Goal: Information Seeking & Learning: Find specific fact

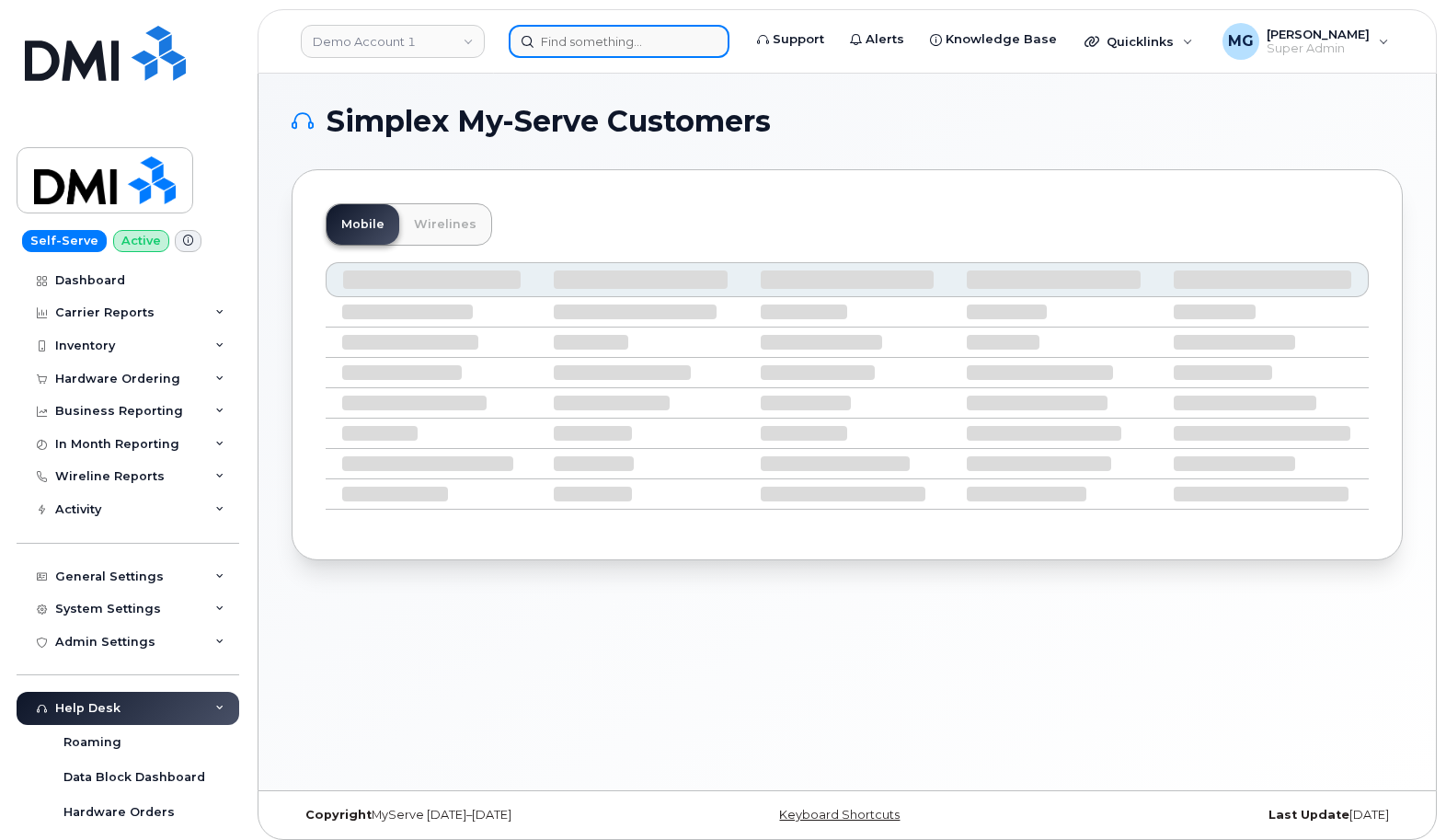
click at [566, 42] on input at bounding box center [619, 41] width 221 height 33
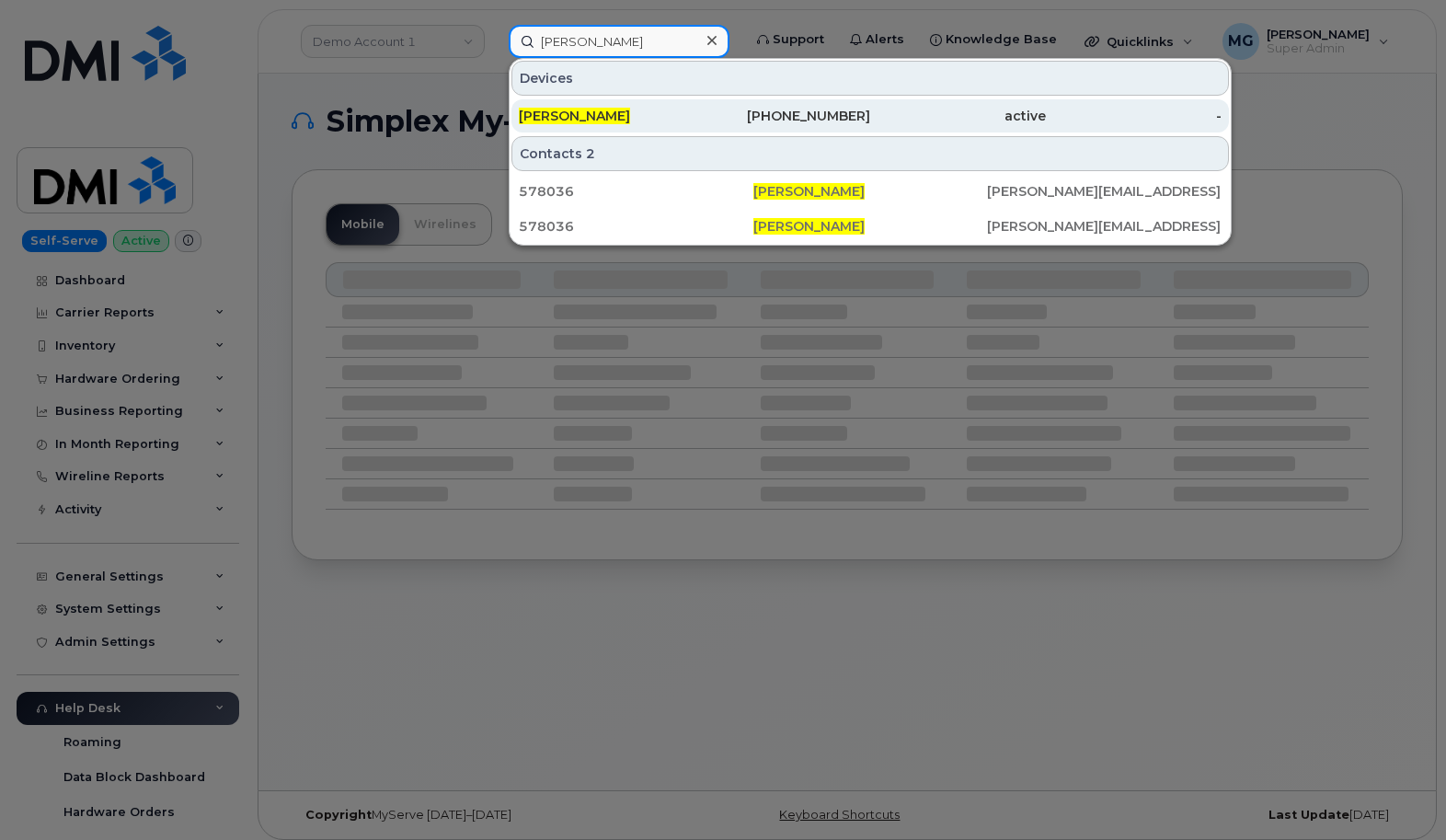
type input "Daniel Reardon"
click at [574, 116] on span "Daniel Reardon" at bounding box center [574, 116] width 111 height 17
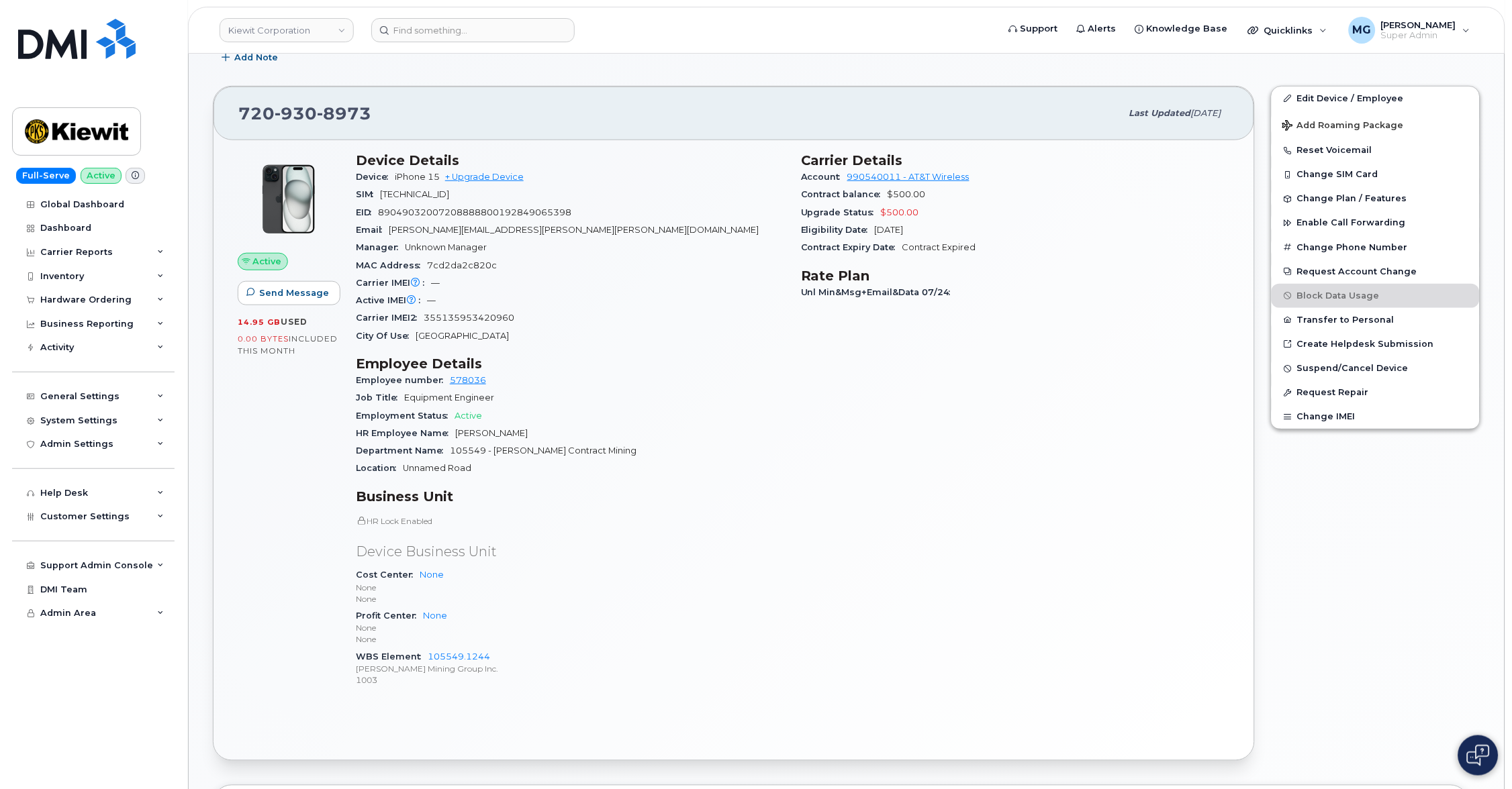
scroll to position [261, 0]
click at [73, 345] on div "Activity" at bounding box center [57, 348] width 33 height 11
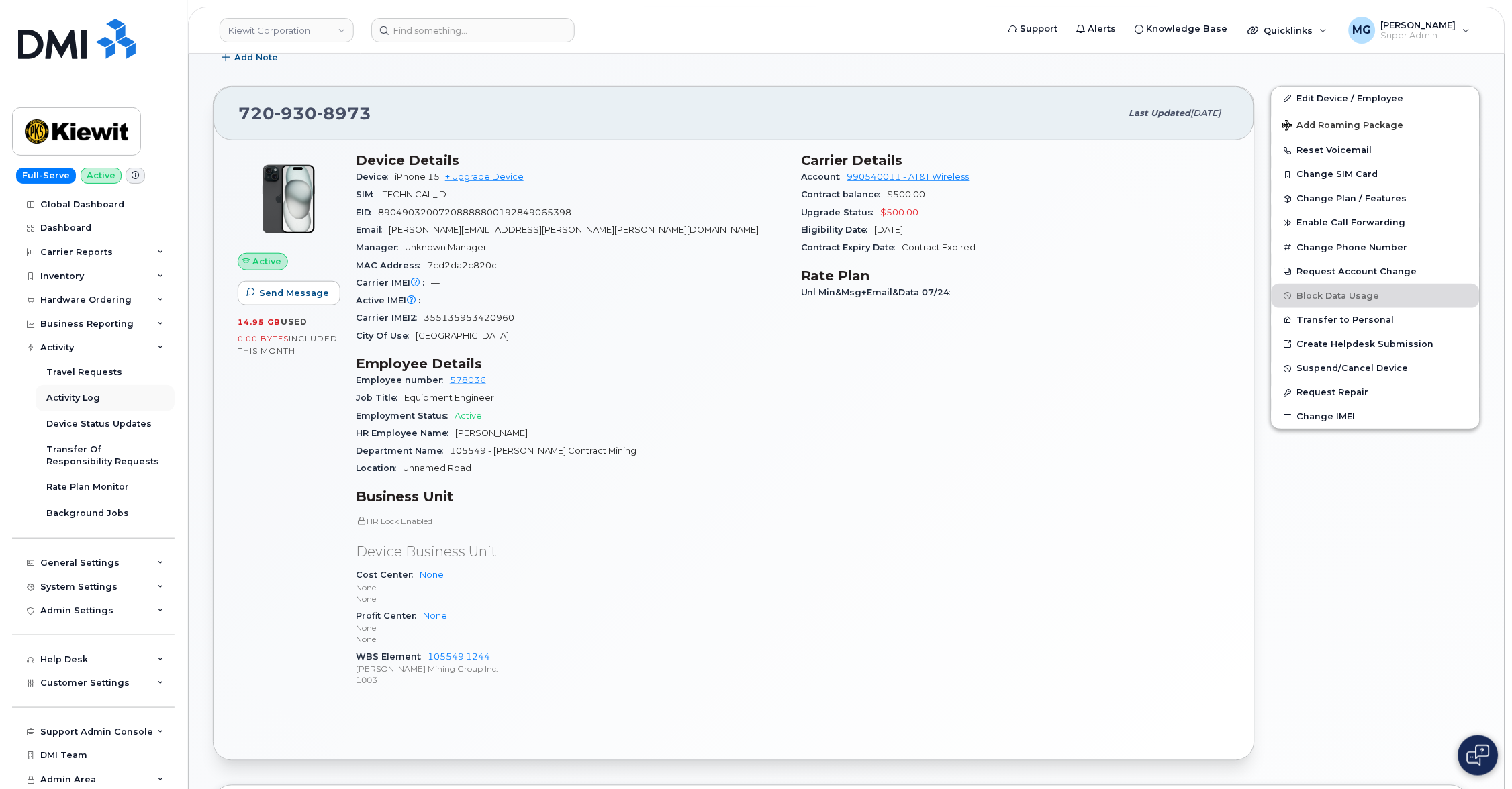
click at [82, 394] on div "Activity Log" at bounding box center [73, 398] width 54 height 12
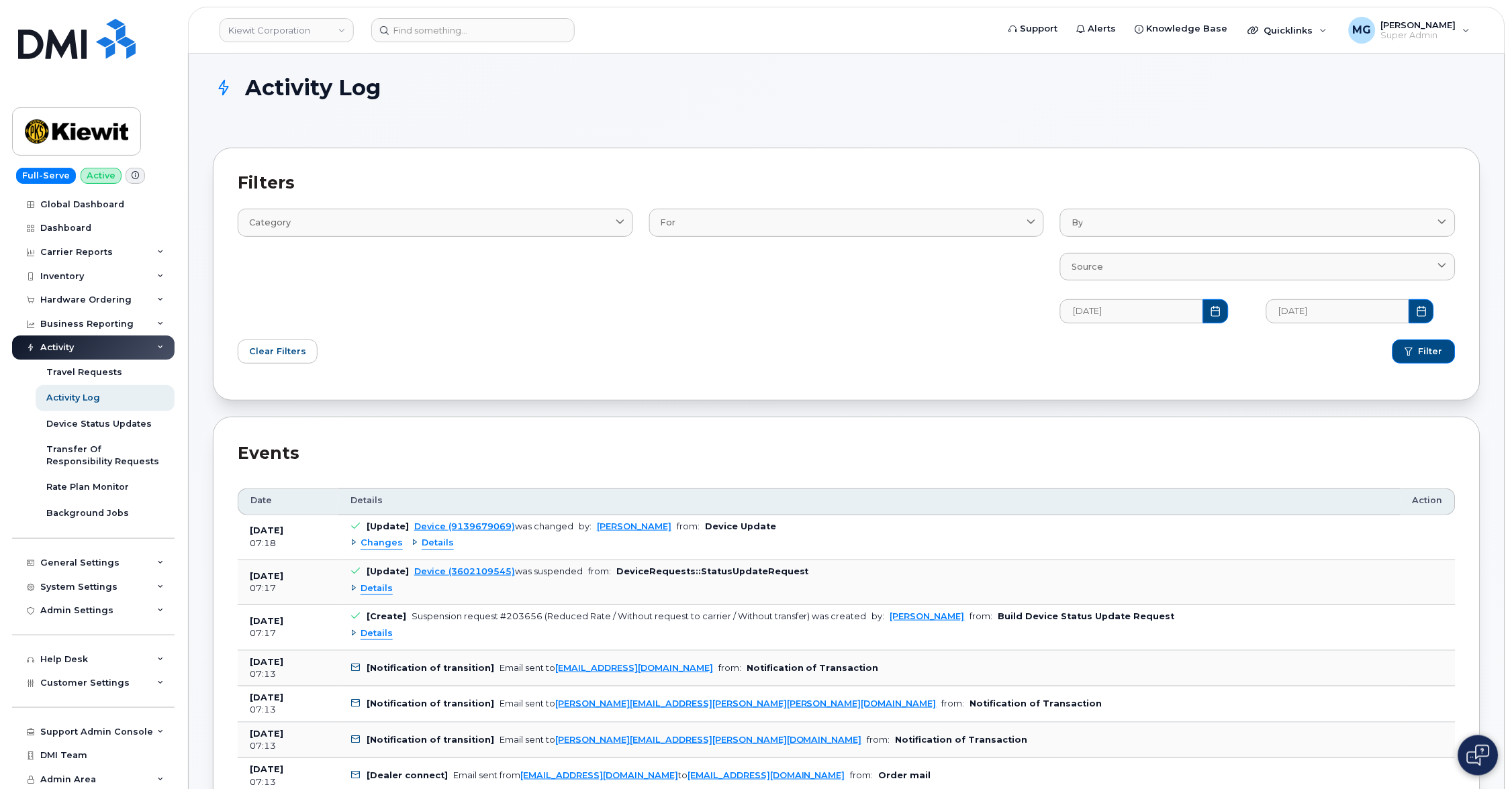
scroll to position [2, 0]
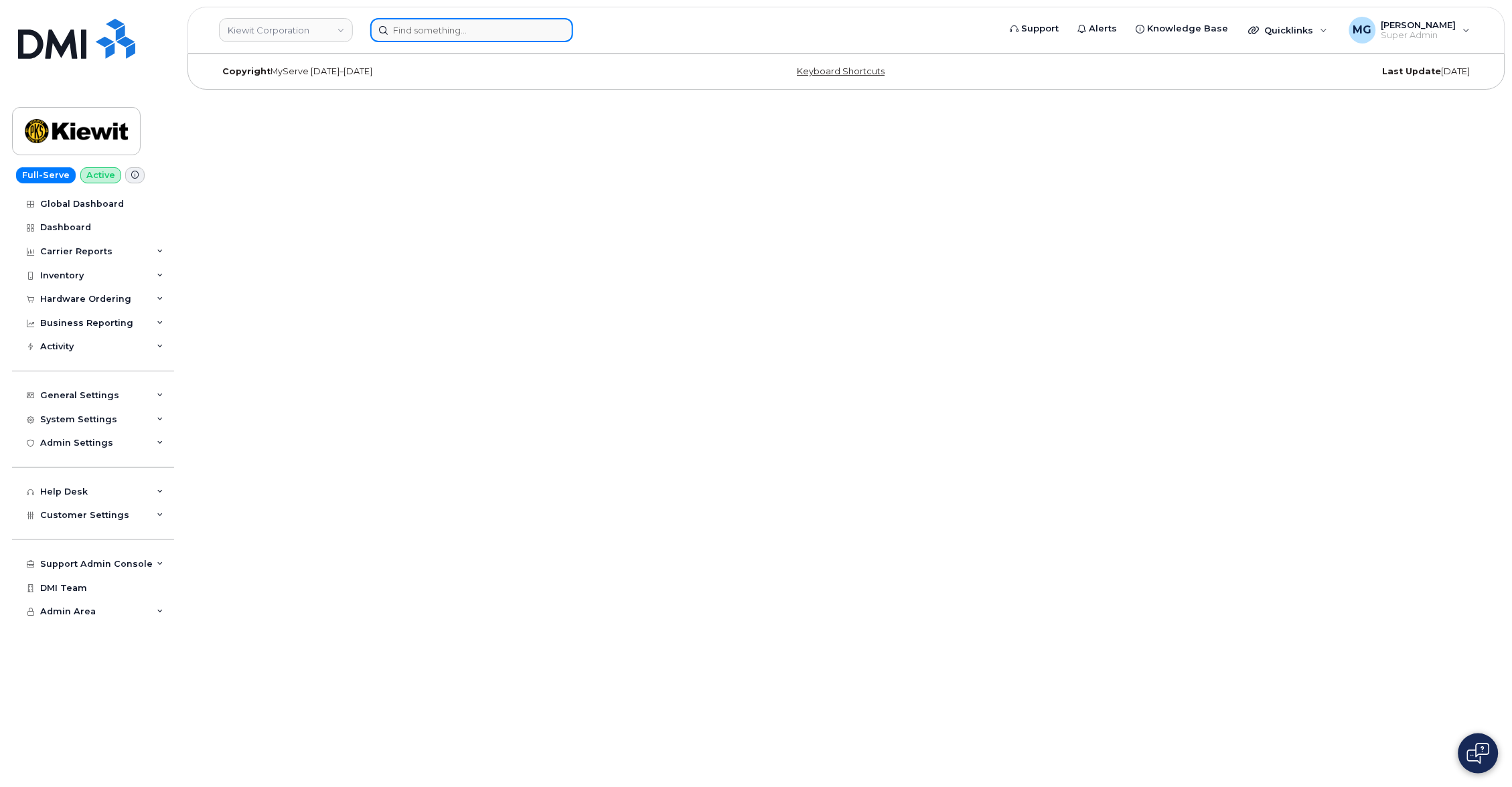
click at [450, 24] on input at bounding box center [471, 30] width 203 height 24
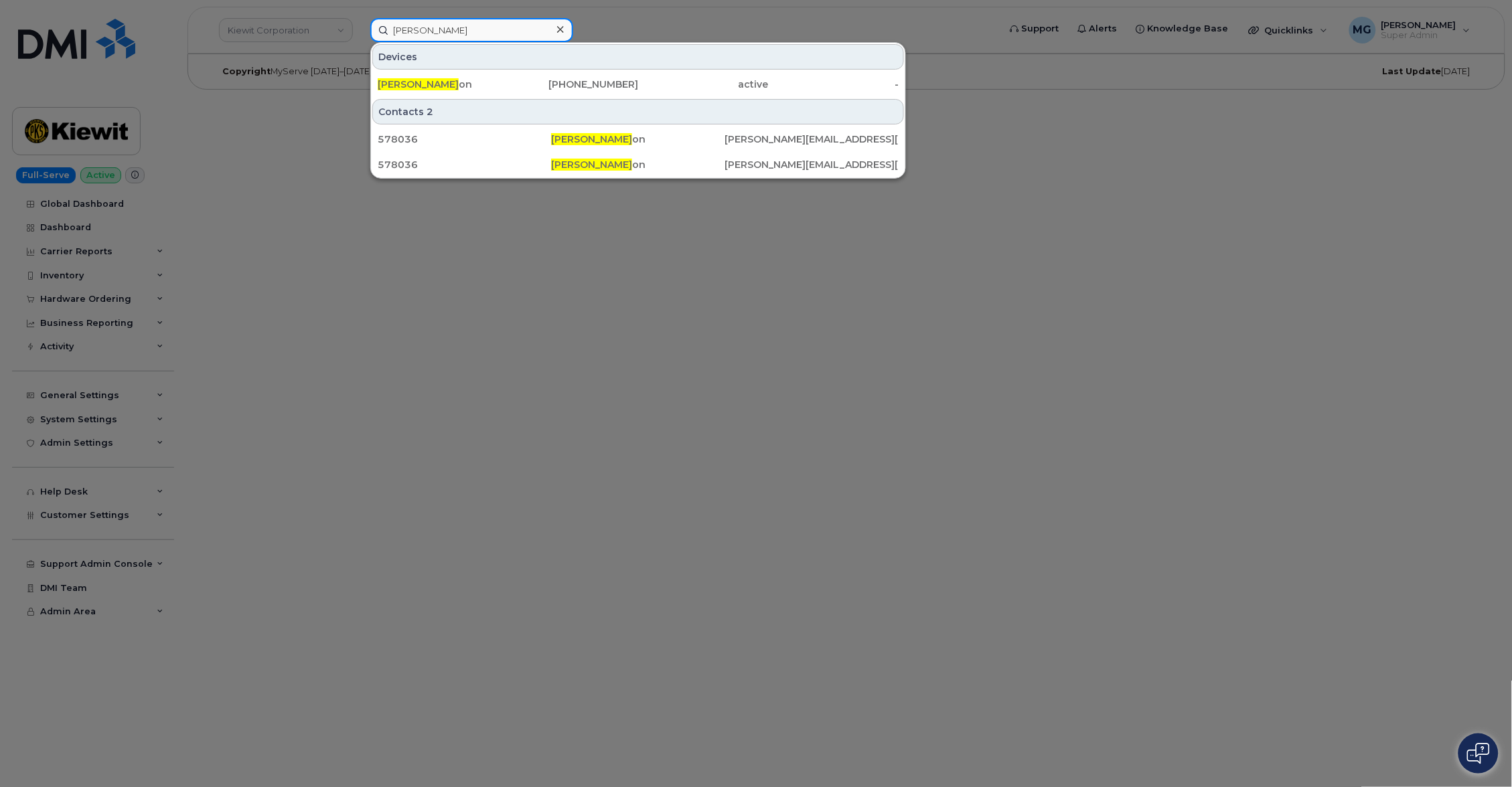
type input "Daniel read"
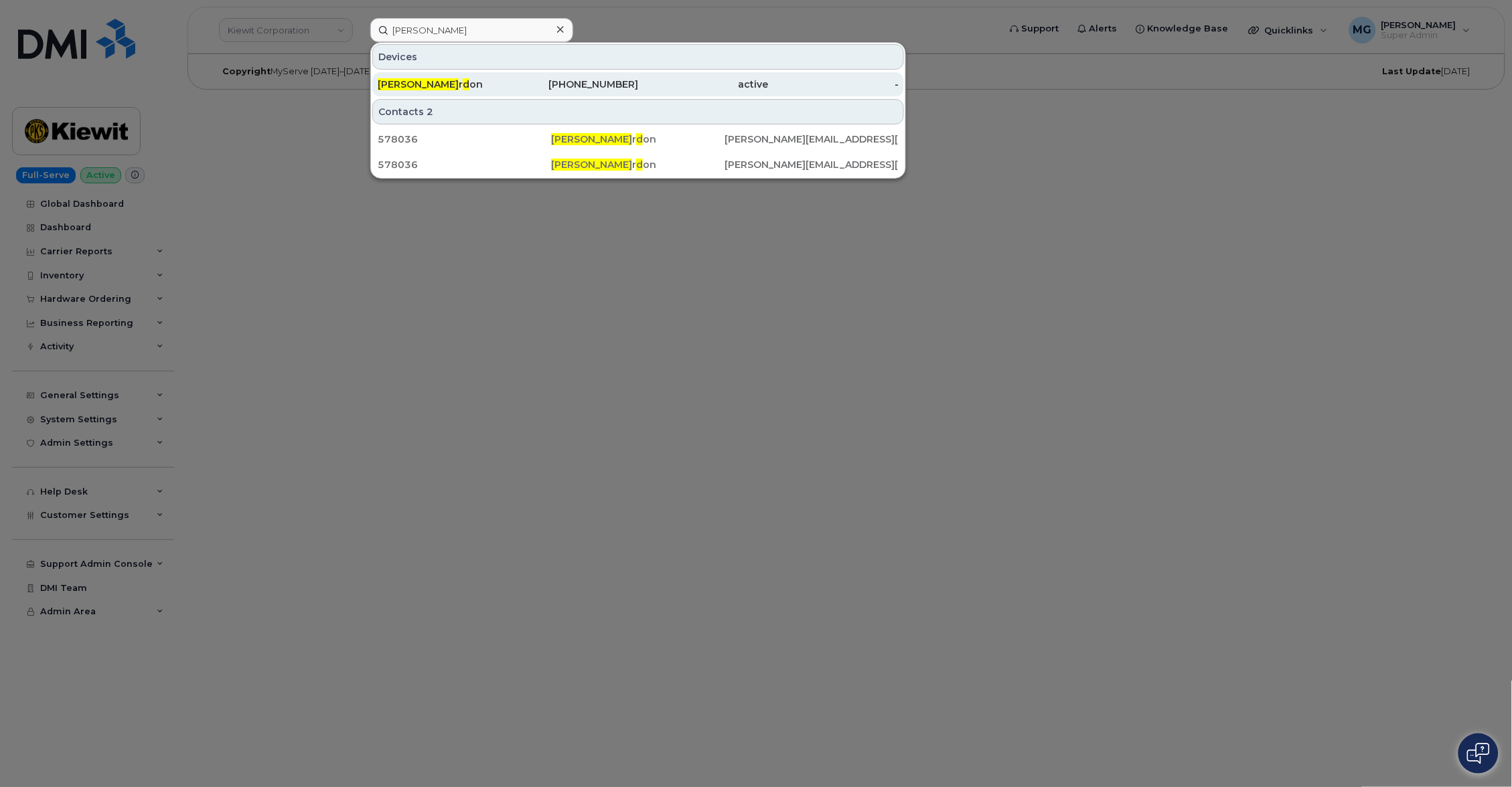
drag, startPoint x: 454, startPoint y: 54, endPoint x: 441, endPoint y: 81, distance: 30.0
click at [441, 81] on div "Daniel Rea r d on" at bounding box center [443, 84] width 130 height 14
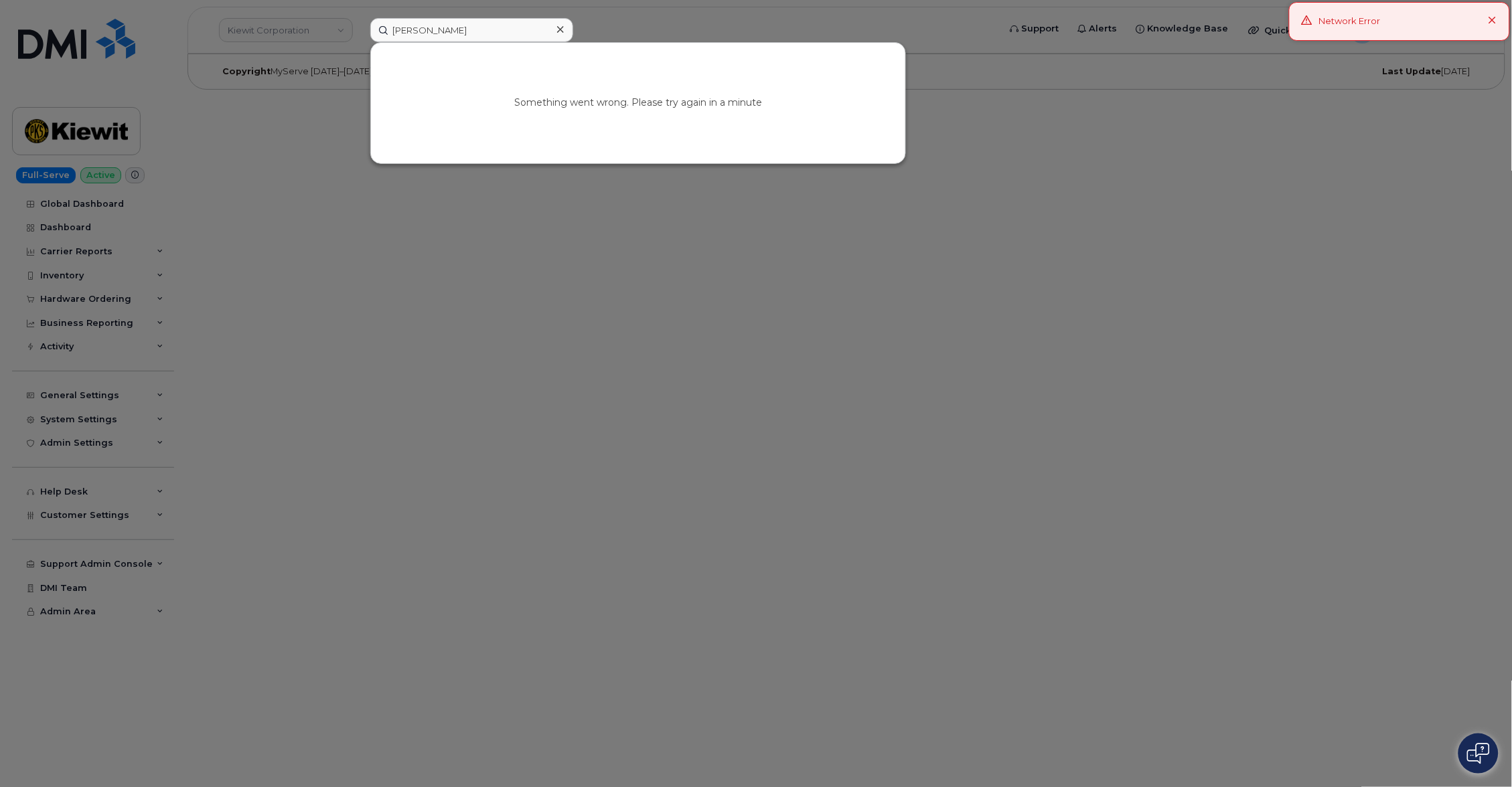
click at [433, 81] on div "Something went wrong. Please try again in a minute" at bounding box center [638, 103] width 535 height 120
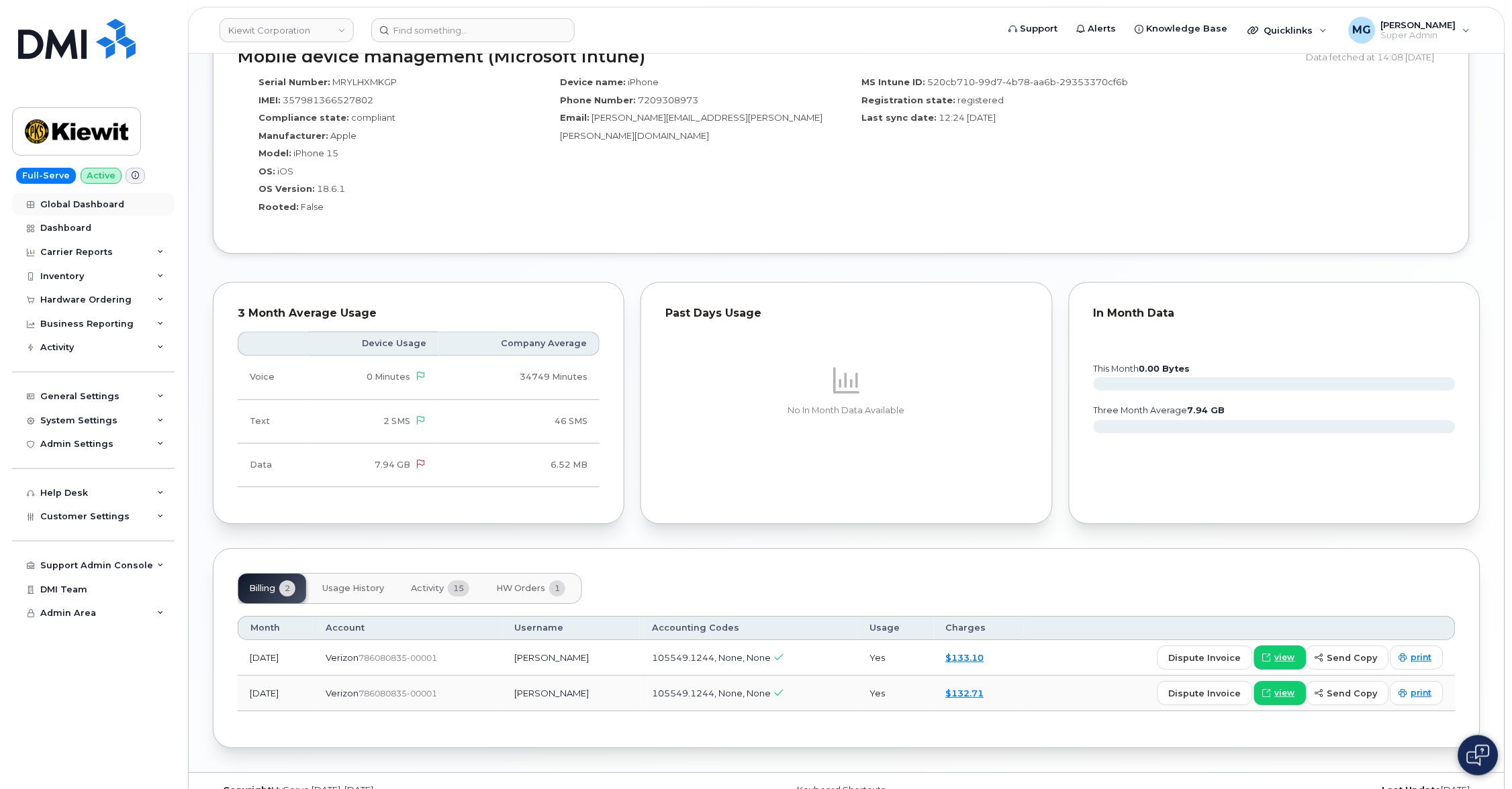
scroll to position [1027, 0]
click at [515, 583] on span "HW Orders" at bounding box center [520, 589] width 49 height 11
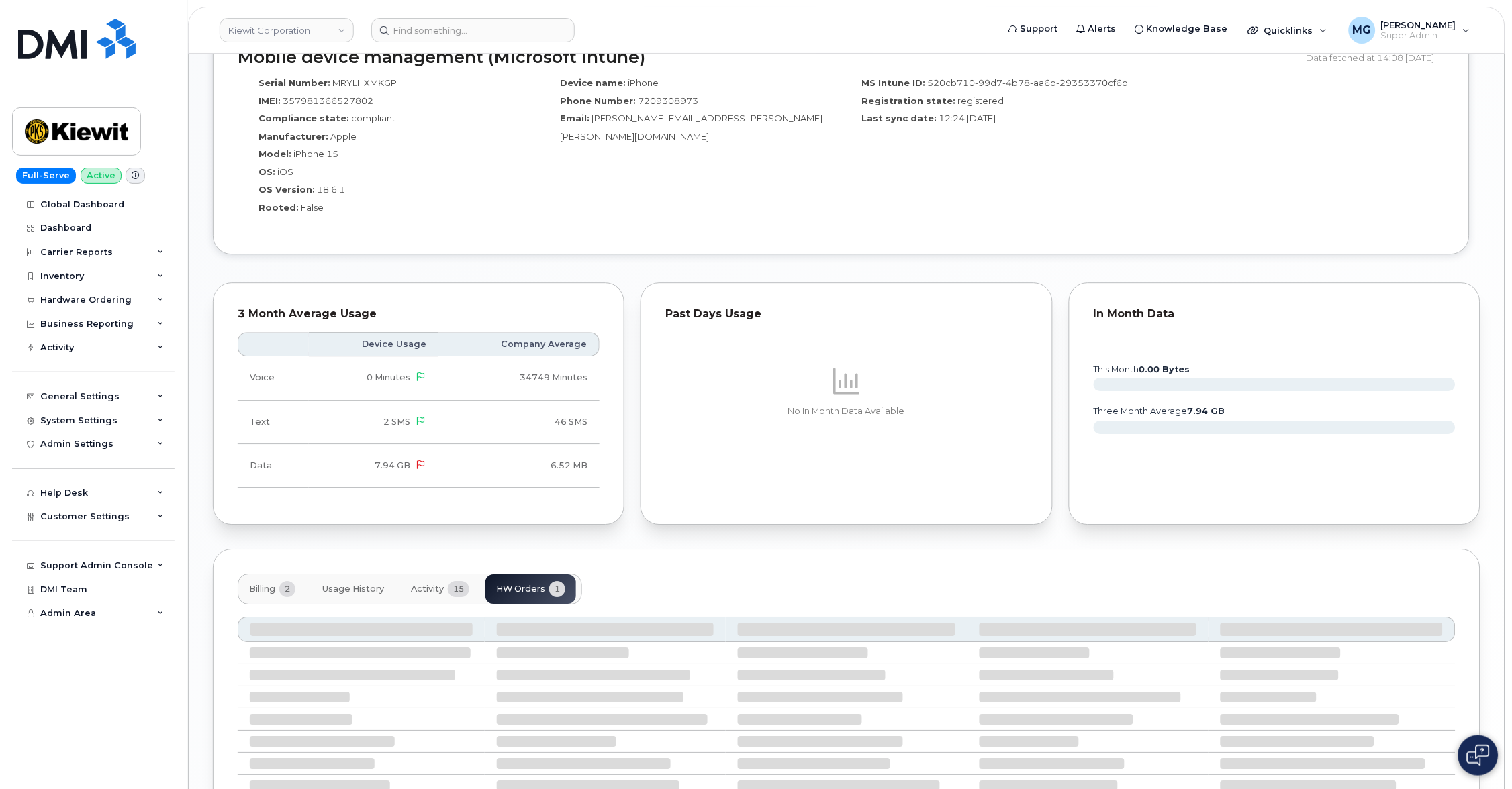
scroll to position [1025, 0]
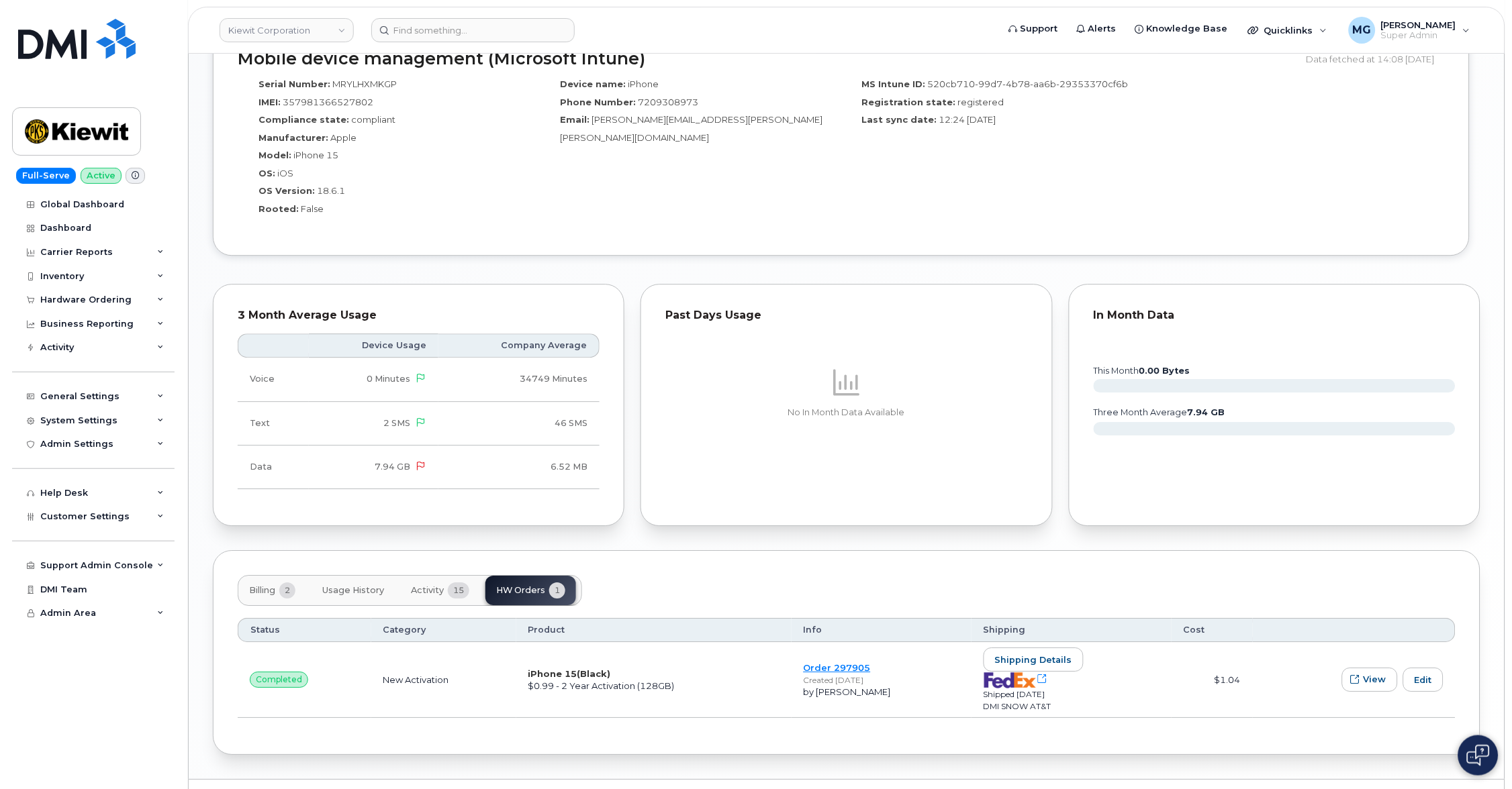
click at [439, 585] on span "Activity" at bounding box center [427, 590] width 33 height 11
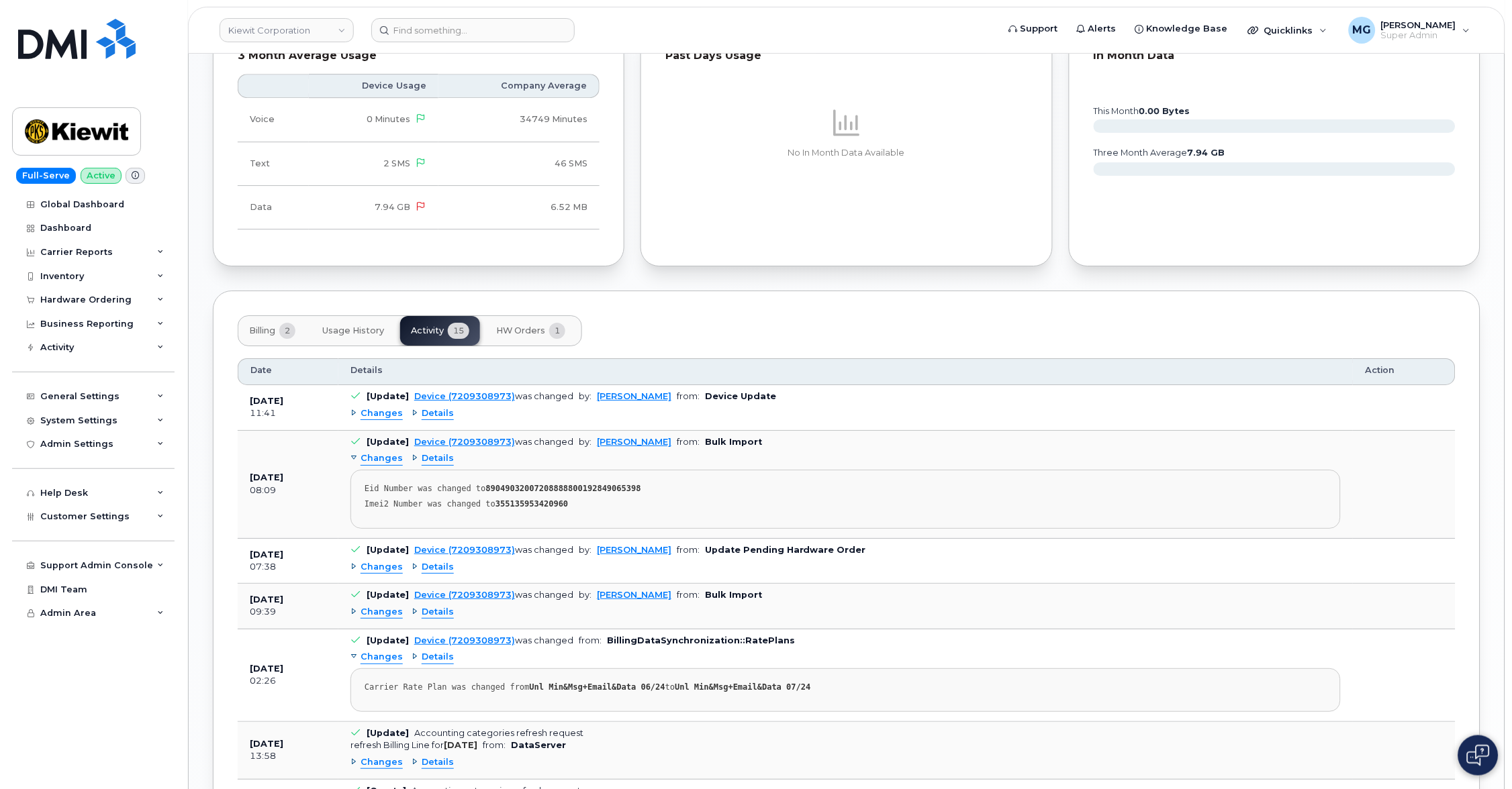
scroll to position [1282, 0]
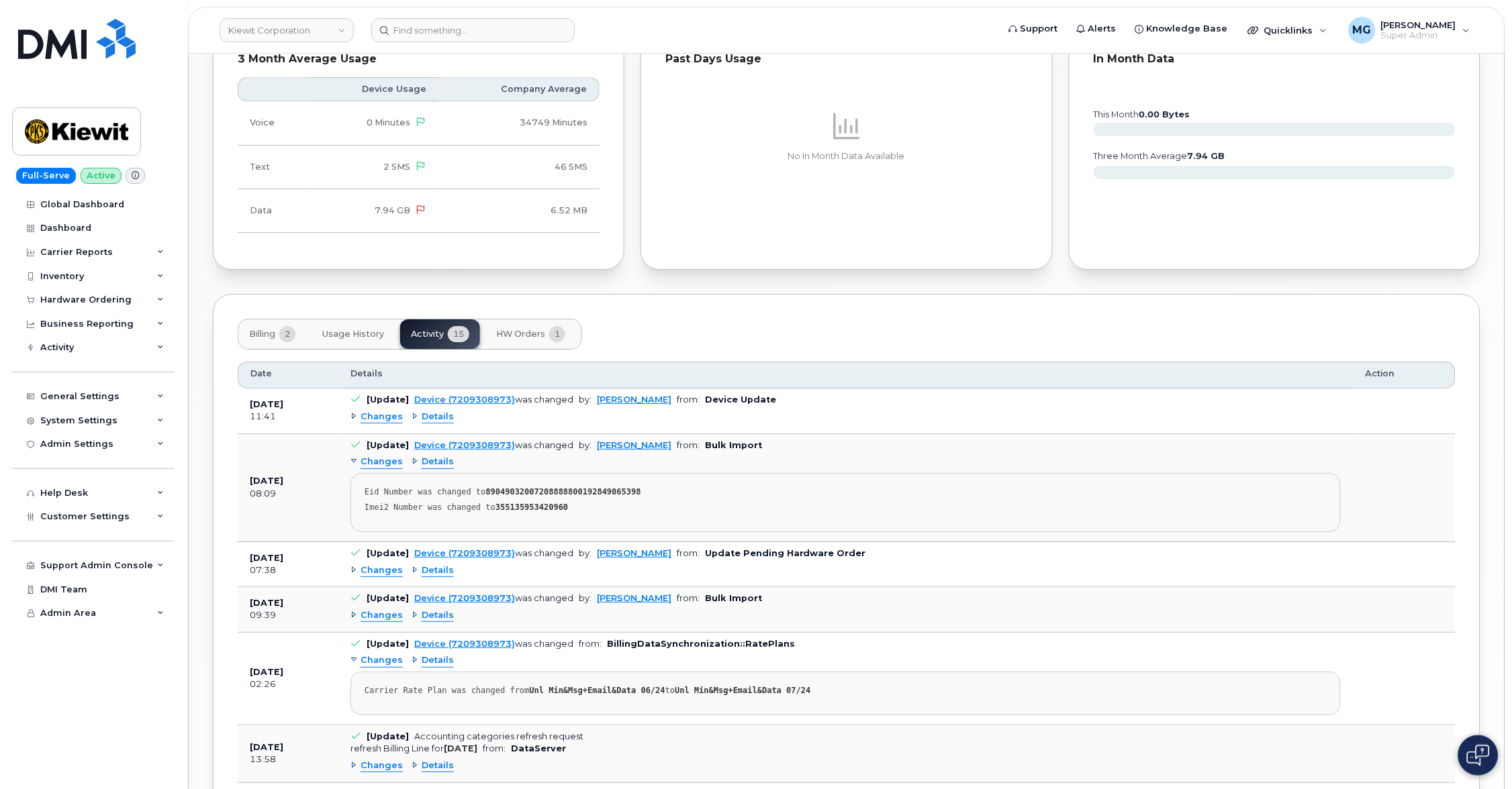
click at [428, 455] on span "Details" at bounding box center [437, 462] width 32 height 13
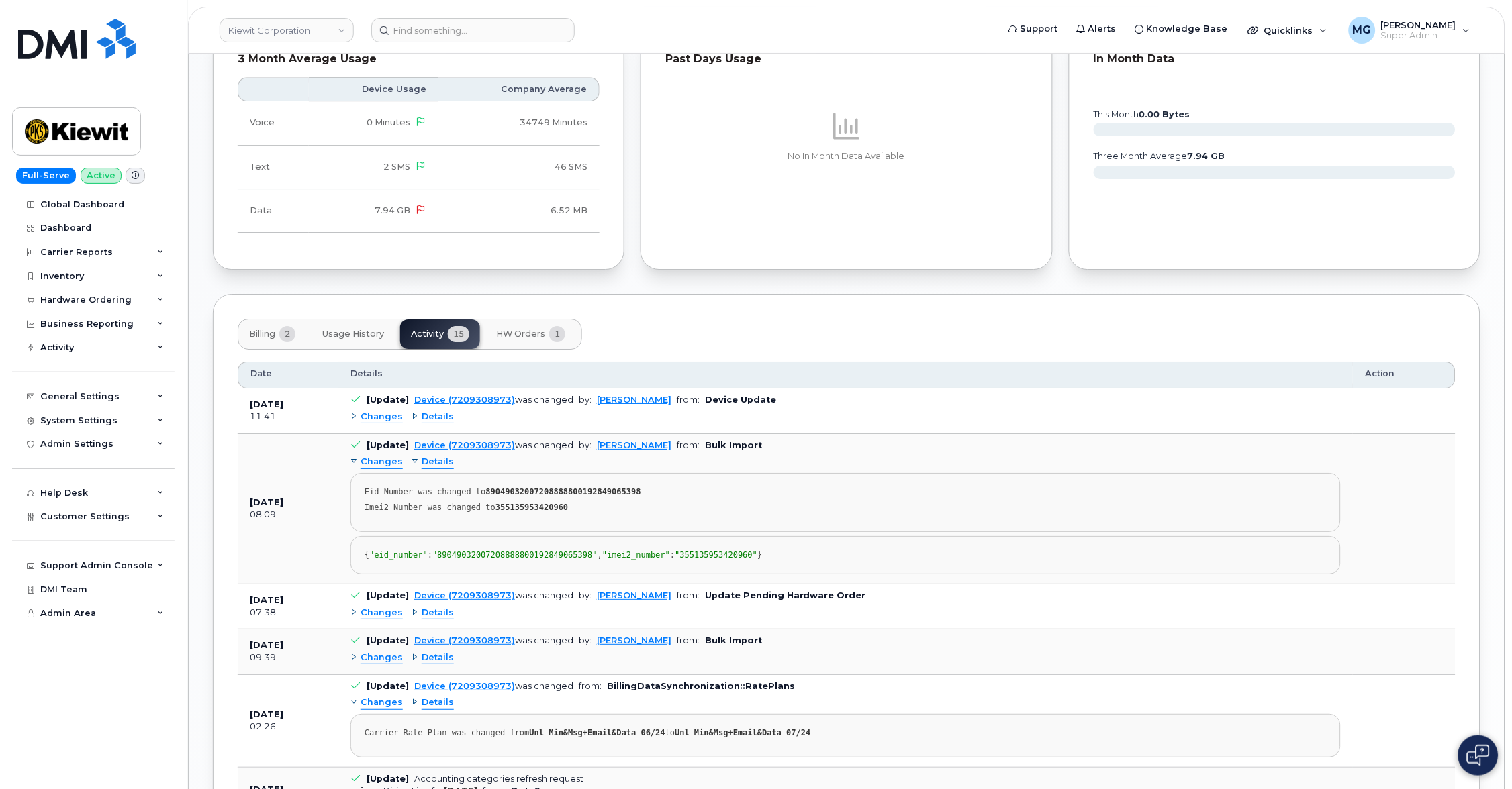
click at [389, 455] on span "Changes" at bounding box center [381, 462] width 42 height 13
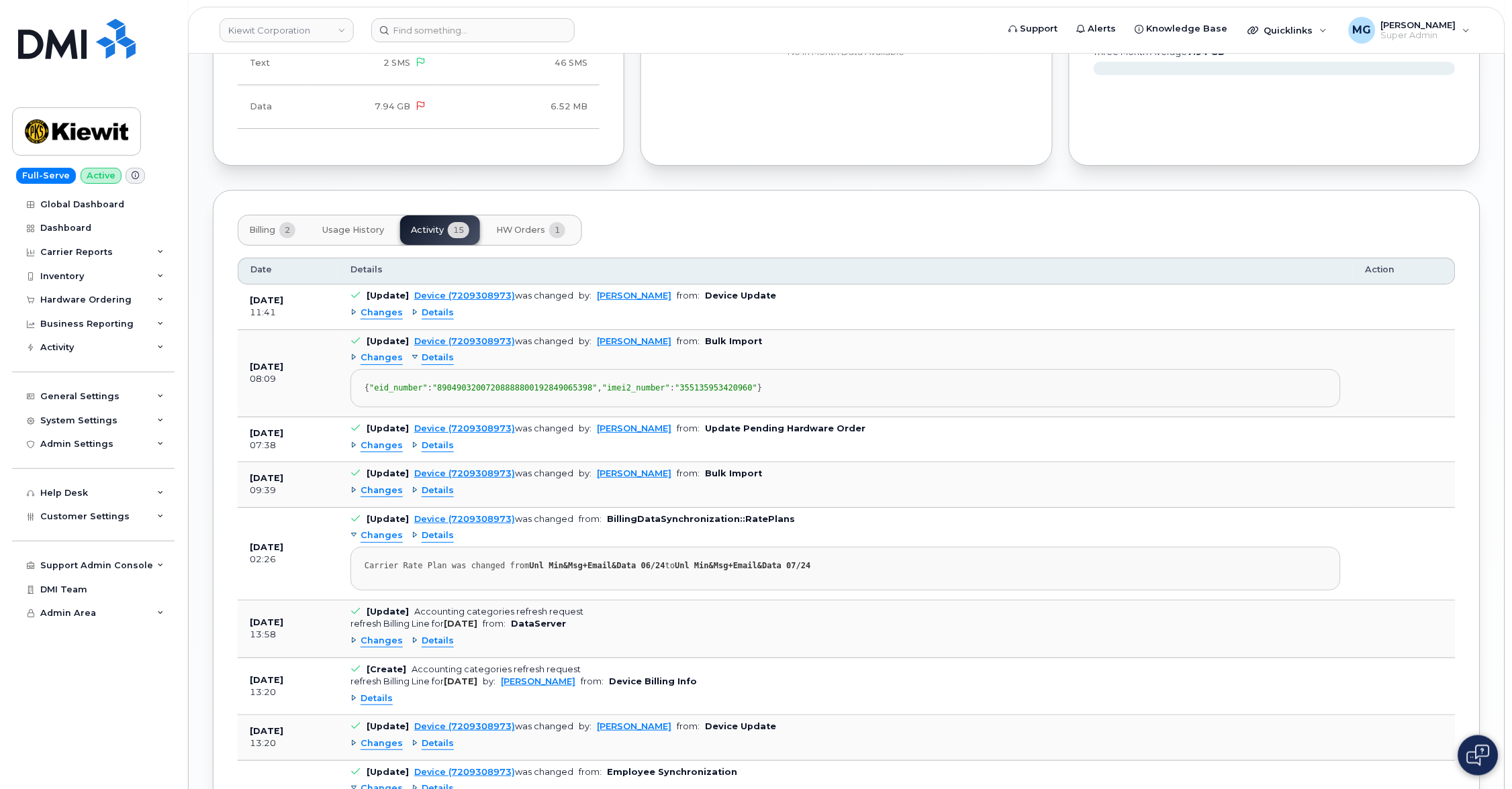
scroll to position [1383, 0]
click at [388, 444] on span "Changes" at bounding box center [381, 448] width 42 height 13
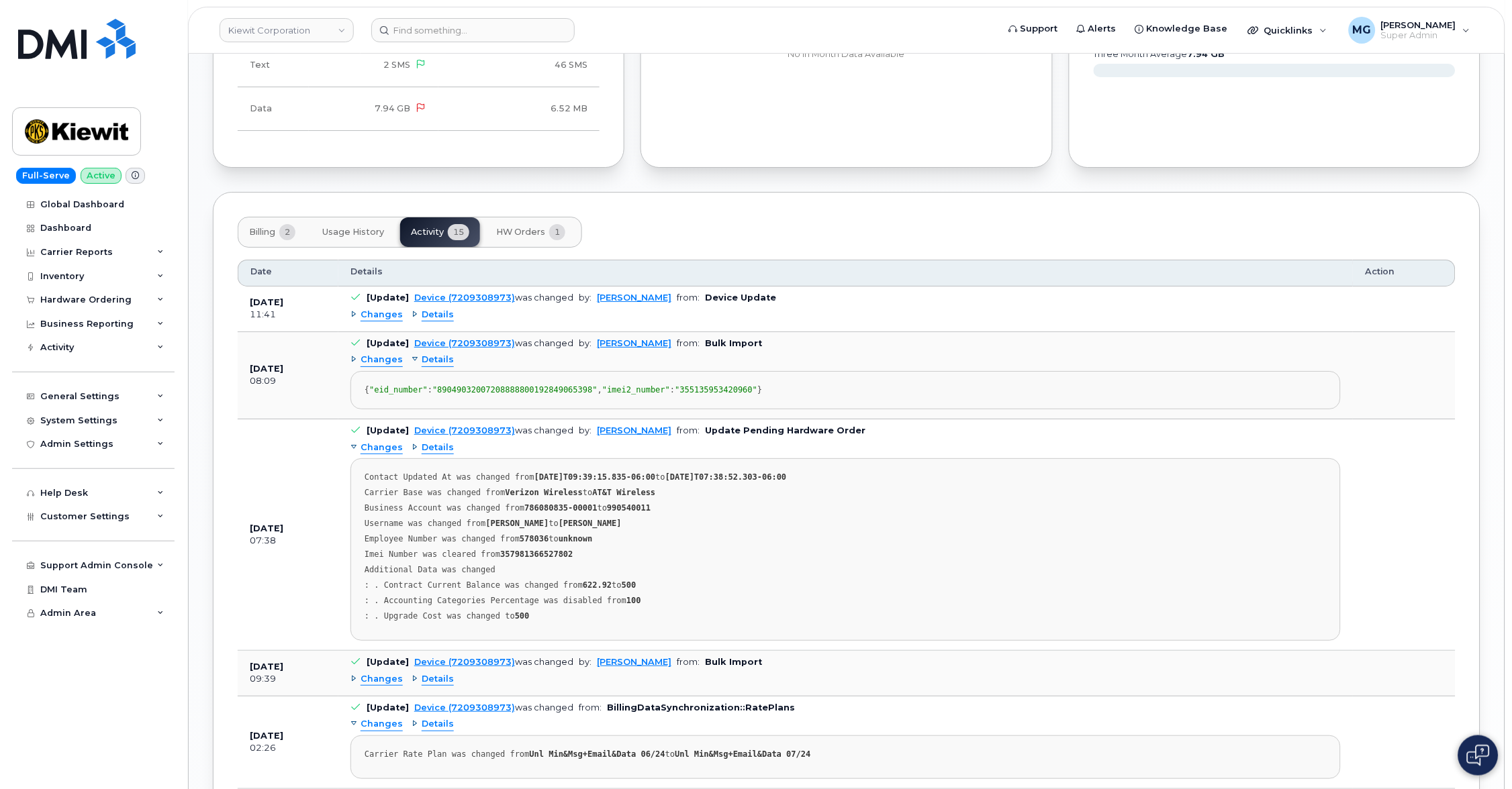
click at [428, 444] on span "Details" at bounding box center [437, 448] width 32 height 13
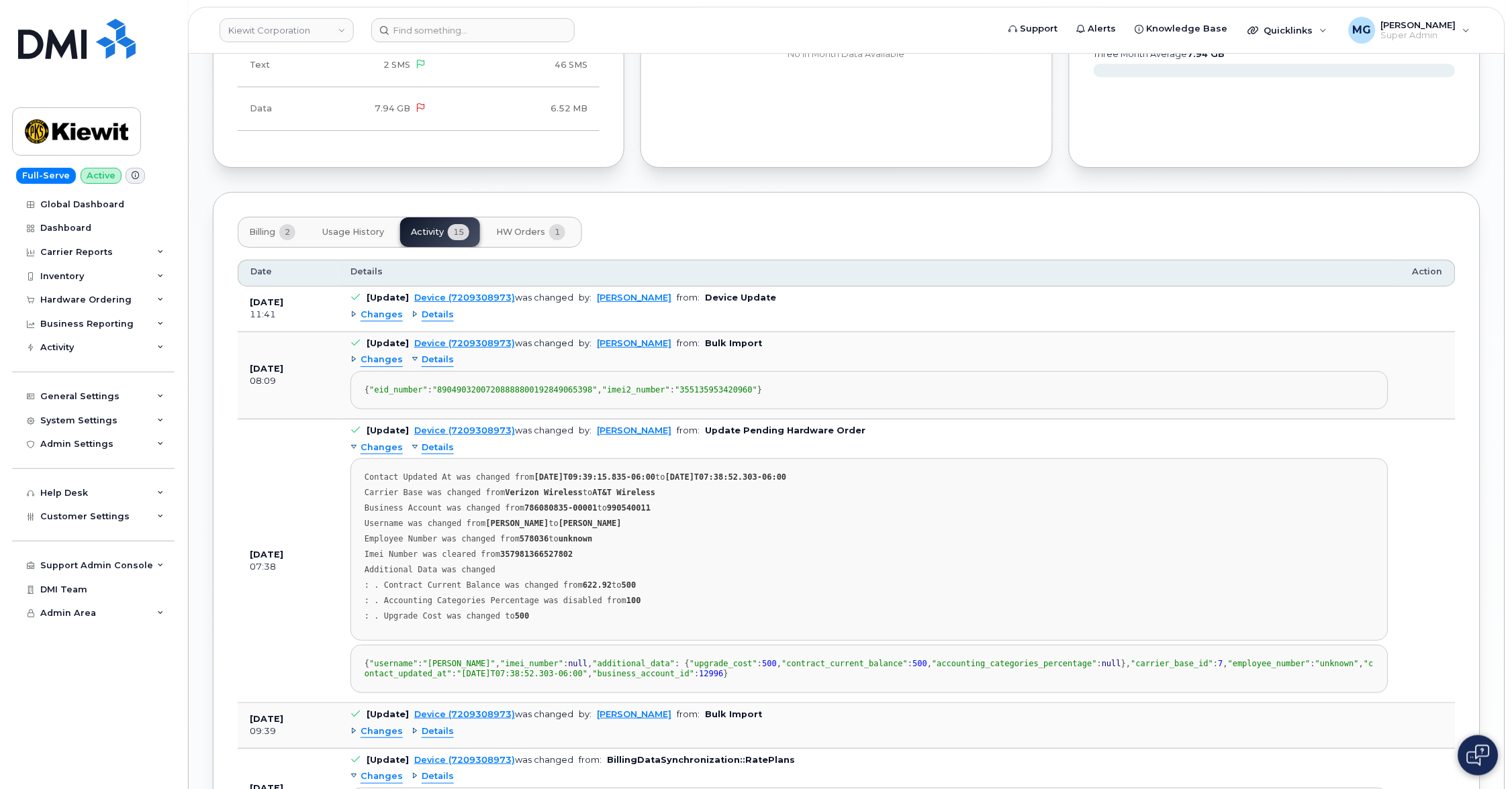
scroll to position [1391, 0]
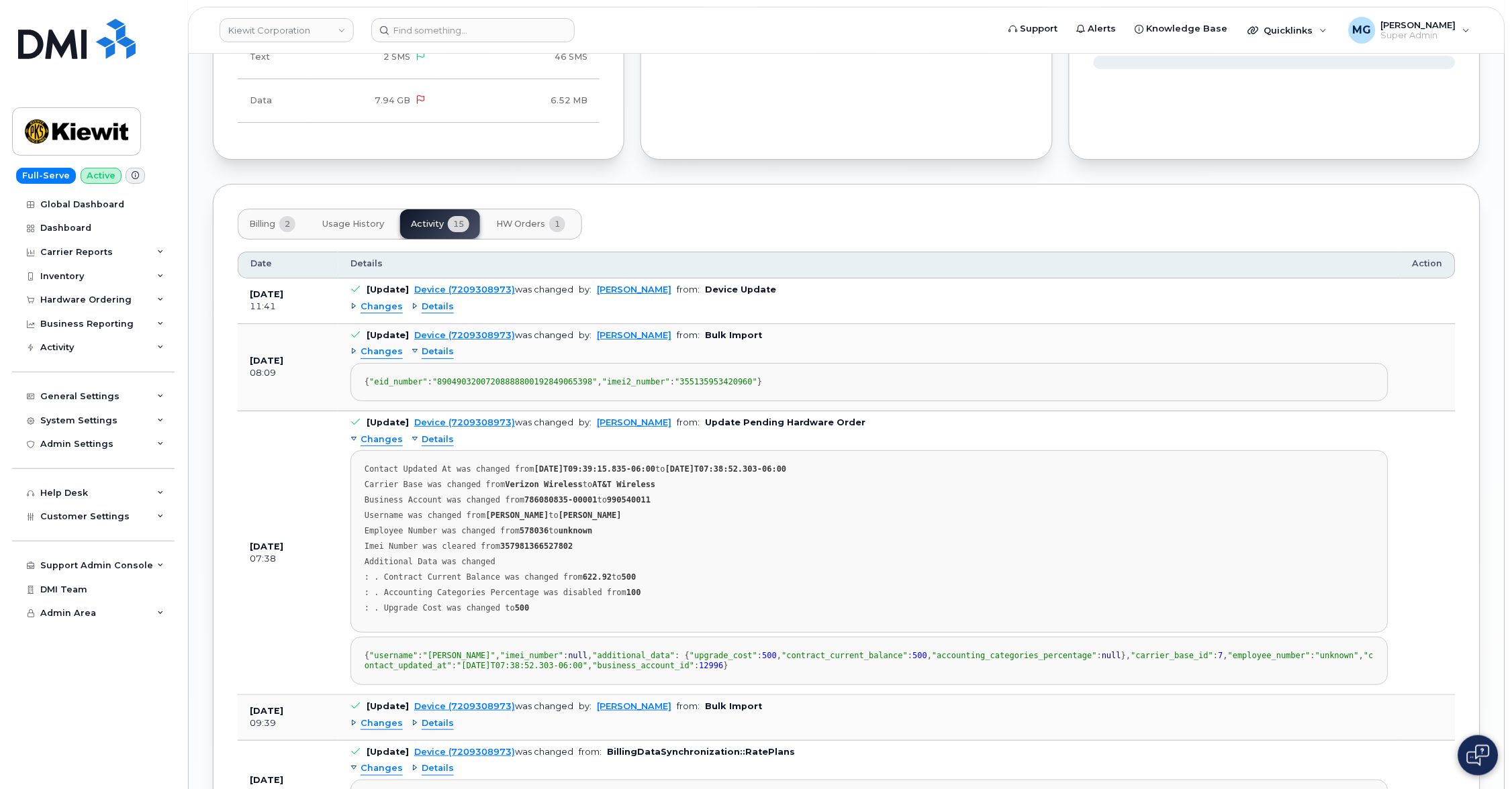
click at [430, 346] on span "Details" at bounding box center [437, 352] width 32 height 13
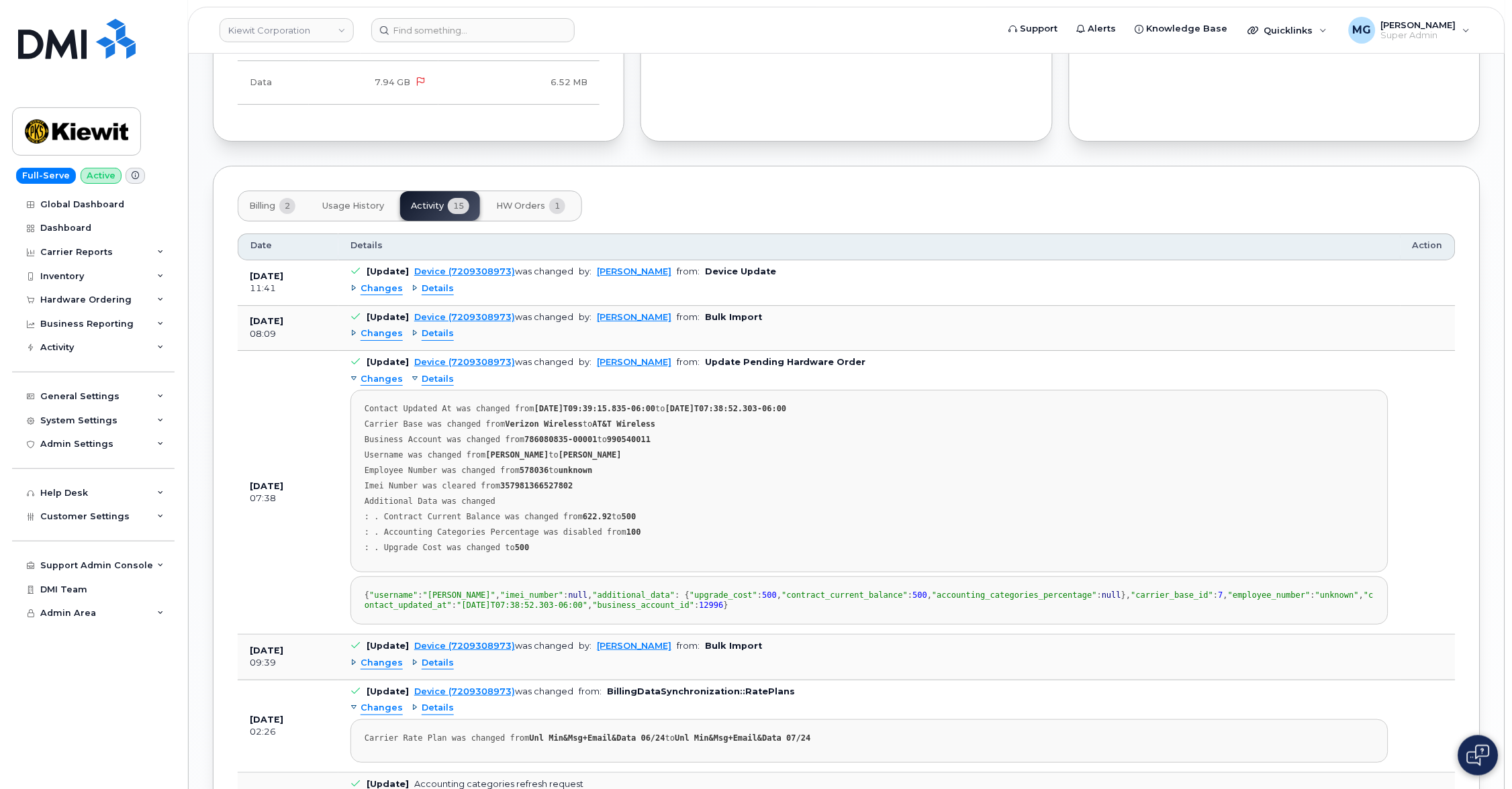
scroll to position [1409, 0]
click at [511, 202] on span "HW Orders" at bounding box center [520, 207] width 49 height 11
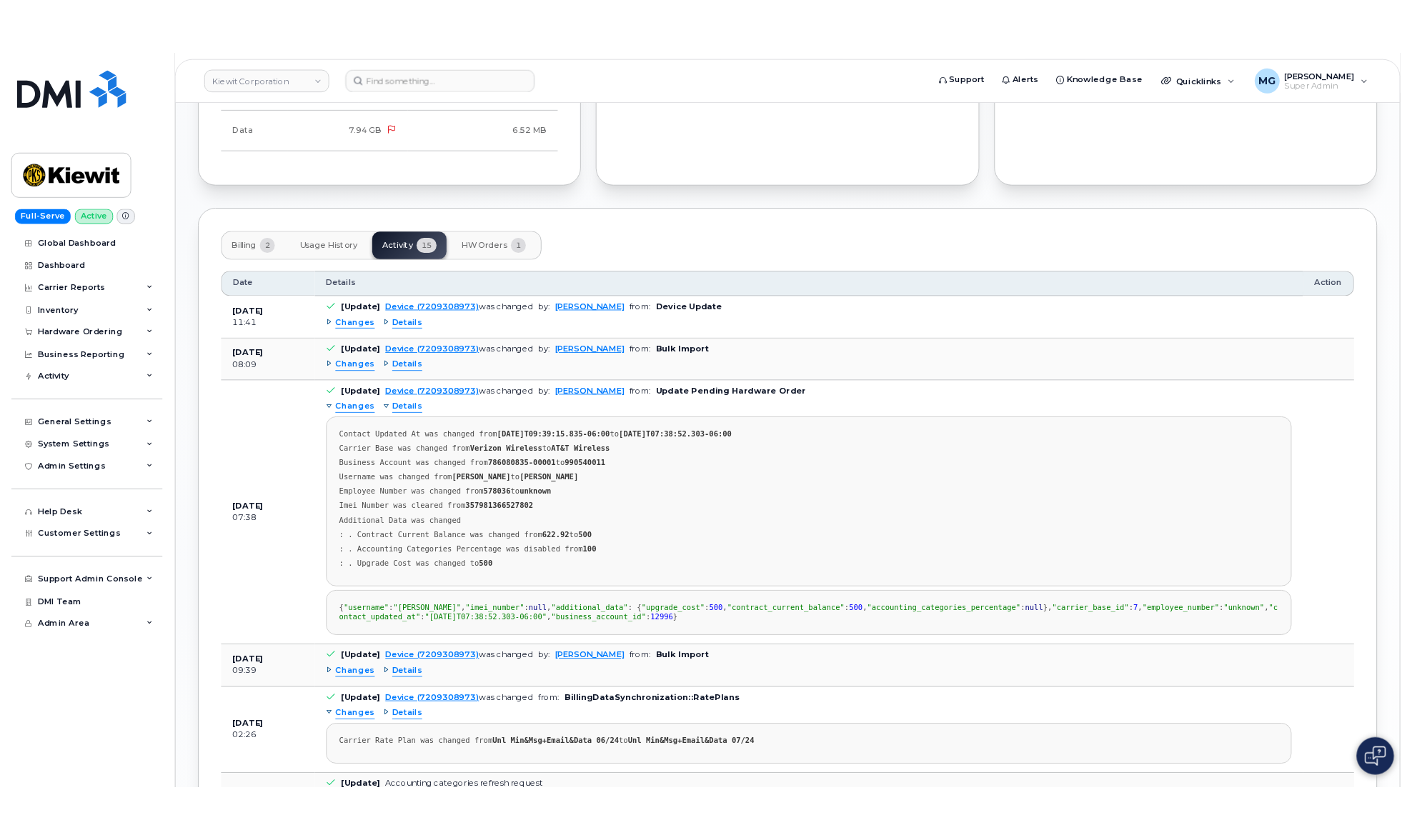
scroll to position [1097, 0]
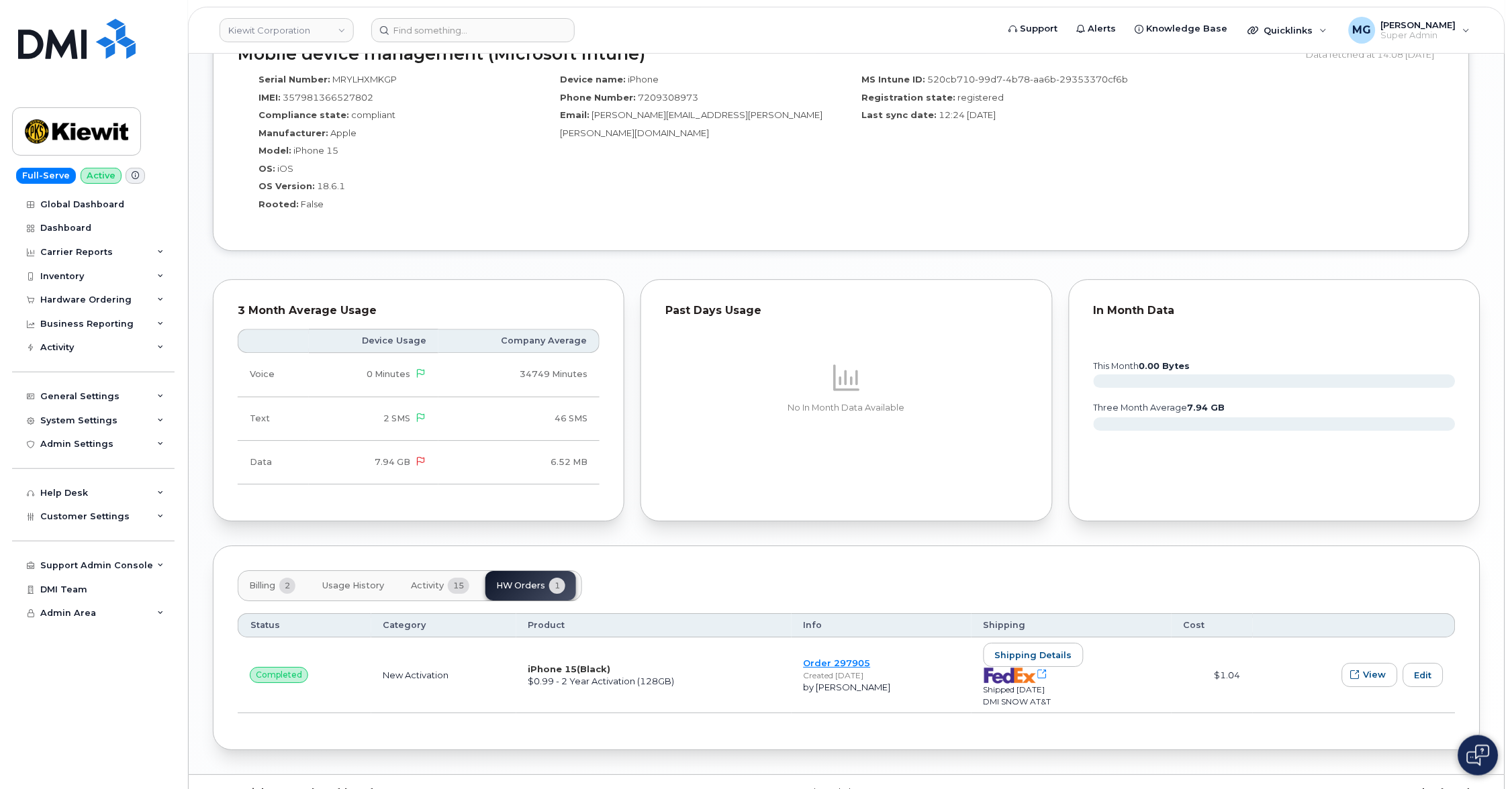
click at [827, 658] on link "Order 297905" at bounding box center [837, 663] width 67 height 11
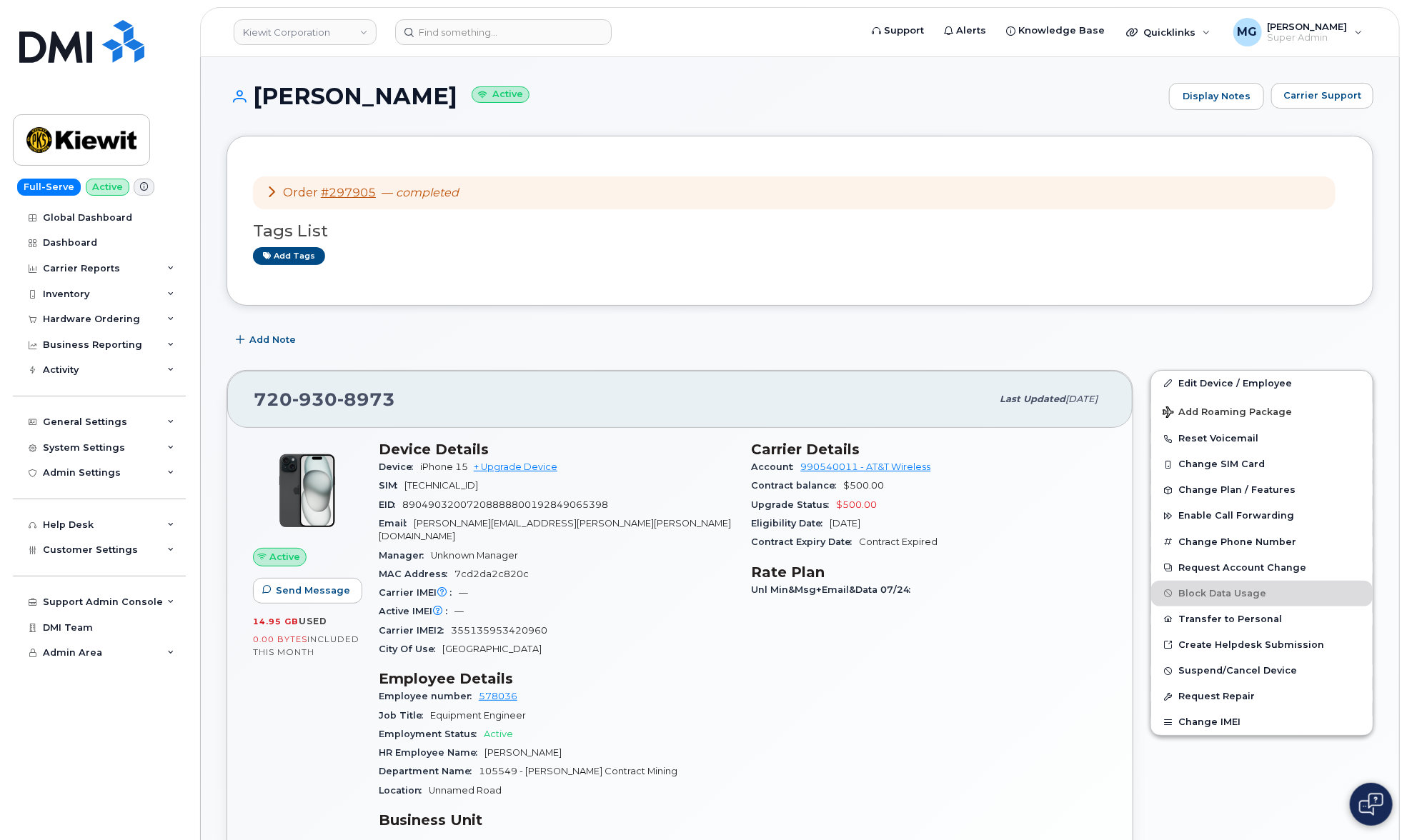
scroll to position [0, 0]
click at [83, 521] on div "Help Desk" at bounding box center [68, 525] width 51 height 12
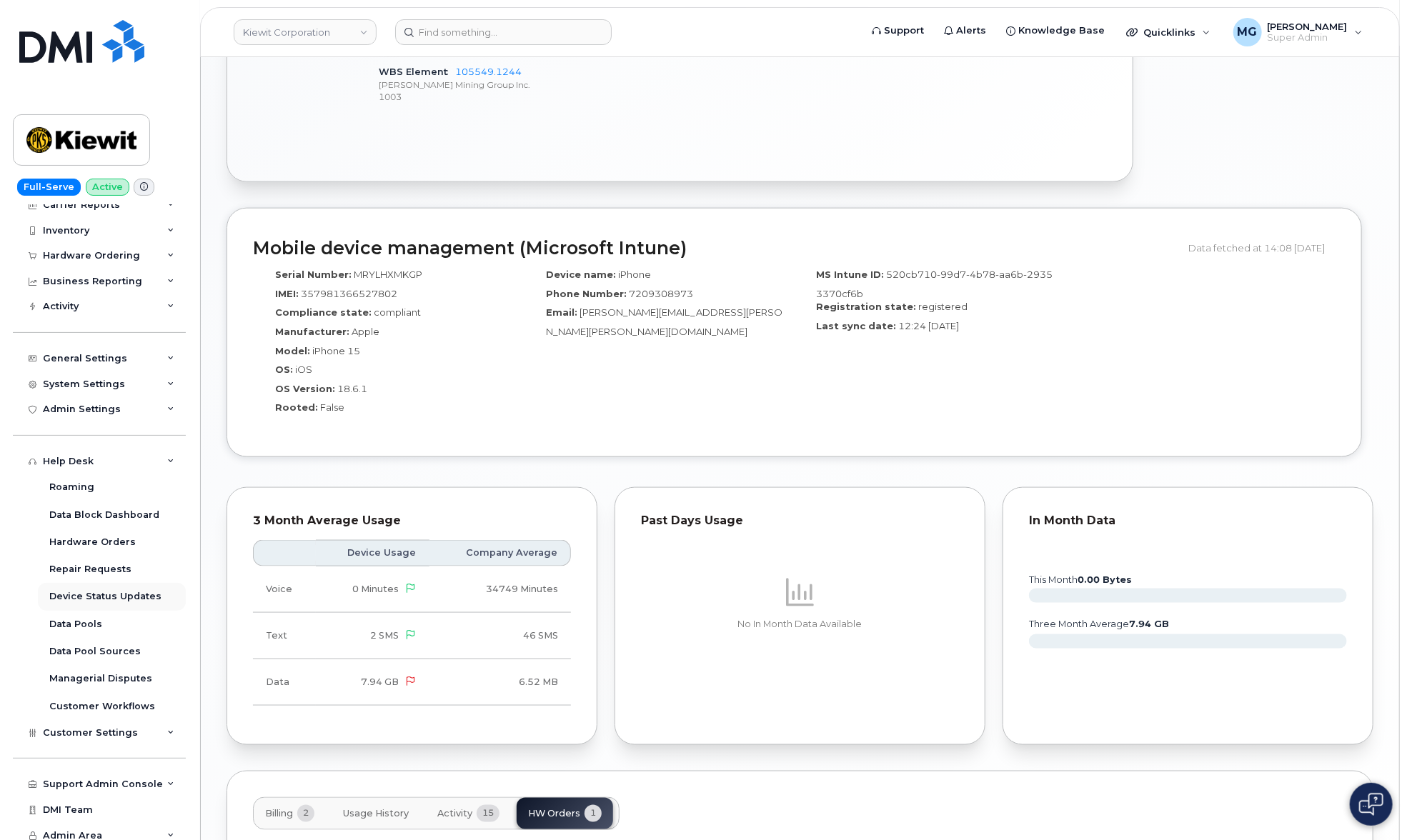
scroll to position [63, 0]
click at [86, 779] on div "Support Admin Console" at bounding box center [103, 785] width 120 height 12
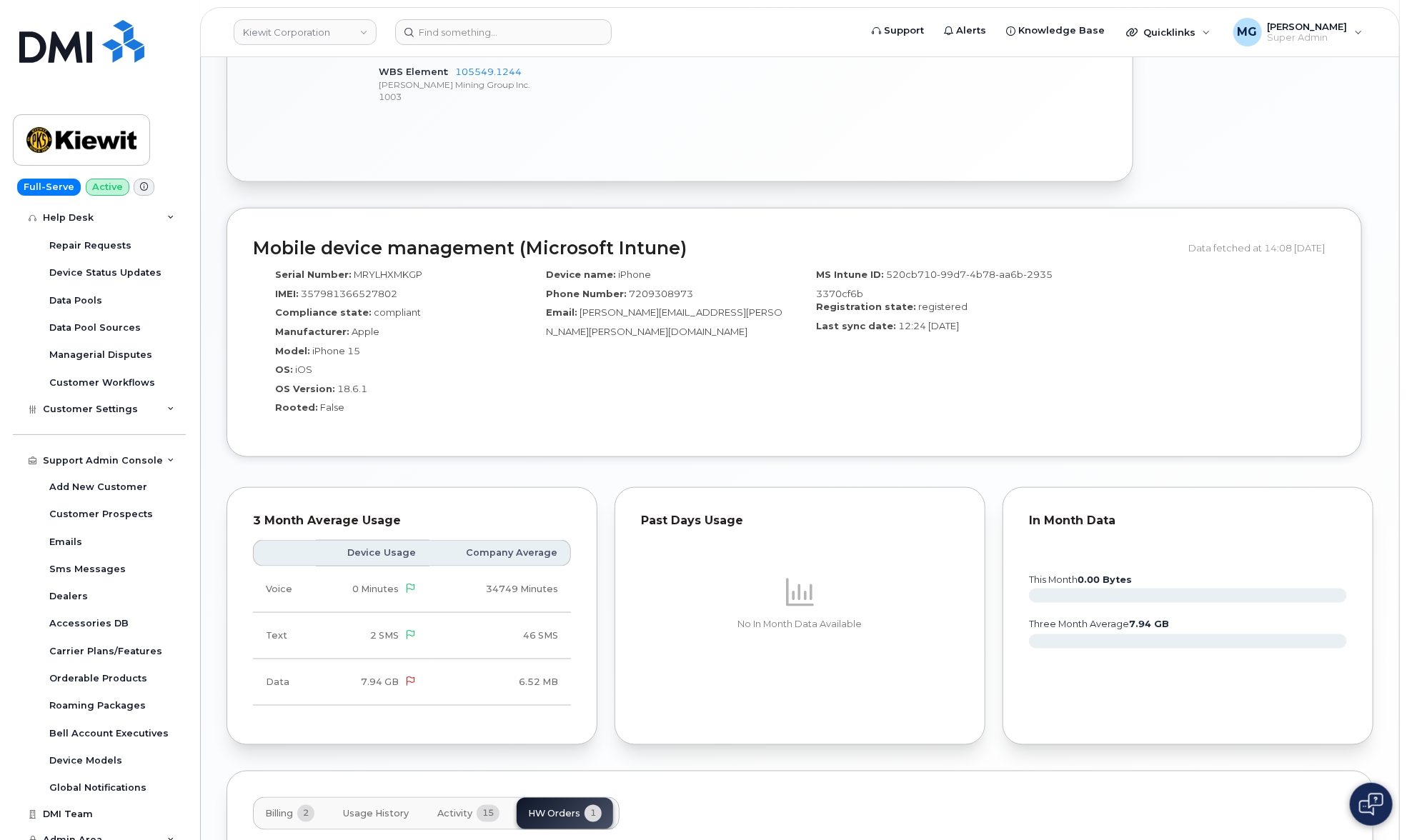
scroll to position [386, 0]
click at [75, 537] on div "Emails" at bounding box center [65, 544] width 33 height 13
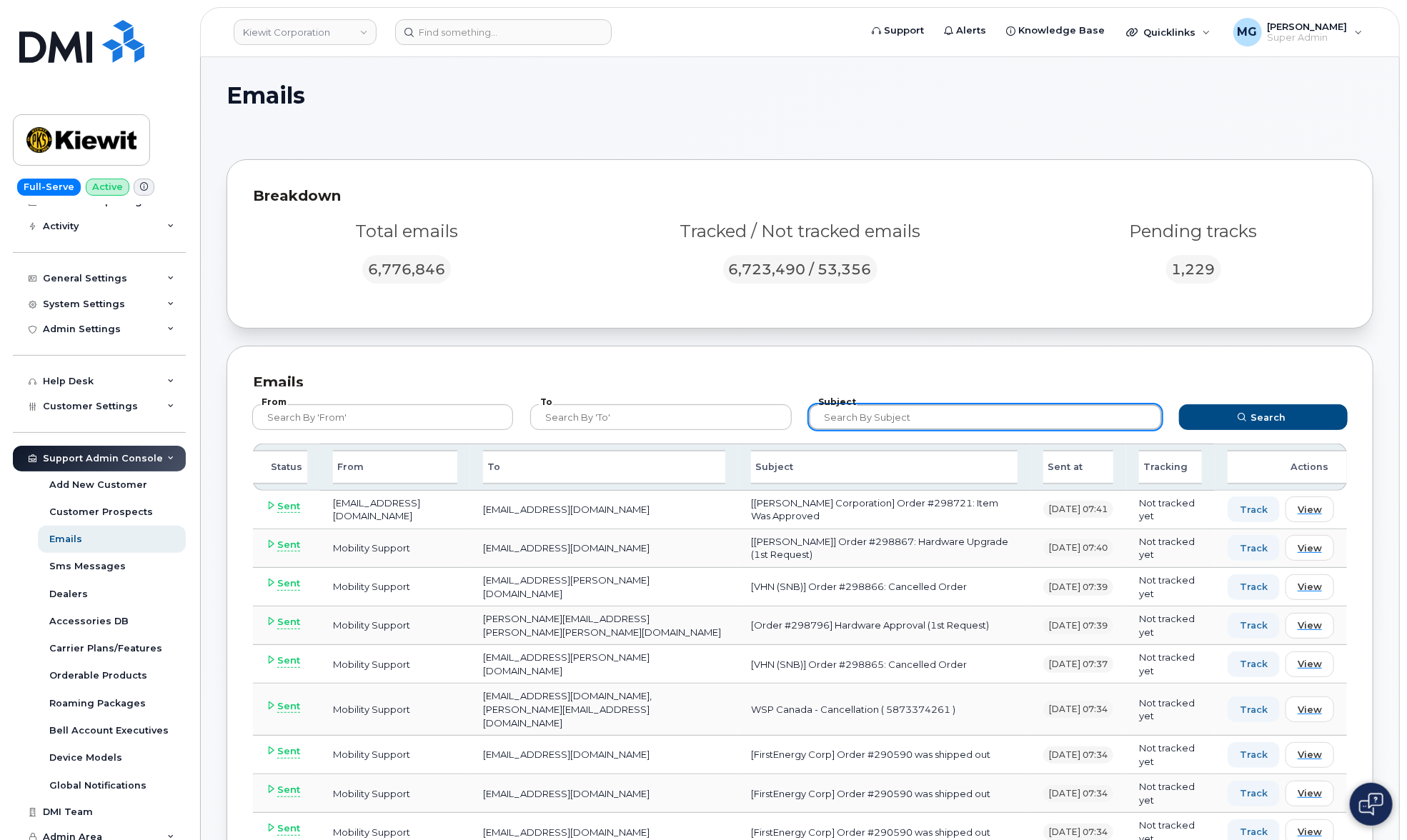
click at [863, 415] on input "text" at bounding box center [986, 417] width 354 height 25
click at [860, 417] on input "ChangeSIM" at bounding box center [986, 417] width 354 height 25
click at [1228, 412] on button "Search" at bounding box center [1263, 417] width 168 height 25
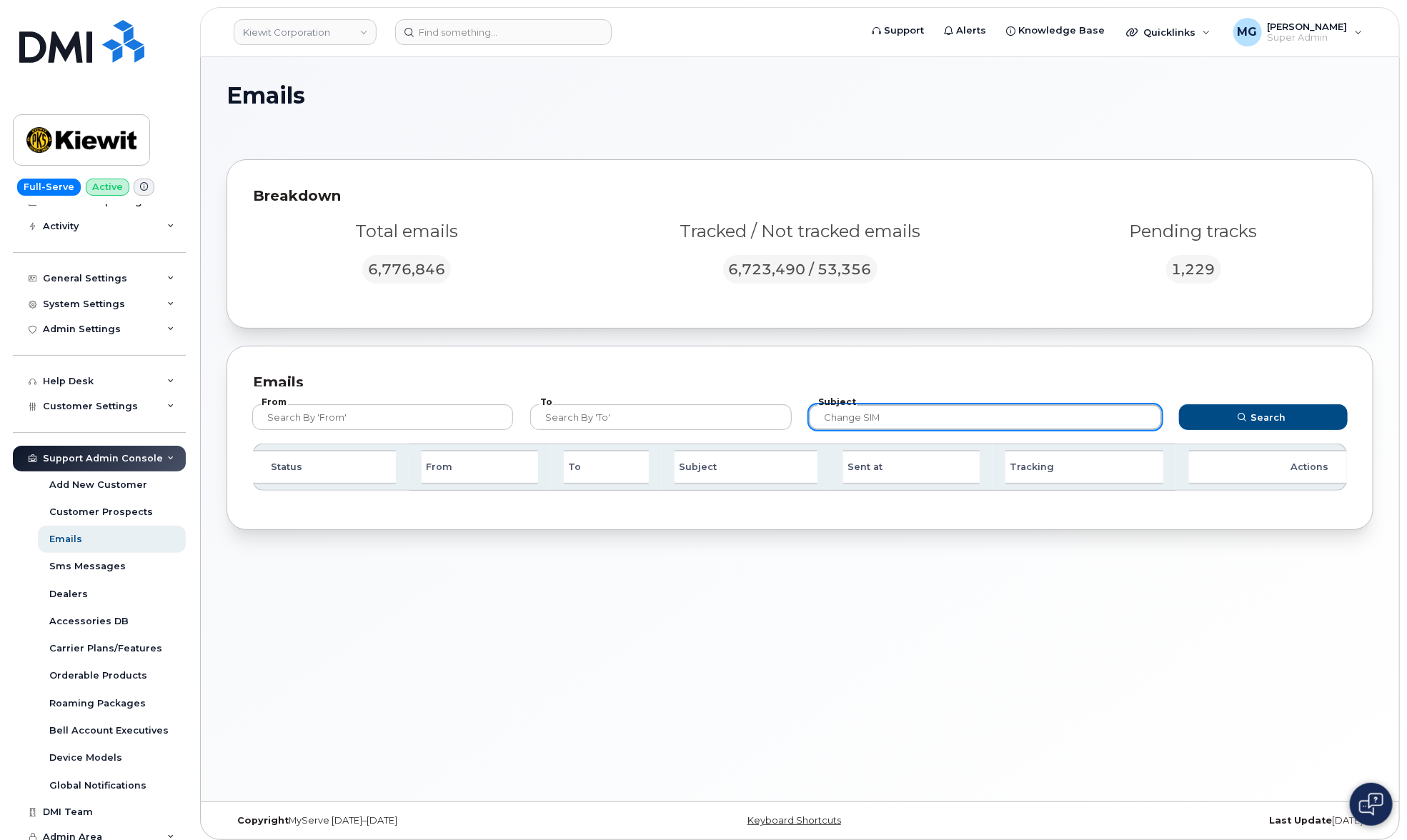
drag, startPoint x: 860, startPoint y: 414, endPoint x: 809, endPoint y: 412, distance: 51.0
click at [809, 412] on input "Change SIM" at bounding box center [986, 417] width 354 height 25
click at [907, 417] on input "SIM" at bounding box center [986, 417] width 354 height 25
type input "SIM Card"
click at [1263, 417] on button "Search" at bounding box center [1263, 417] width 168 height 25
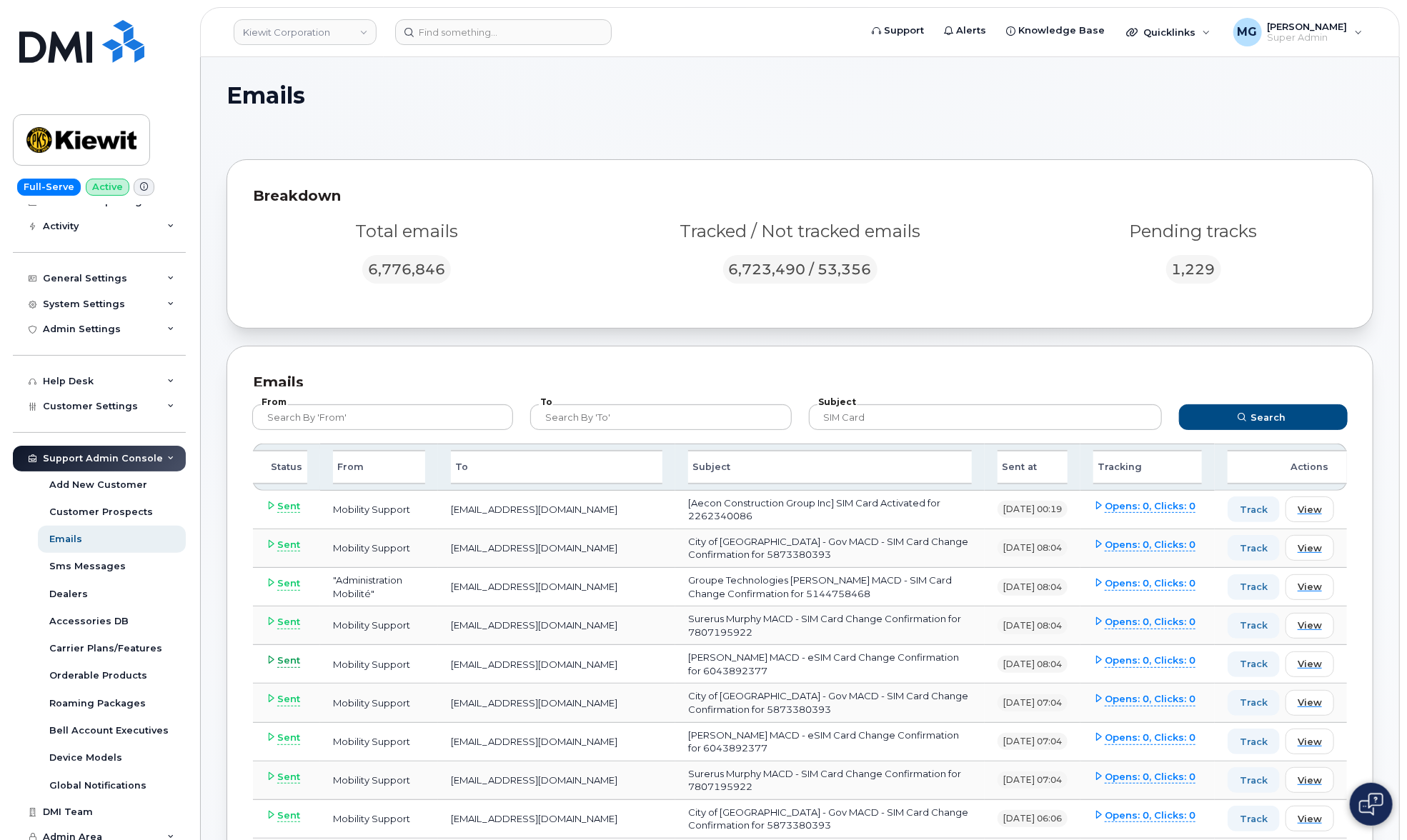
click at [273, 657] on icon at bounding box center [272, 660] width 9 height 9
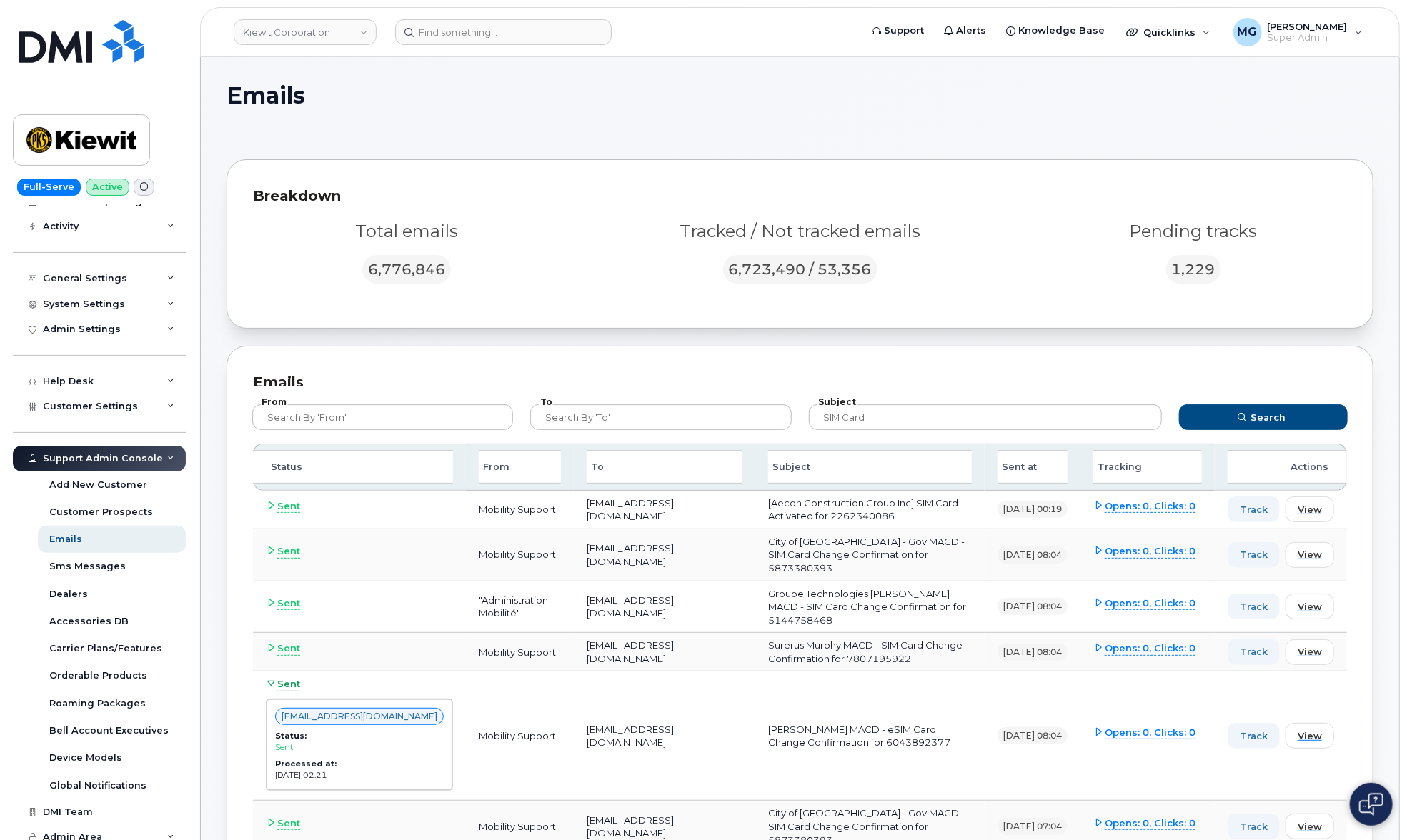
click at [273, 657] on td "Sent" at bounding box center [360, 652] width 213 height 38
click at [271, 678] on icon at bounding box center [272, 683] width 9 height 9
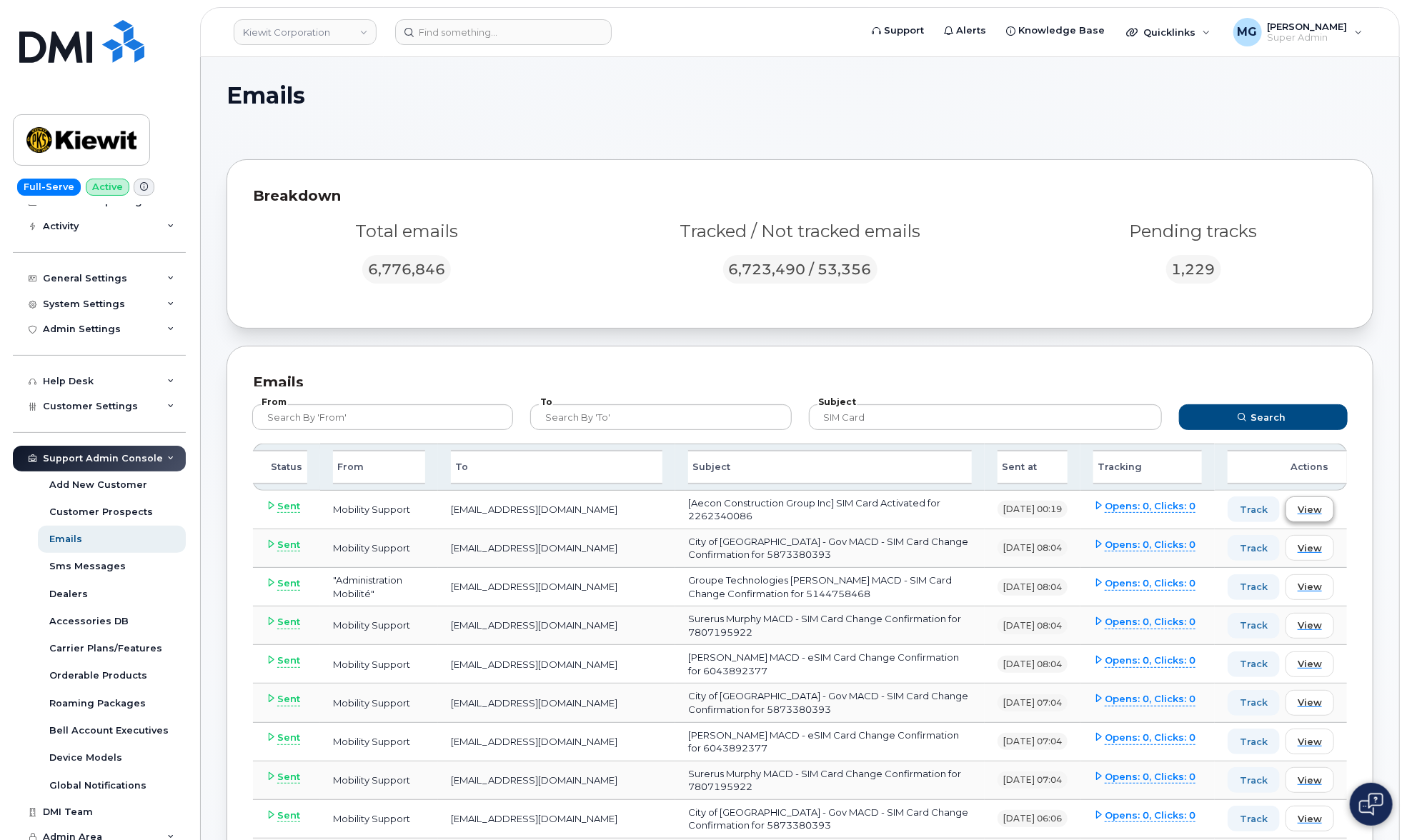
click at [1306, 505] on span "View" at bounding box center [1310, 510] width 25 height 14
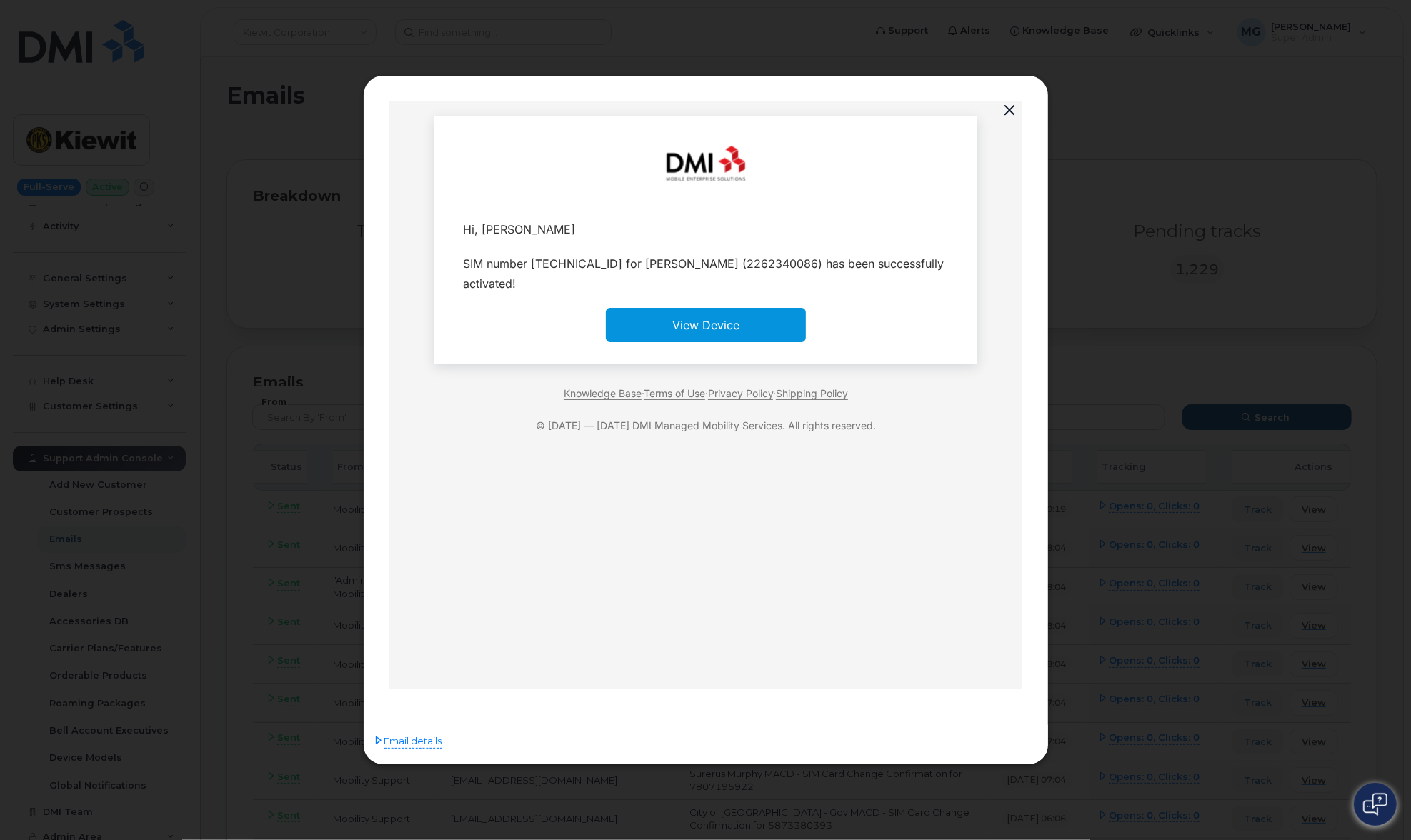
click at [820, 262] on div "SIM number [TECHNICAL_ID] for [PERSON_NAME] (2262340086) has been successfully …" at bounding box center [705, 273] width 486 height 40
click at [1012, 105] on button "button" at bounding box center [1010, 111] width 22 height 20
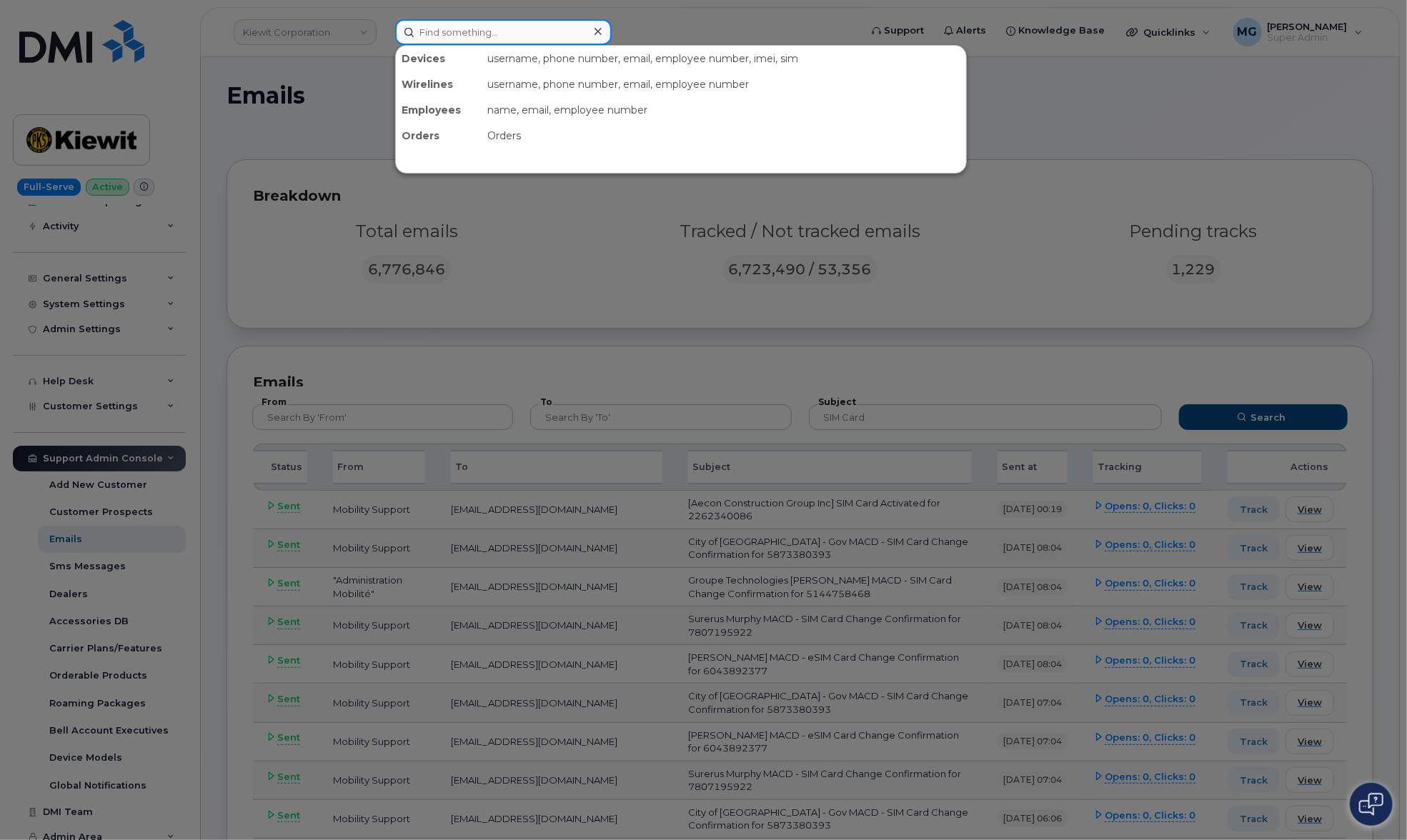
click at [436, 30] on input at bounding box center [503, 32] width 217 height 25
paste input "2262340086"
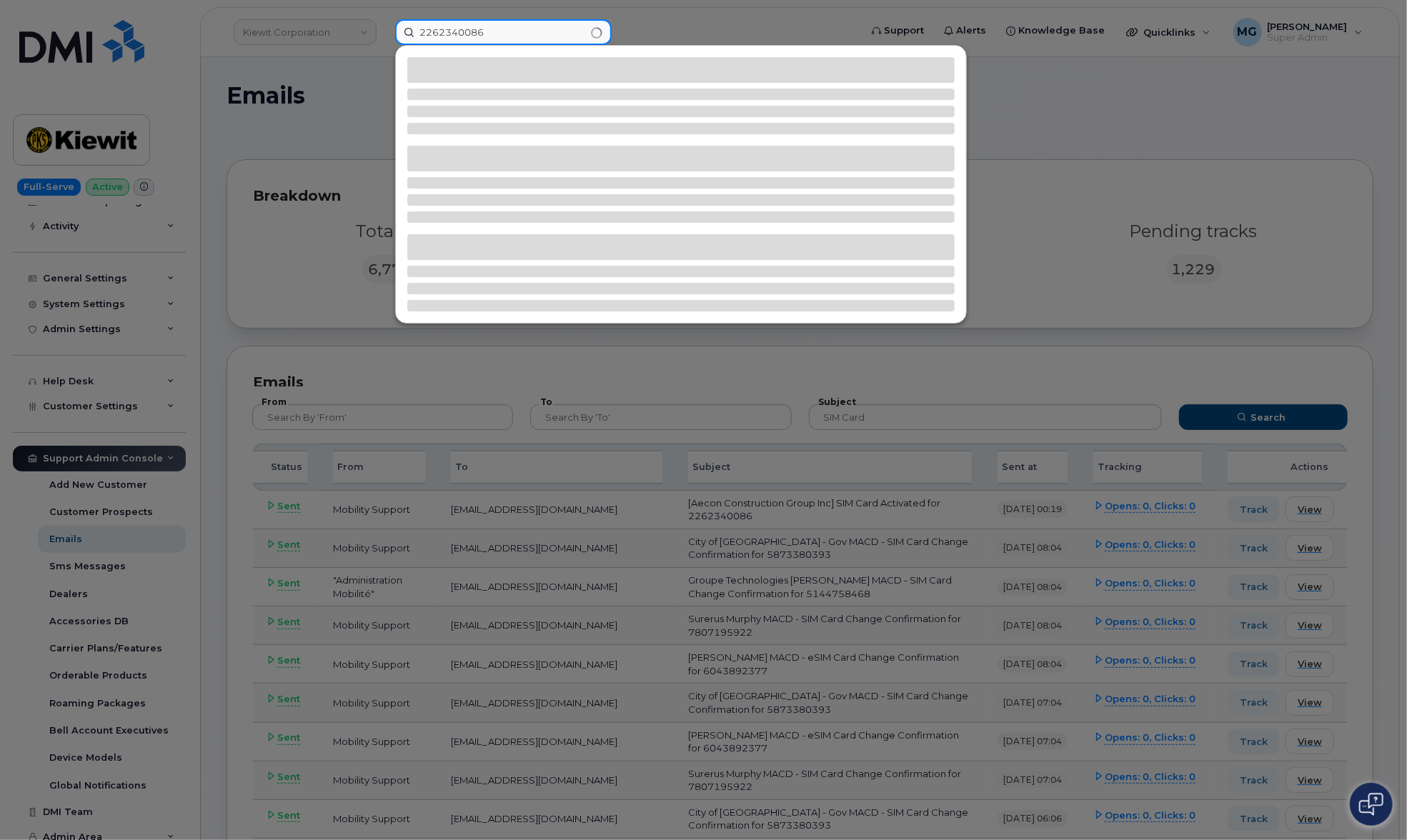
type input "2262340086"
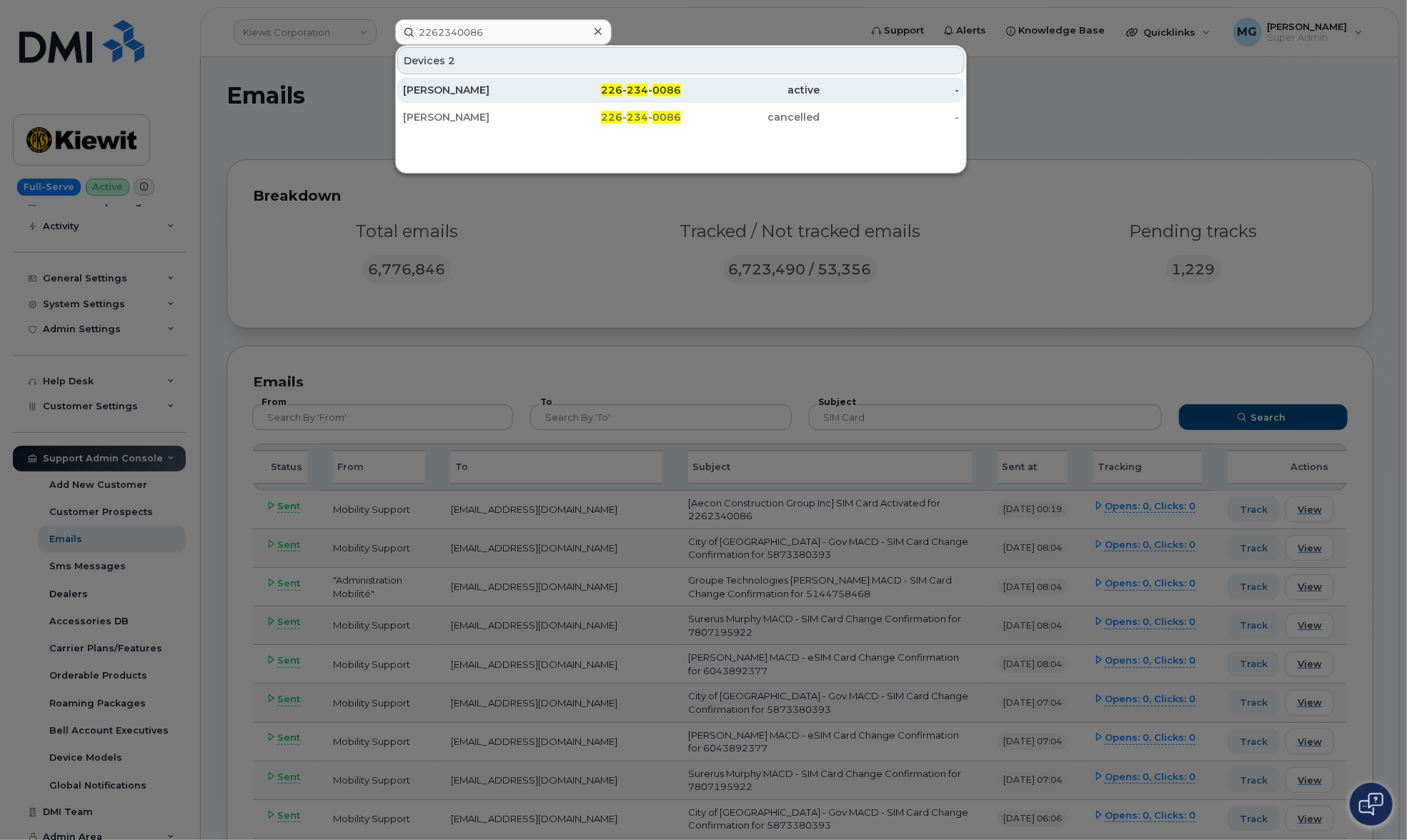
click at [480, 89] on div "Sean Vanderheyde" at bounding box center [473, 90] width 139 height 14
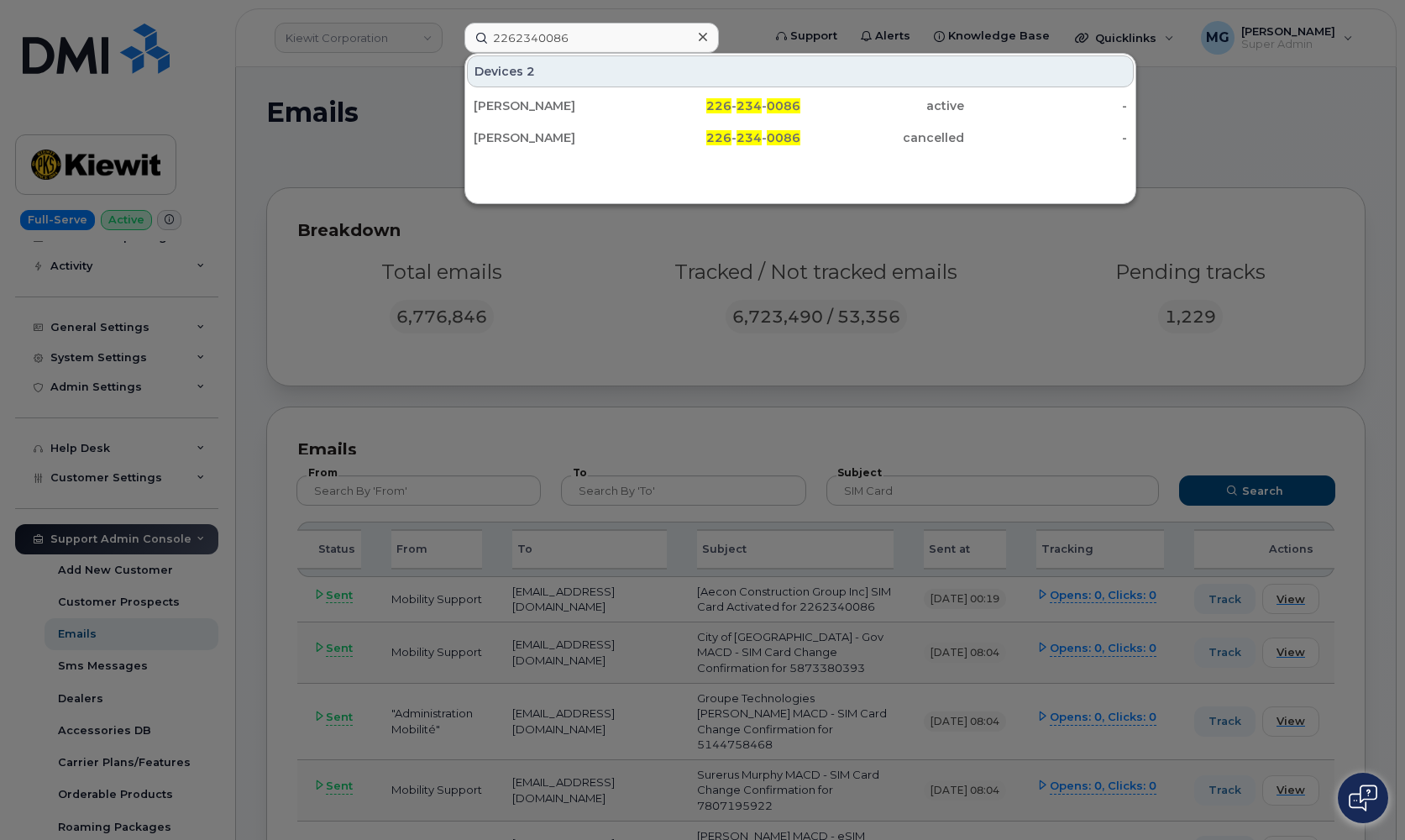
click at [1208, 127] on div at bounding box center [702, 420] width 1405 height 840
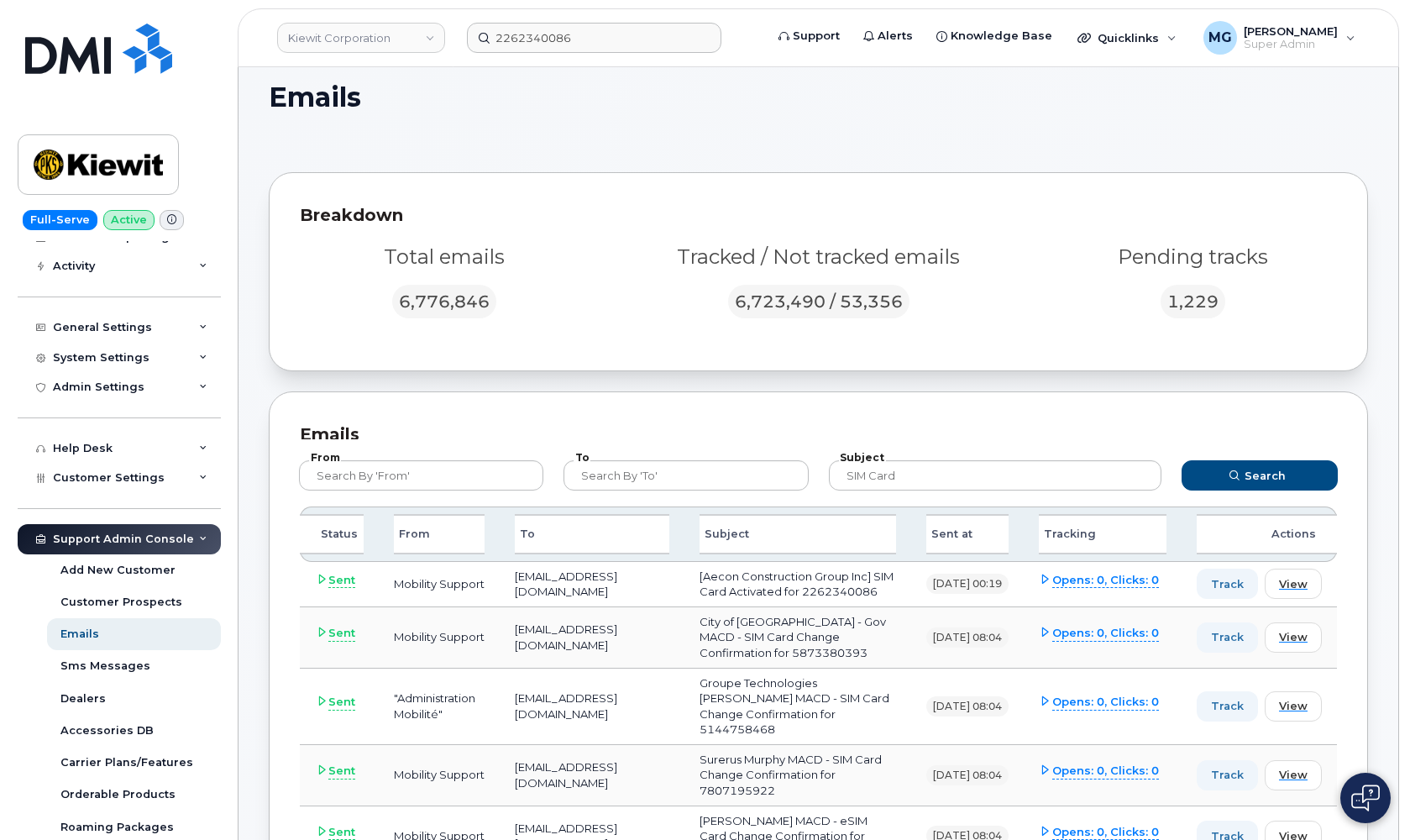
scroll to position [25, 0]
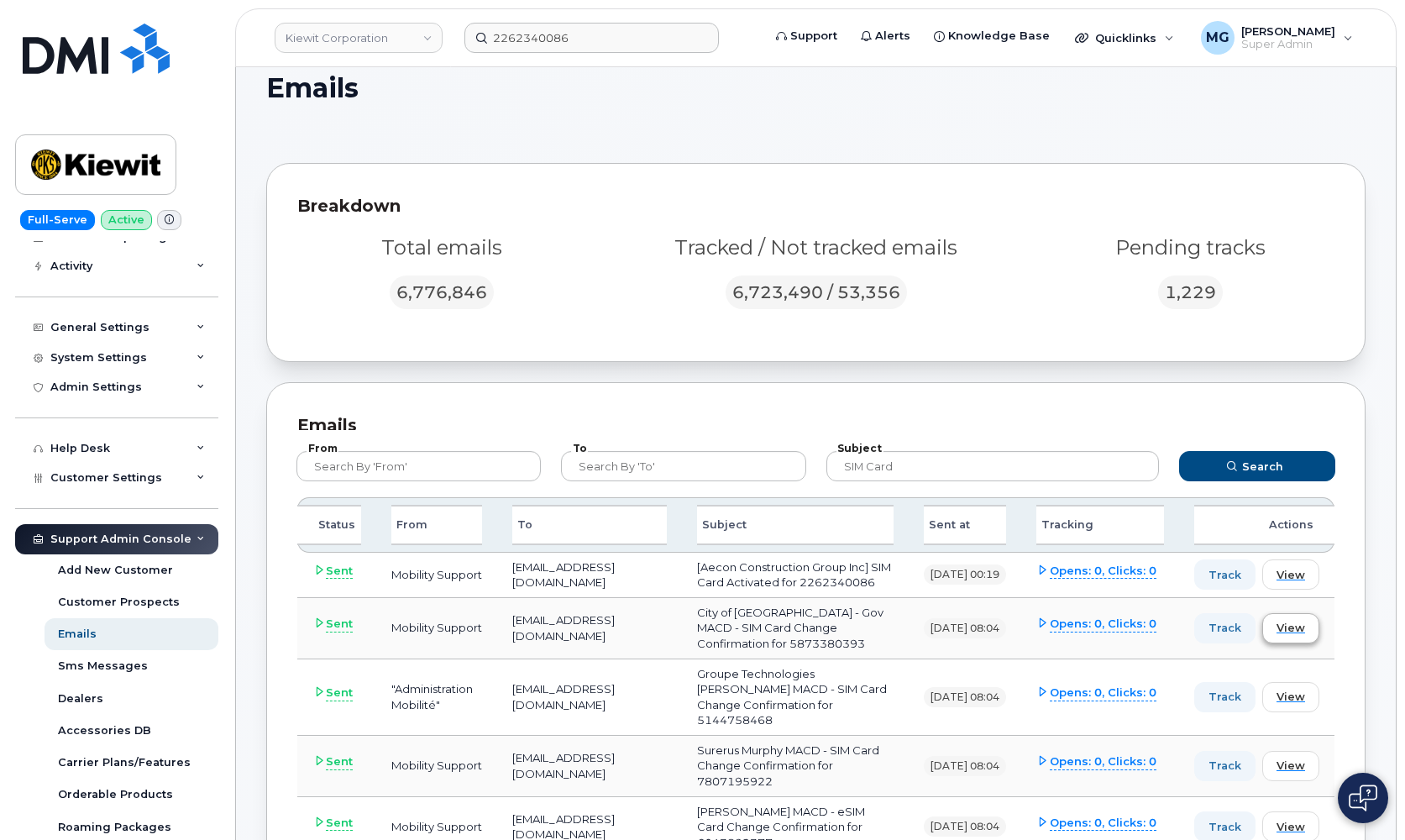
click at [1286, 636] on span "View" at bounding box center [1291, 627] width 29 height 16
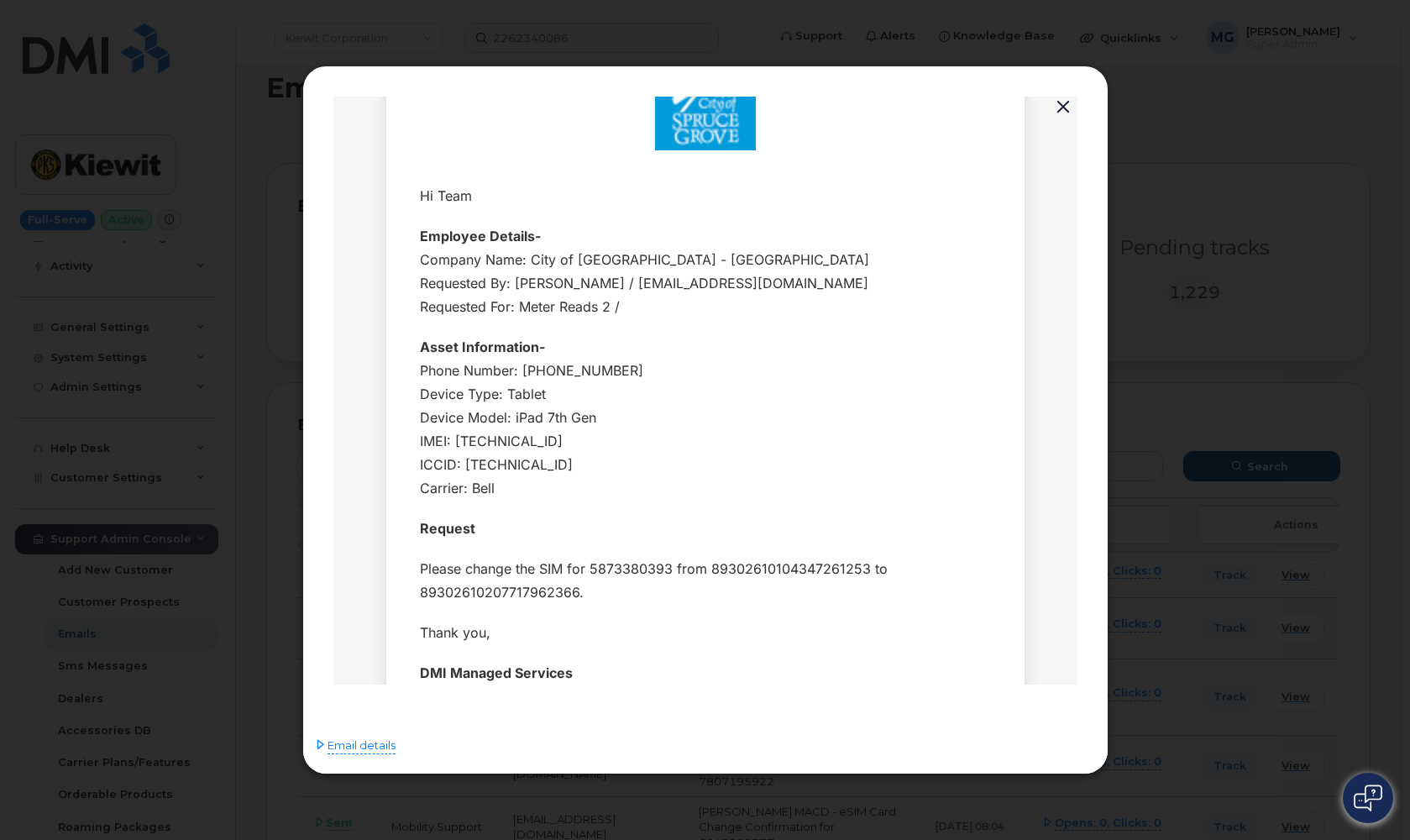
scroll to position [90, 0]
click at [343, 747] on span "Email details" at bounding box center [361, 745] width 68 height 17
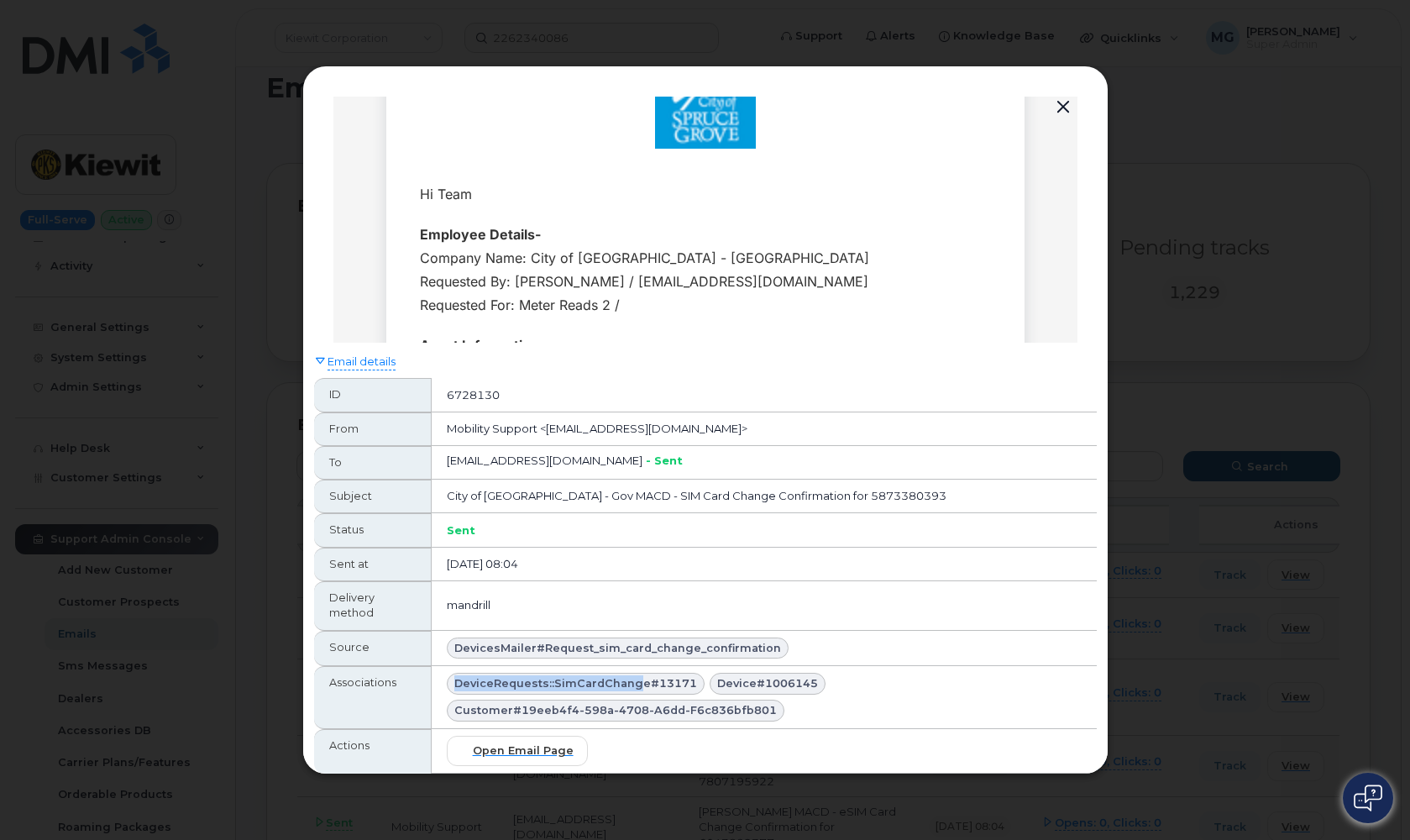
drag, startPoint x: 452, startPoint y: 682, endPoint x: 628, endPoint y: 678, distance: 176.0
click at [628, 678] on span "DeviceRequests::SimCardChange#13171" at bounding box center [575, 682] width 243 height 16
drag, startPoint x: 631, startPoint y: 681, endPoint x: 442, endPoint y: 678, distance: 189.0
click at [710, 678] on div "DeviceRequests::SimCardChange#13171" at bounding box center [768, 683] width 116 height 22
copy span "DeviceRequests::SimCardChange"
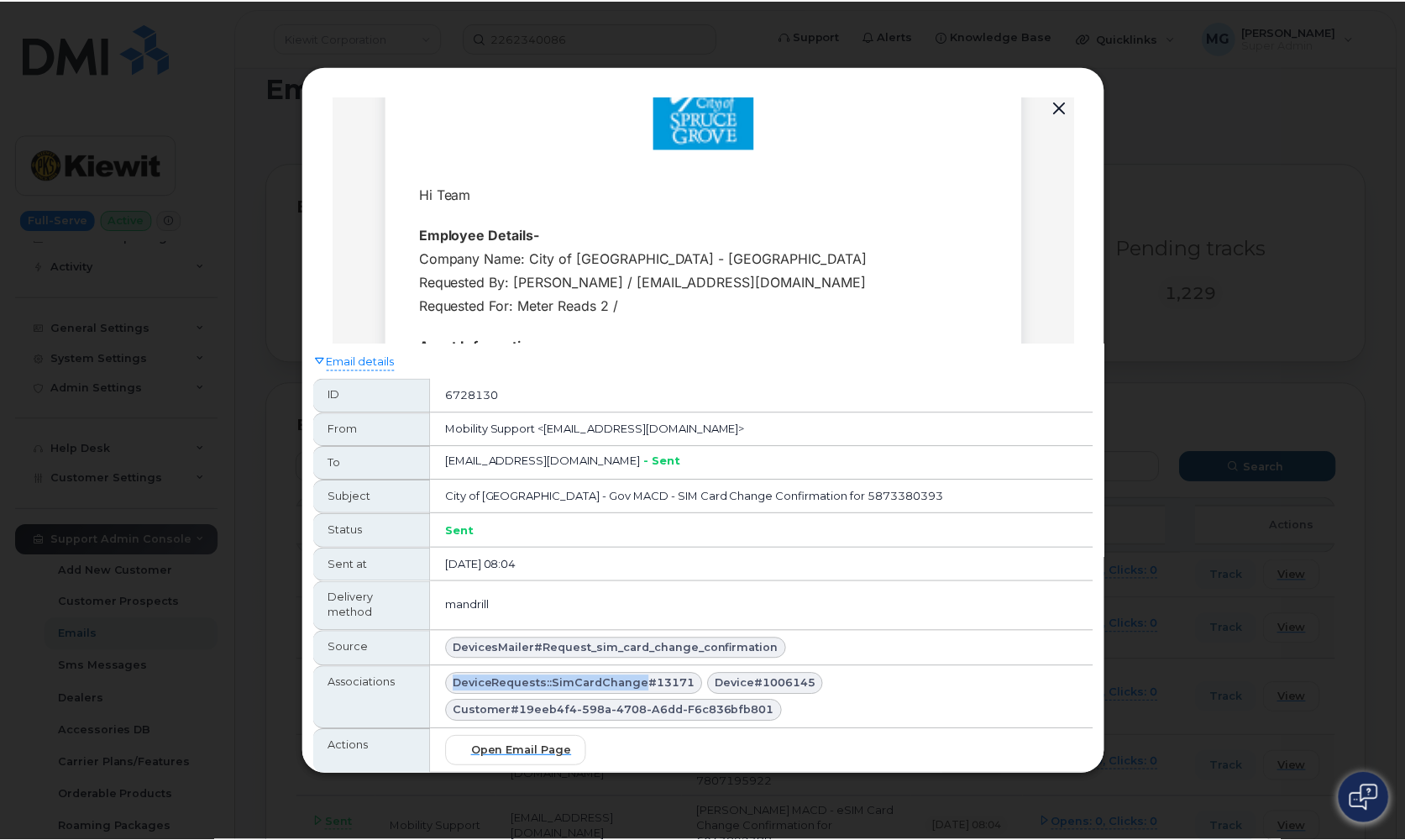
scroll to position [93, 0]
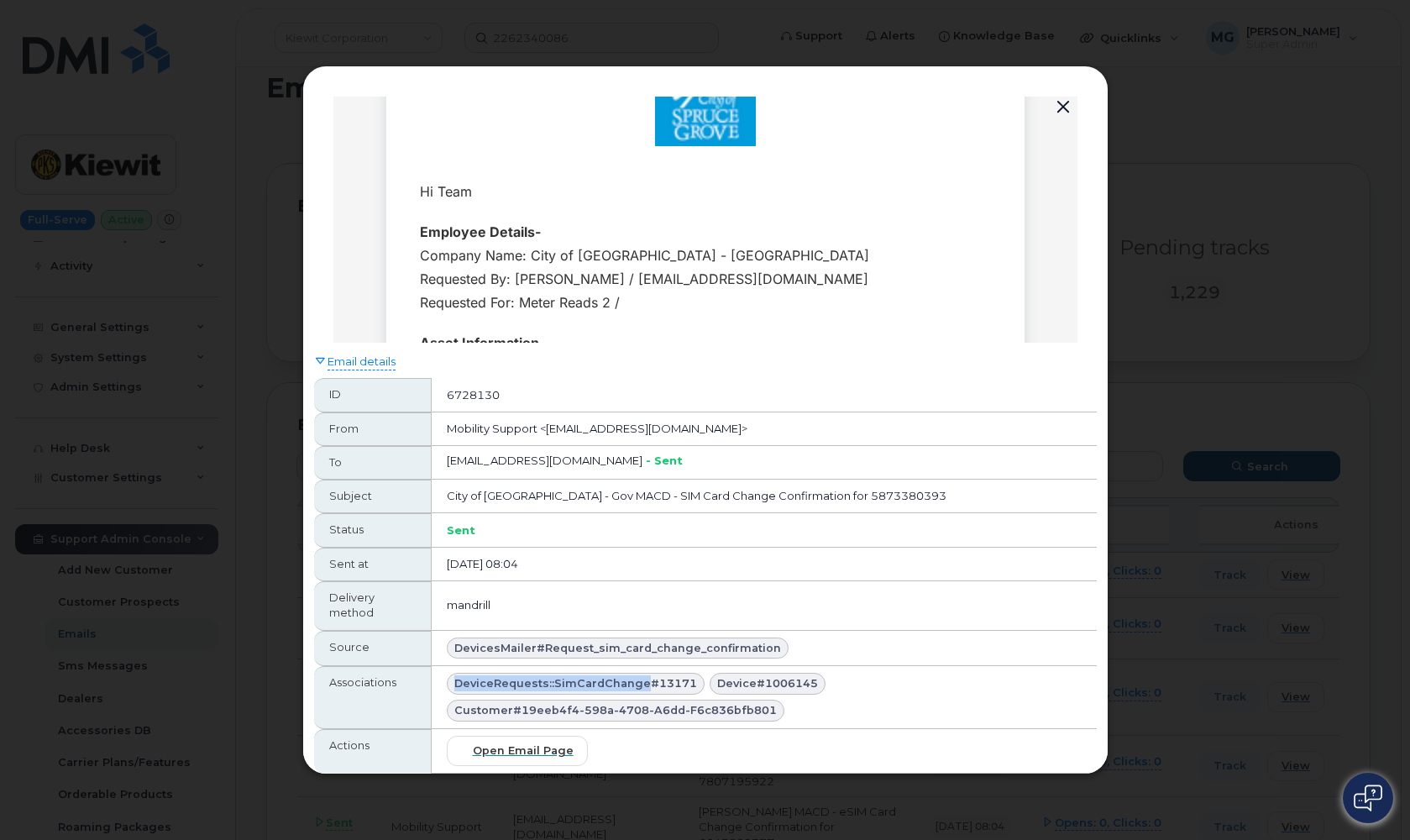
click at [1062, 106] on button "button" at bounding box center [1063, 107] width 26 height 24
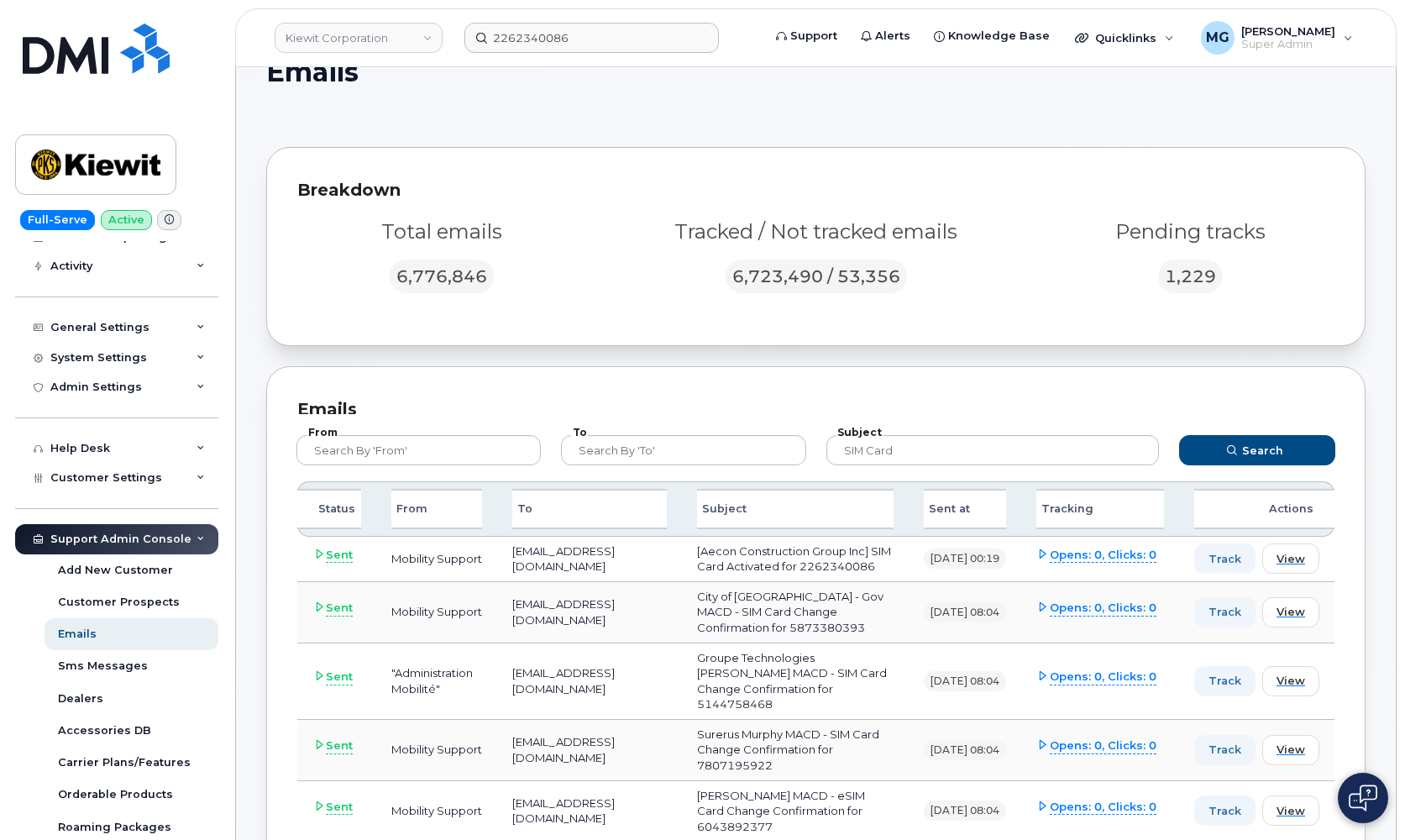
scroll to position [66, 0]
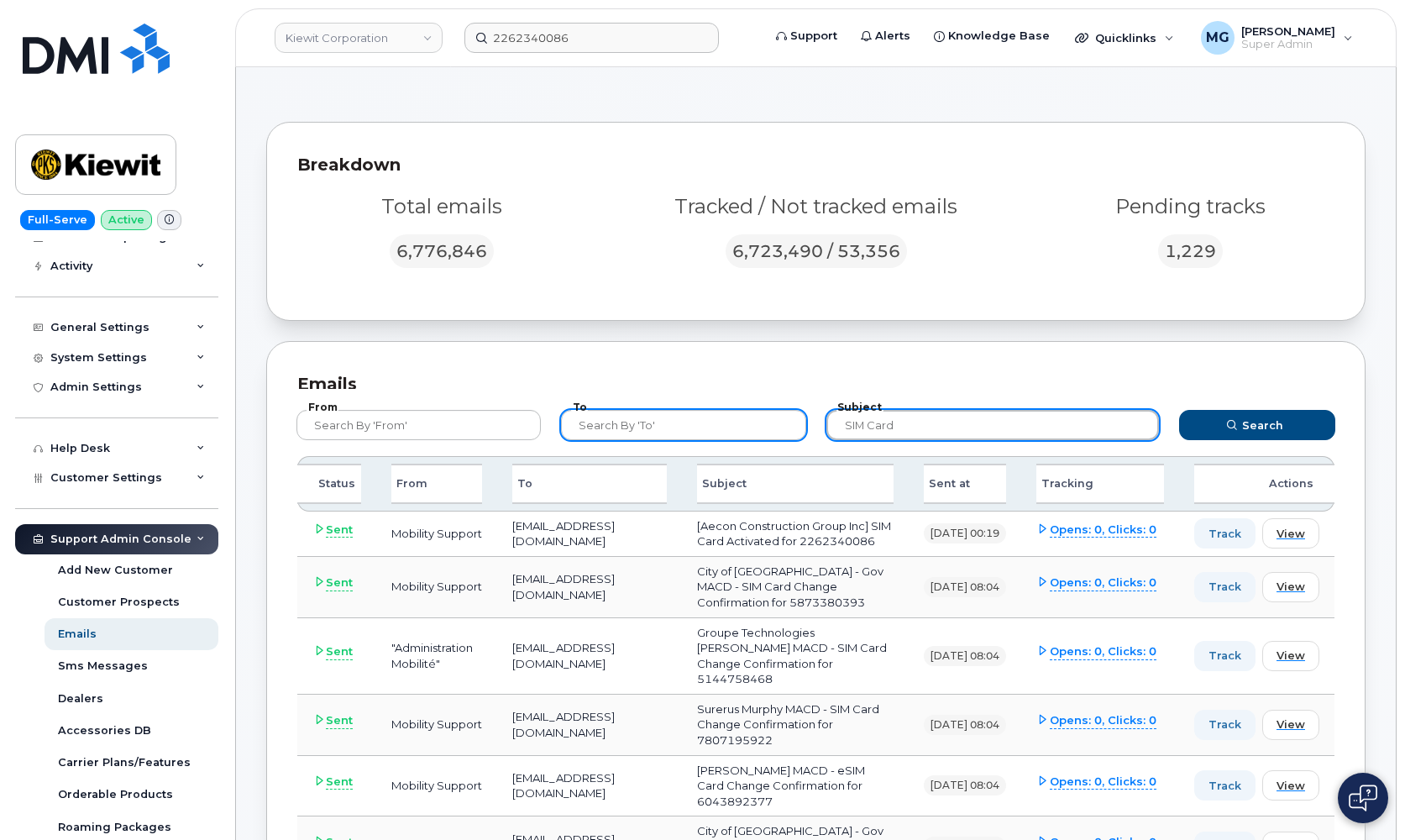
drag, startPoint x: 910, startPoint y: 423, endPoint x: 769, endPoint y: 423, distance: 141.0
click at [769, 423] on form "From To Subject SIM Card Search" at bounding box center [816, 422] width 1070 height 67
paste input "DeviceRequests::SimCardChange"
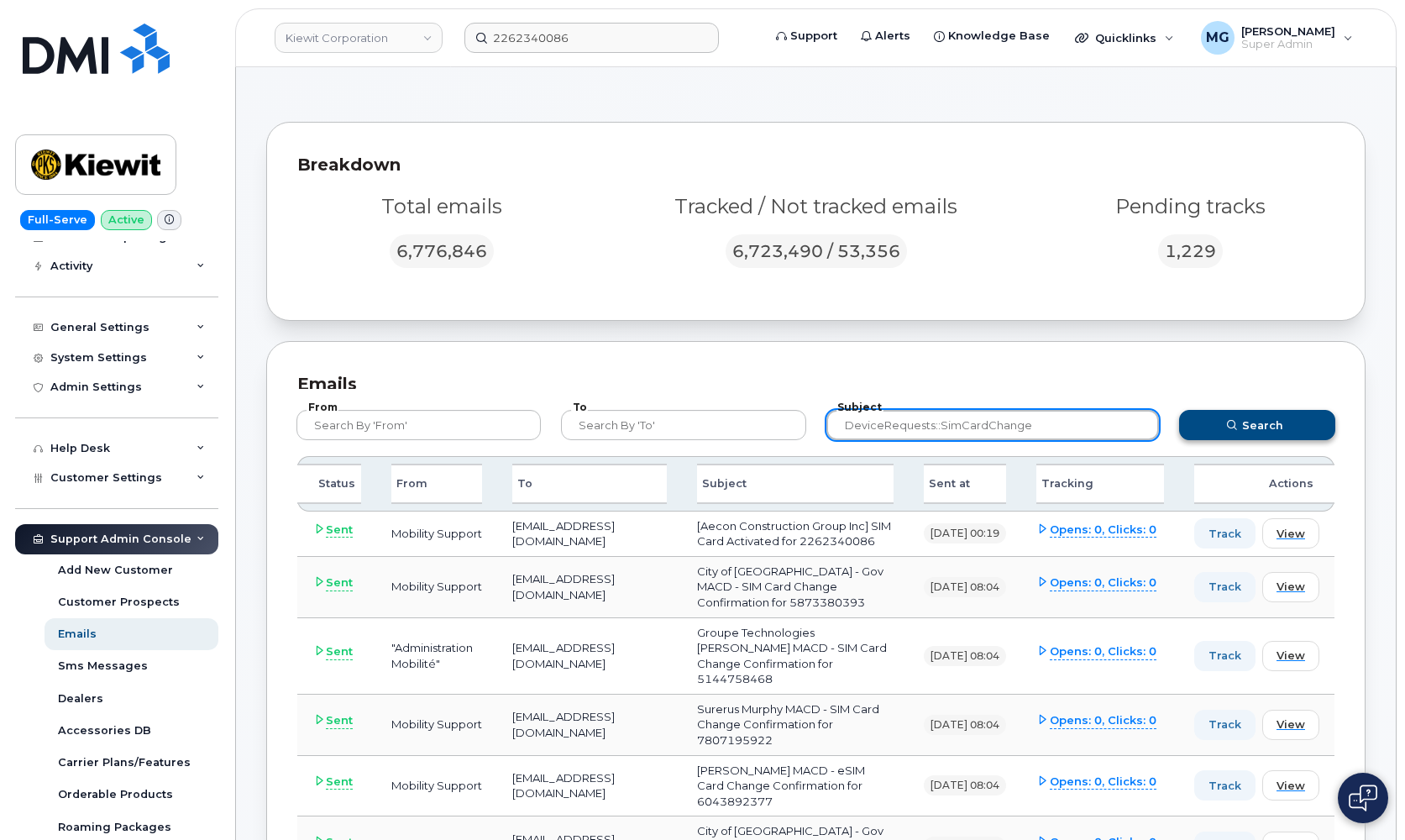
type input "DeviceRequests::SimCardChange"
click at [1212, 422] on button "Search" at bounding box center [1257, 424] width 156 height 30
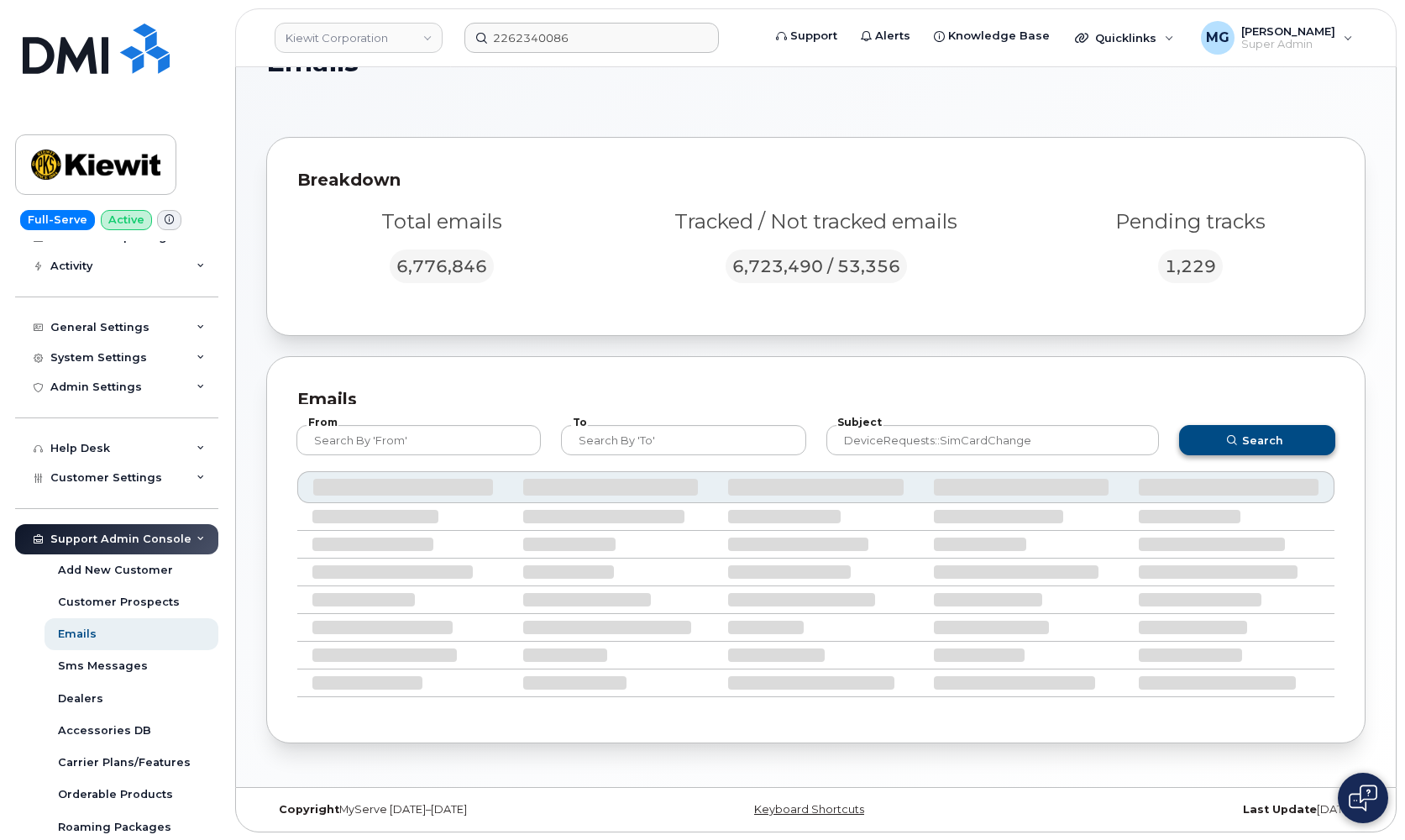
scroll to position [9, 0]
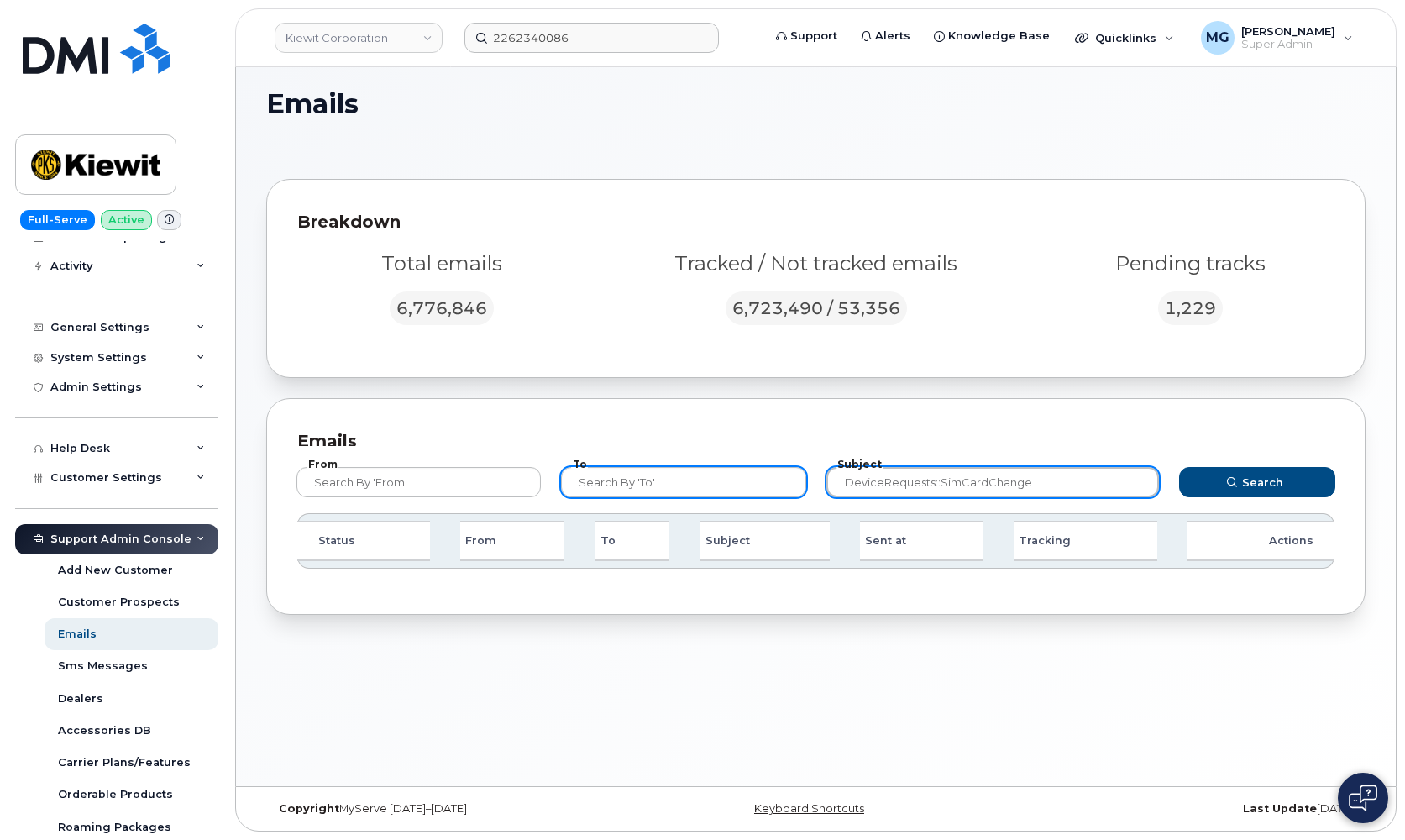
drag, startPoint x: 936, startPoint y: 481, endPoint x: 740, endPoint y: 479, distance: 196.0
click at [740, 479] on form "From To Subject DeviceRequests::SimCardChange Search" at bounding box center [816, 479] width 1070 height 67
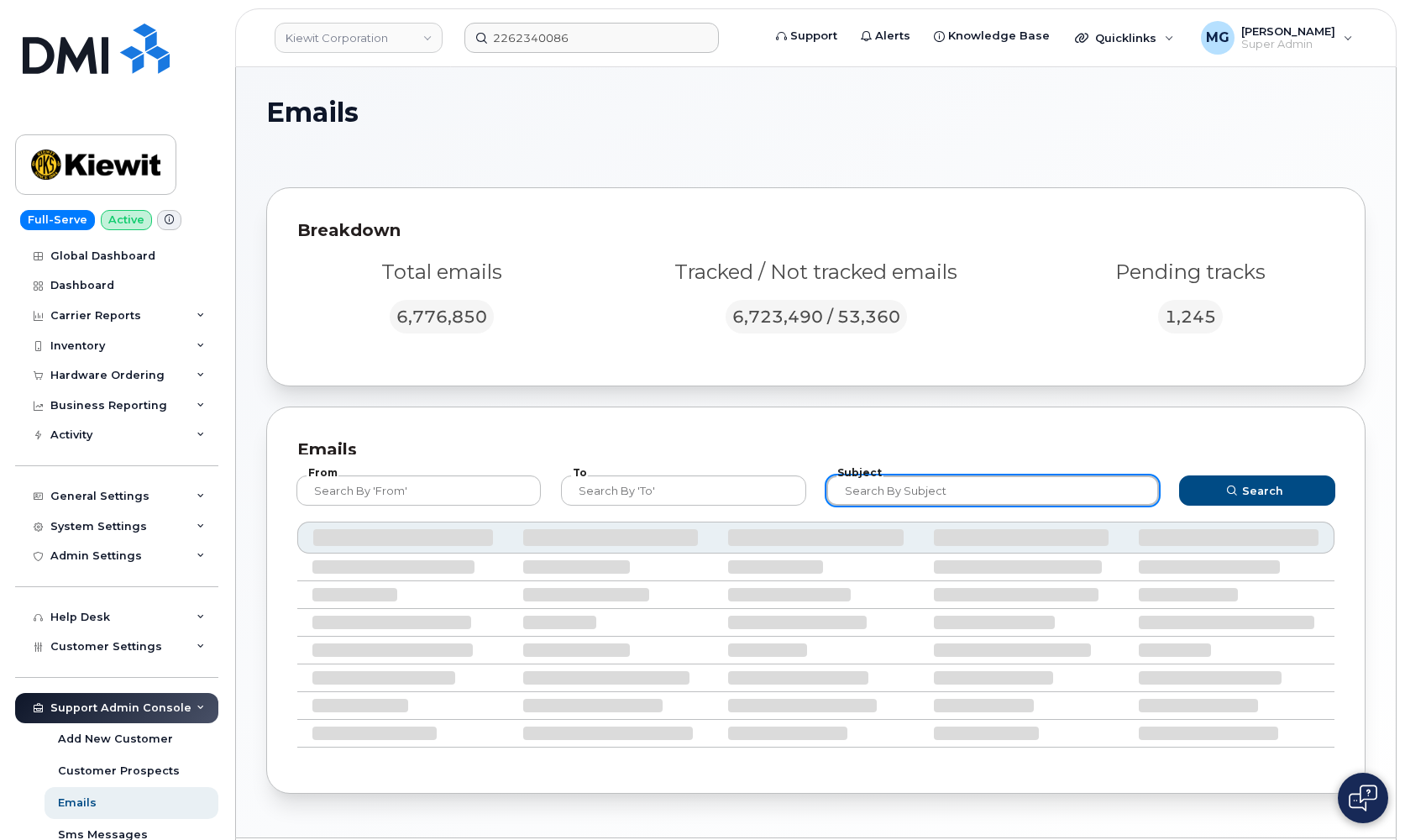
click at [914, 491] on input "text" at bounding box center [993, 490] width 332 height 30
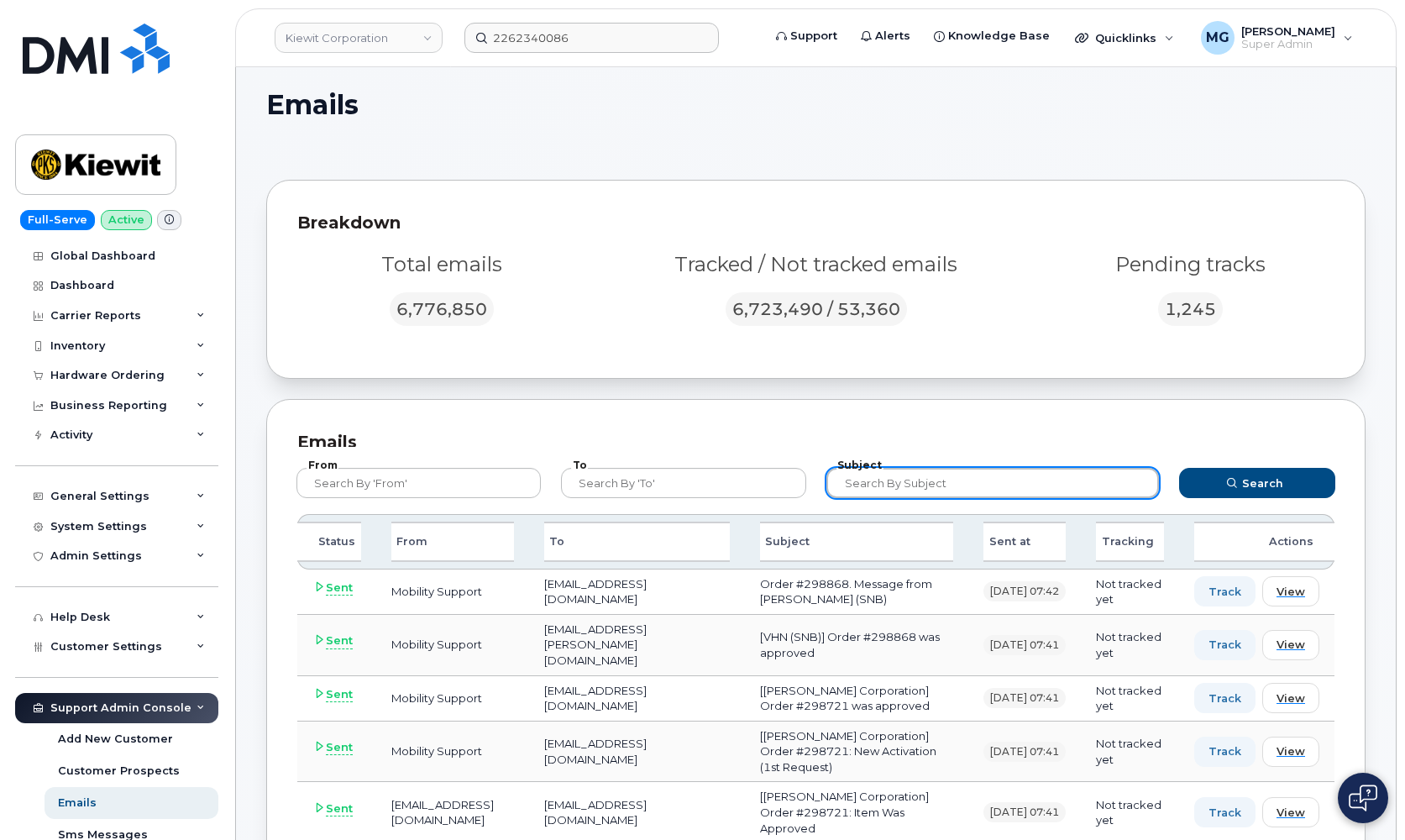
scroll to position [6, 0]
type input "0."
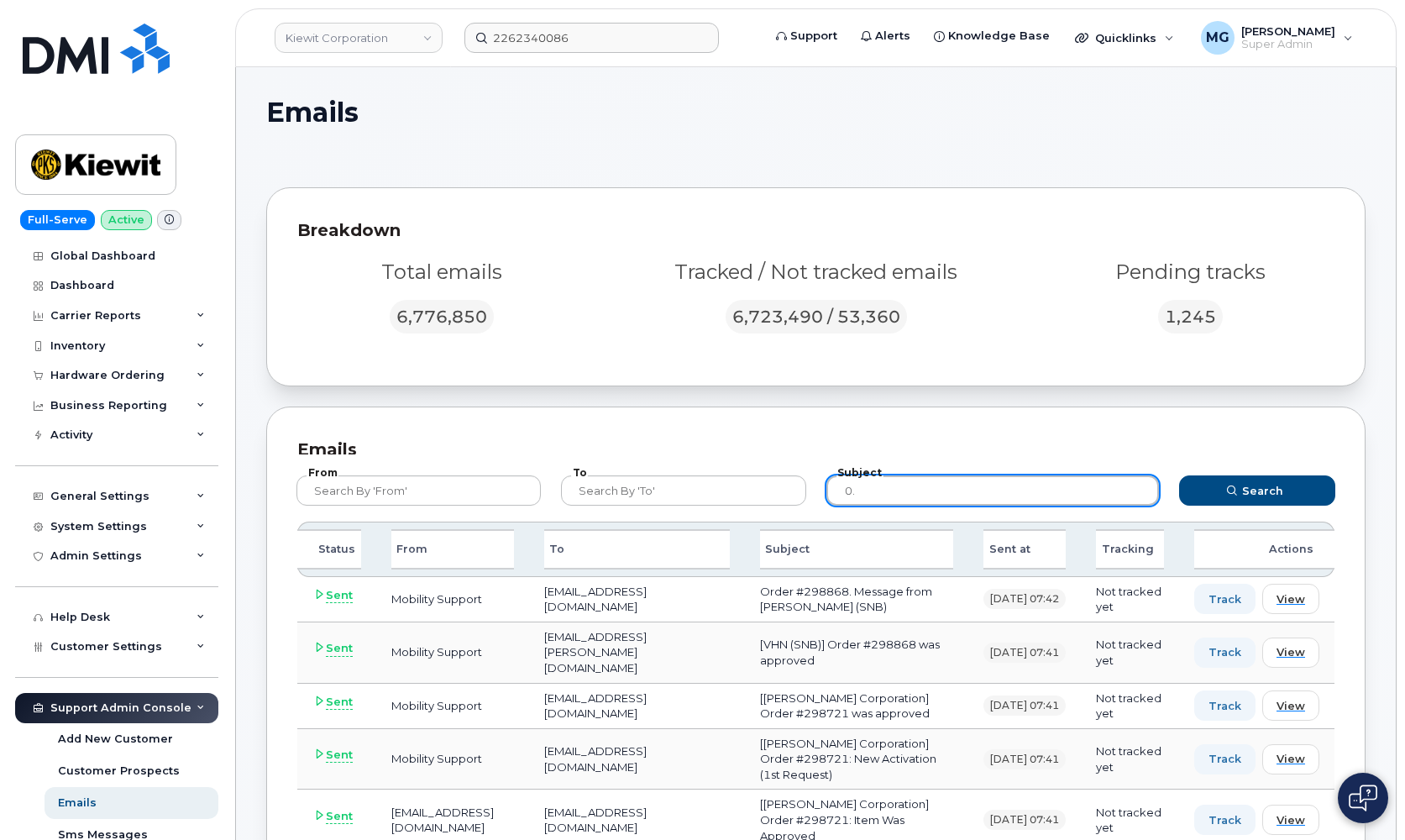
scroll to position [0, 0]
drag, startPoint x: 867, startPoint y: 489, endPoint x: 834, endPoint y: 488, distance: 33.0
click at [834, 488] on input "0." at bounding box center [993, 490] width 332 height 30
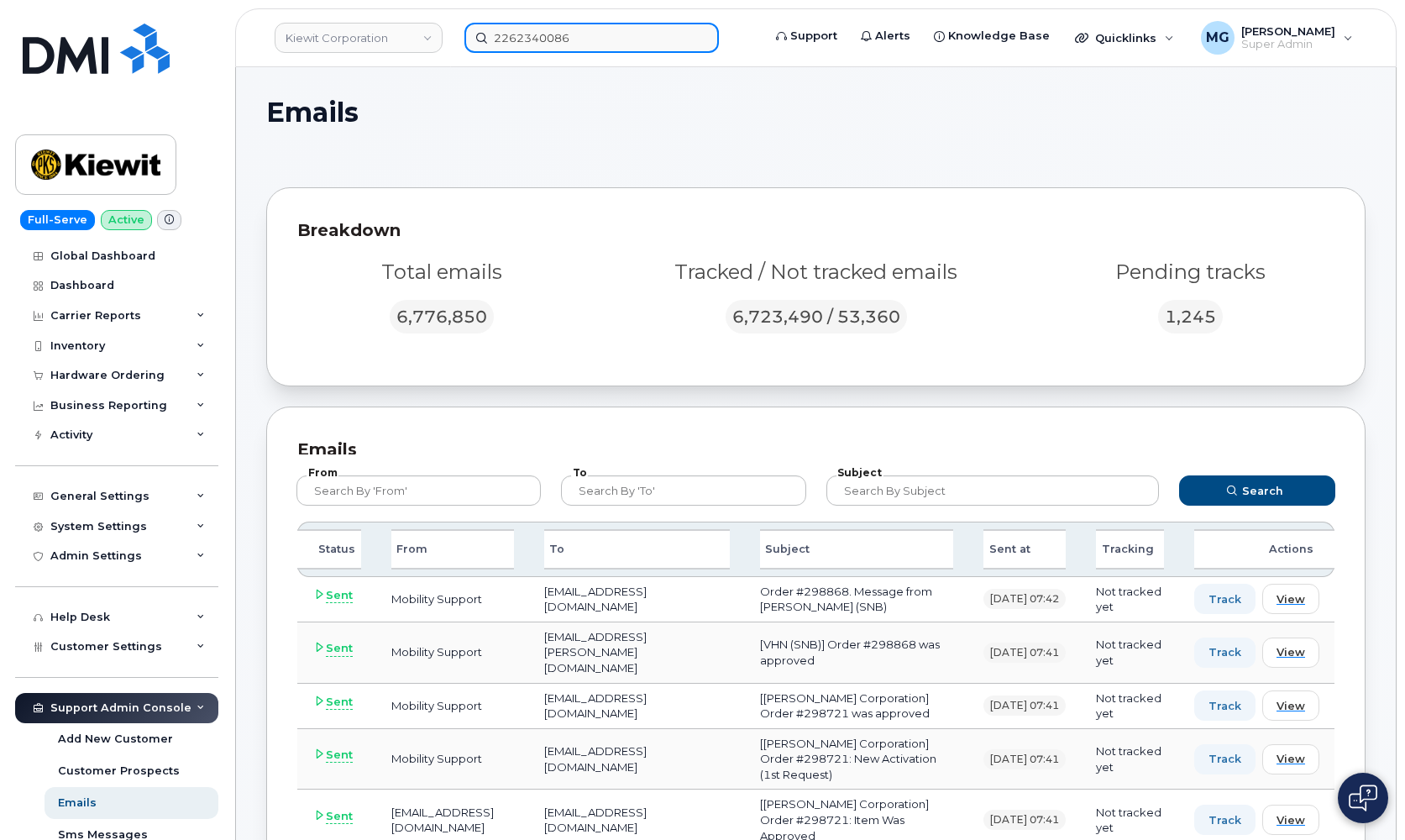
click at [530, 38] on input "2262340086" at bounding box center [591, 37] width 255 height 30
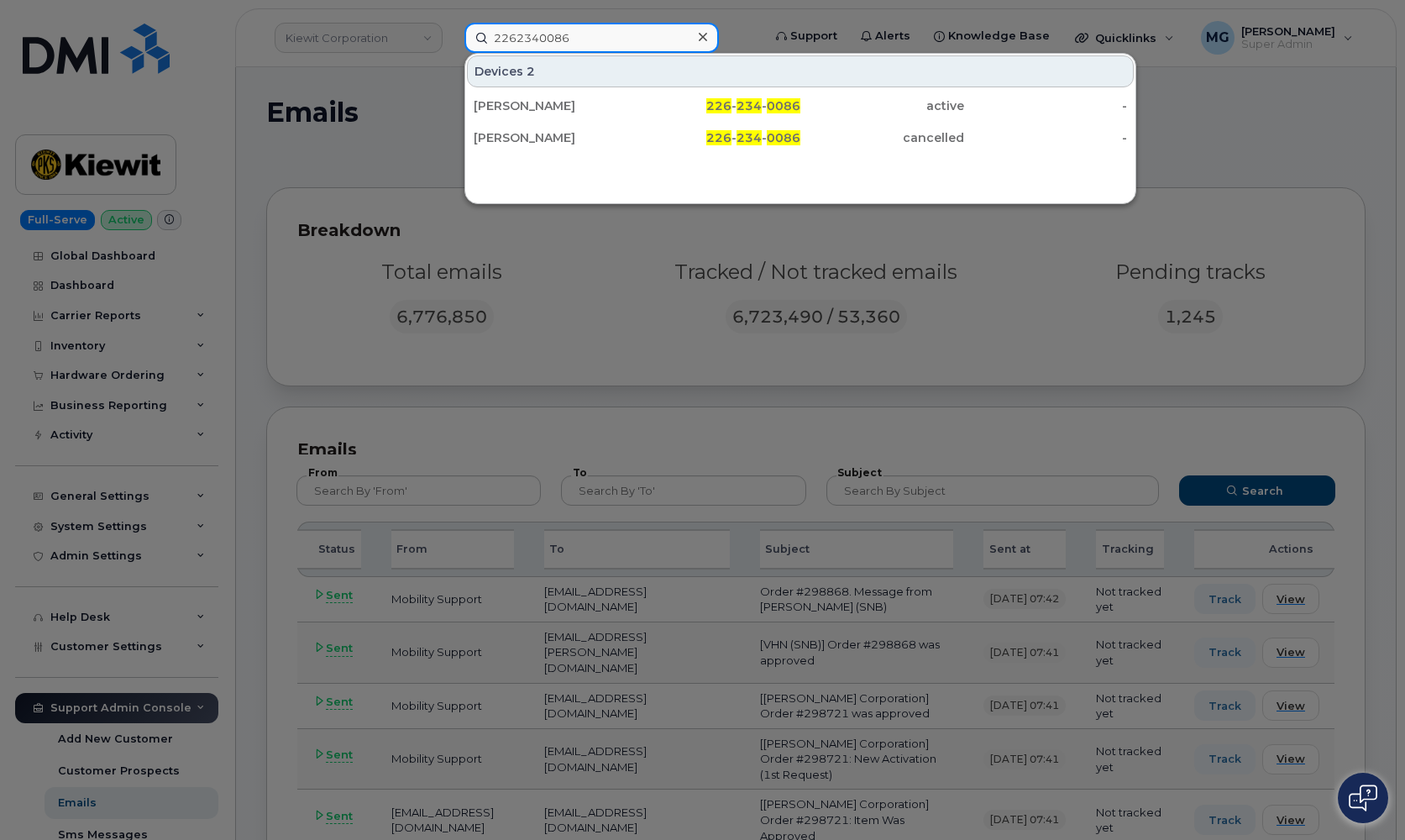
paste input "7805183653"
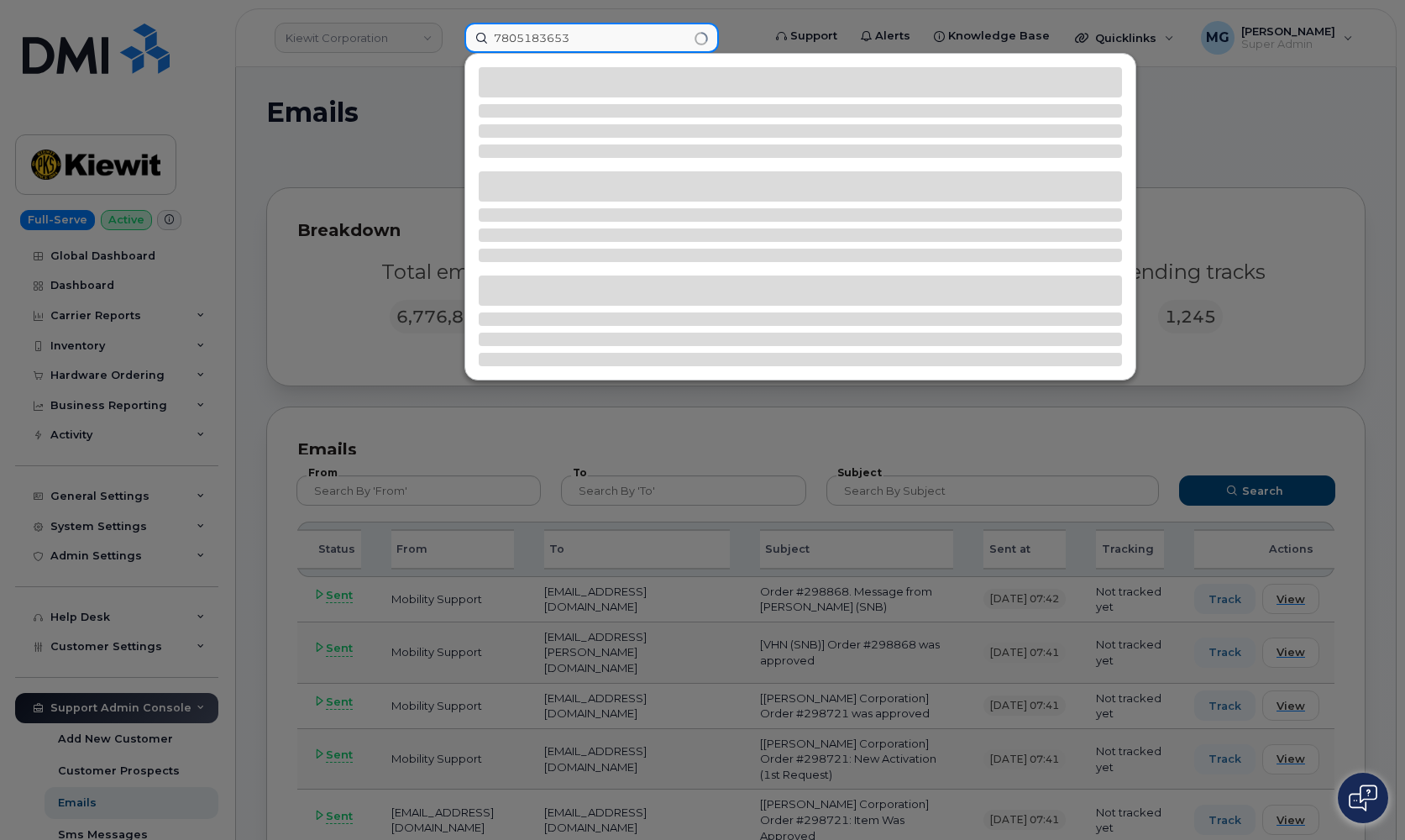
type input "7805183653"
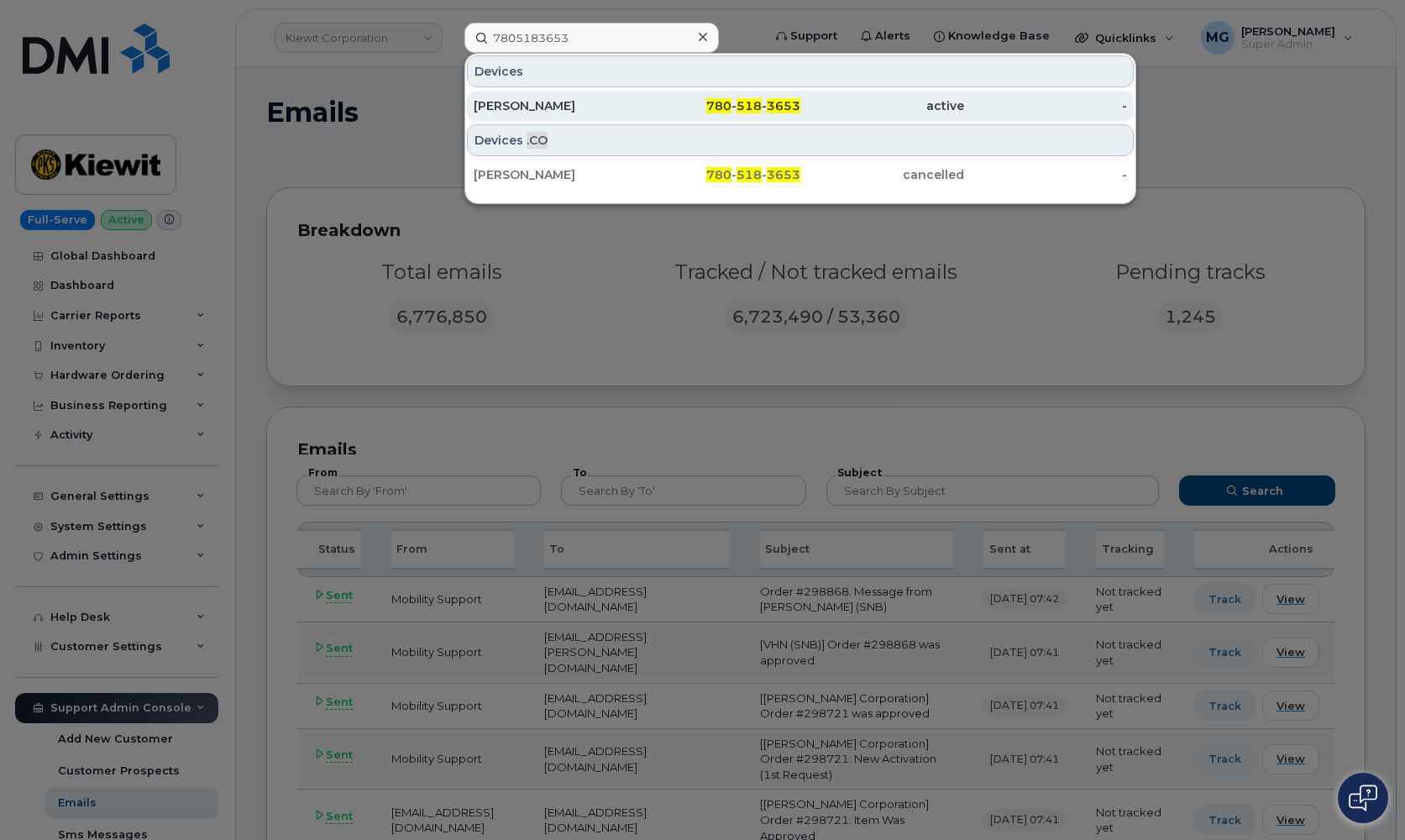
click at [511, 103] on div "Cesar Hidalgo" at bounding box center [556, 106] width 164 height 17
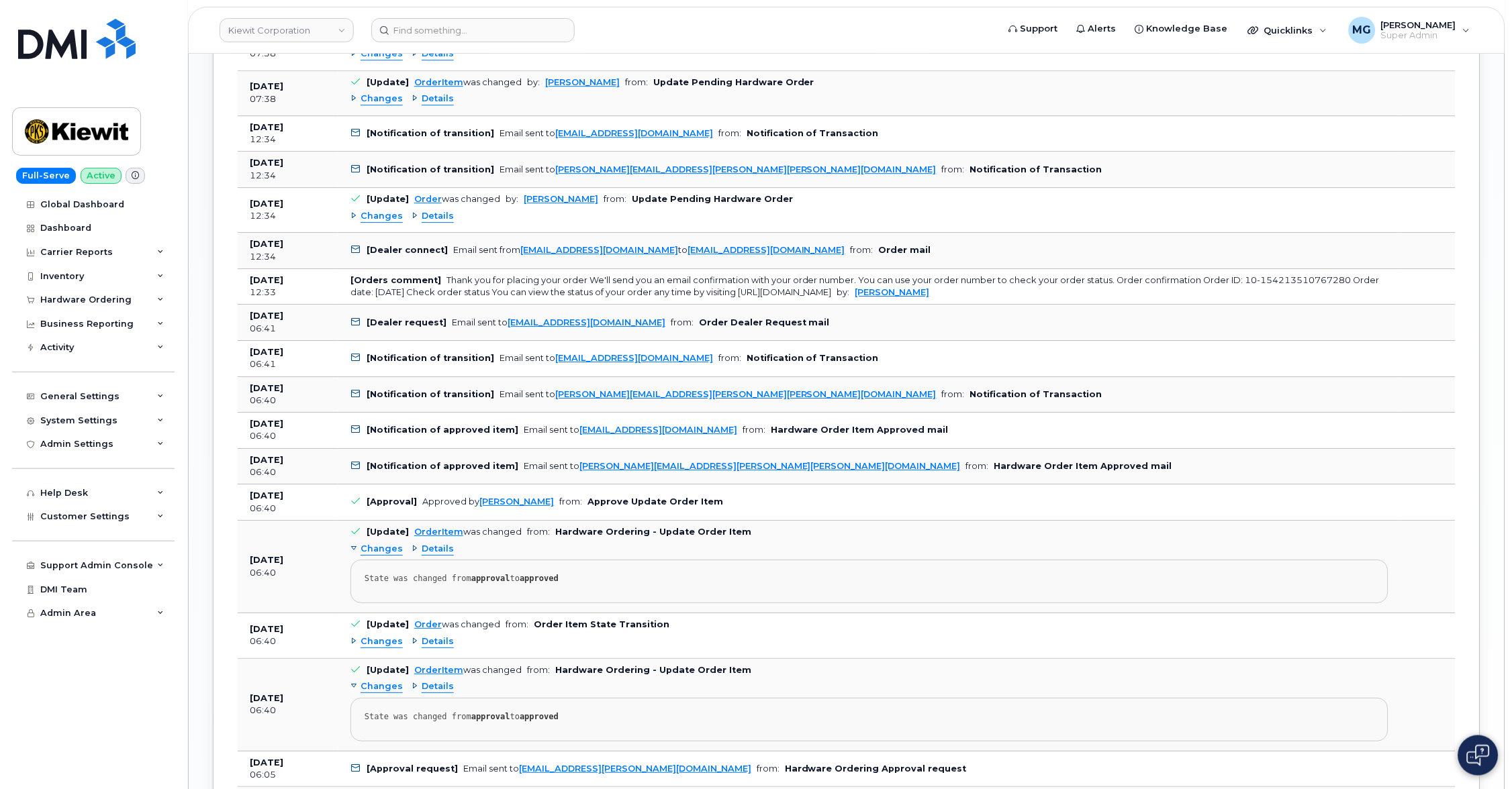
scroll to position [1206, 0]
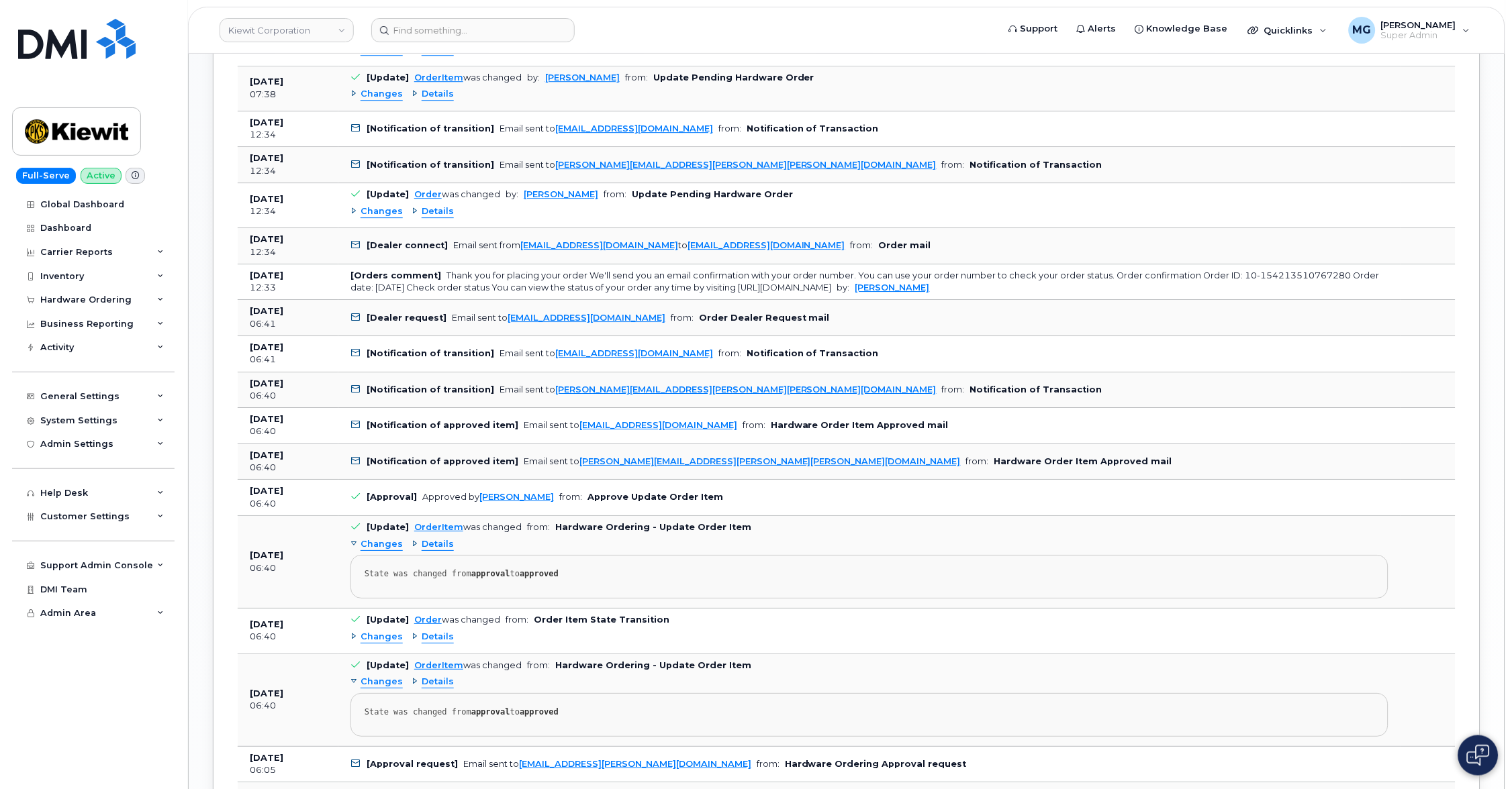
click at [365, 630] on span "Changes" at bounding box center [381, 637] width 42 height 13
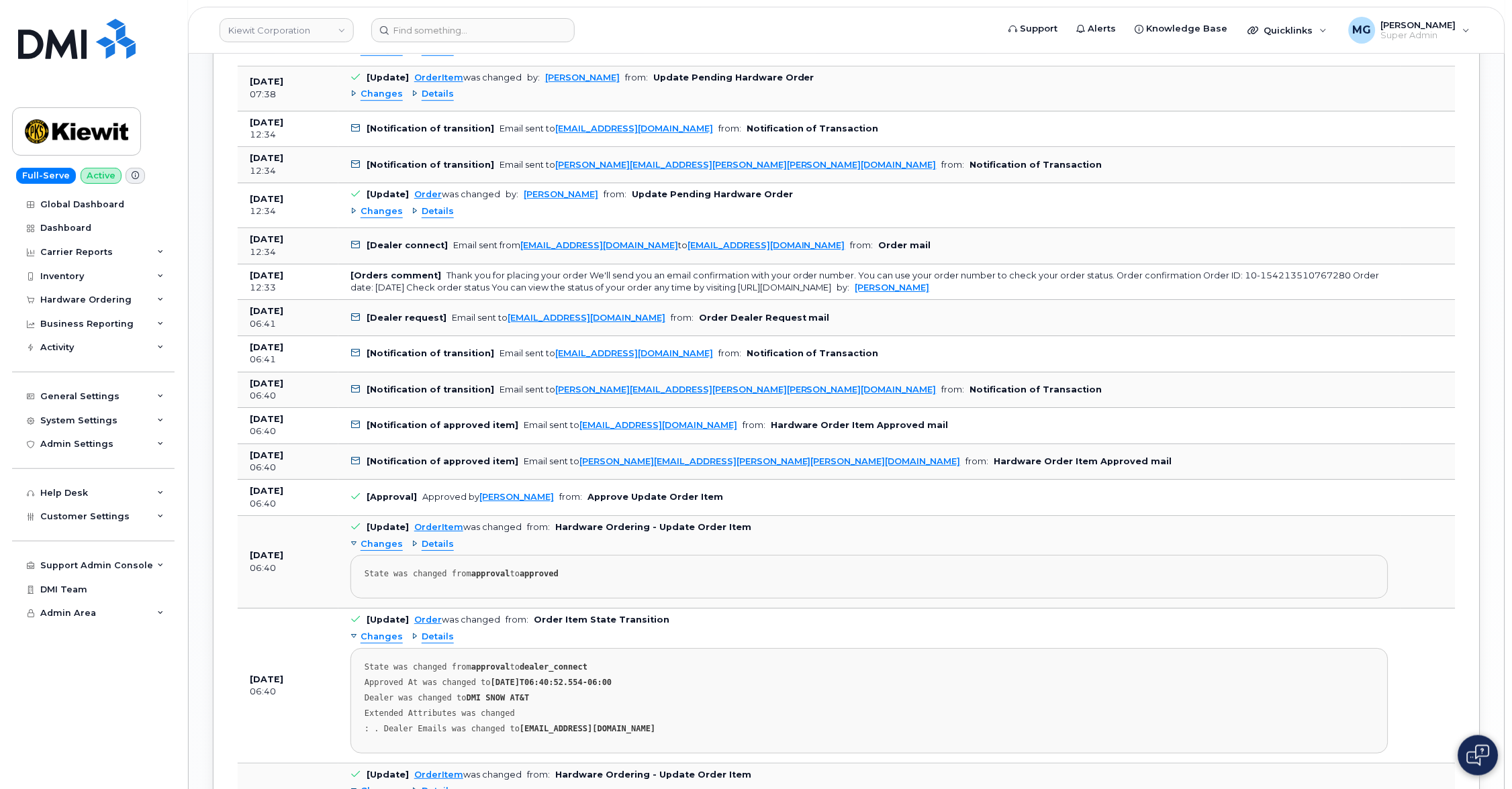
click at [365, 630] on span "Changes" at bounding box center [381, 637] width 42 height 13
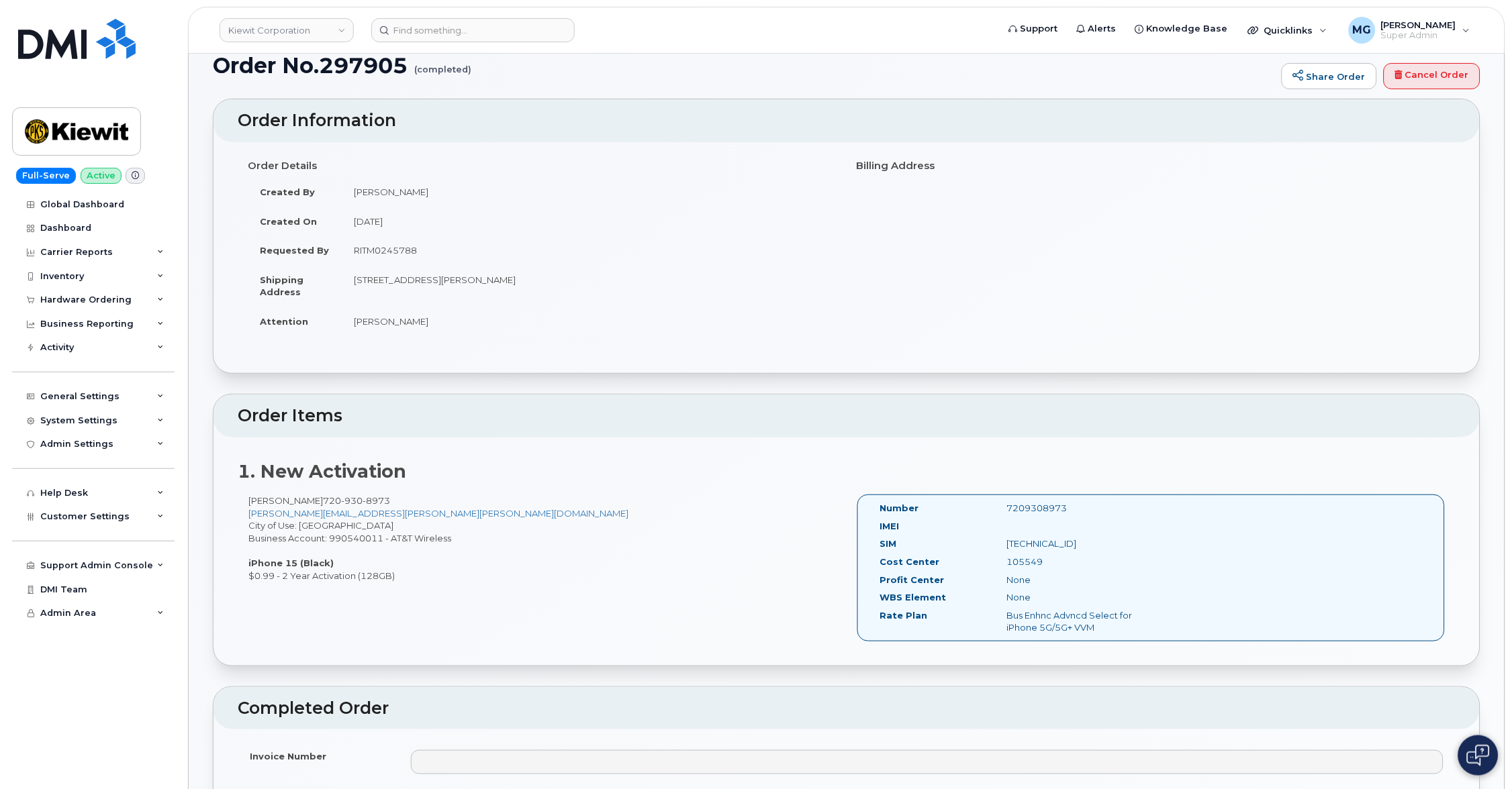
scroll to position [11, 0]
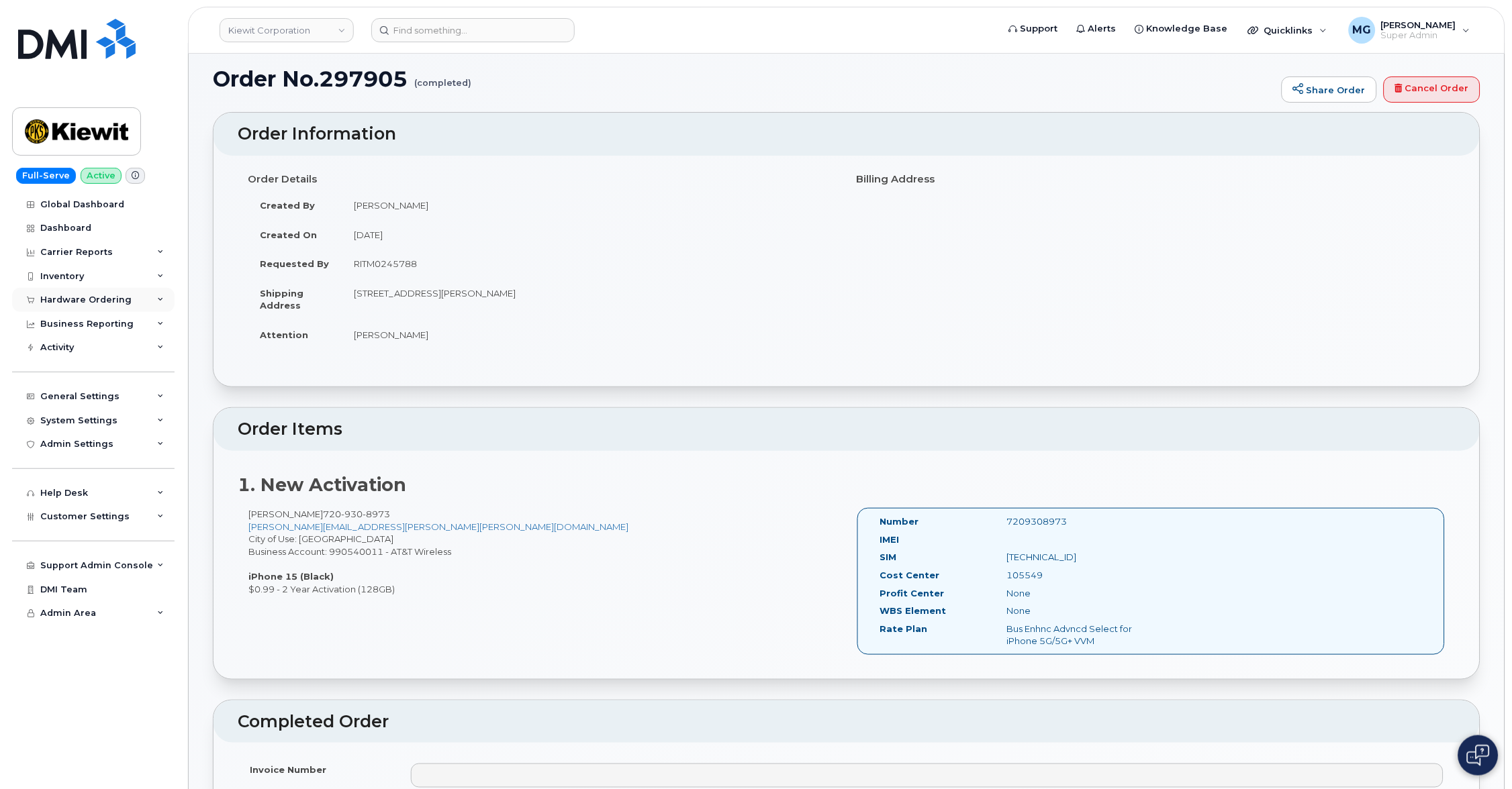
click at [108, 301] on div "Hardware Ordering" at bounding box center [86, 300] width 91 height 11
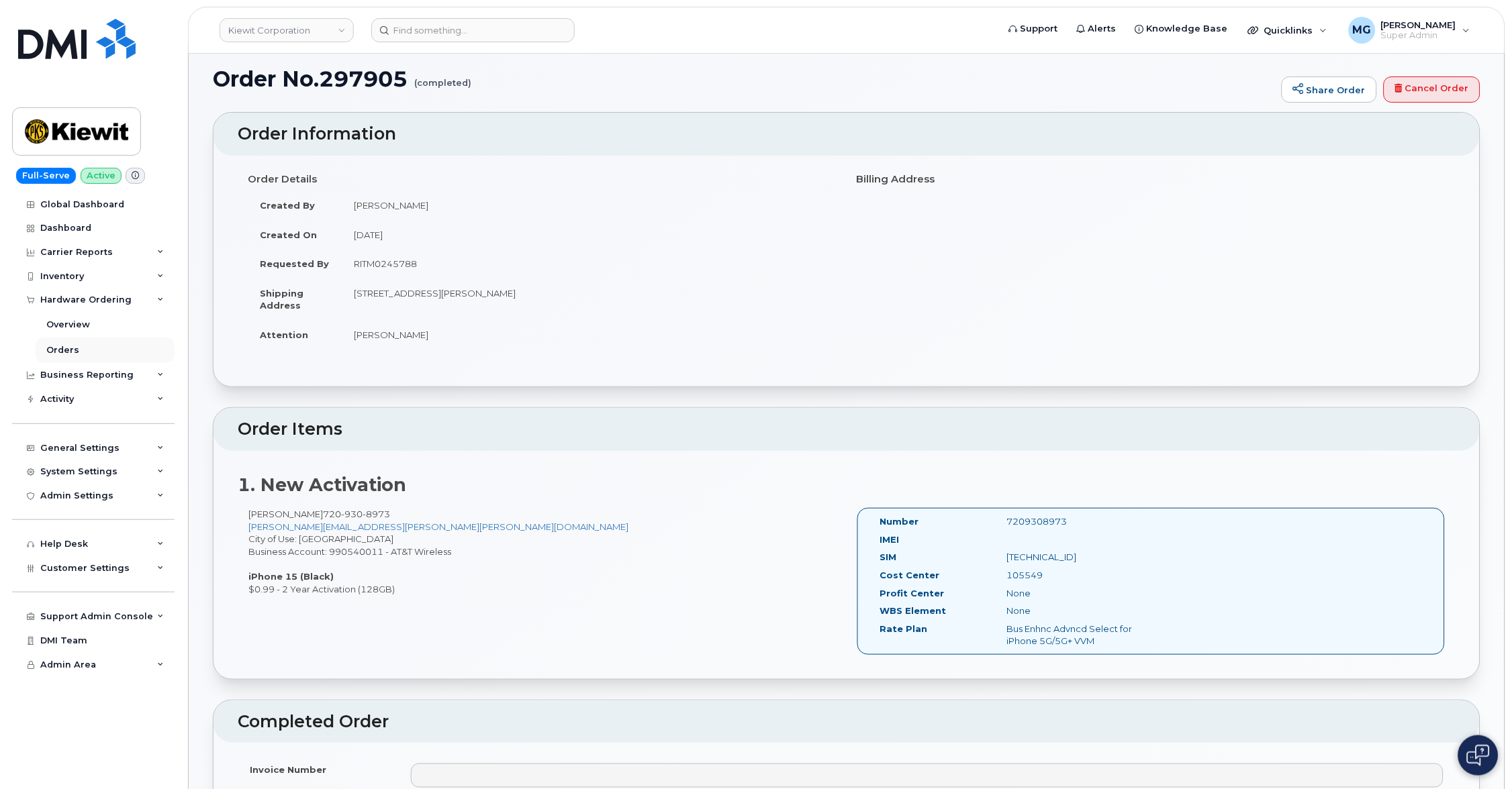
click at [66, 346] on div "Orders" at bounding box center [63, 351] width 33 height 12
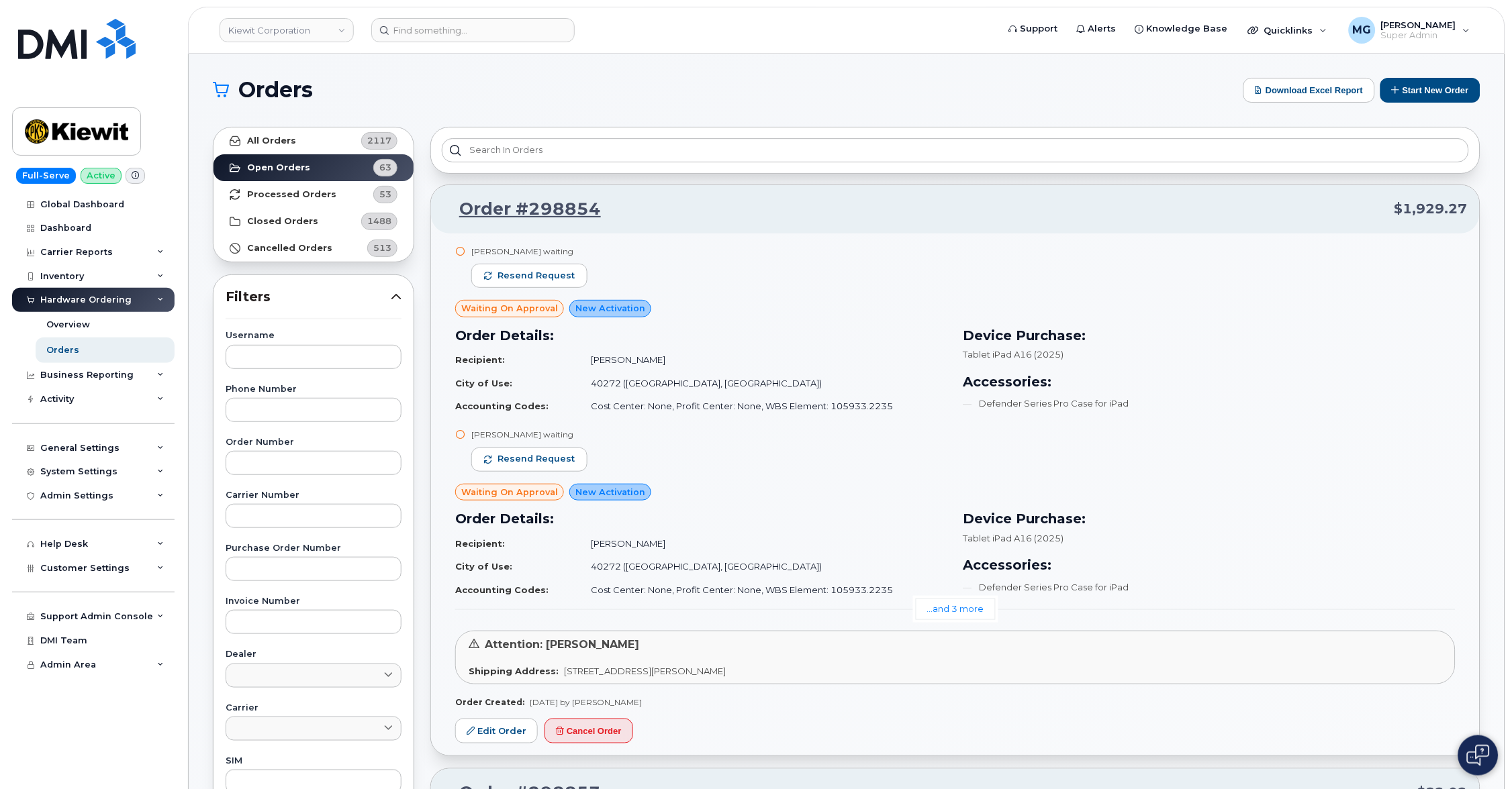
click at [289, 190] on strong "Processed Orders" at bounding box center [292, 195] width 89 height 11
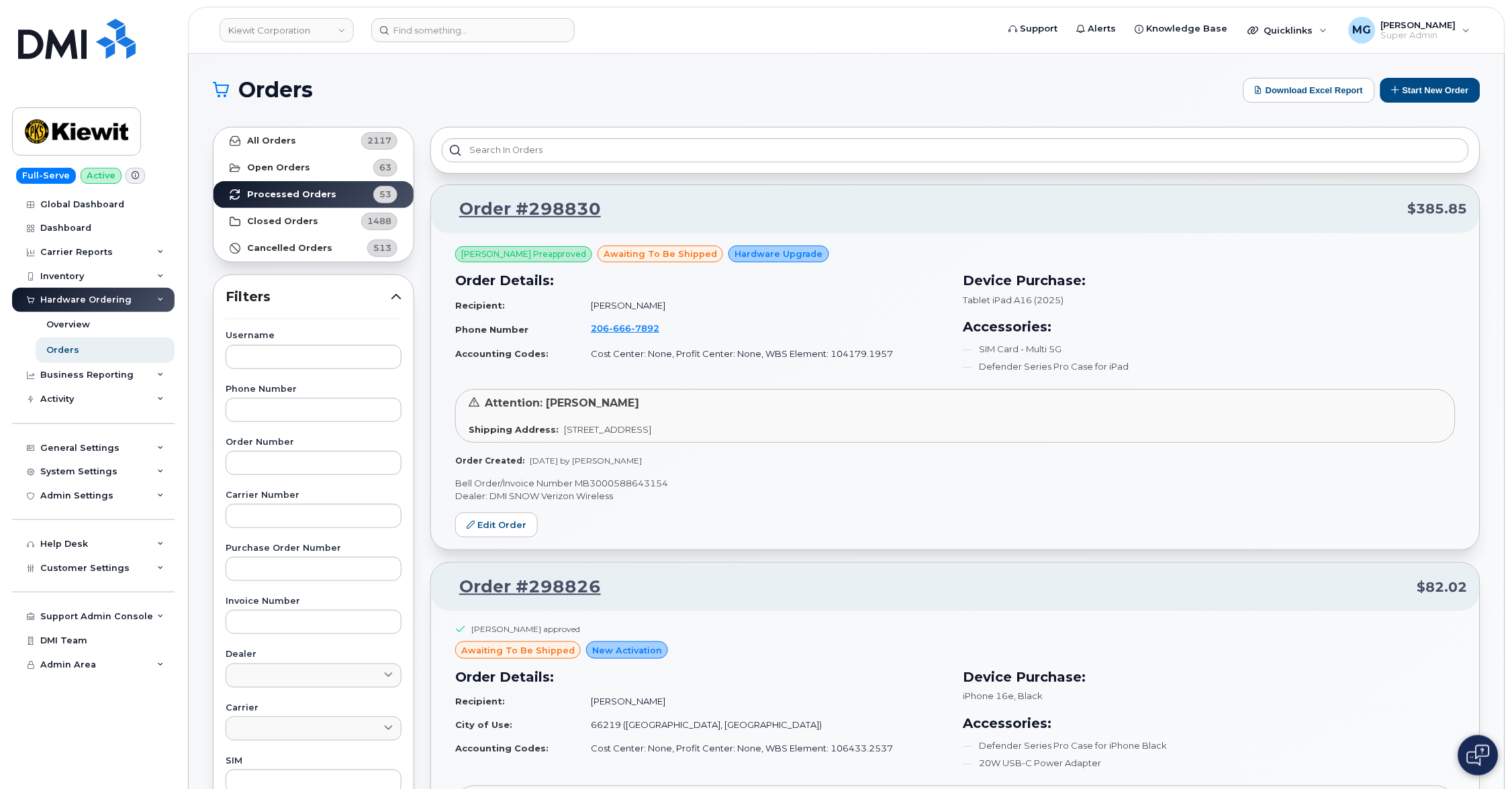
click at [288, 217] on strong "Closed Orders" at bounding box center [283, 221] width 71 height 11
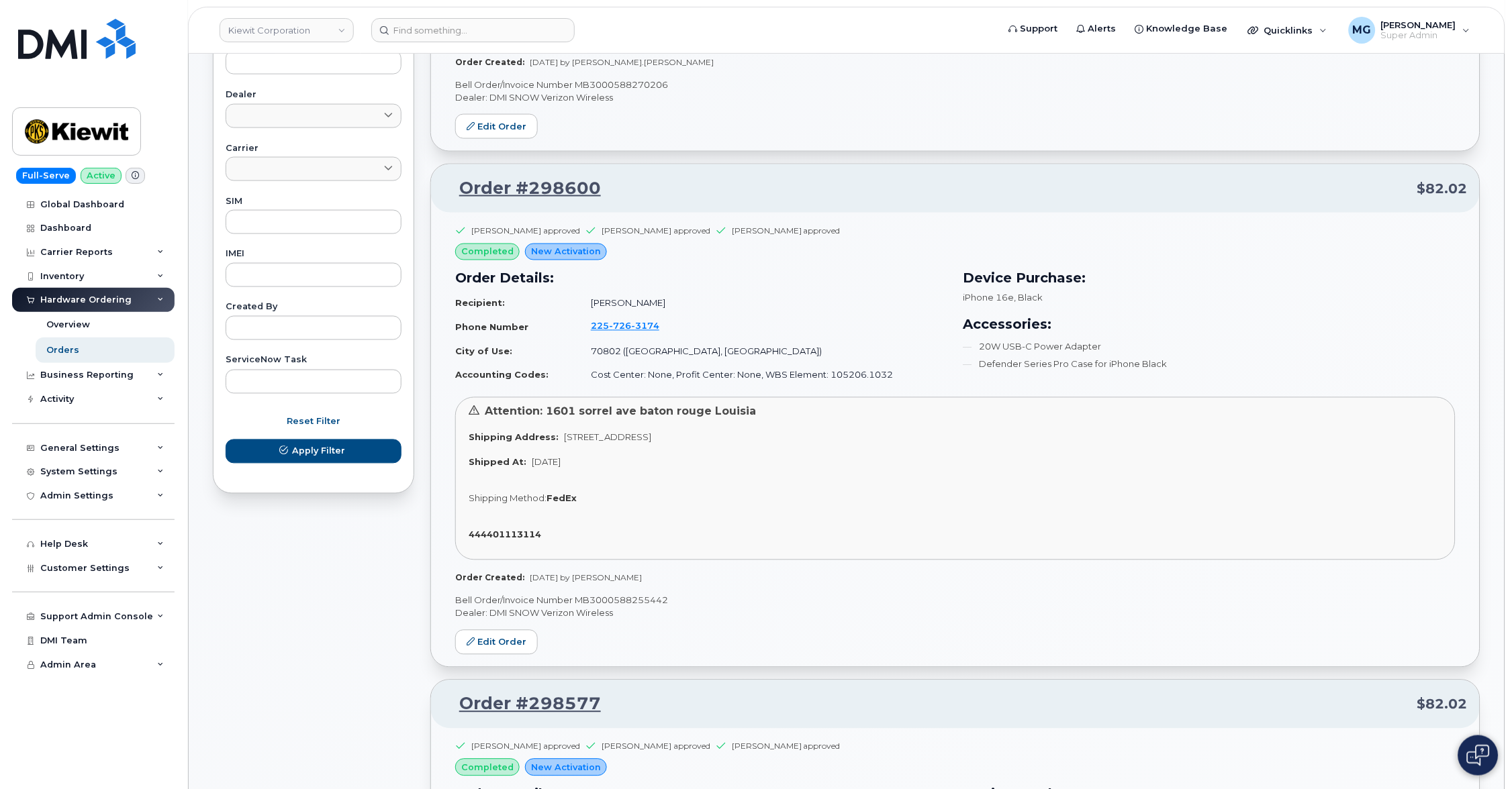
scroll to position [562, 0]
click at [553, 178] on link "Order #298600" at bounding box center [522, 186] width 158 height 24
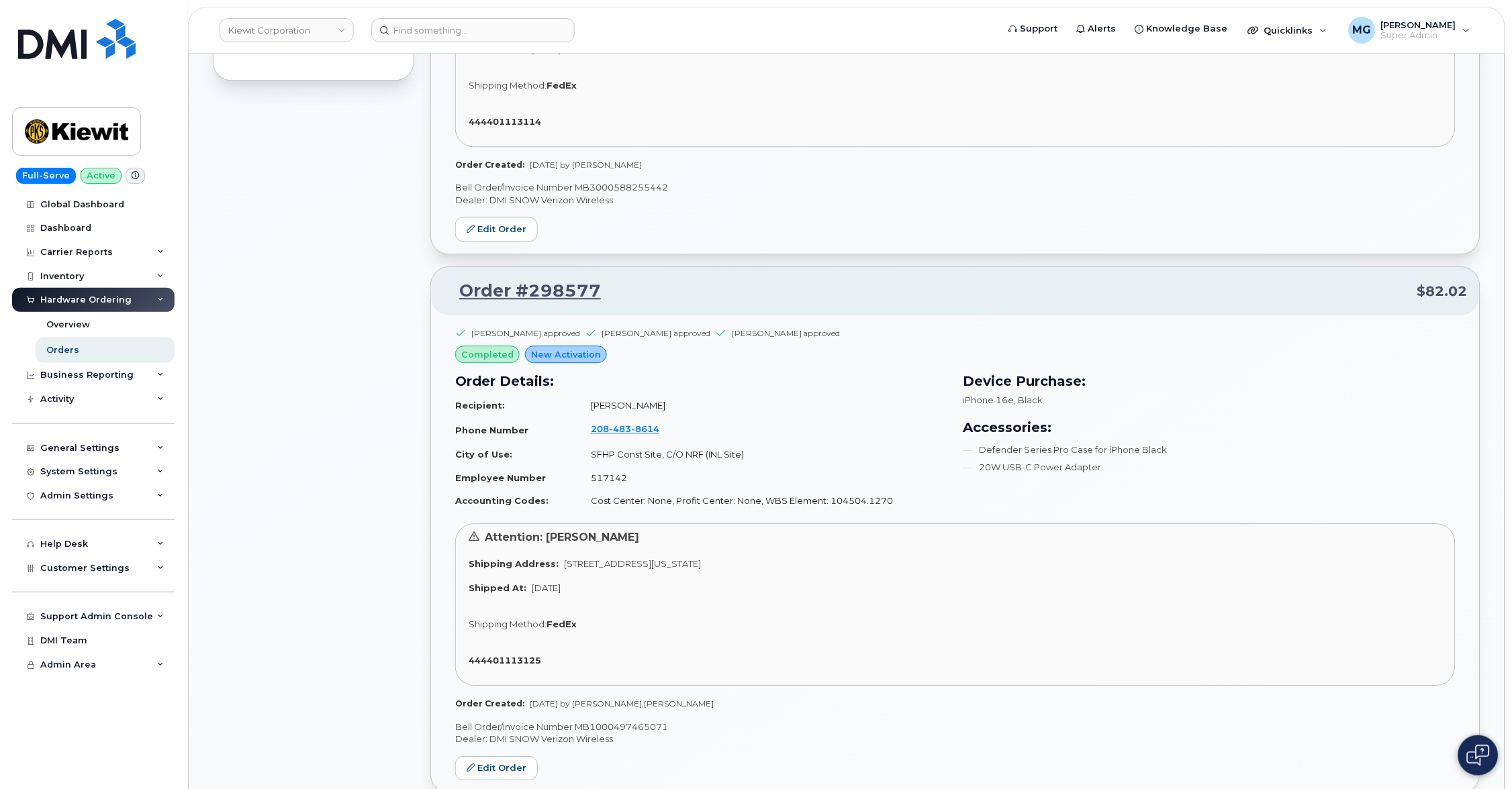
scroll to position [976, 0]
click at [339, 27] on link "Kiewit Corporation" at bounding box center [286, 30] width 134 height 24
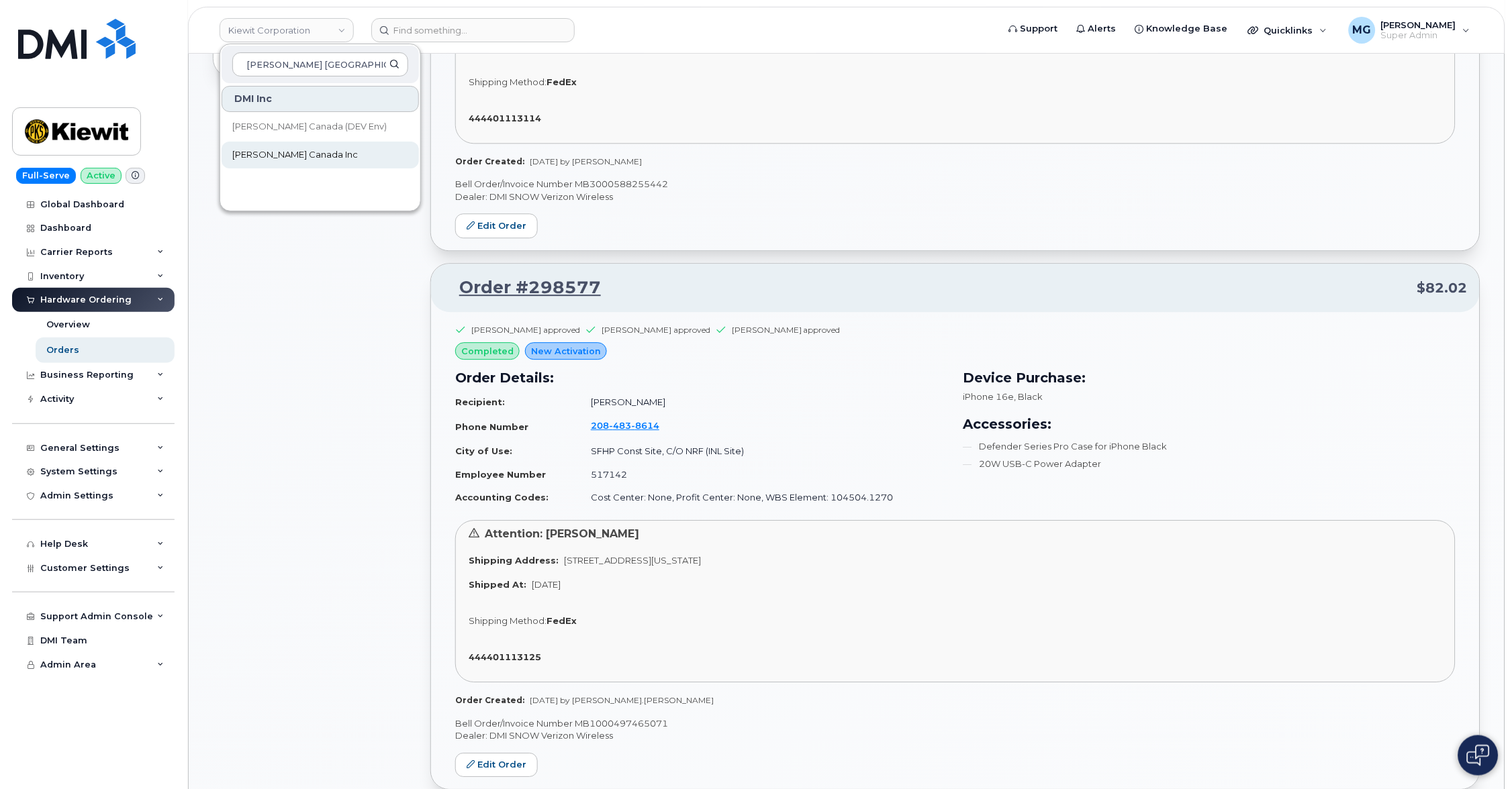
type input "Kiewit Canada"
click at [266, 154] on span "Kiewit Canada Inc" at bounding box center [295, 155] width 125 height 14
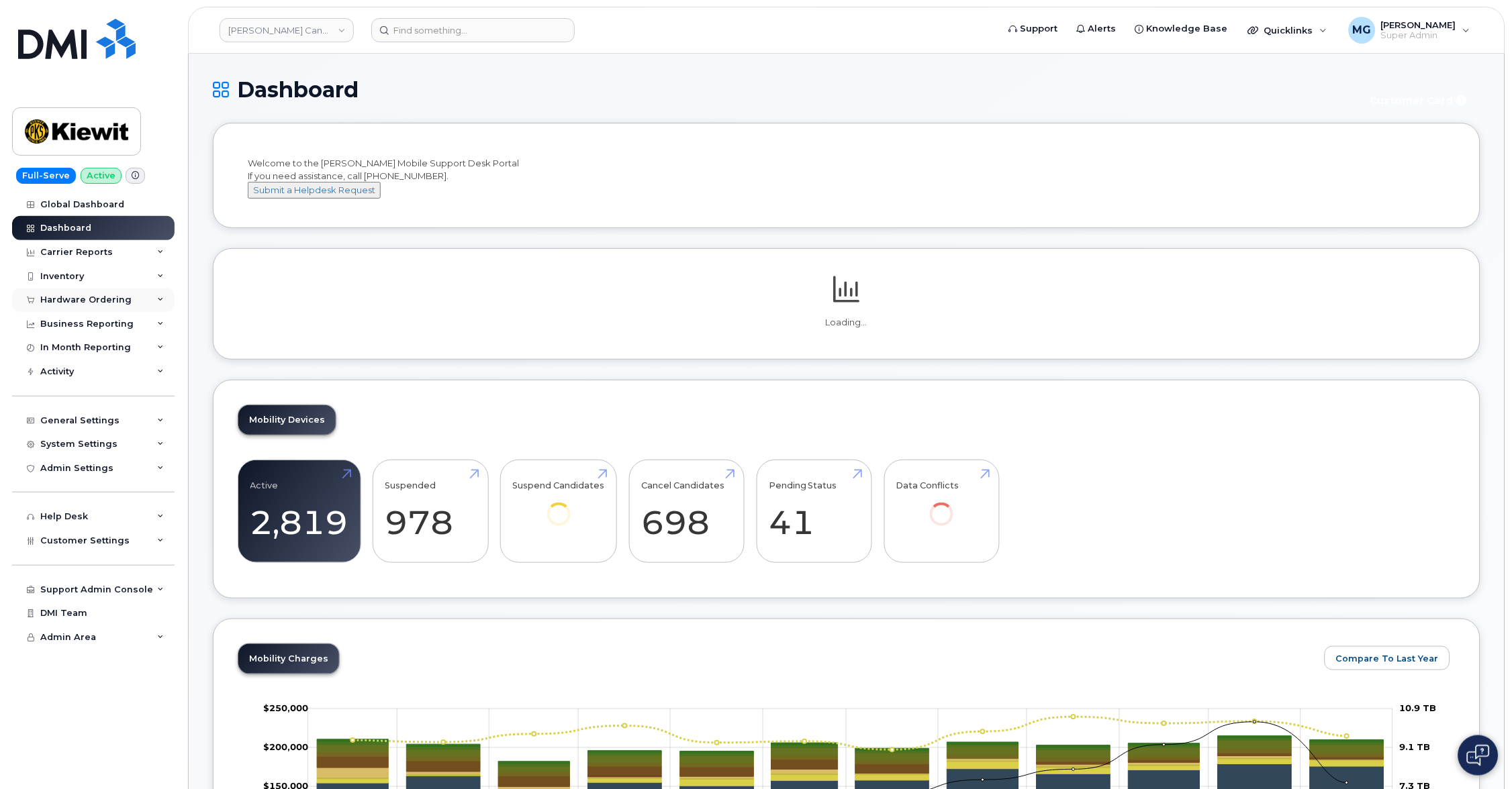
click at [106, 295] on div "Hardware Ordering" at bounding box center [86, 300] width 91 height 11
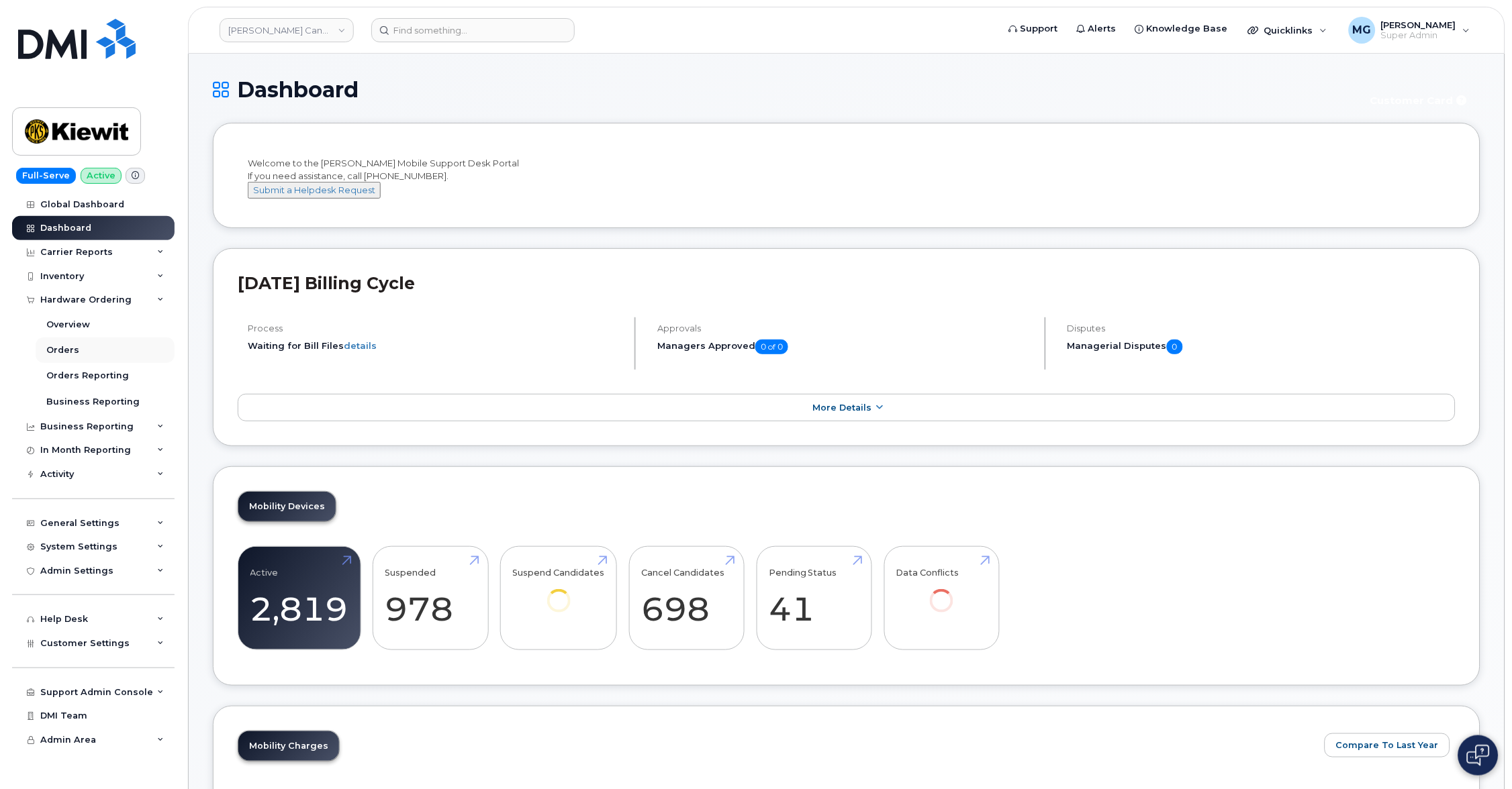
click at [76, 347] on link "Orders" at bounding box center [105, 350] width 139 height 25
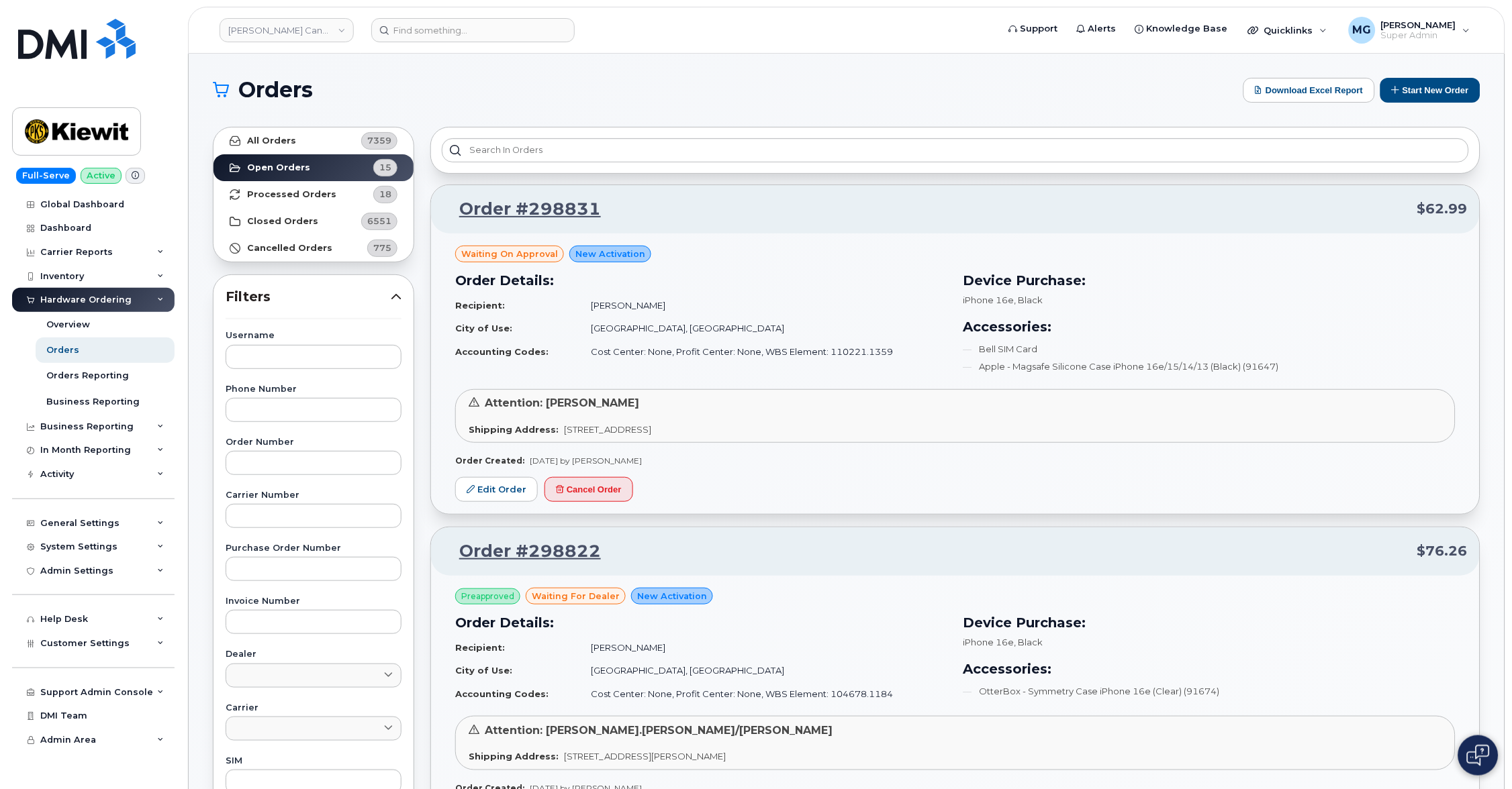
click at [371, 215] on span "6551" at bounding box center [379, 221] width 24 height 13
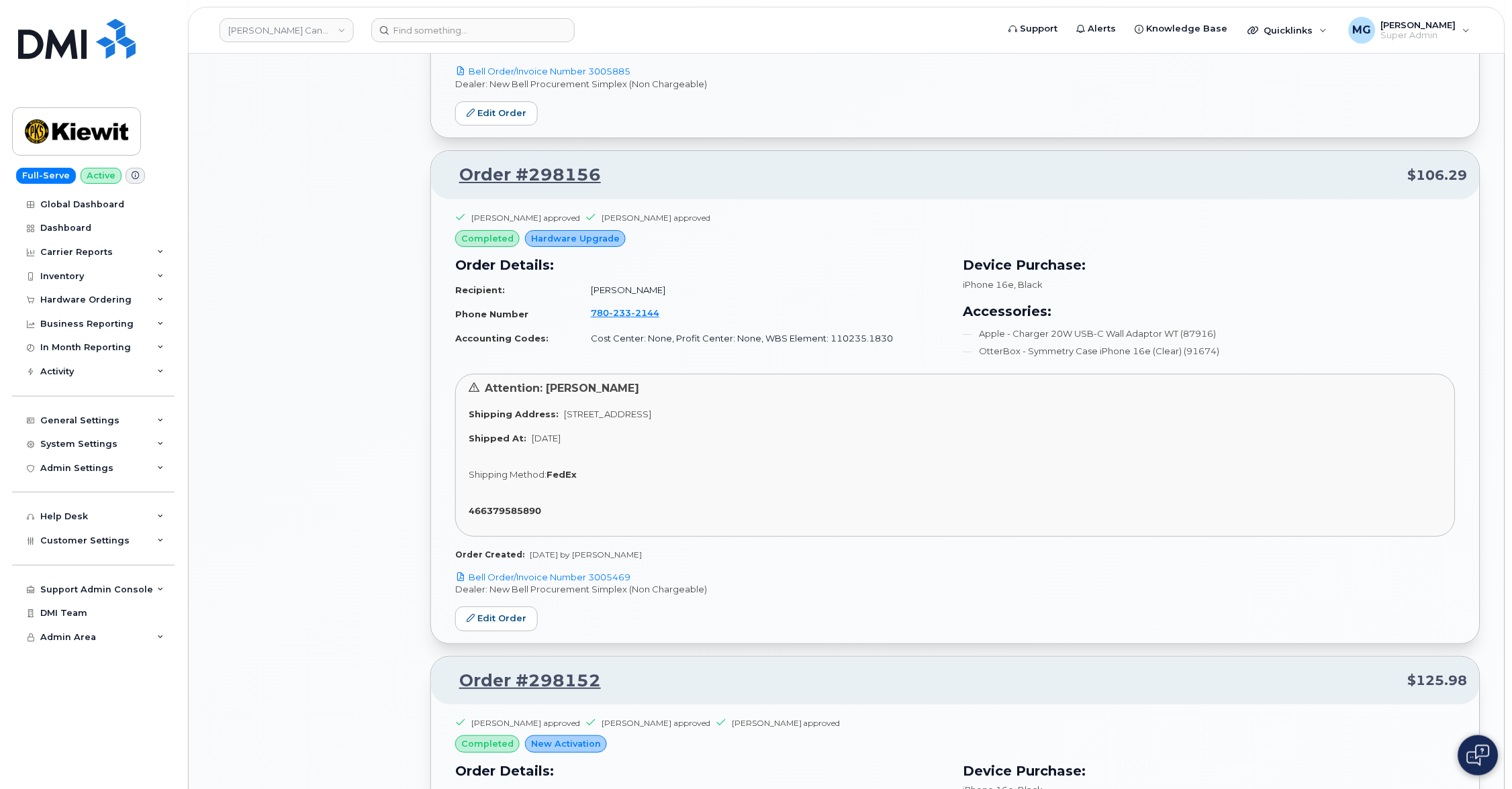
scroll to position [1402, 0]
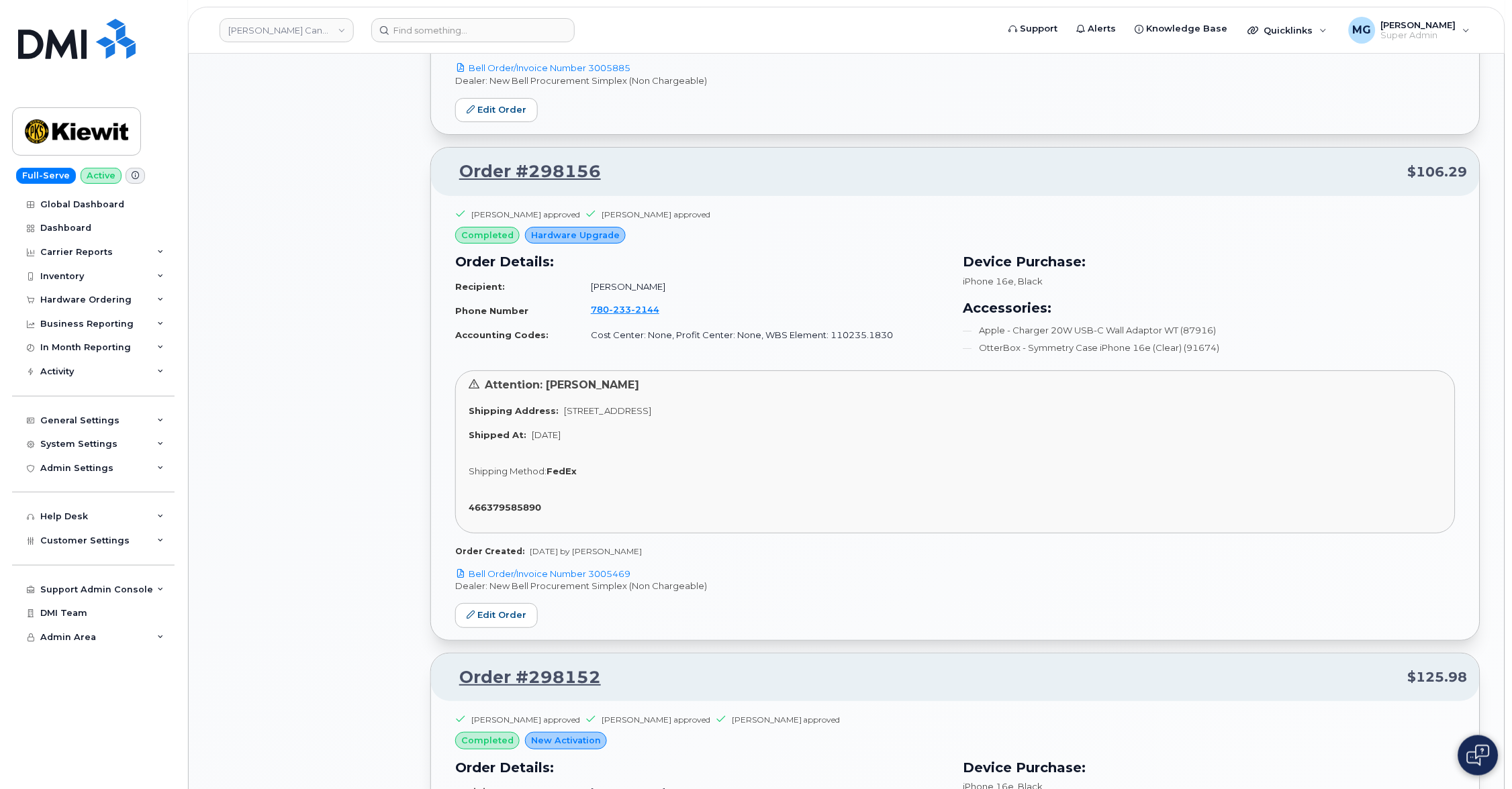
click at [539, 160] on link "Order #298156" at bounding box center [522, 172] width 158 height 24
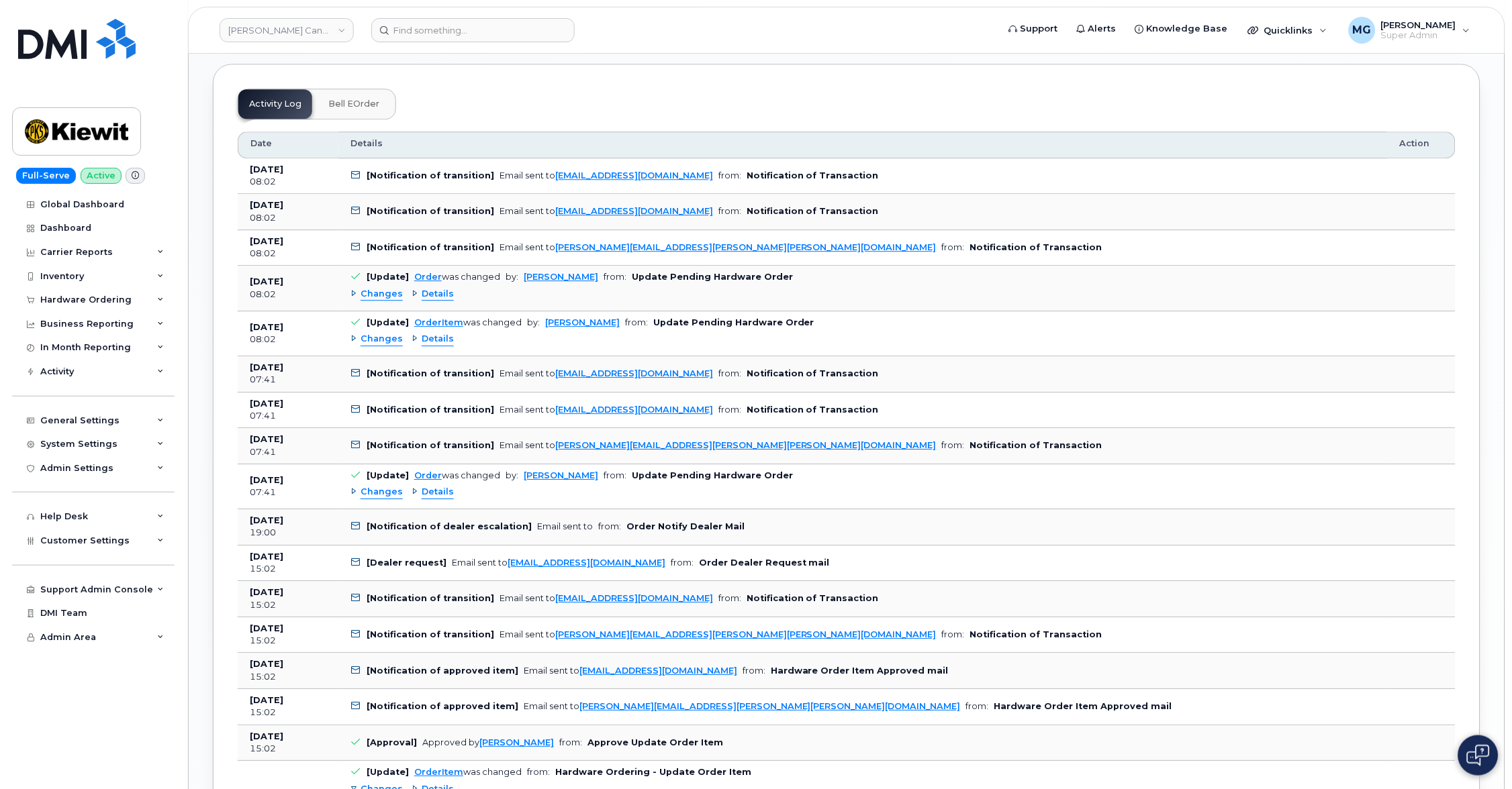
scroll to position [1074, 0]
click at [343, 32] on link "[PERSON_NAME] Canada Inc" at bounding box center [286, 30] width 134 height 24
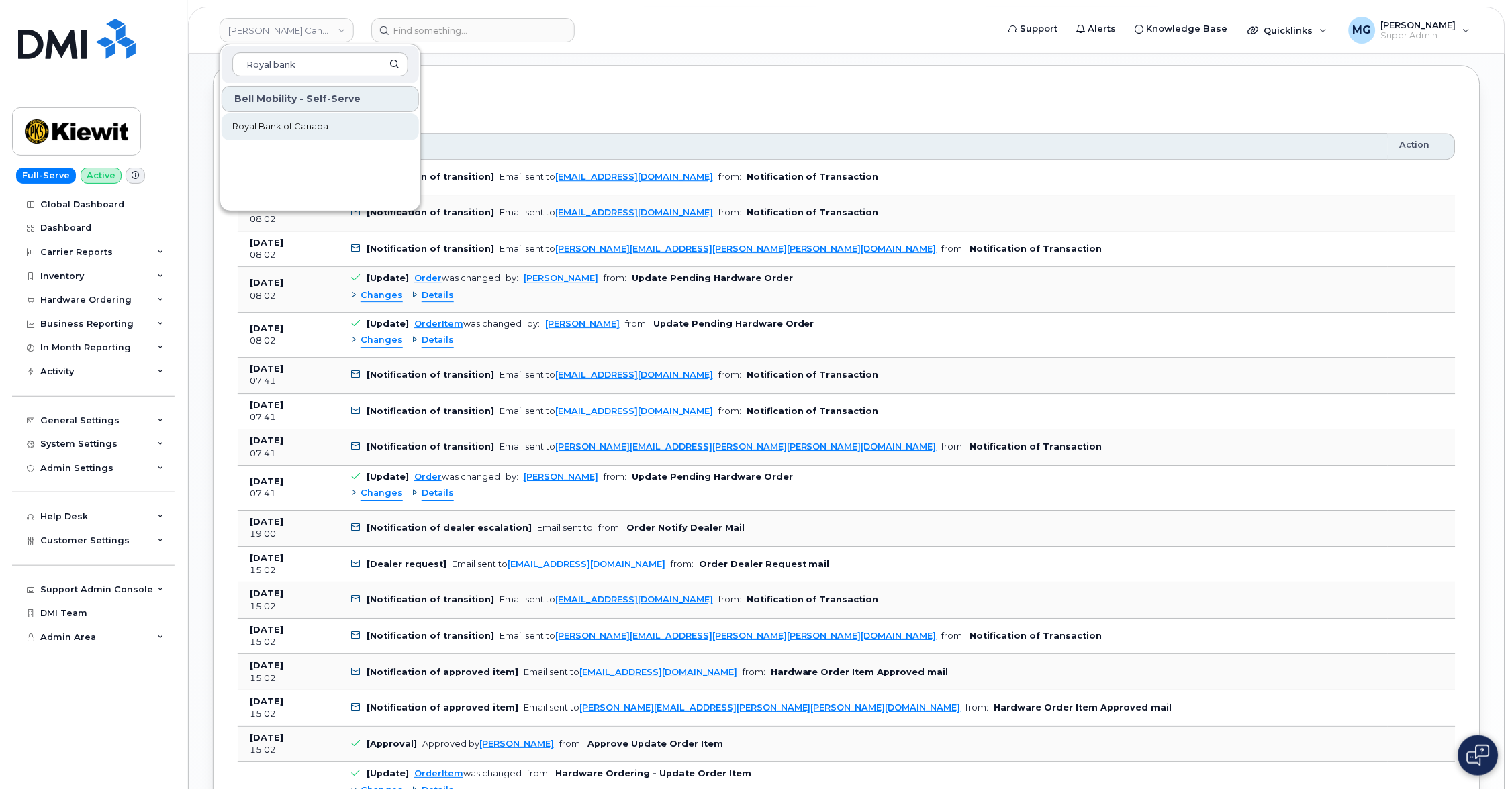
type input "Royal bank"
click at [313, 125] on span "Royal Bank of Canada" at bounding box center [280, 127] width 96 height 14
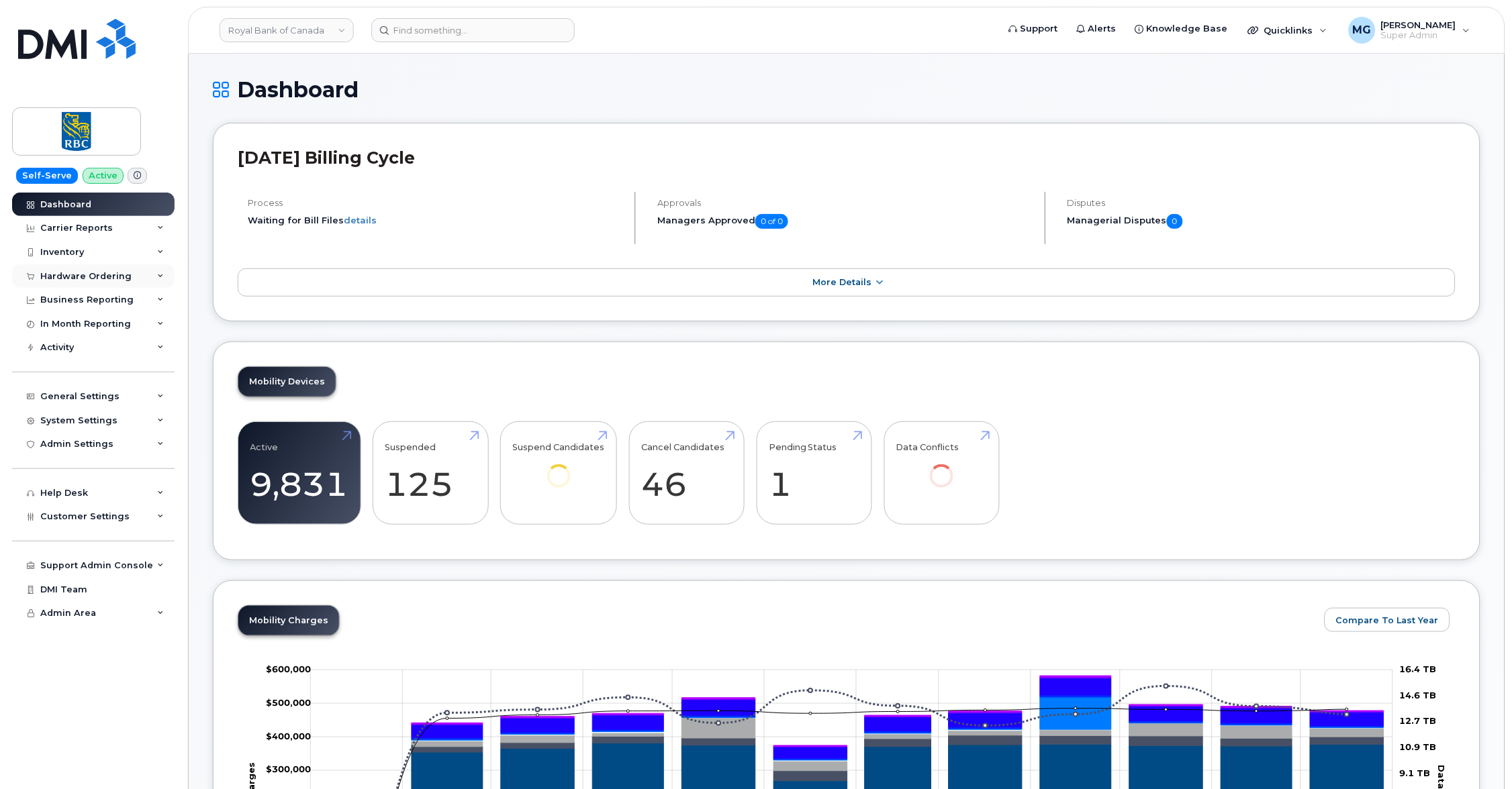
click at [93, 275] on div "Hardware Ordering" at bounding box center [86, 276] width 91 height 11
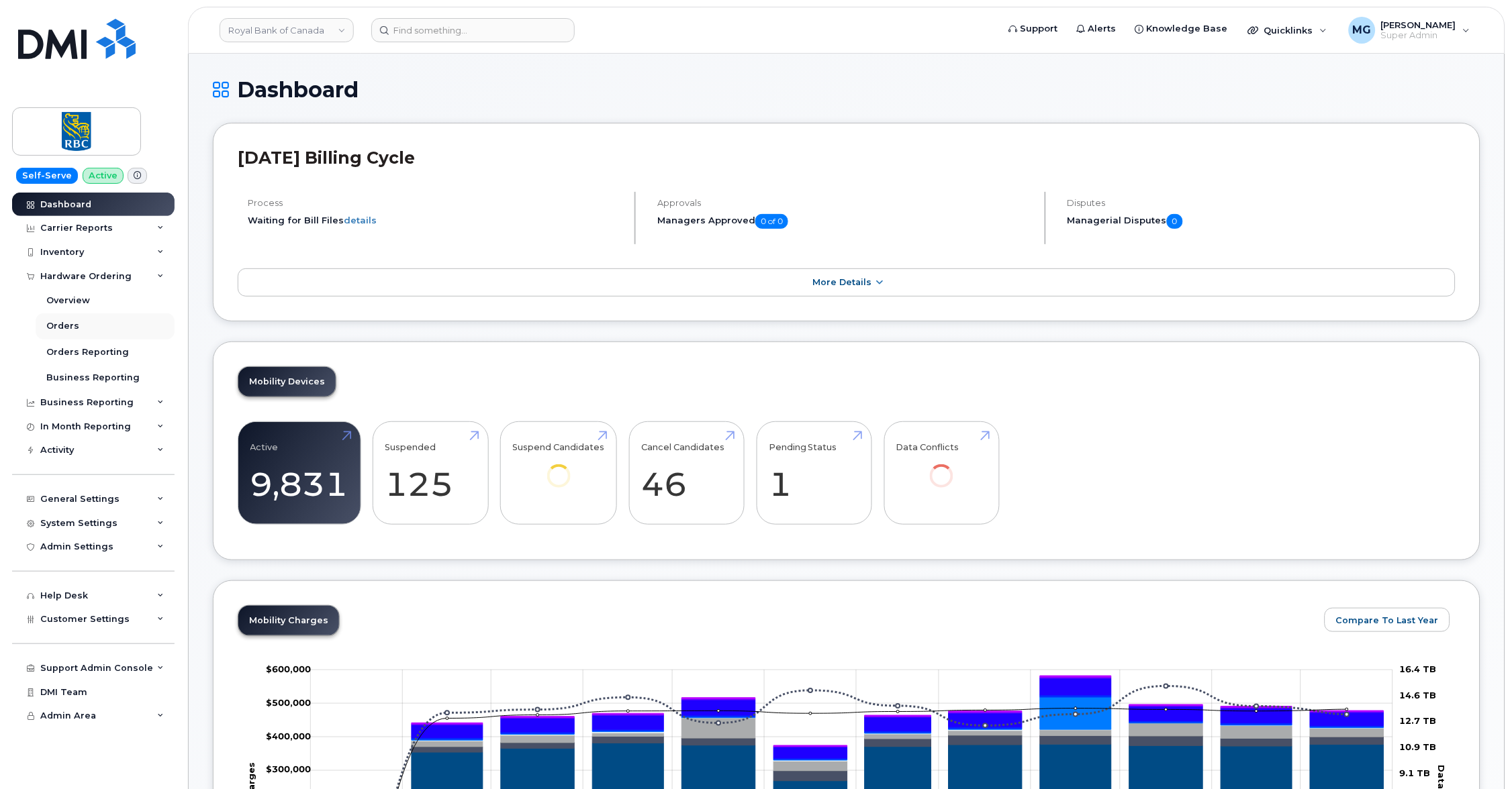
click at [73, 321] on div "Orders" at bounding box center [63, 326] width 33 height 12
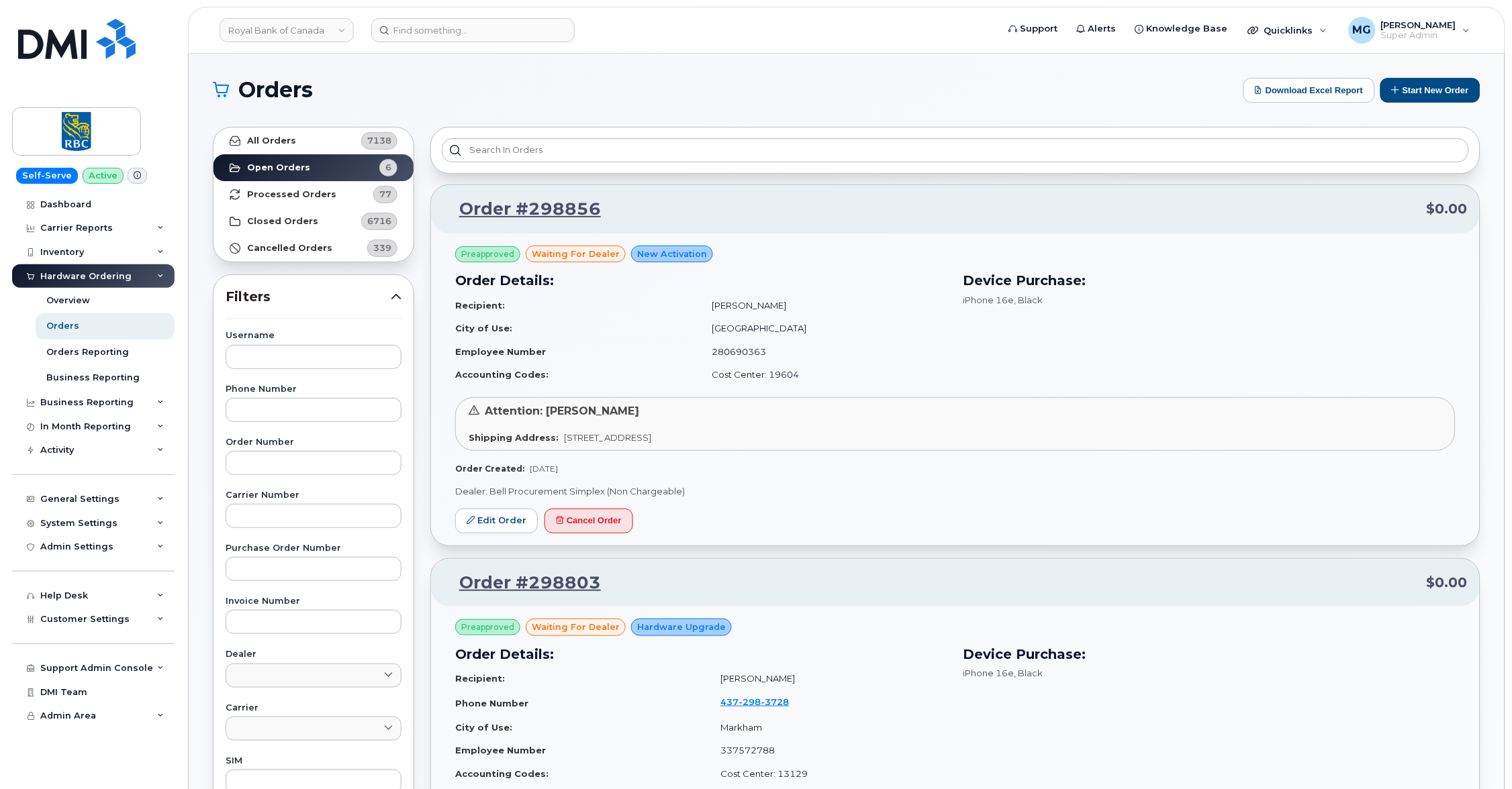
click at [296, 219] on strong "Closed Orders" at bounding box center [283, 221] width 71 height 11
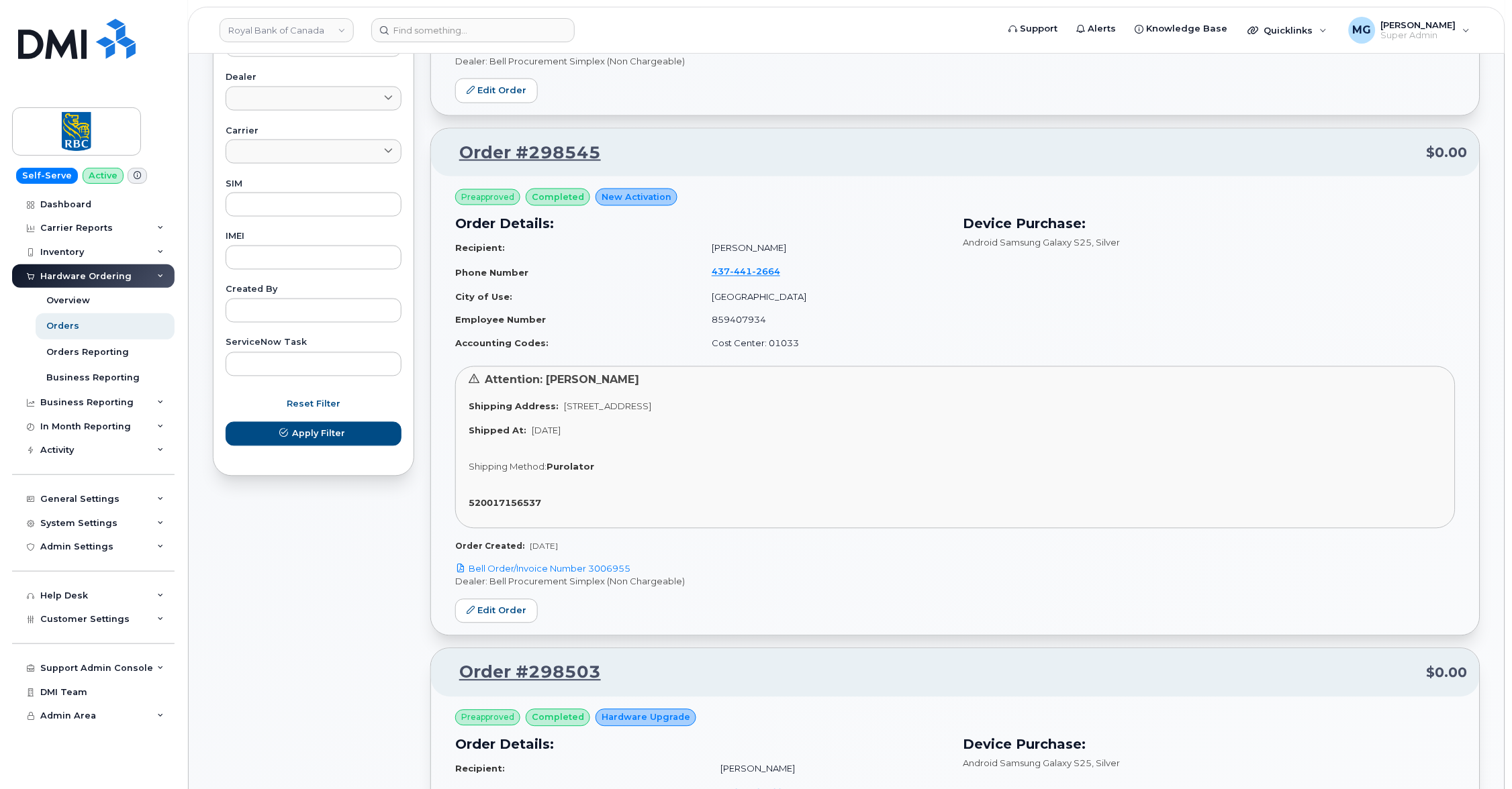
scroll to position [593, 0]
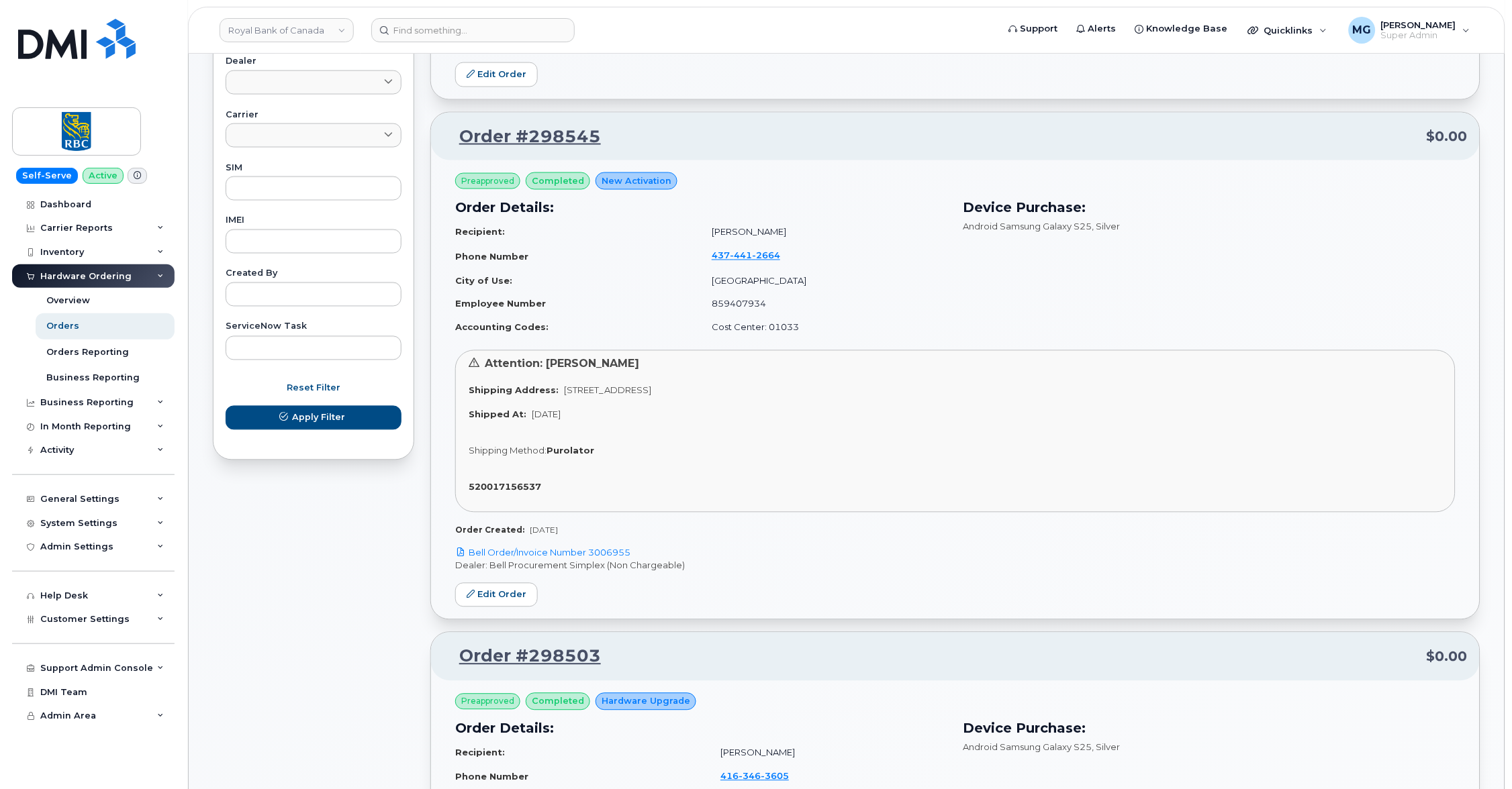
click at [539, 129] on link "Order #298545" at bounding box center [522, 136] width 158 height 24
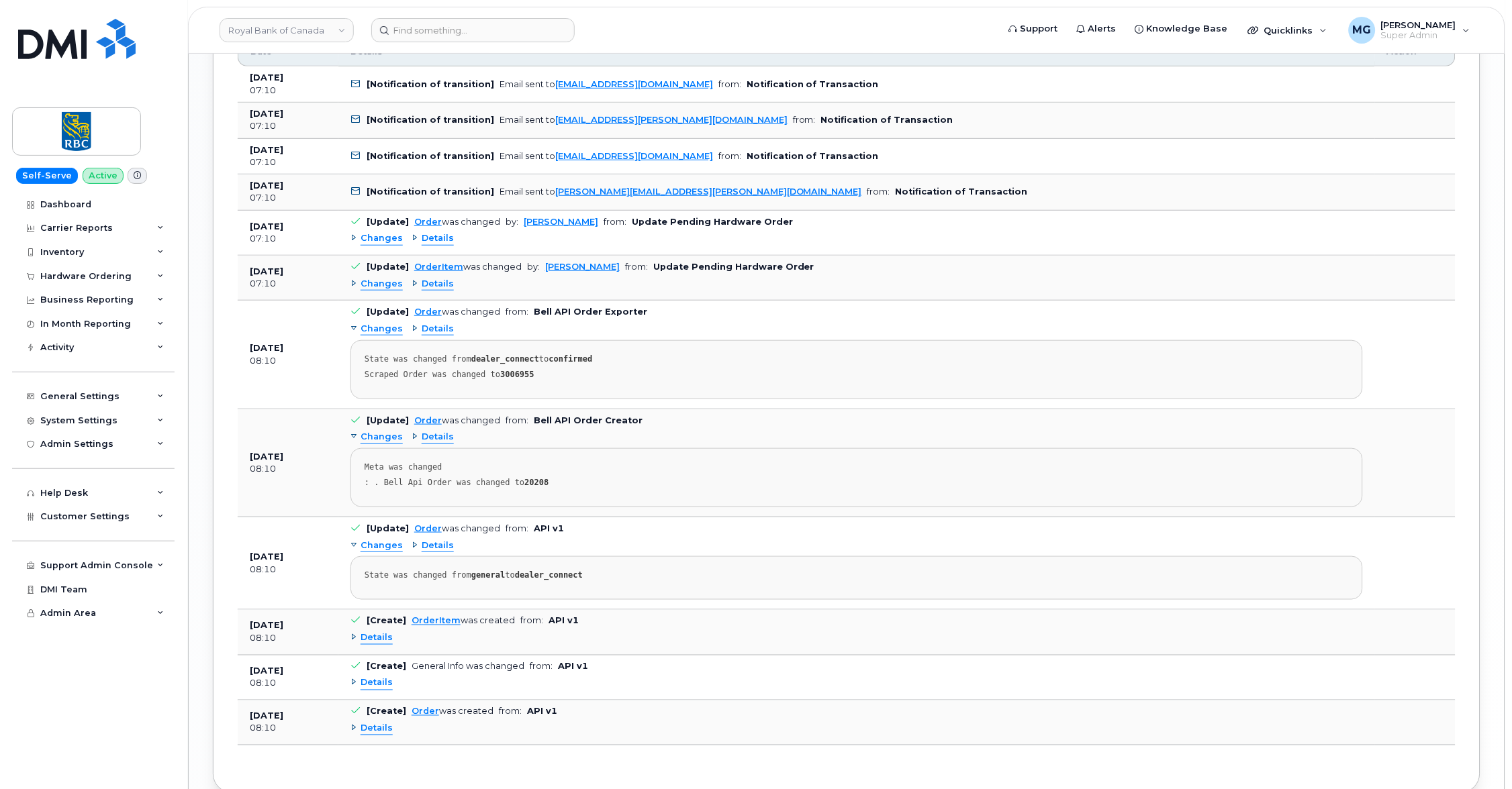
scroll to position [1803, 0]
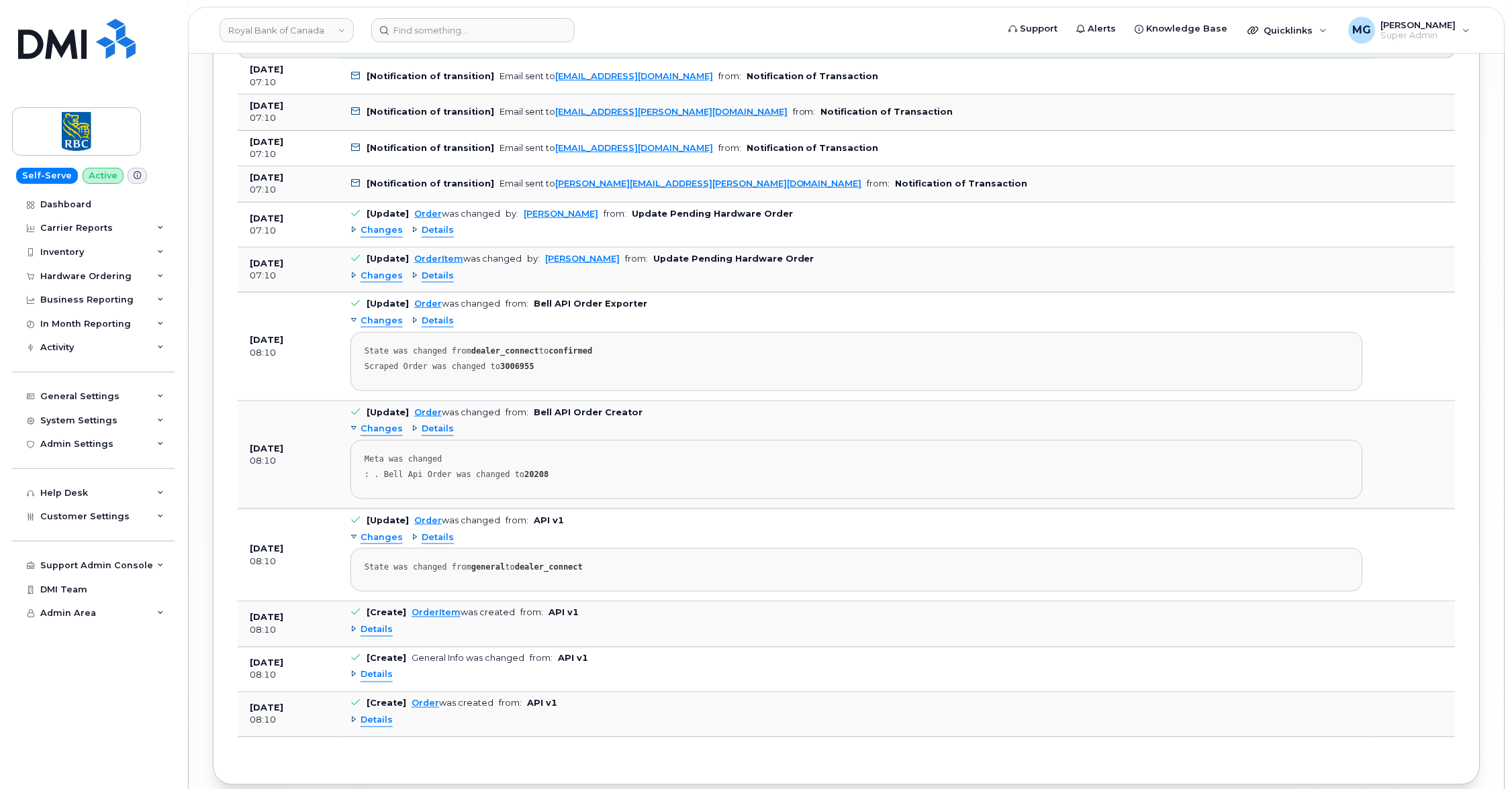
click at [382, 532] on span "Changes" at bounding box center [381, 538] width 42 height 13
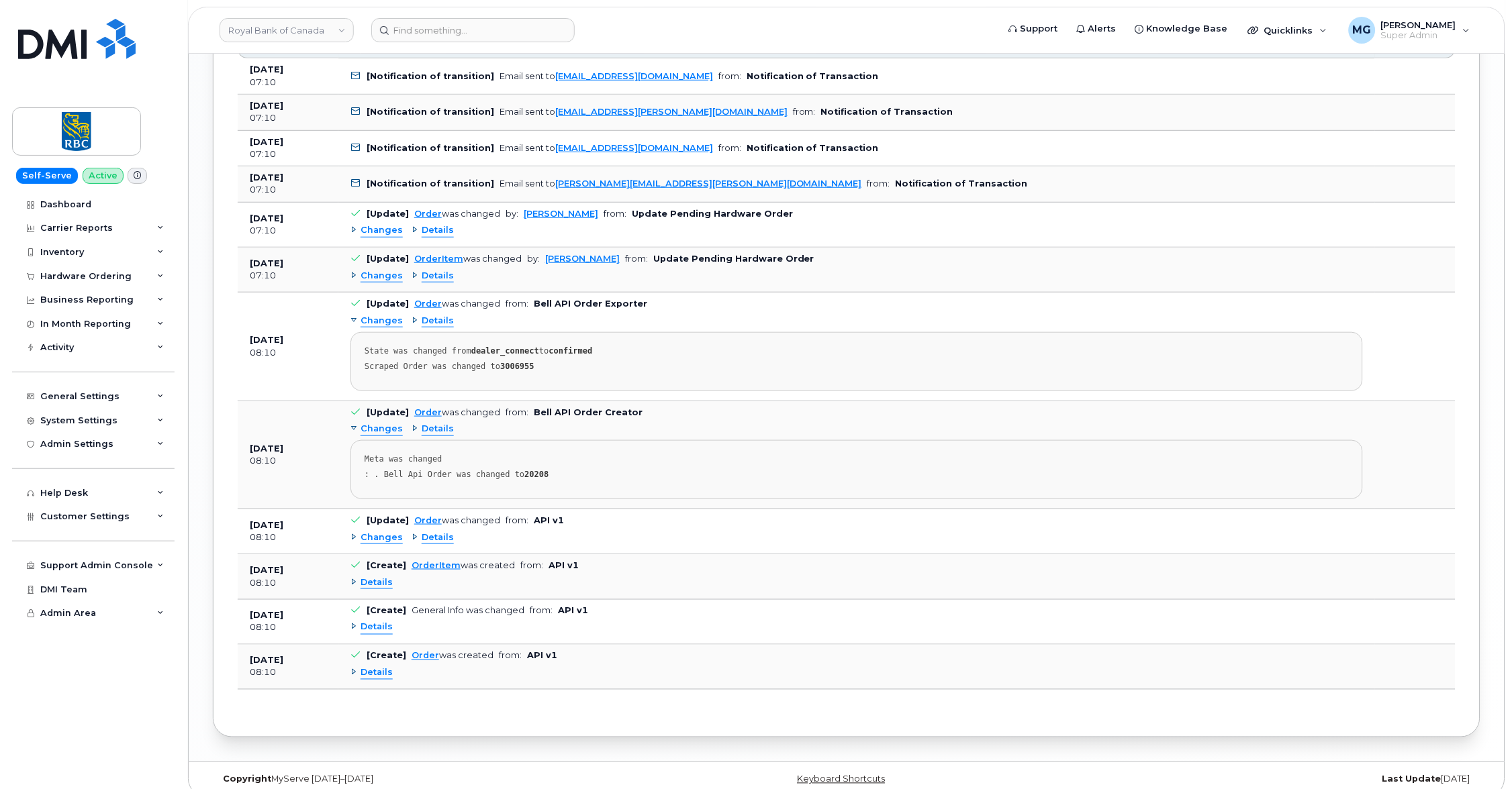
scroll to position [1763, 0]
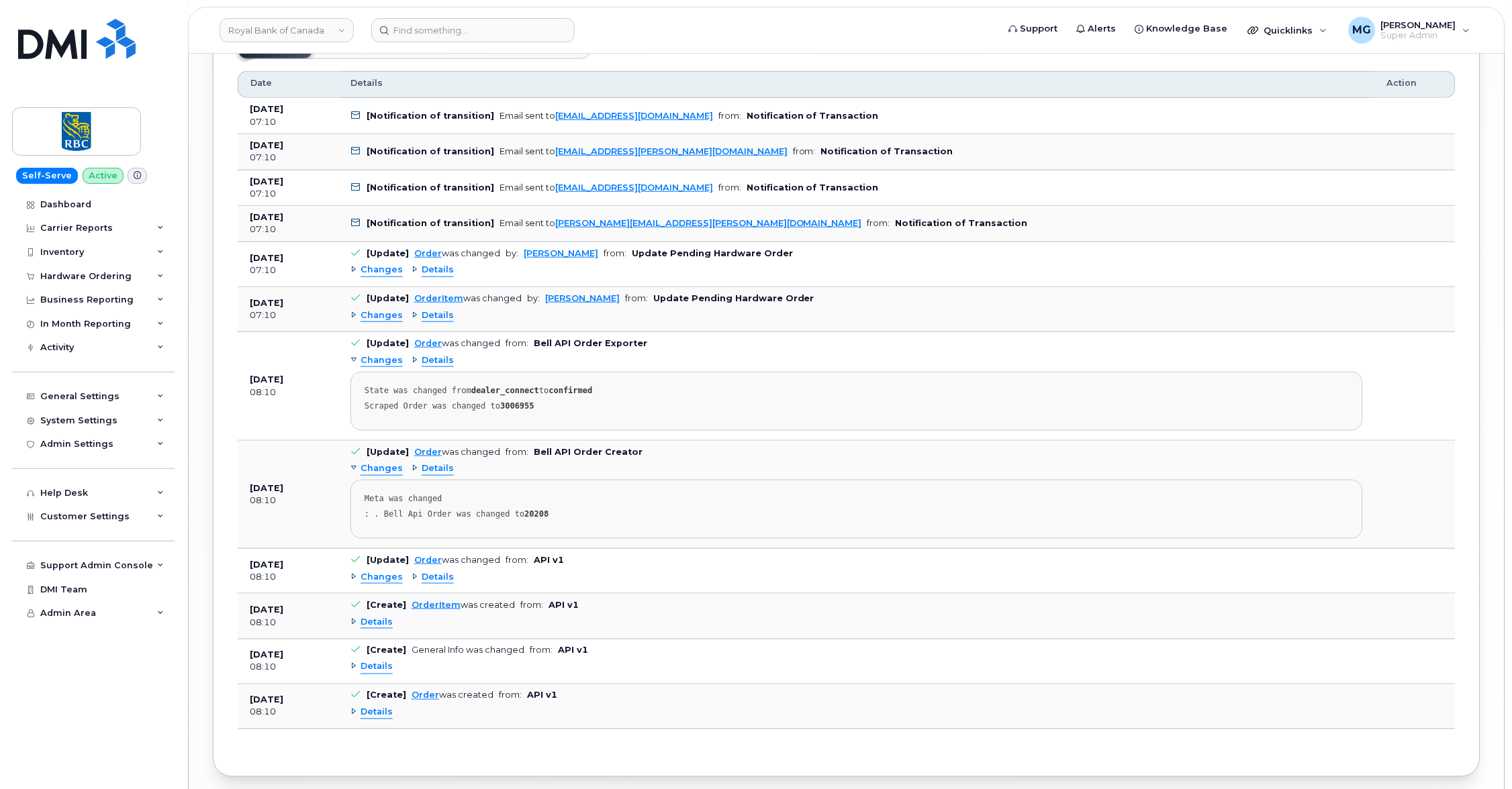
click at [378, 354] on span "Changes" at bounding box center [381, 360] width 42 height 13
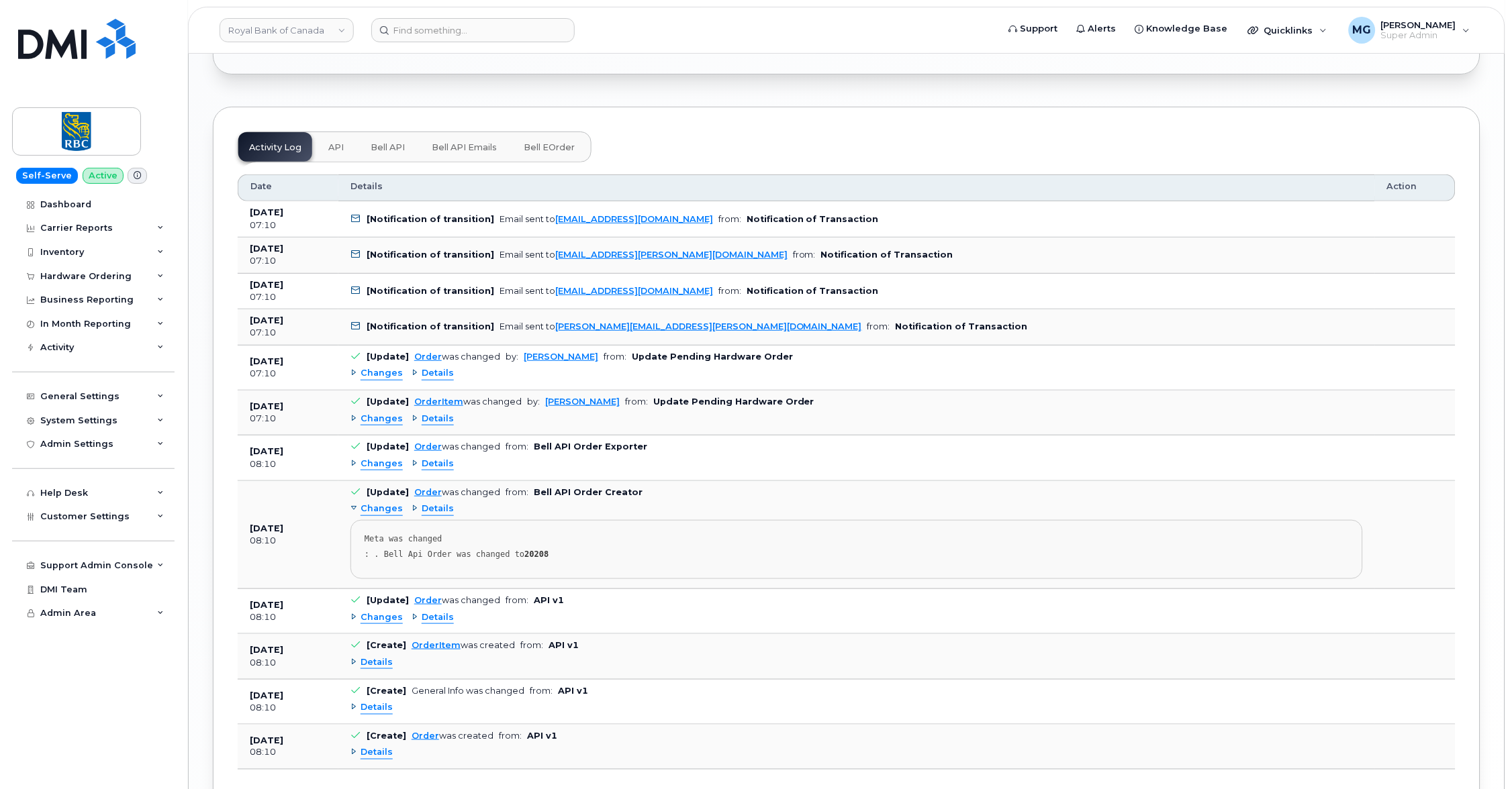
scroll to position [1633, 1]
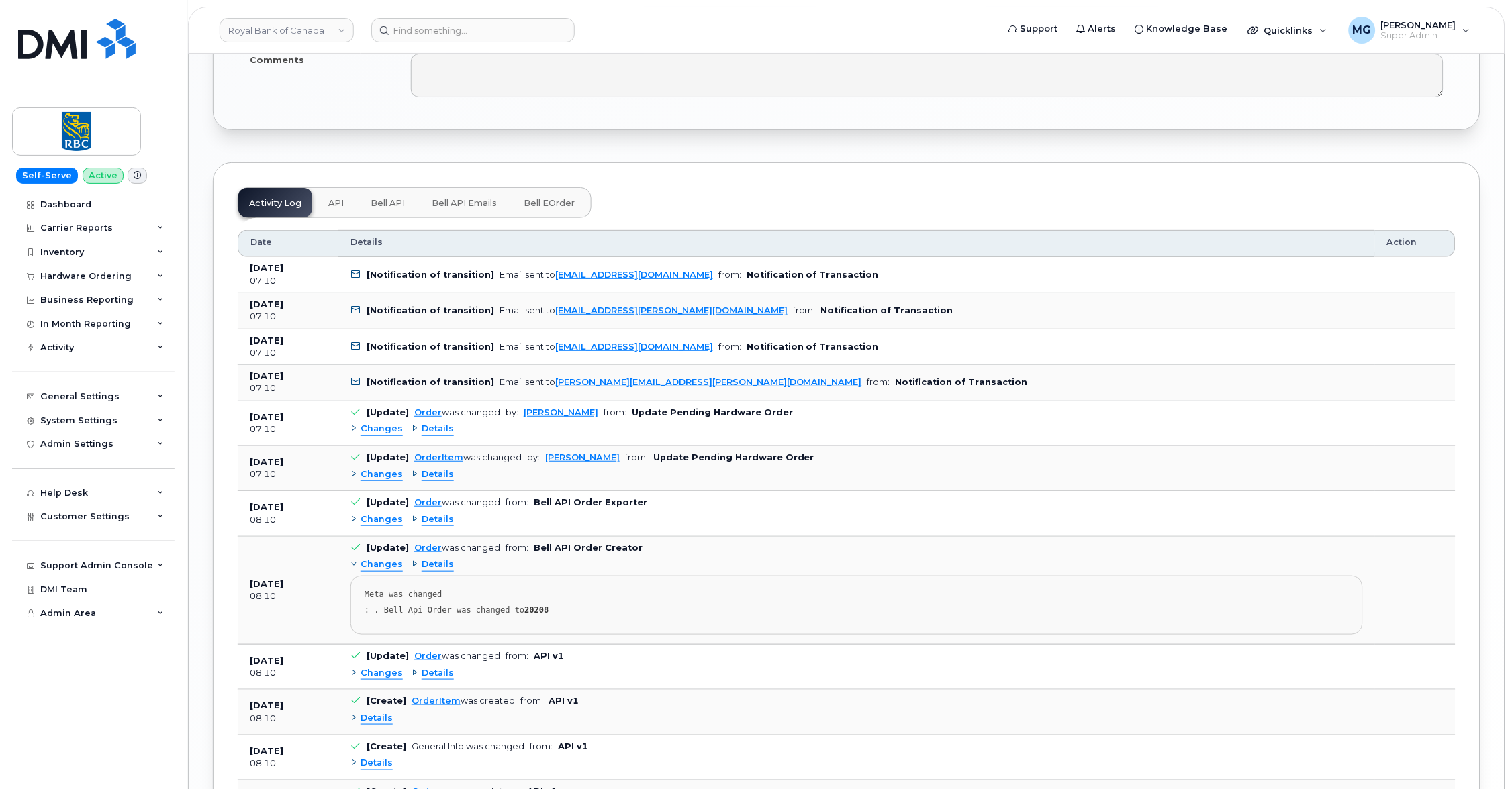
click at [388, 198] on span "Bell API" at bounding box center [388, 204] width 34 height 11
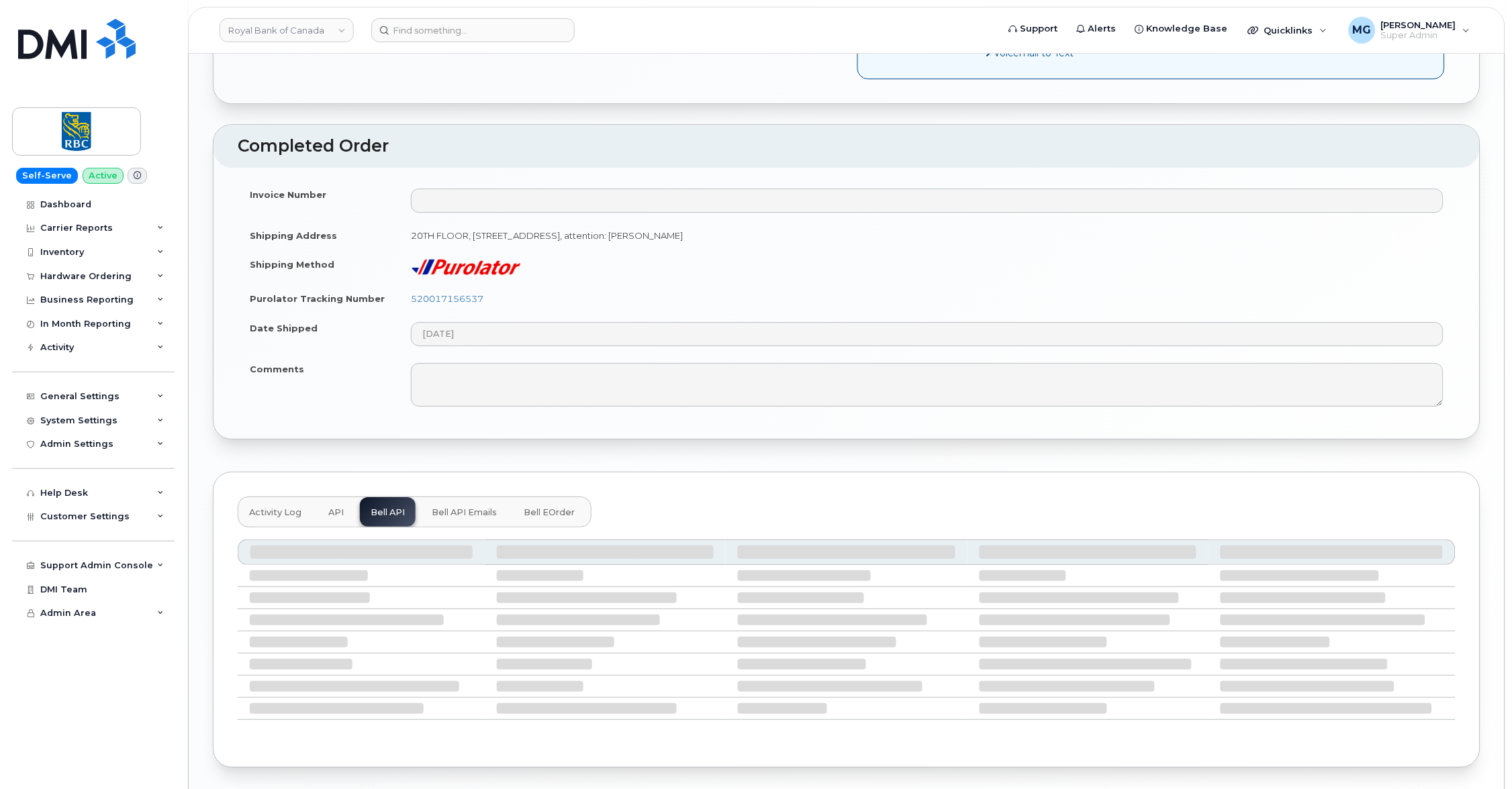
scroll to position [1178, 0]
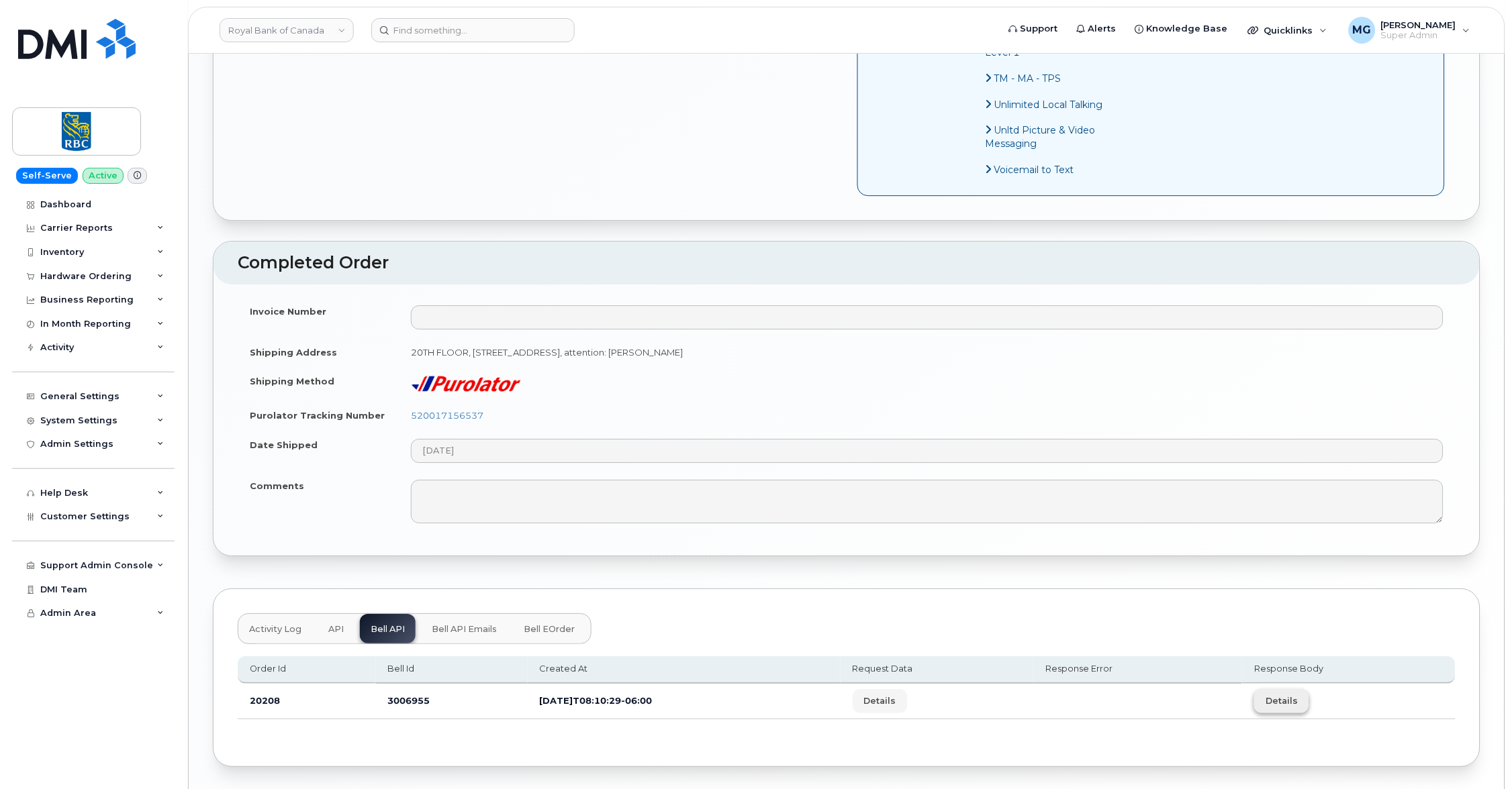
click at [1286, 694] on span "Details" at bounding box center [1281, 701] width 32 height 13
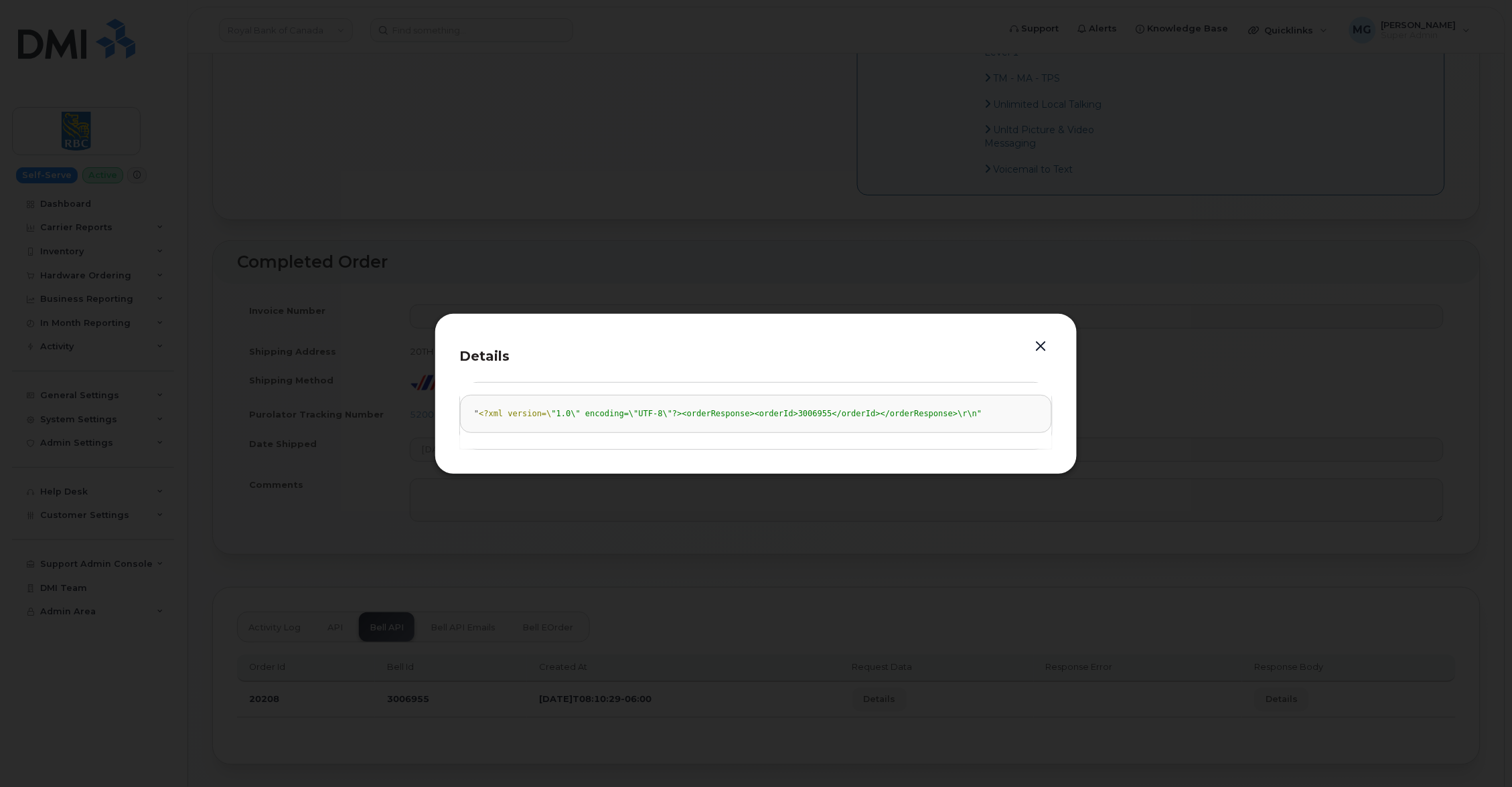
click at [1041, 345] on button "button" at bounding box center [1041, 347] width 20 height 19
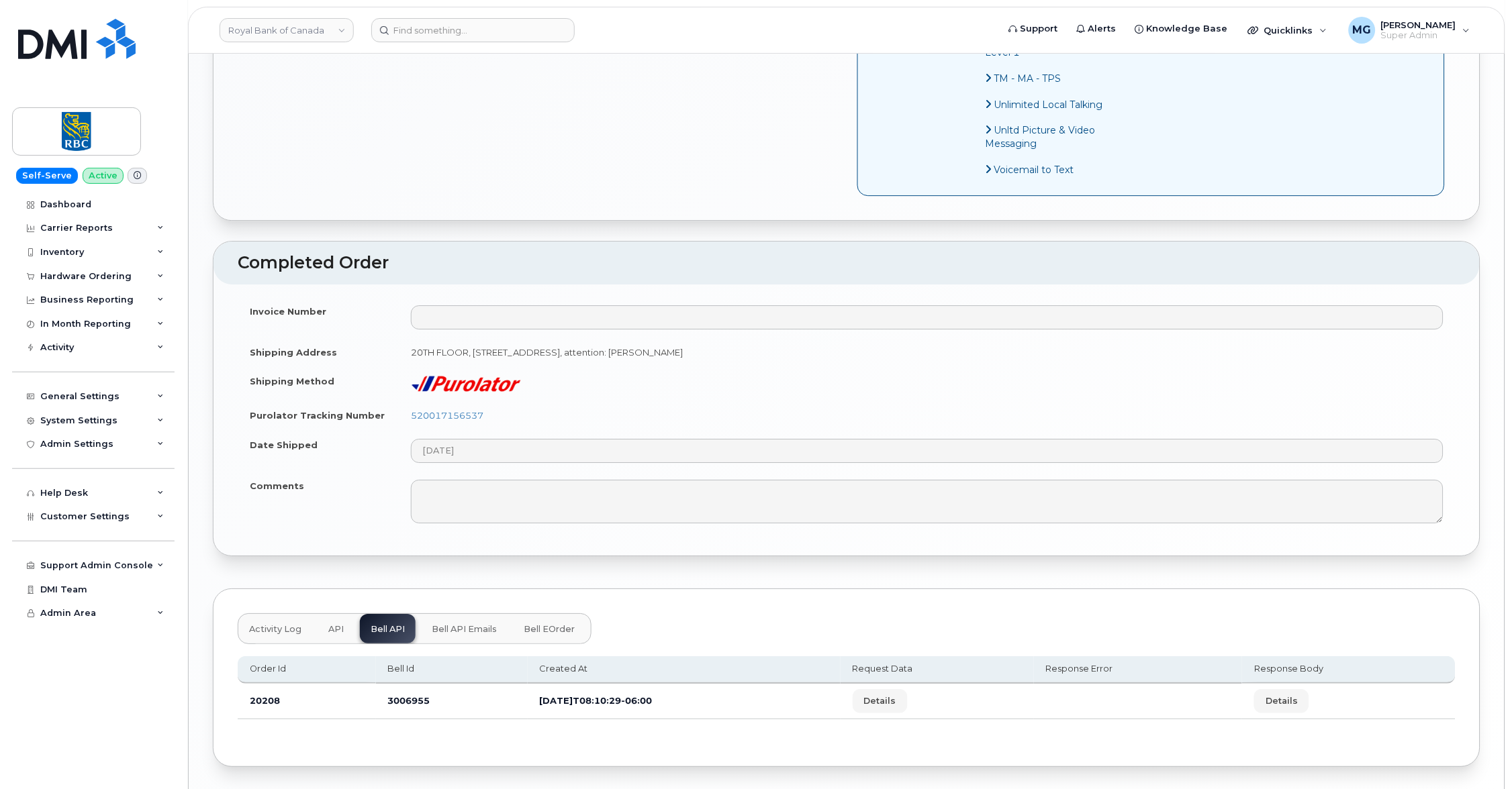
click at [464, 624] on span "Bell API Emails" at bounding box center [464, 630] width 65 height 11
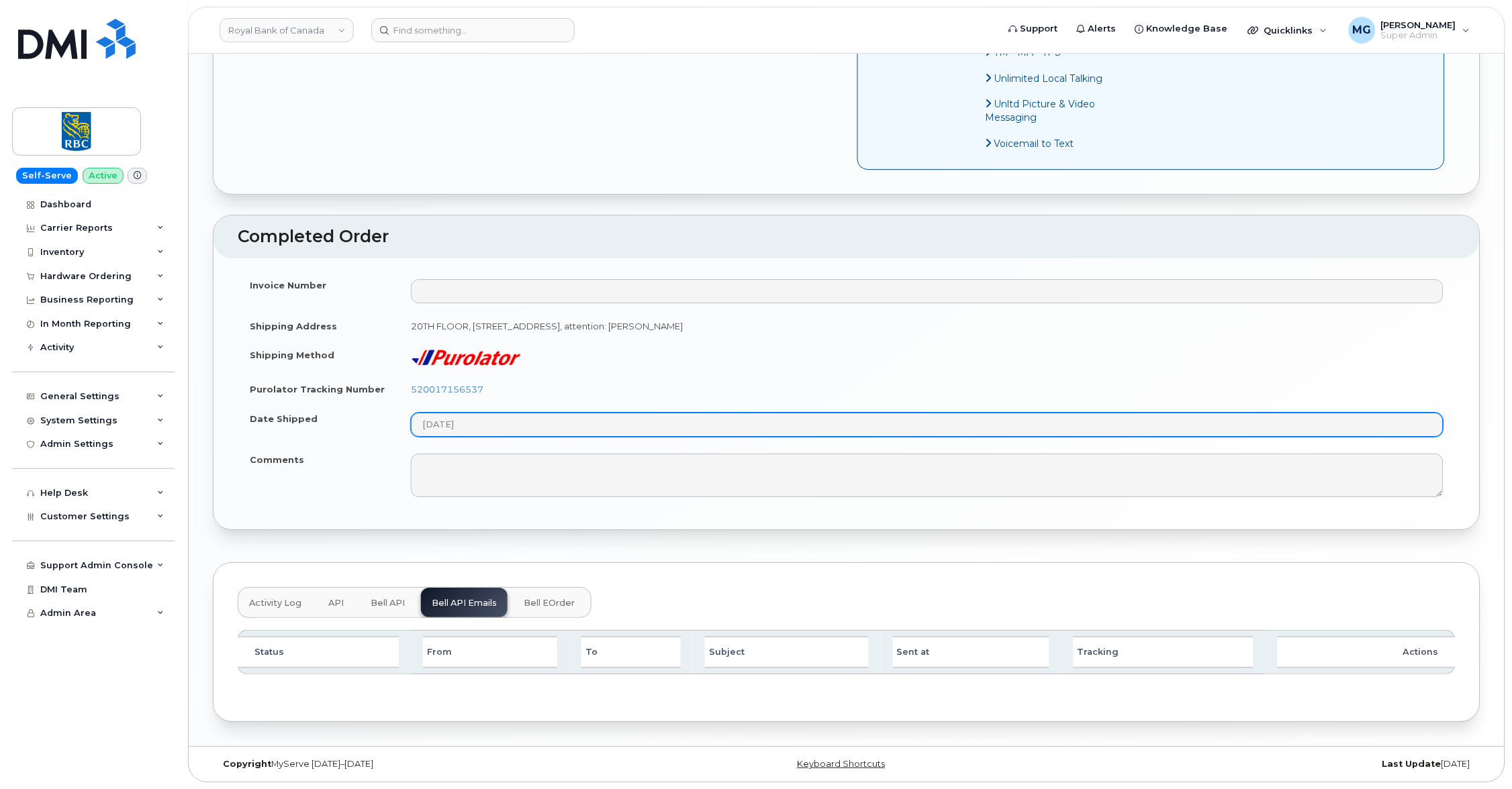
scroll to position [1159, 0]
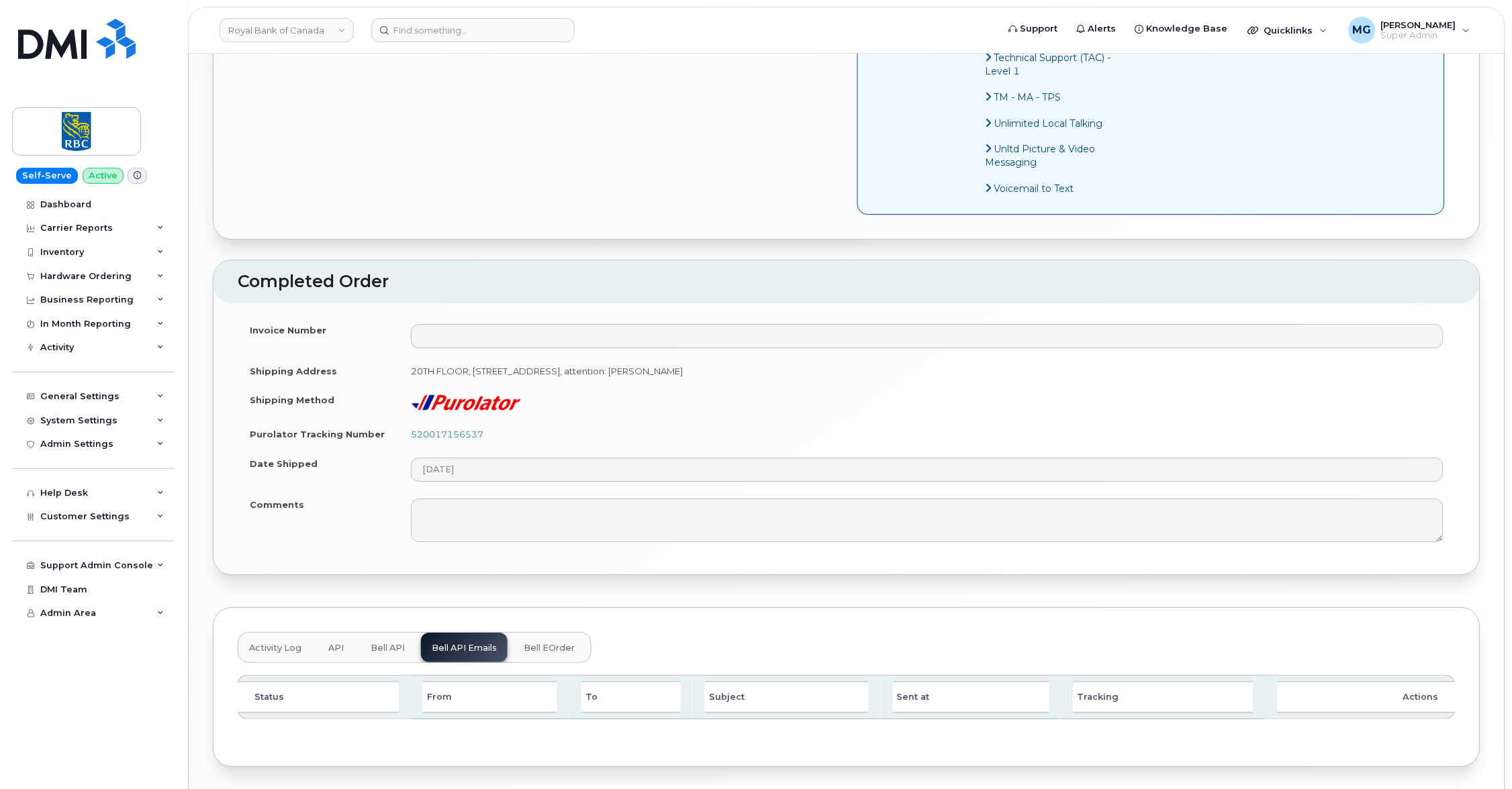
click at [551, 643] on span "Bell eOrder" at bounding box center [549, 648] width 51 height 11
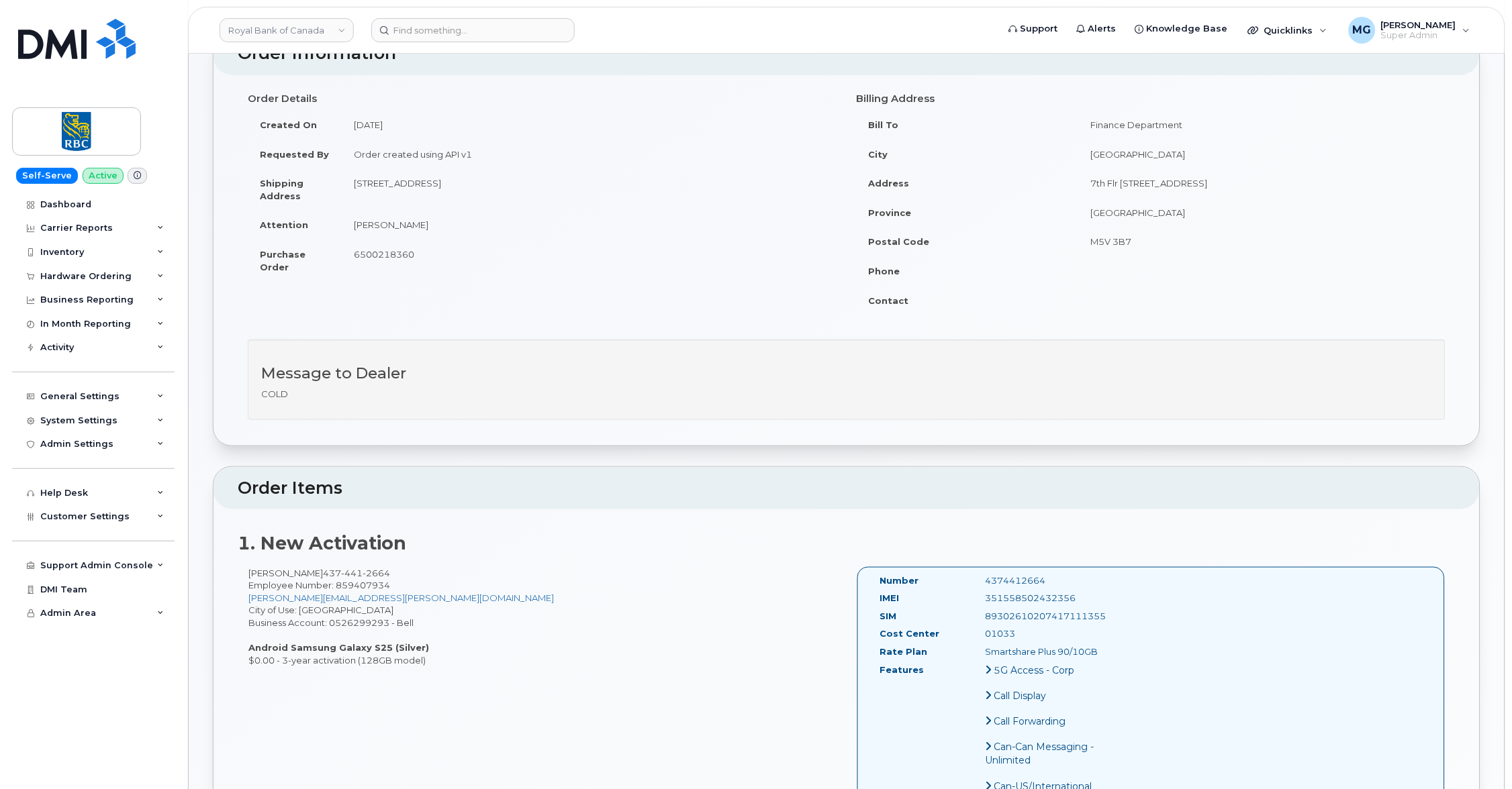
scroll to position [33, 0]
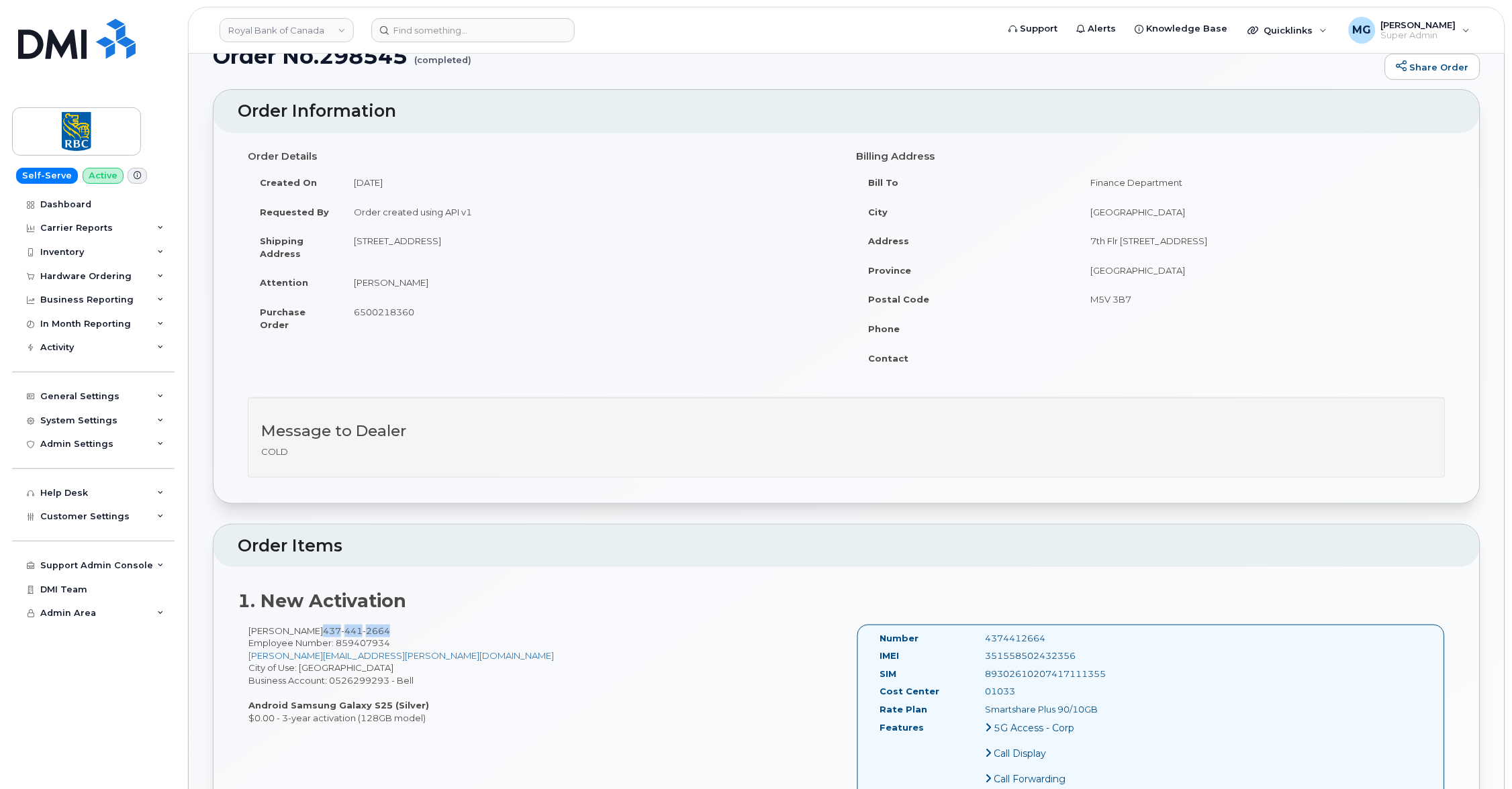
drag, startPoint x: 314, startPoint y: 624, endPoint x: 379, endPoint y: 617, distance: 65.4
click at [379, 626] on span "437 441 2664" at bounding box center [356, 631] width 67 height 11
copy div "437 441 2664"
click at [423, 26] on input at bounding box center [473, 30] width 204 height 24
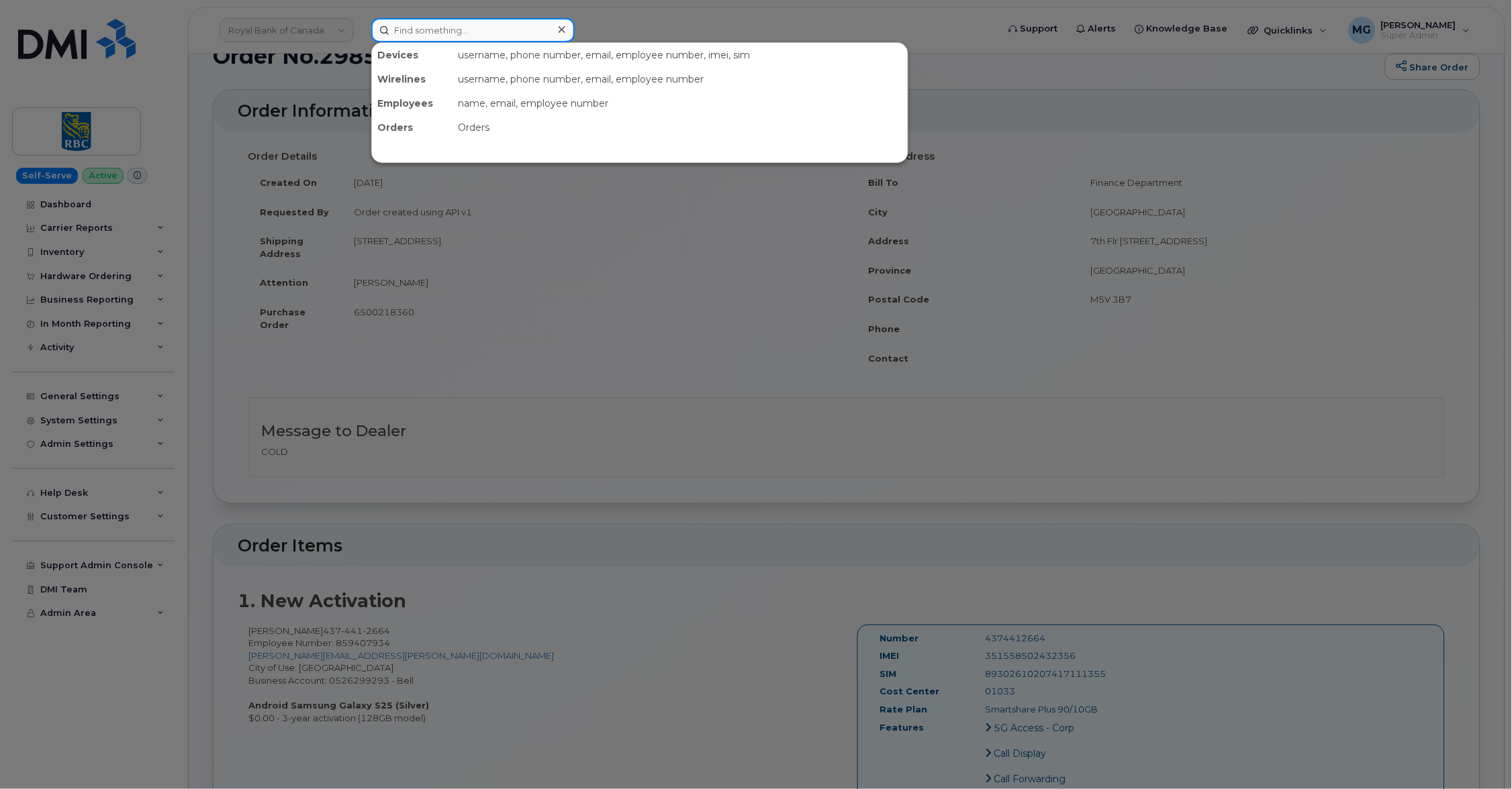
paste input "4374412664"
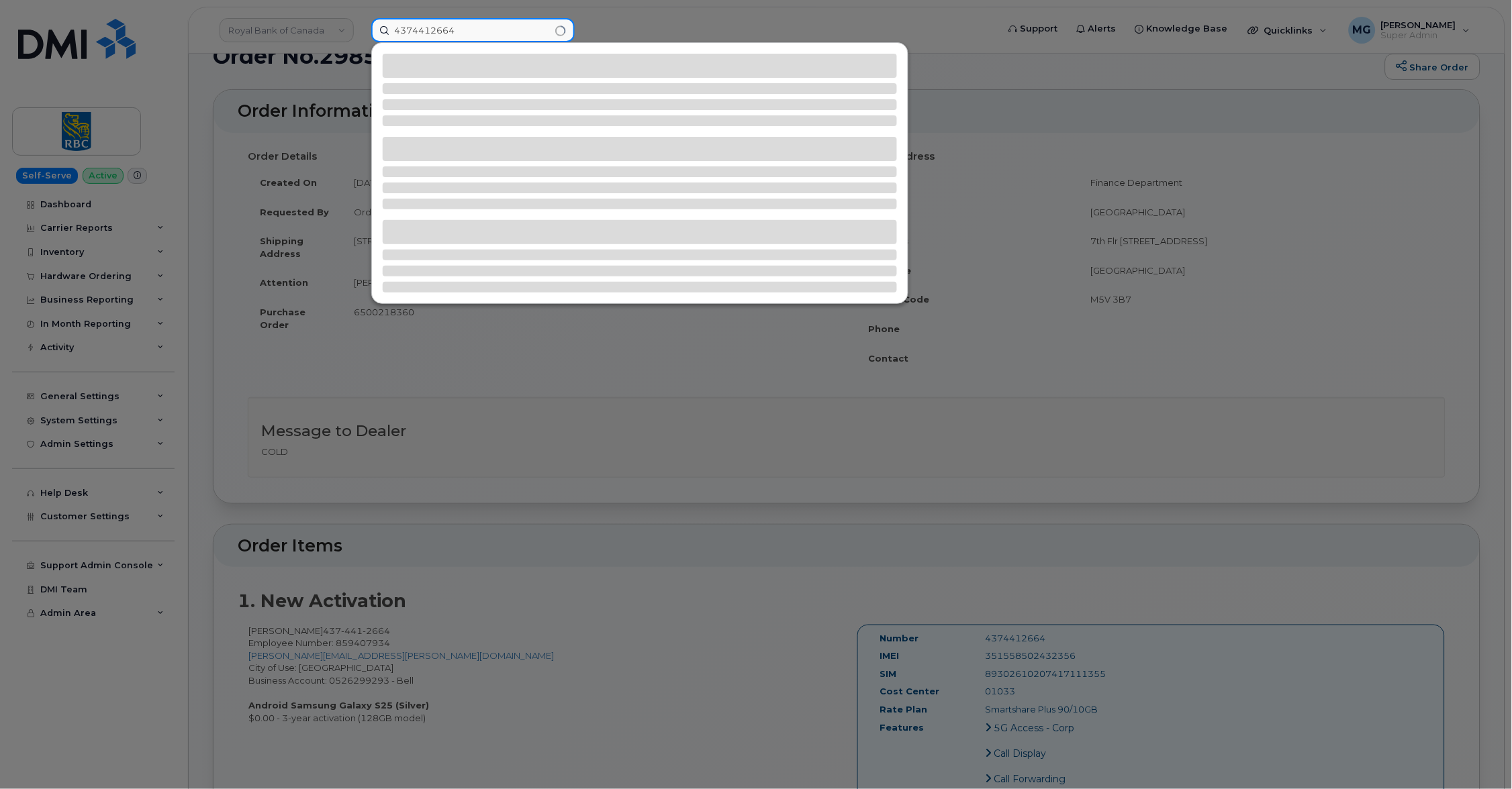
type input "4374412664"
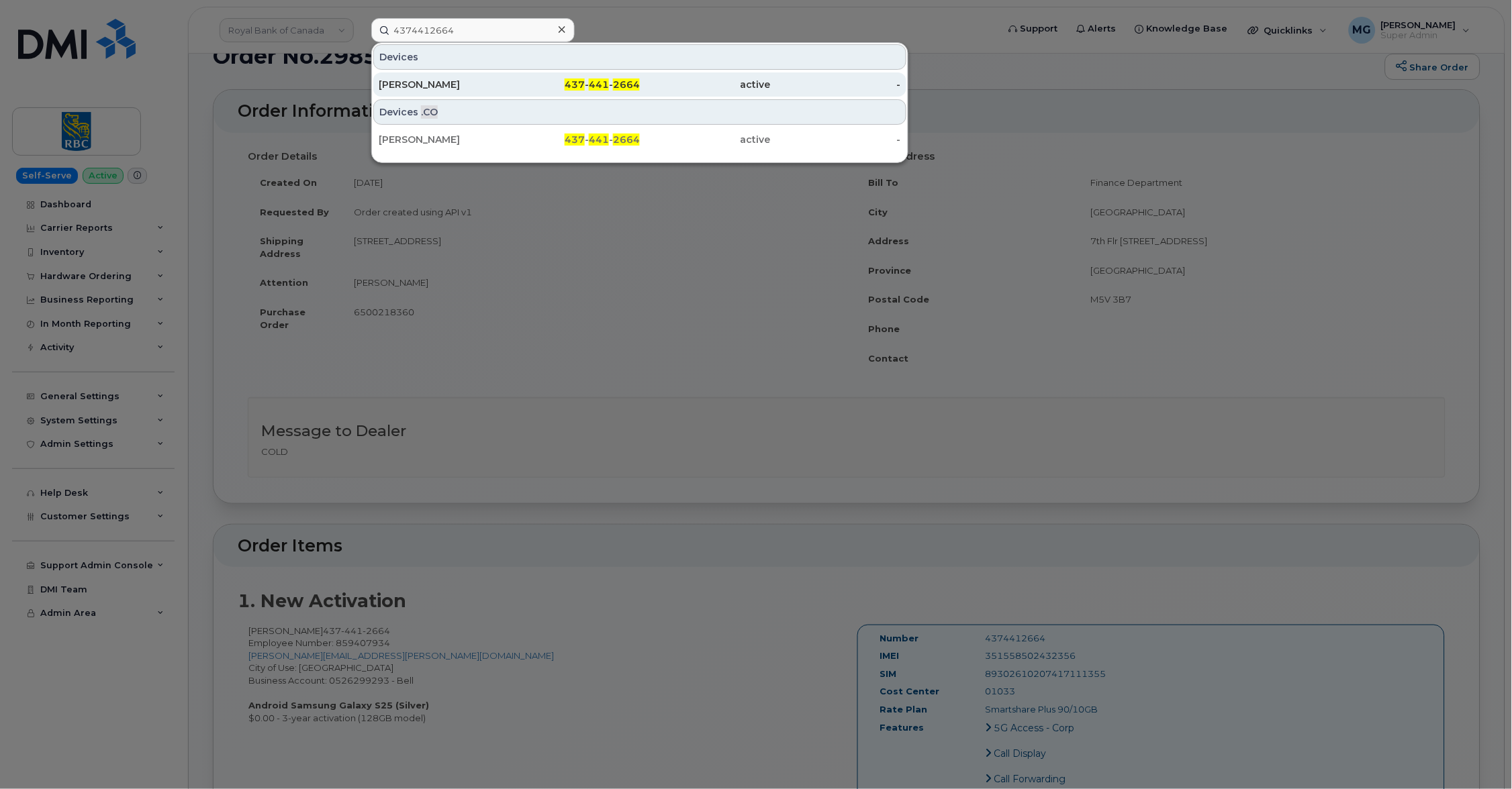
click at [439, 82] on div "Donald Wong" at bounding box center [444, 84] width 131 height 14
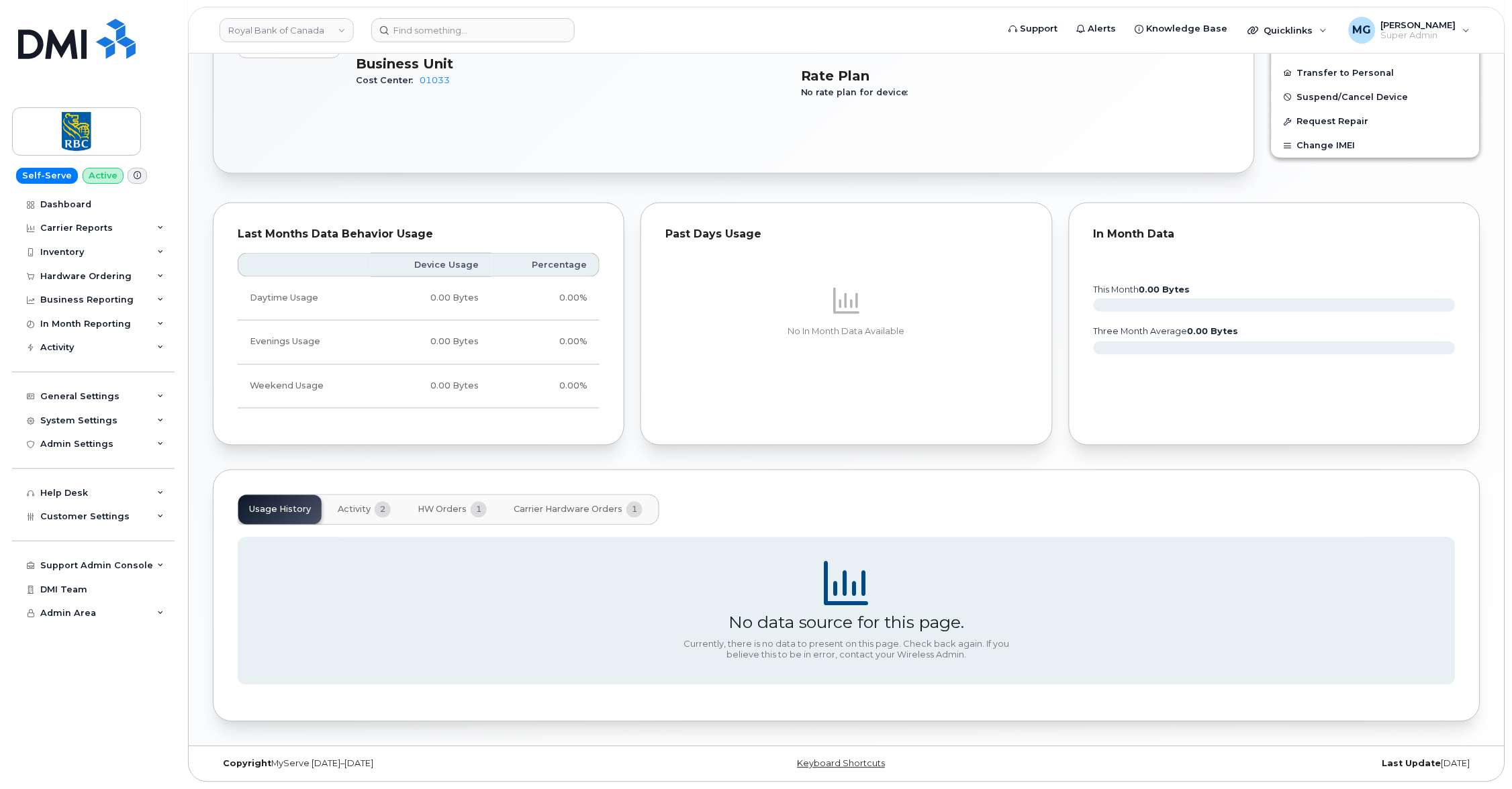
scroll to position [508, 0]
click at [439, 509] on span "HW Orders" at bounding box center [442, 511] width 49 height 11
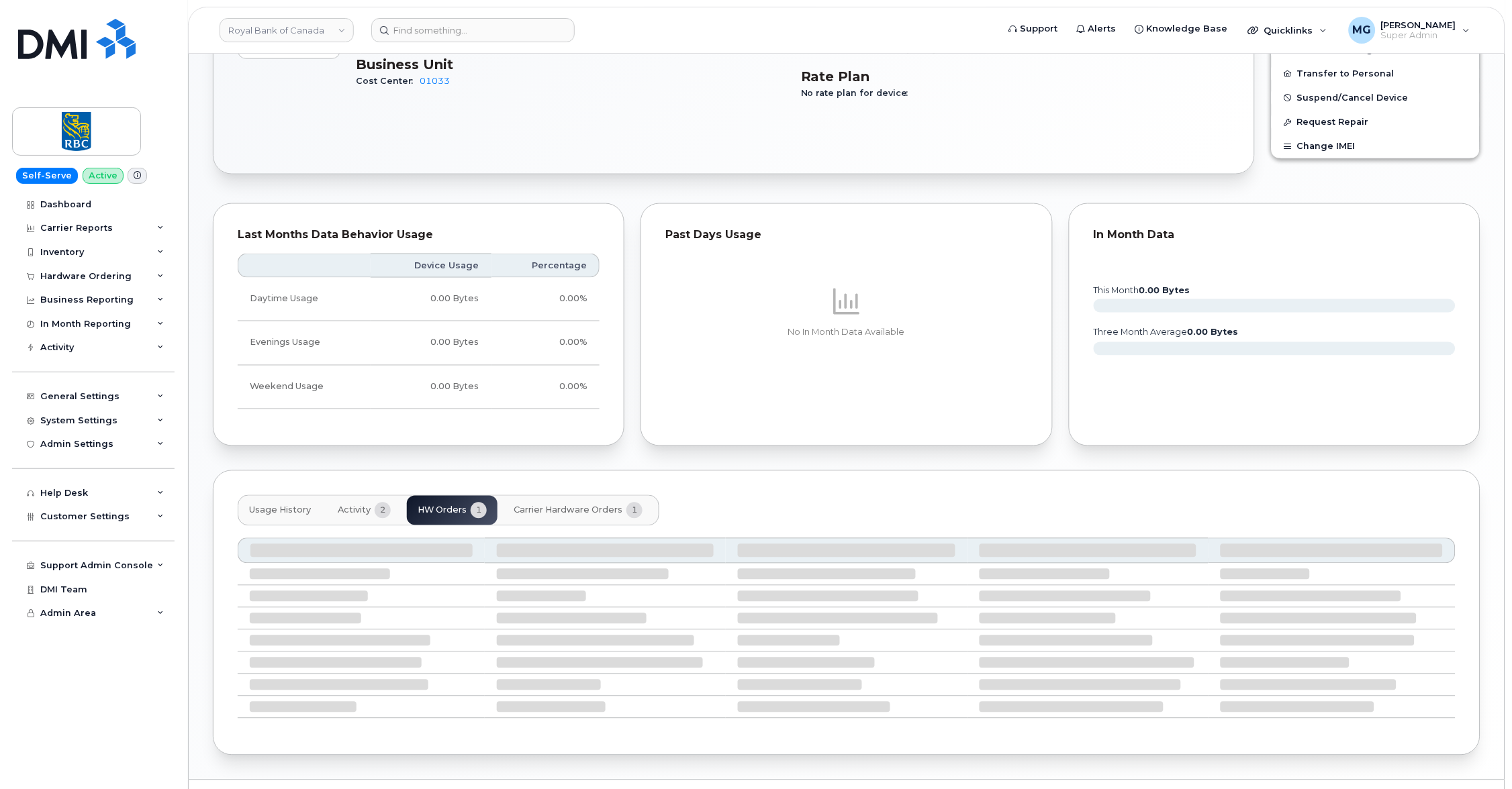
scroll to position [455, 0]
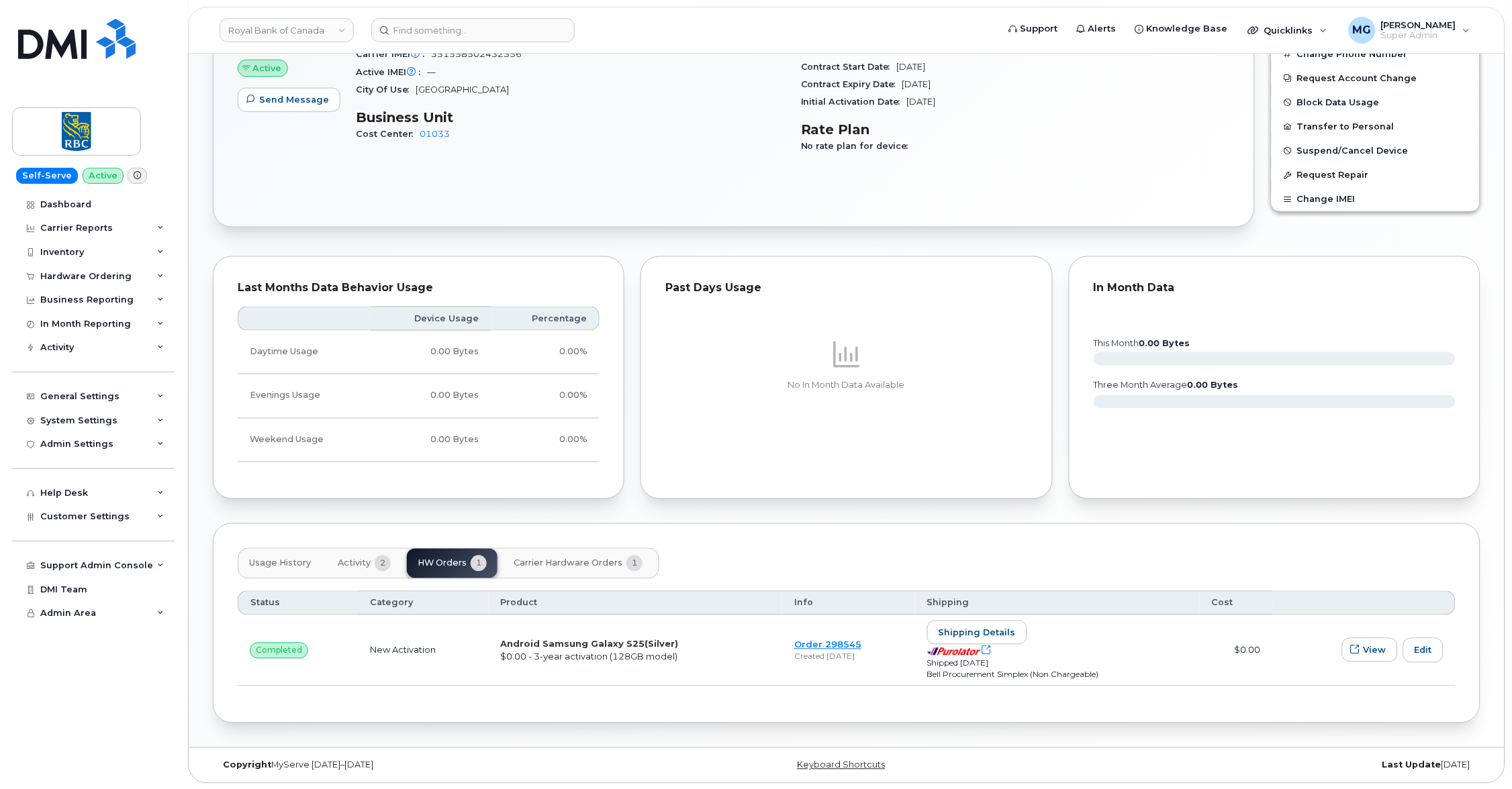
click at [556, 560] on span "Carrier Hardware Orders" at bounding box center [568, 564] width 109 height 11
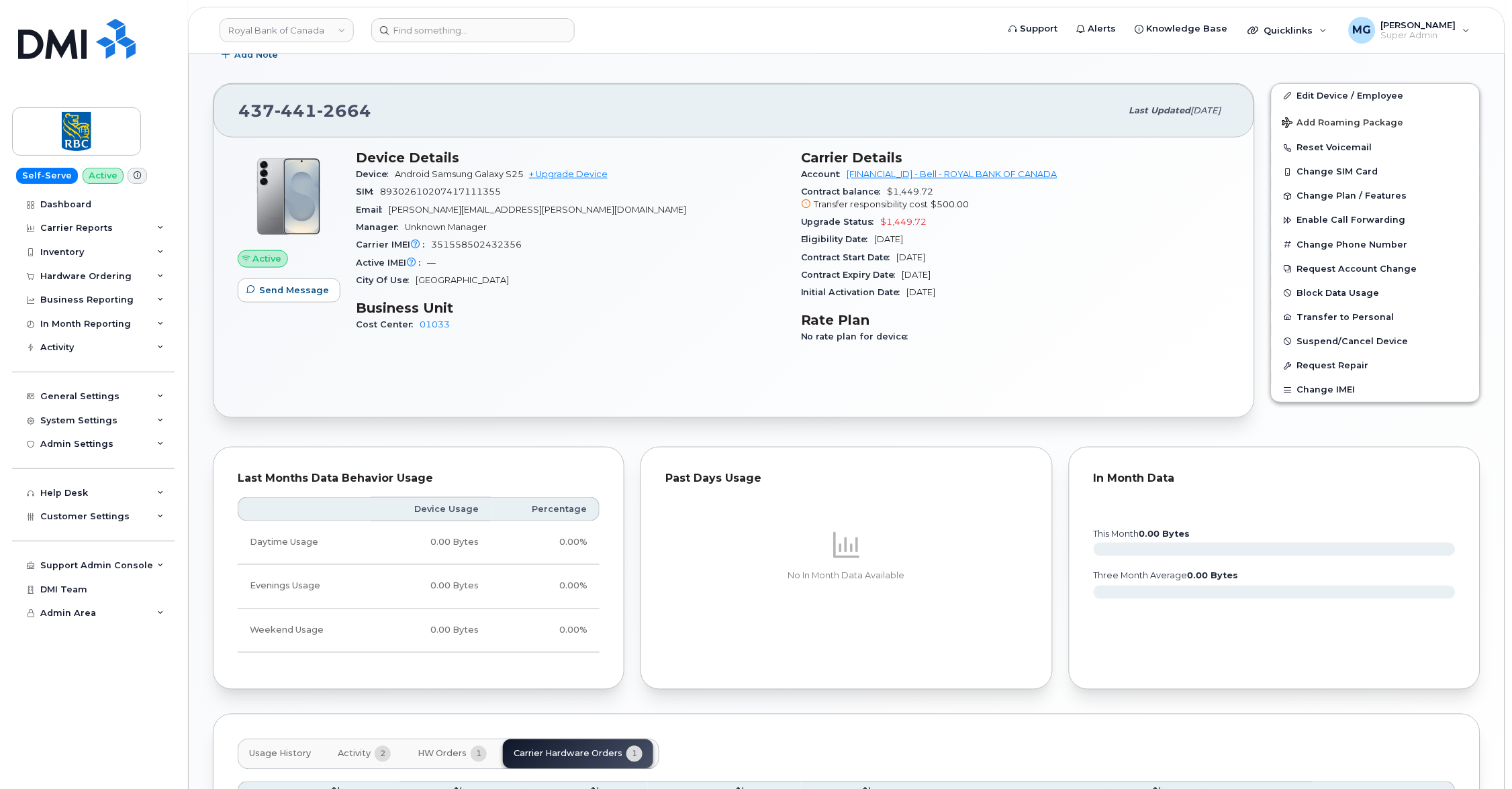
scroll to position [261, 0]
click at [99, 273] on div "Hardware Ordering" at bounding box center [86, 276] width 91 height 11
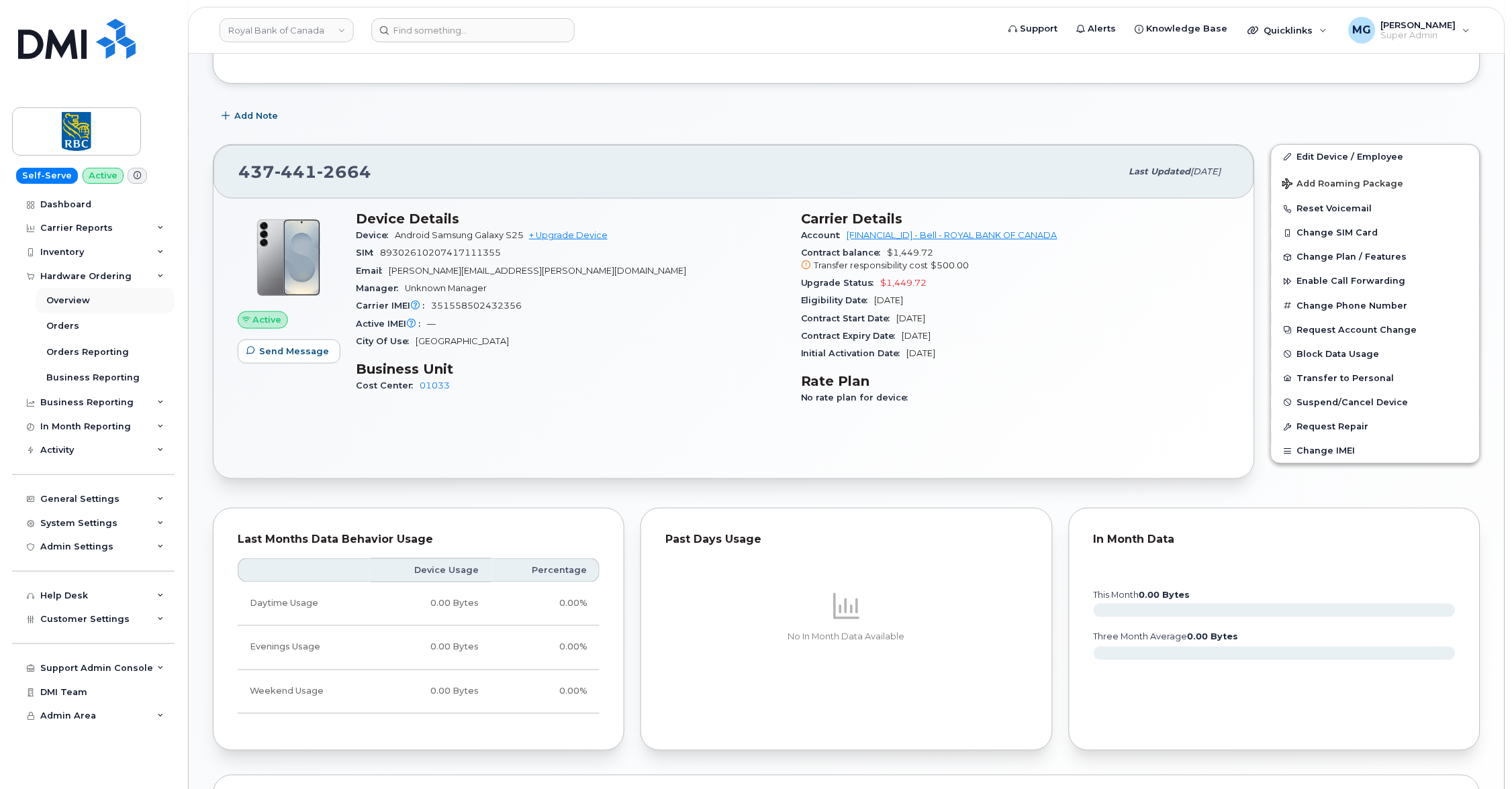
scroll to position [204, 0]
click at [74, 321] on div "Orders" at bounding box center [63, 326] width 33 height 12
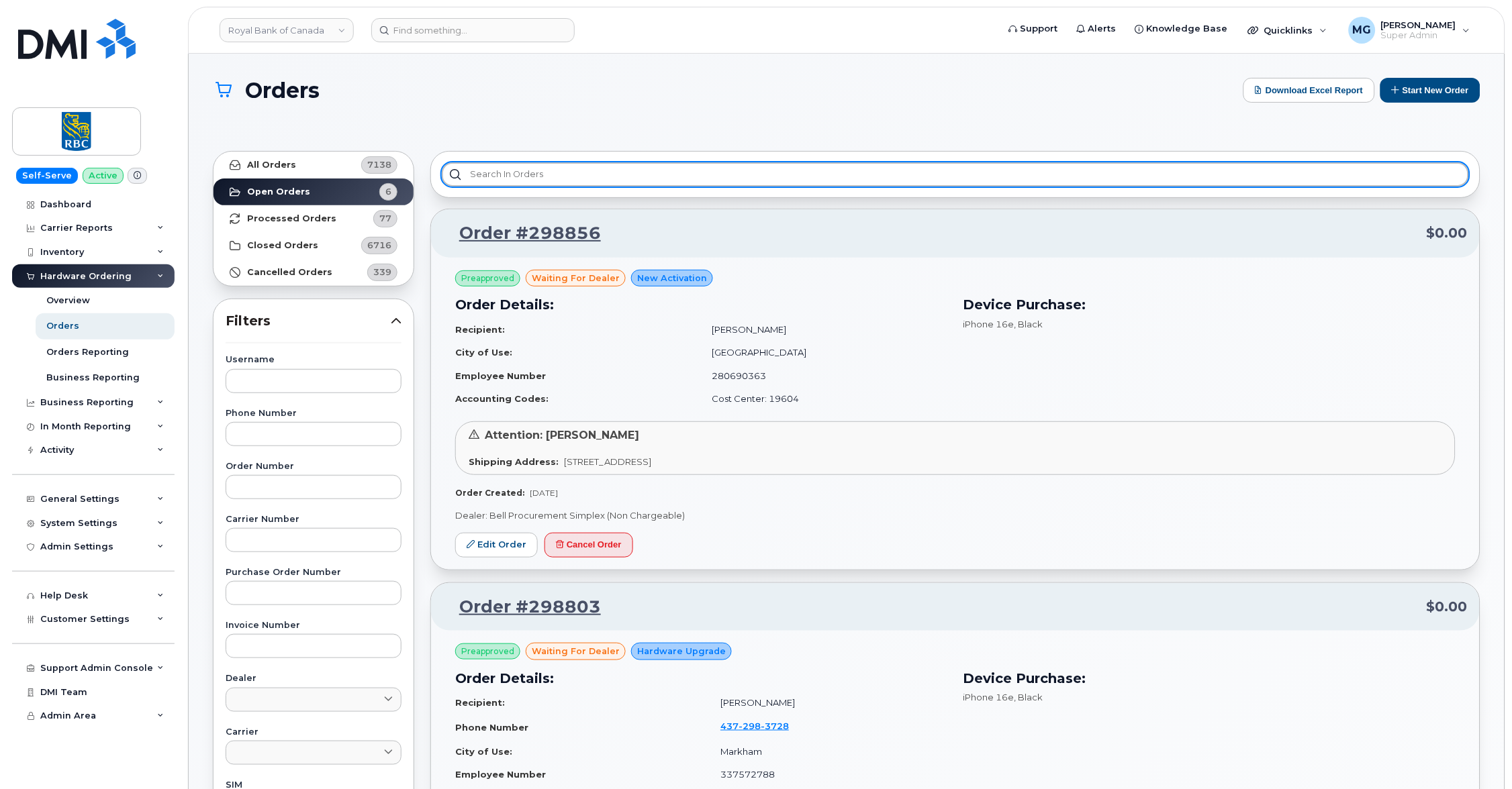
click at [477, 172] on input "text" at bounding box center [956, 174] width 1027 height 24
type input "e"
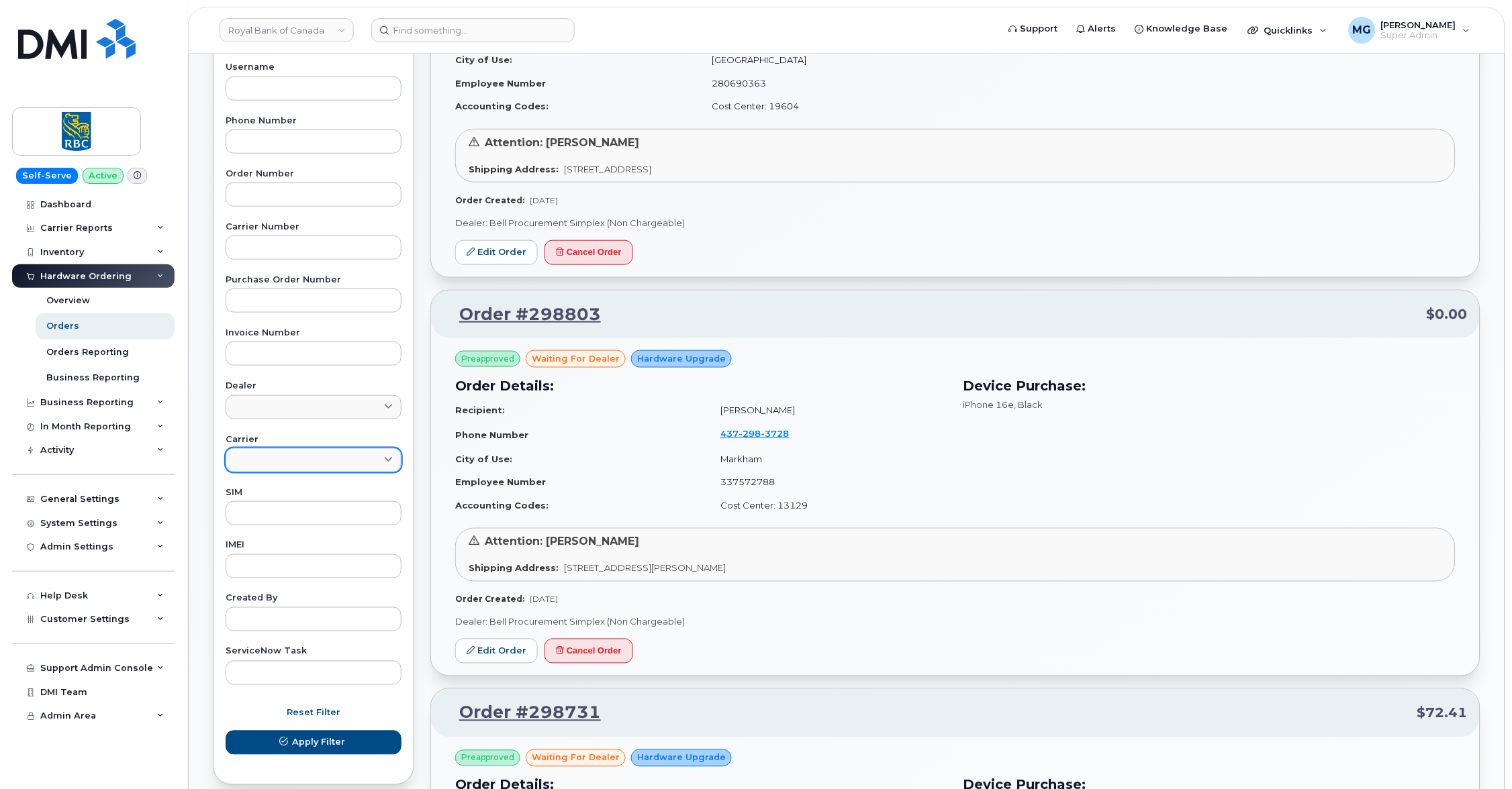
scroll to position [300, 0]
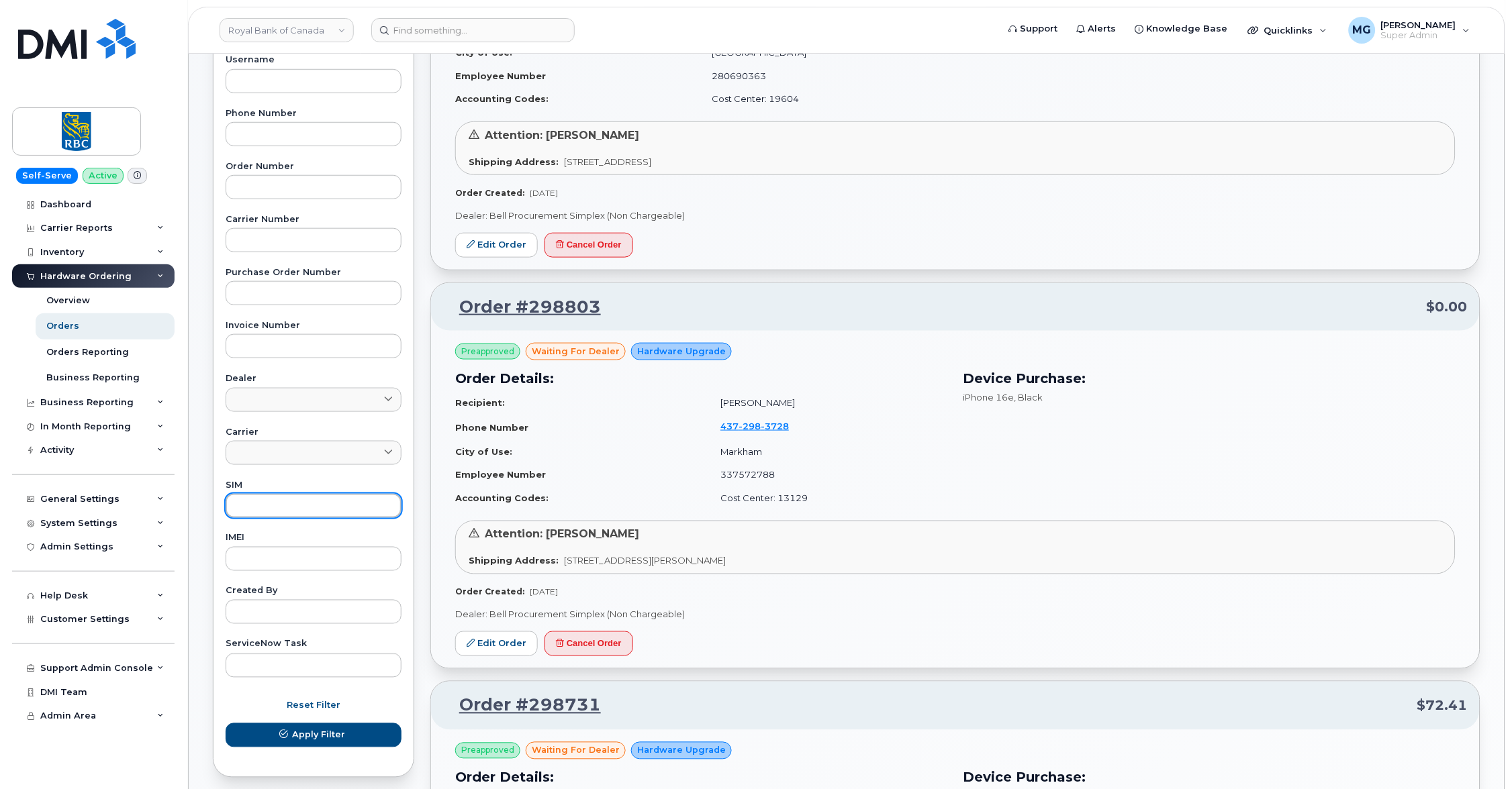
click at [276, 495] on input "text" at bounding box center [313, 505] width 176 height 24
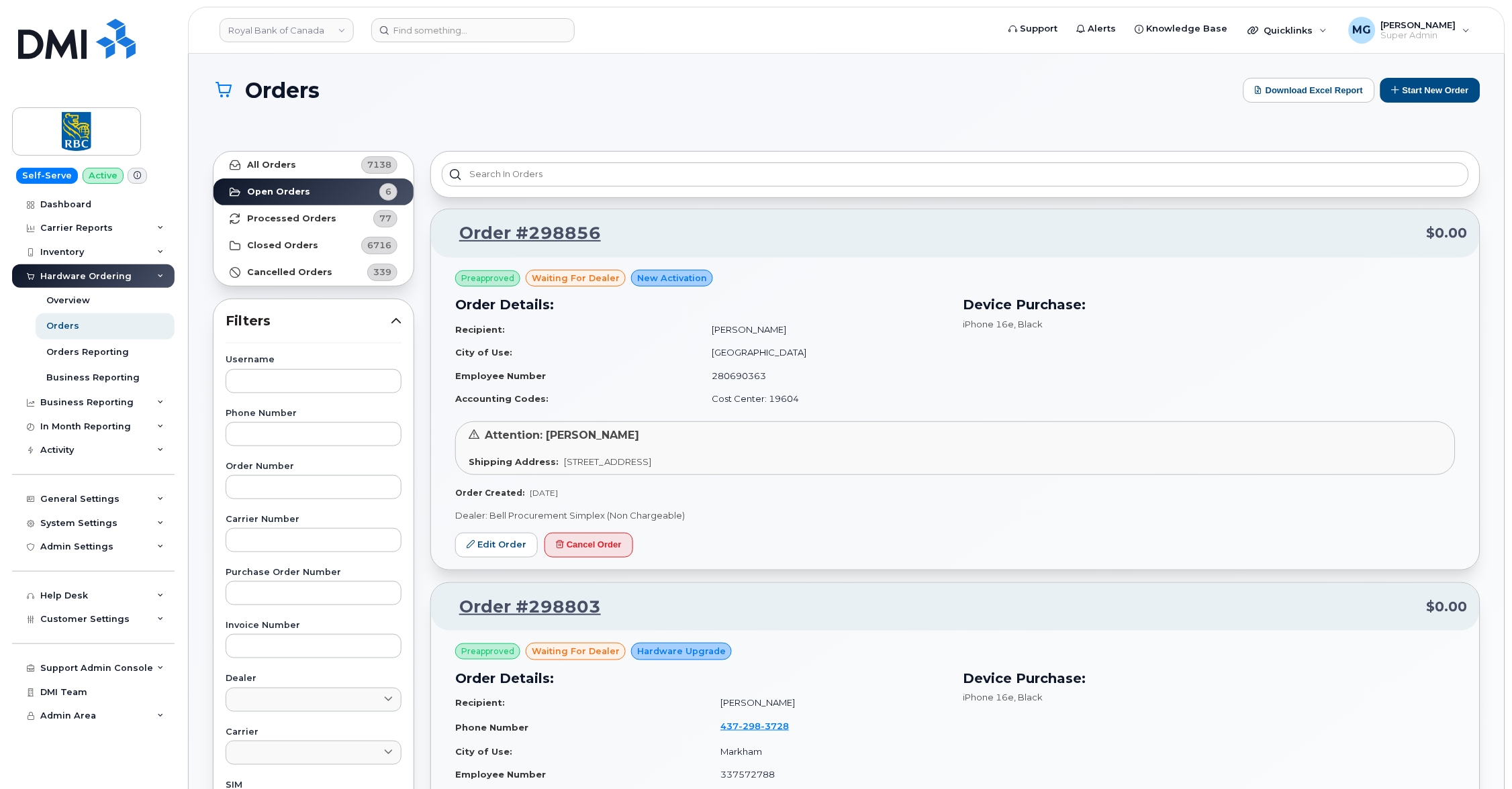
scroll to position [0, 0]
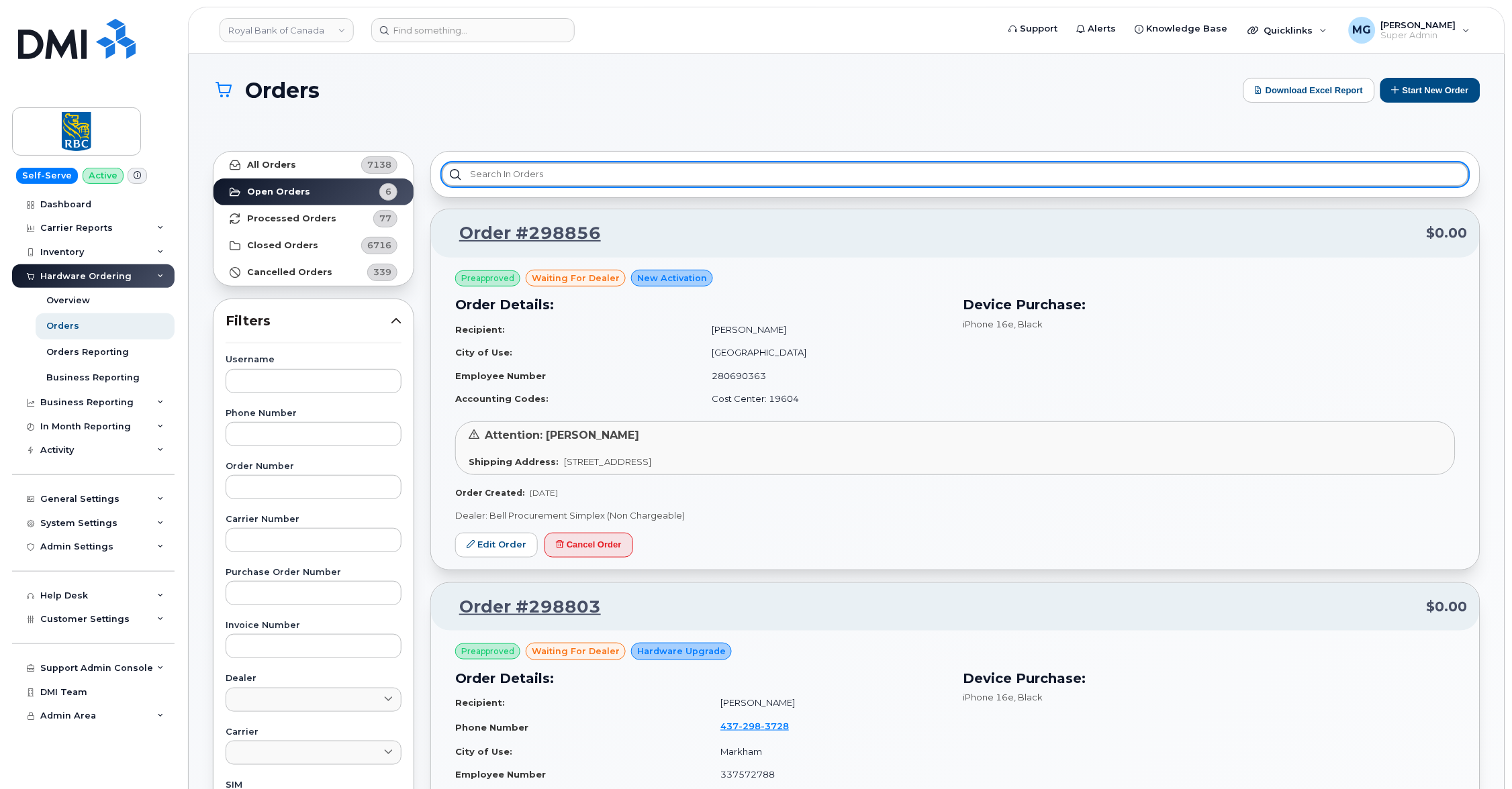
click at [469, 172] on input "text" at bounding box center [956, 174] width 1027 height 24
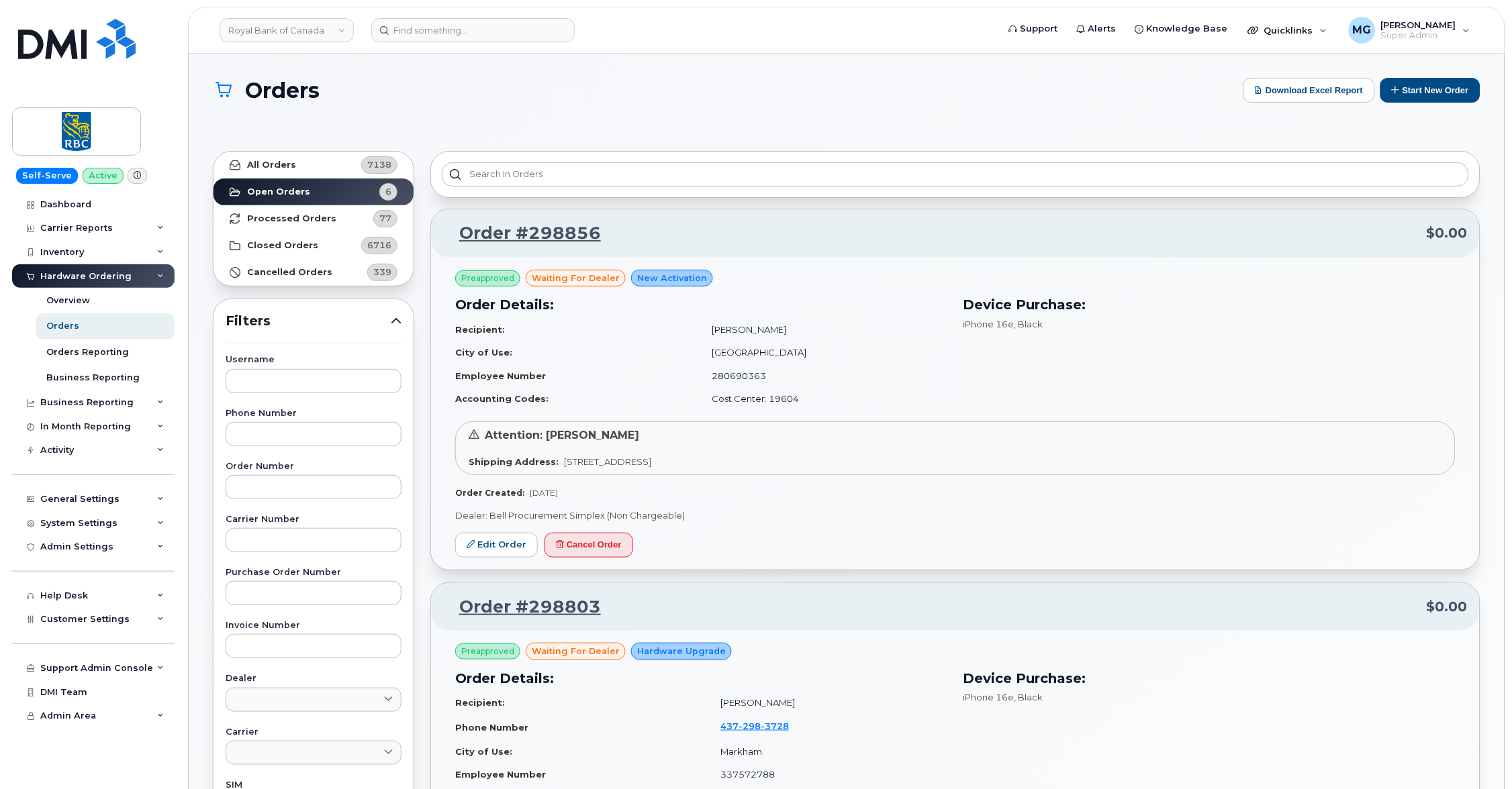
click at [292, 242] on strong "Closed Orders" at bounding box center [283, 246] width 71 height 11
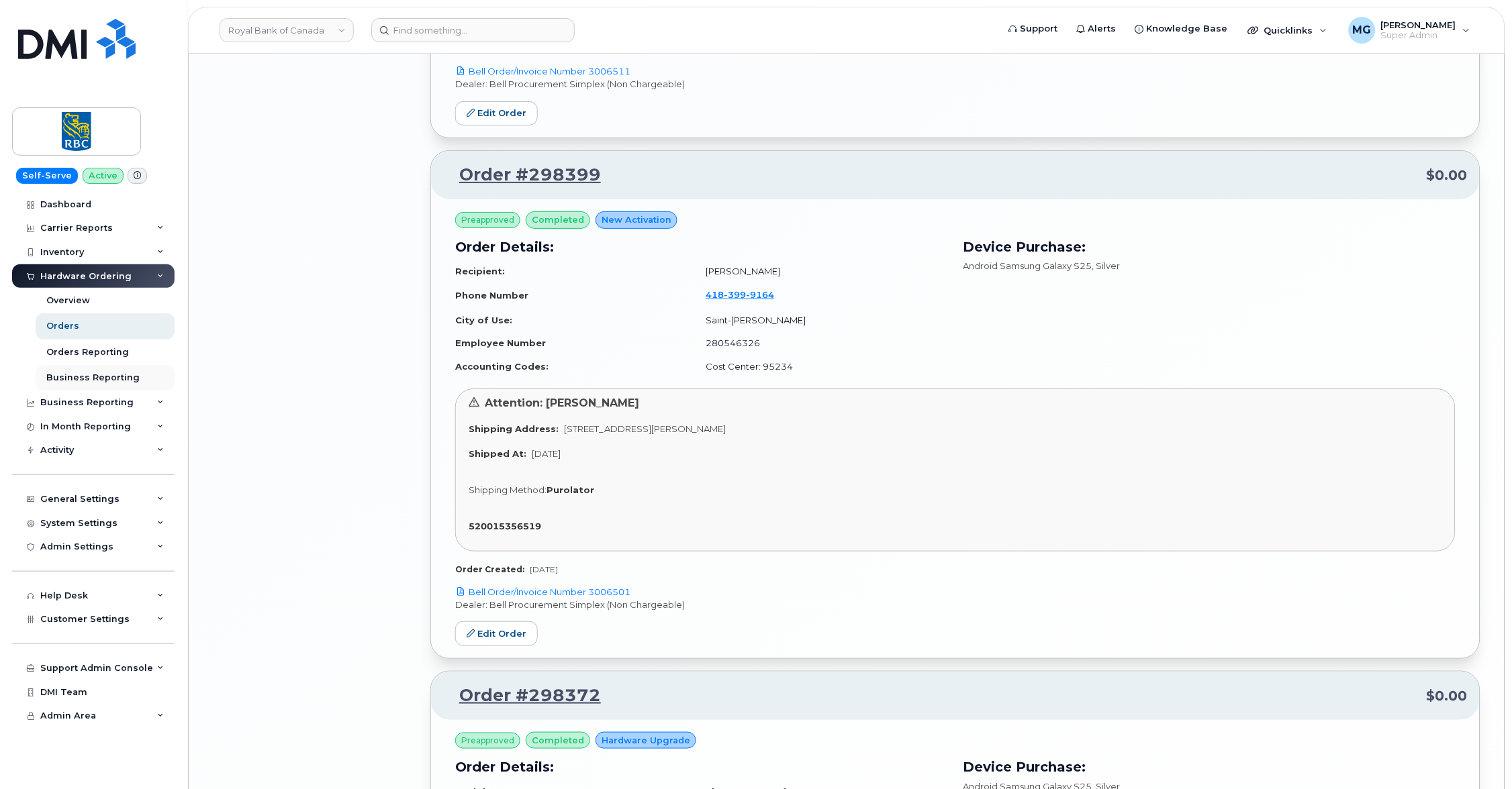
scroll to position [3181, 0]
click at [524, 163] on link "Order #298399" at bounding box center [522, 175] width 158 height 24
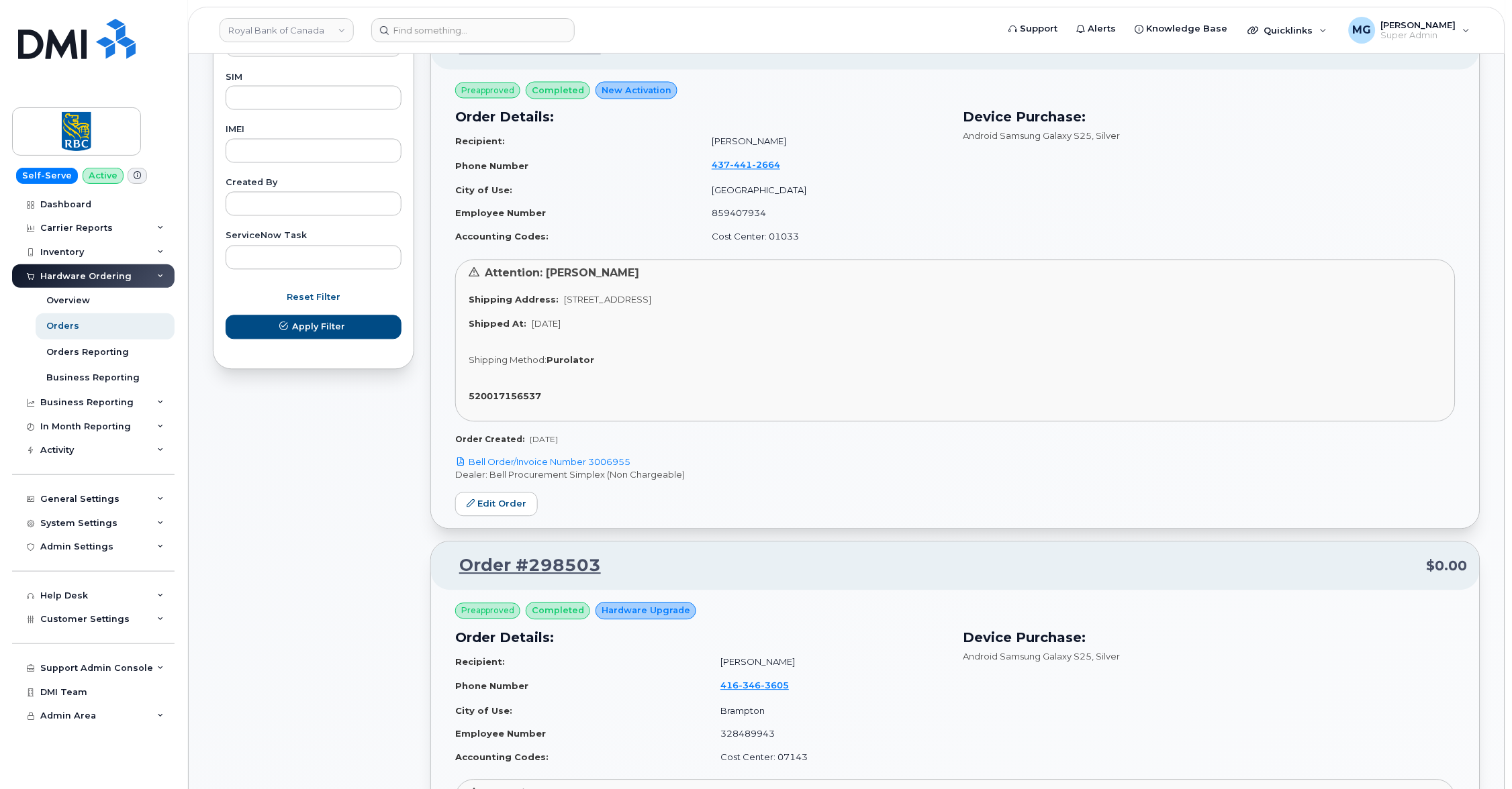
scroll to position [709, 0]
click at [538, 553] on link "Order #298503" at bounding box center [522, 565] width 158 height 24
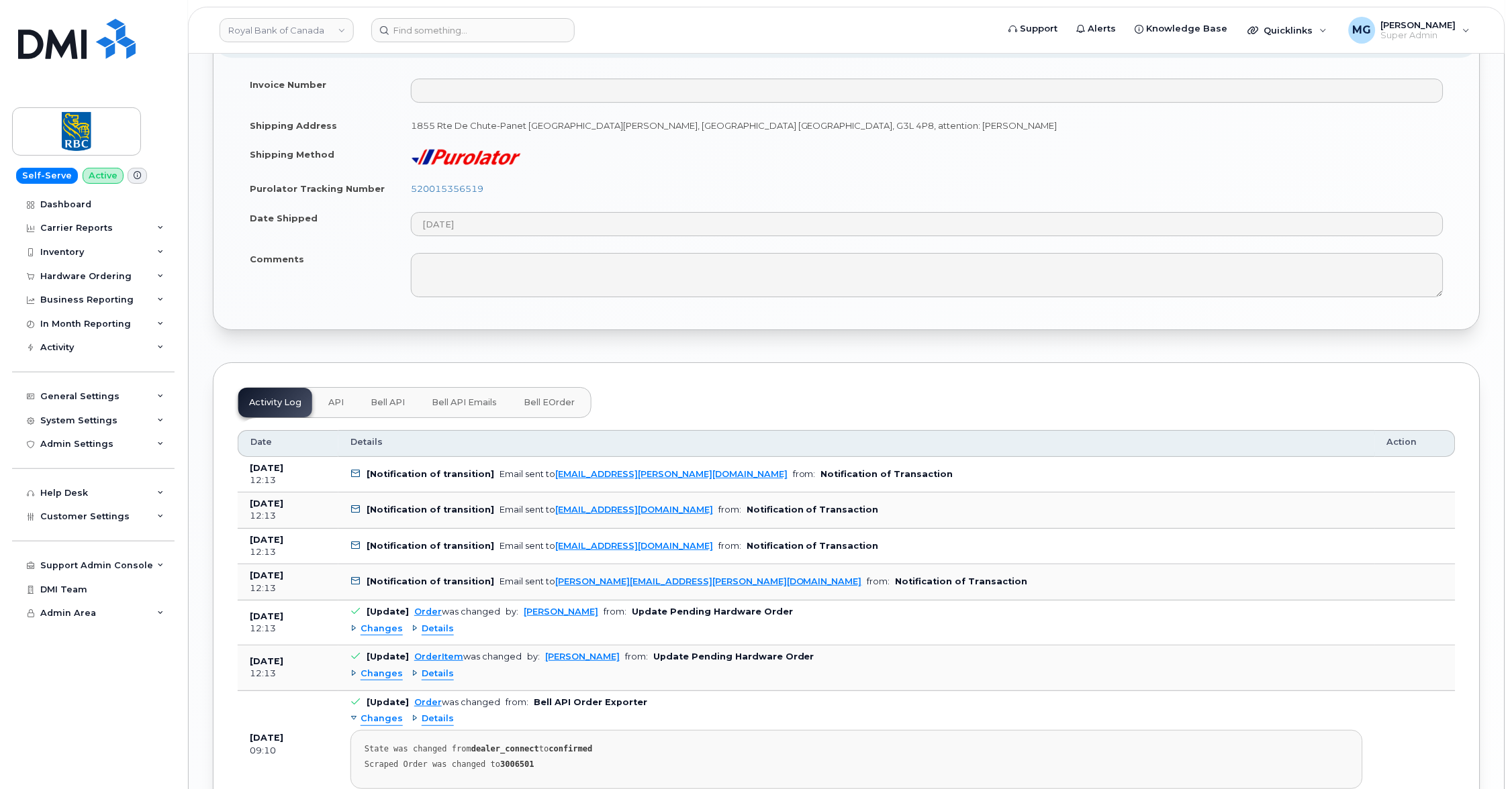
scroll to position [1334, 0]
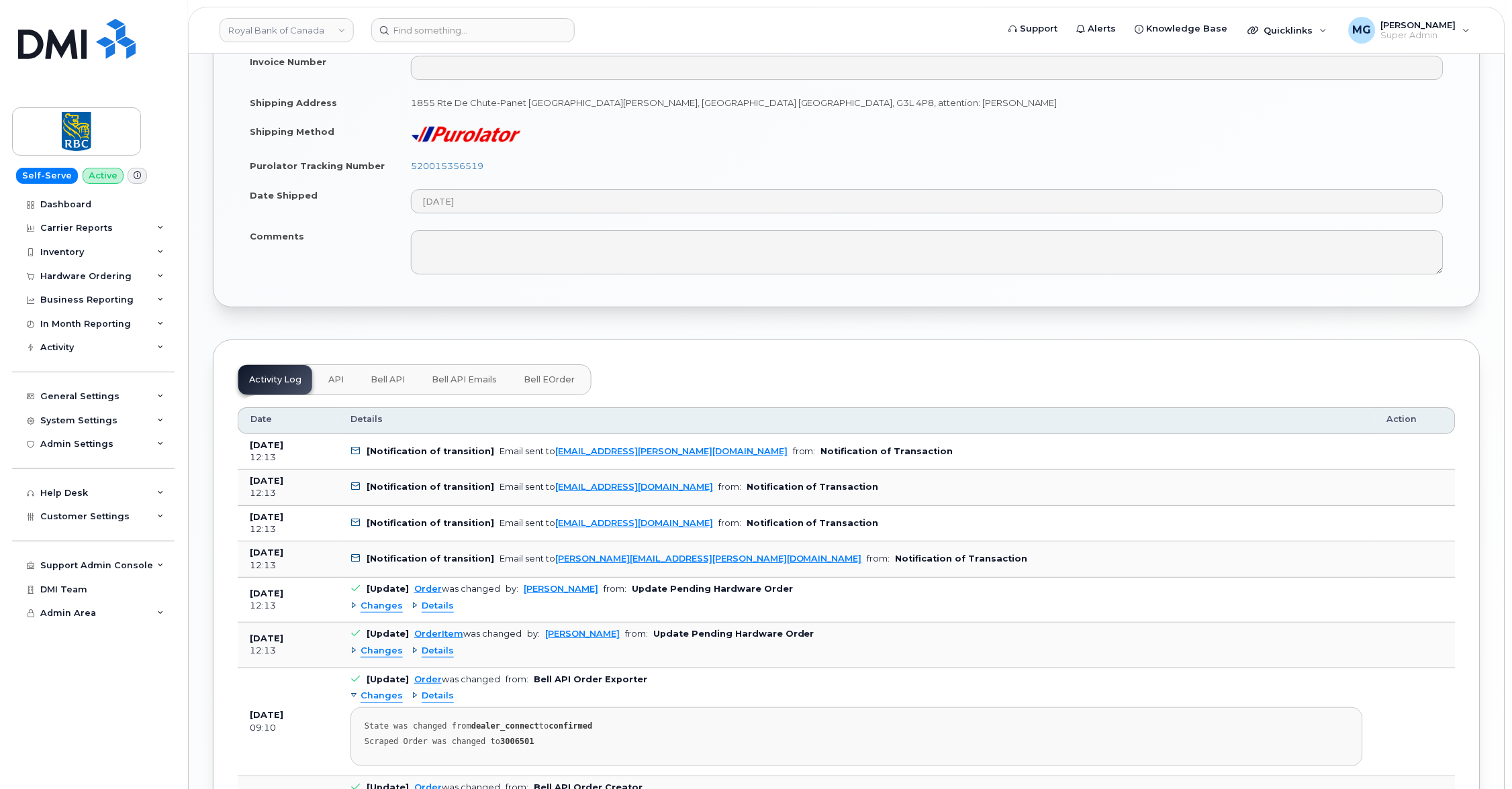
click at [394, 374] on span "Bell API" at bounding box center [388, 380] width 34 height 11
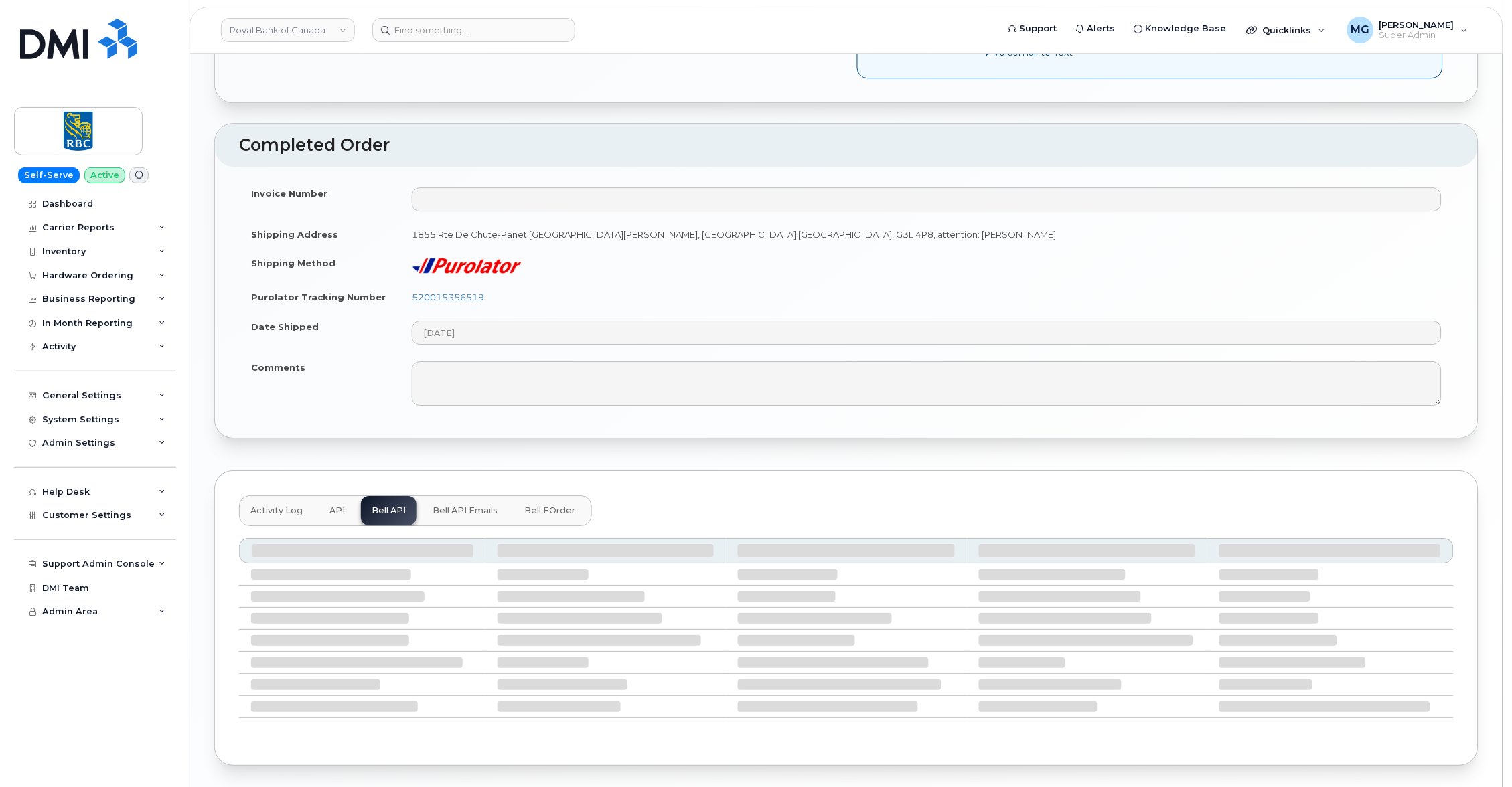
scroll to position [1083, 0]
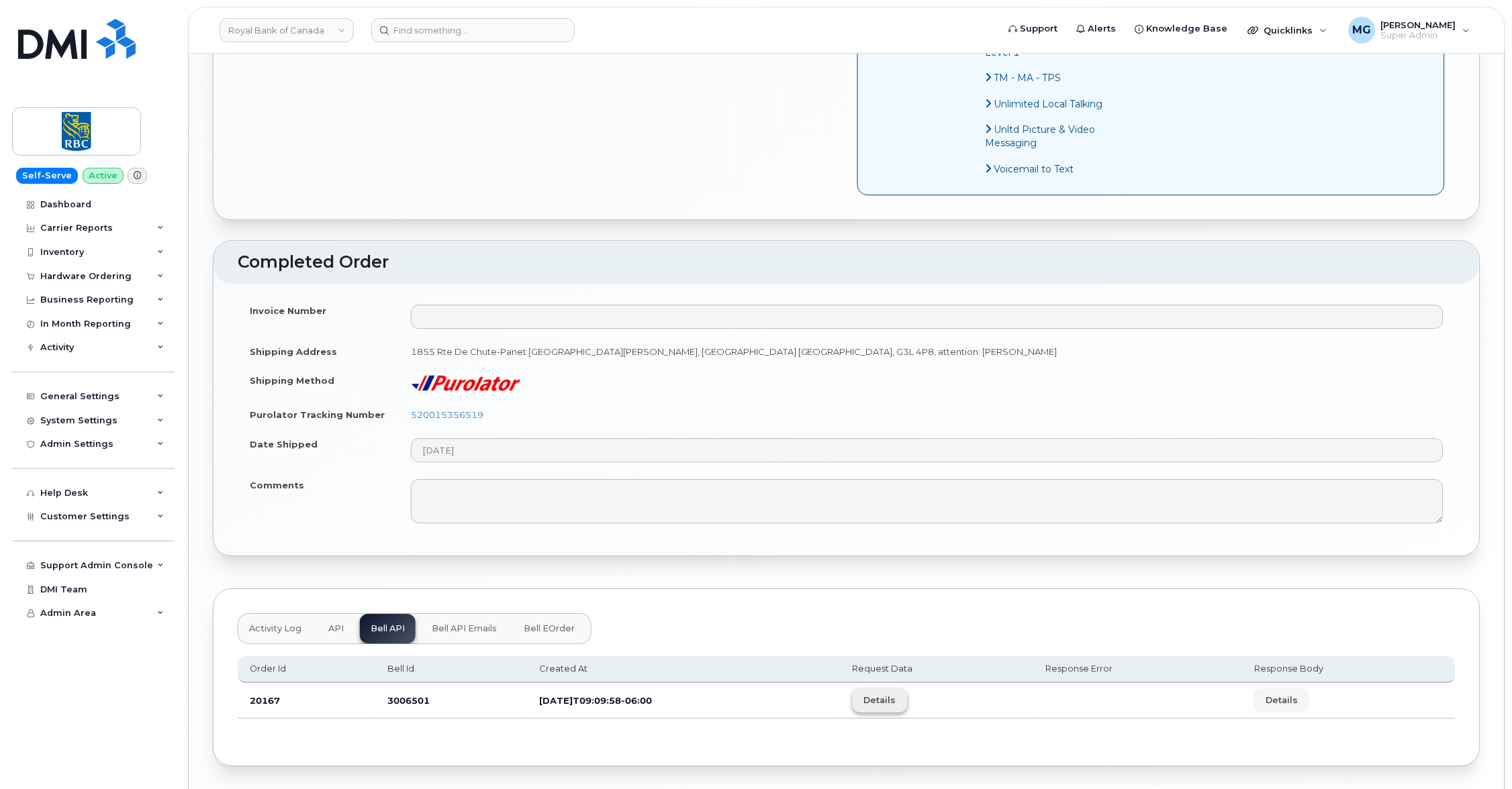
click at [896, 694] on span "Details" at bounding box center [879, 700] width 32 height 13
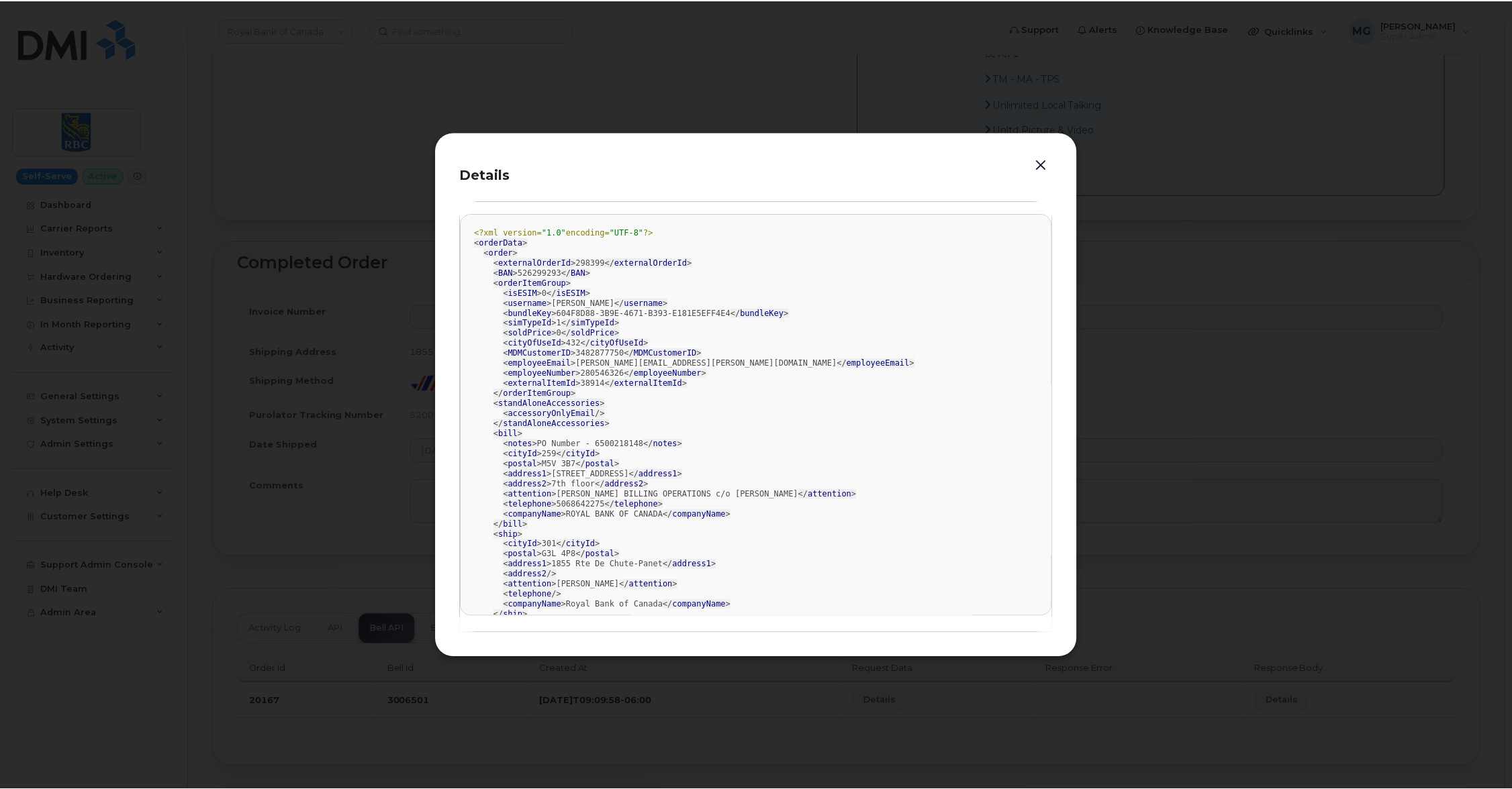
scroll to position [0, 0]
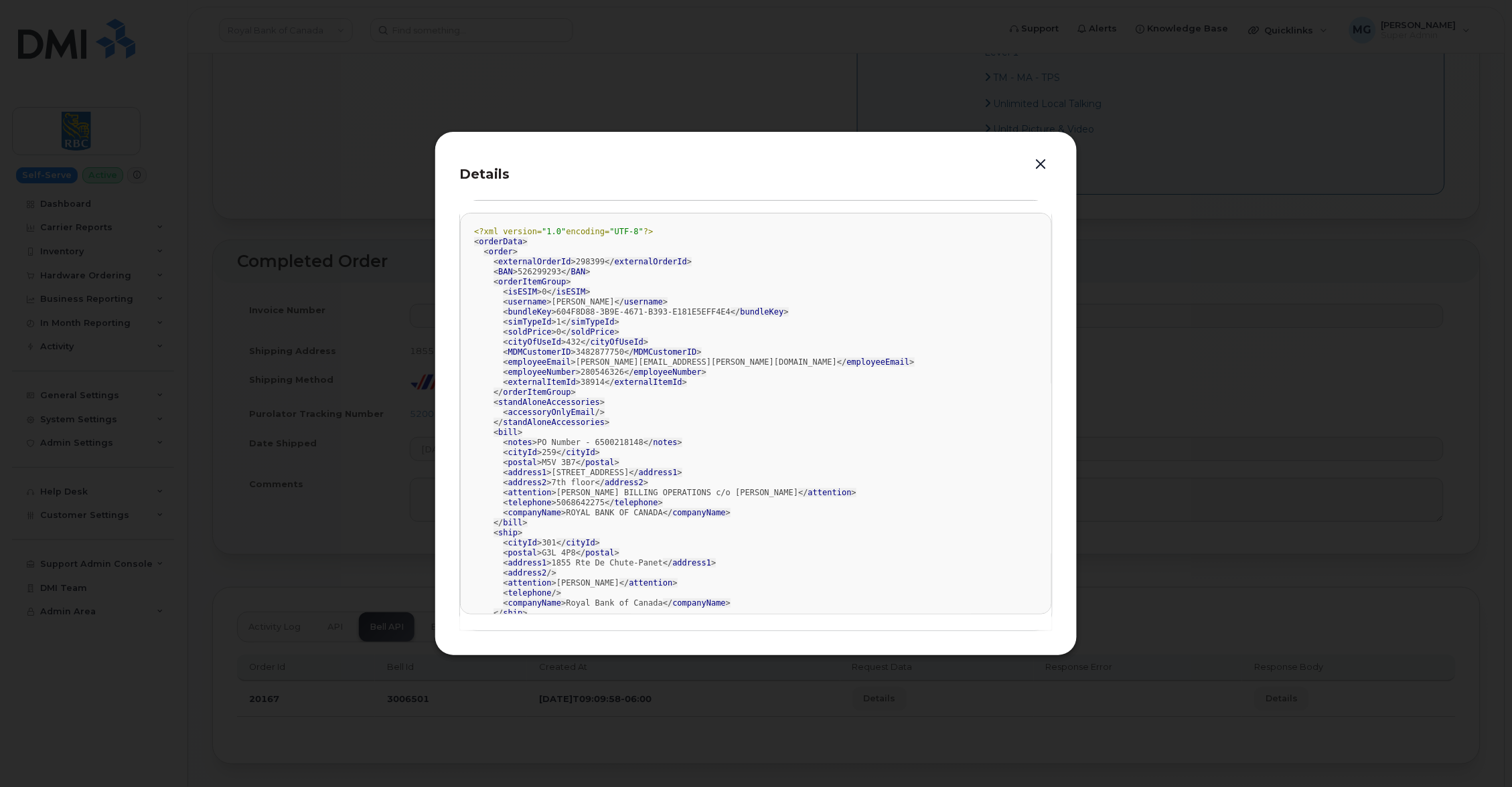
click at [1046, 164] on button "button" at bounding box center [1041, 165] width 20 height 19
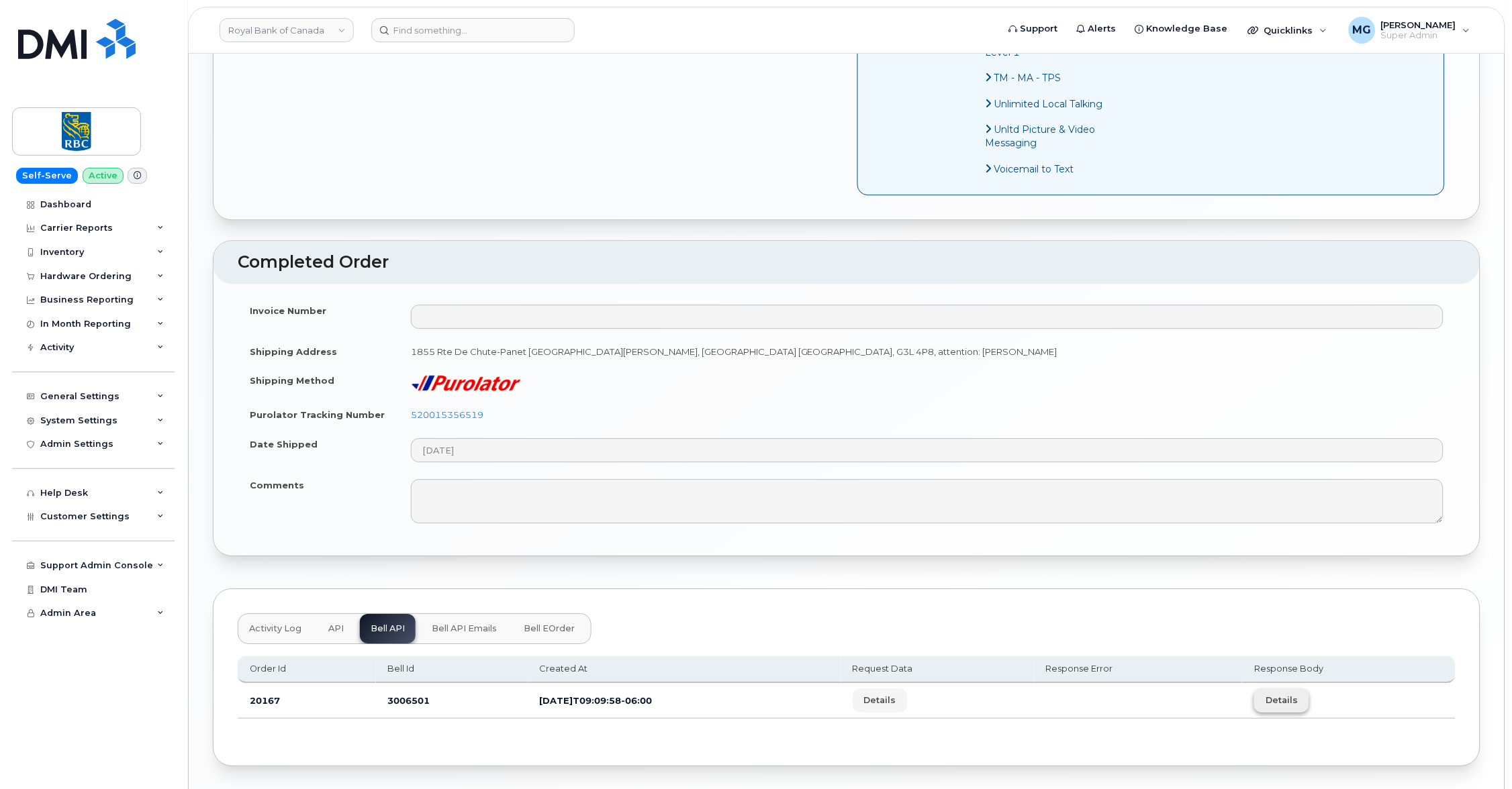
click at [1282, 694] on span "Details" at bounding box center [1281, 700] width 32 height 13
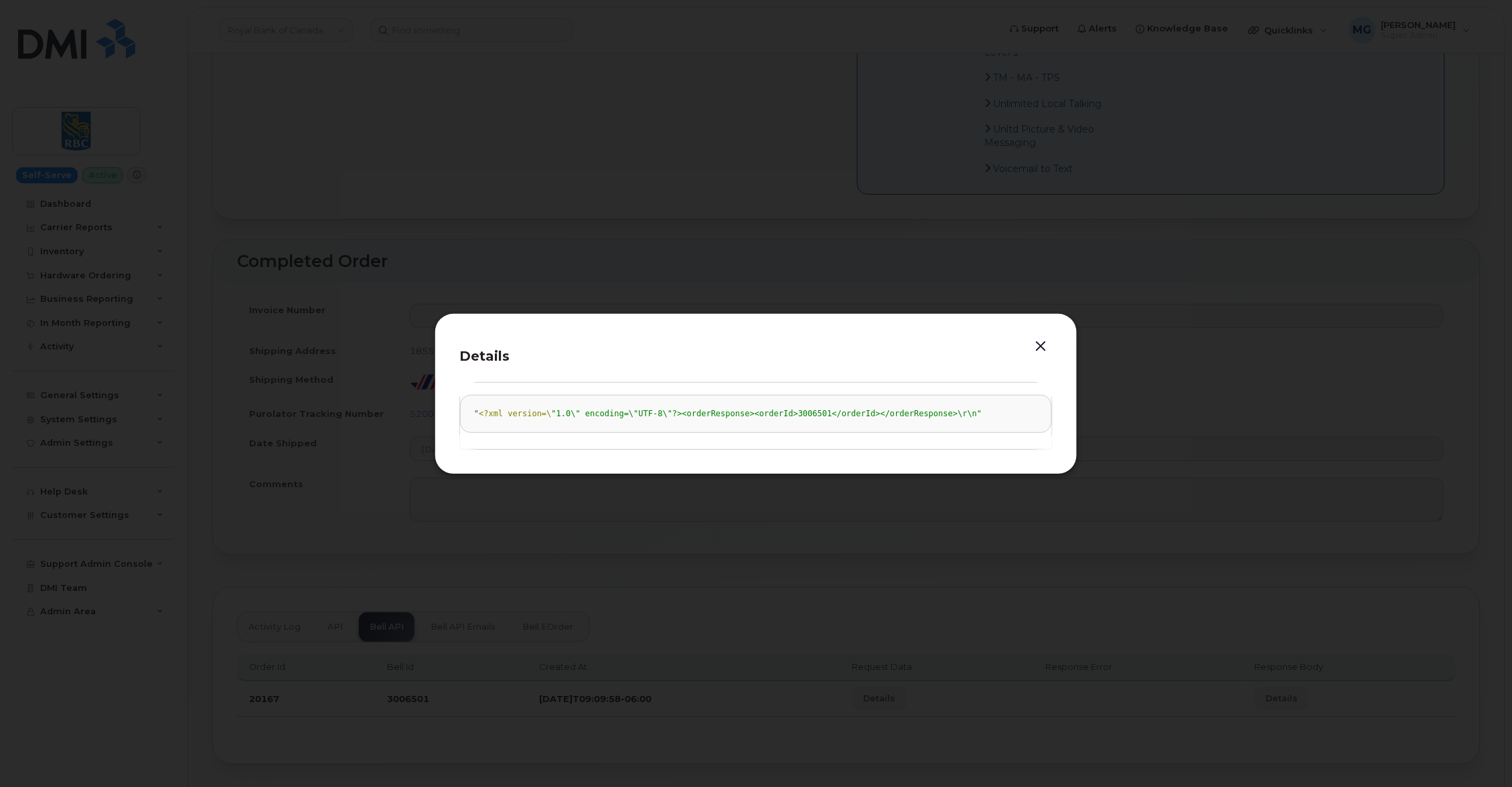
click at [1037, 342] on button "button" at bounding box center [1041, 347] width 20 height 19
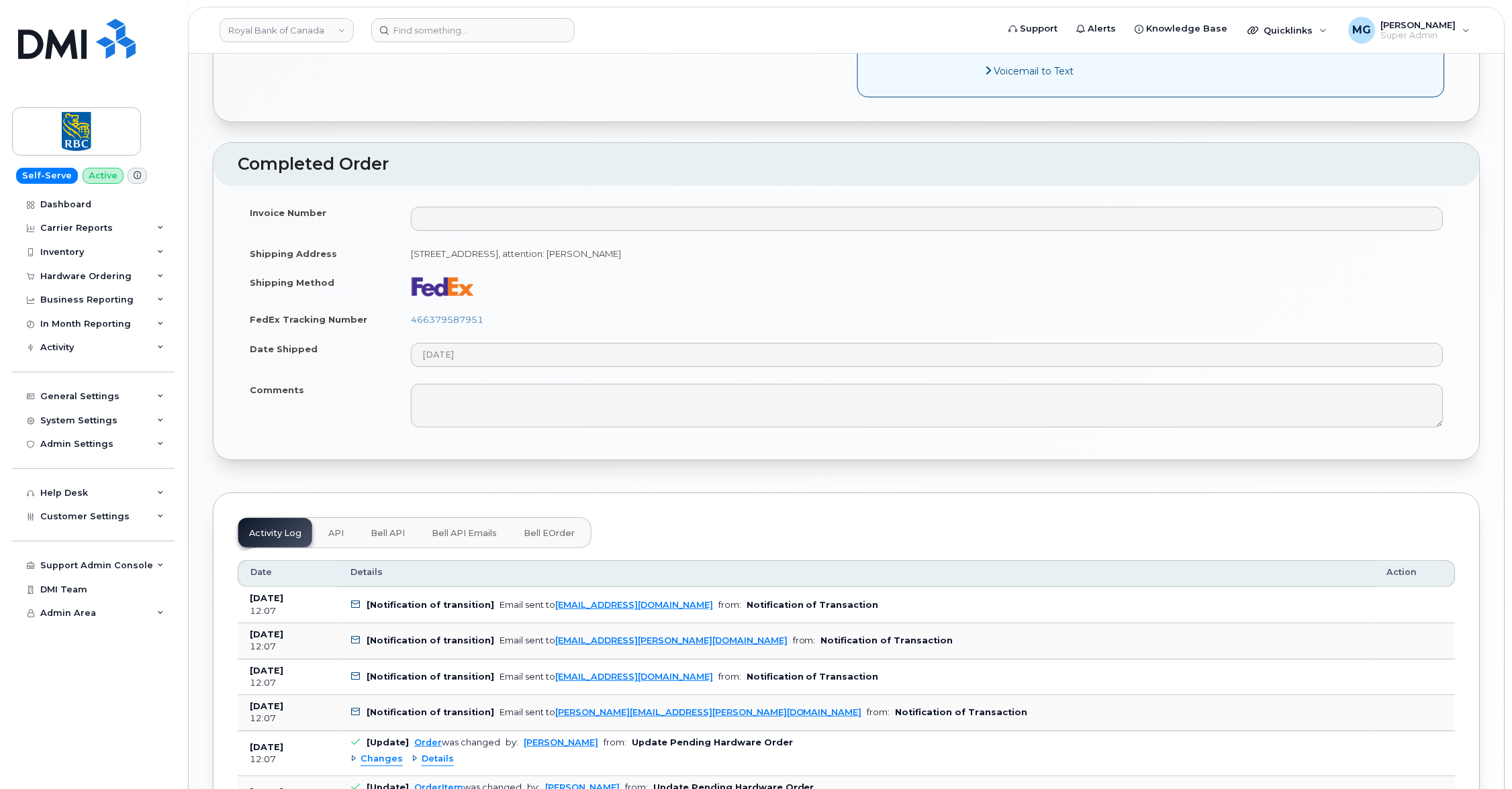
scroll to position [1338, 0]
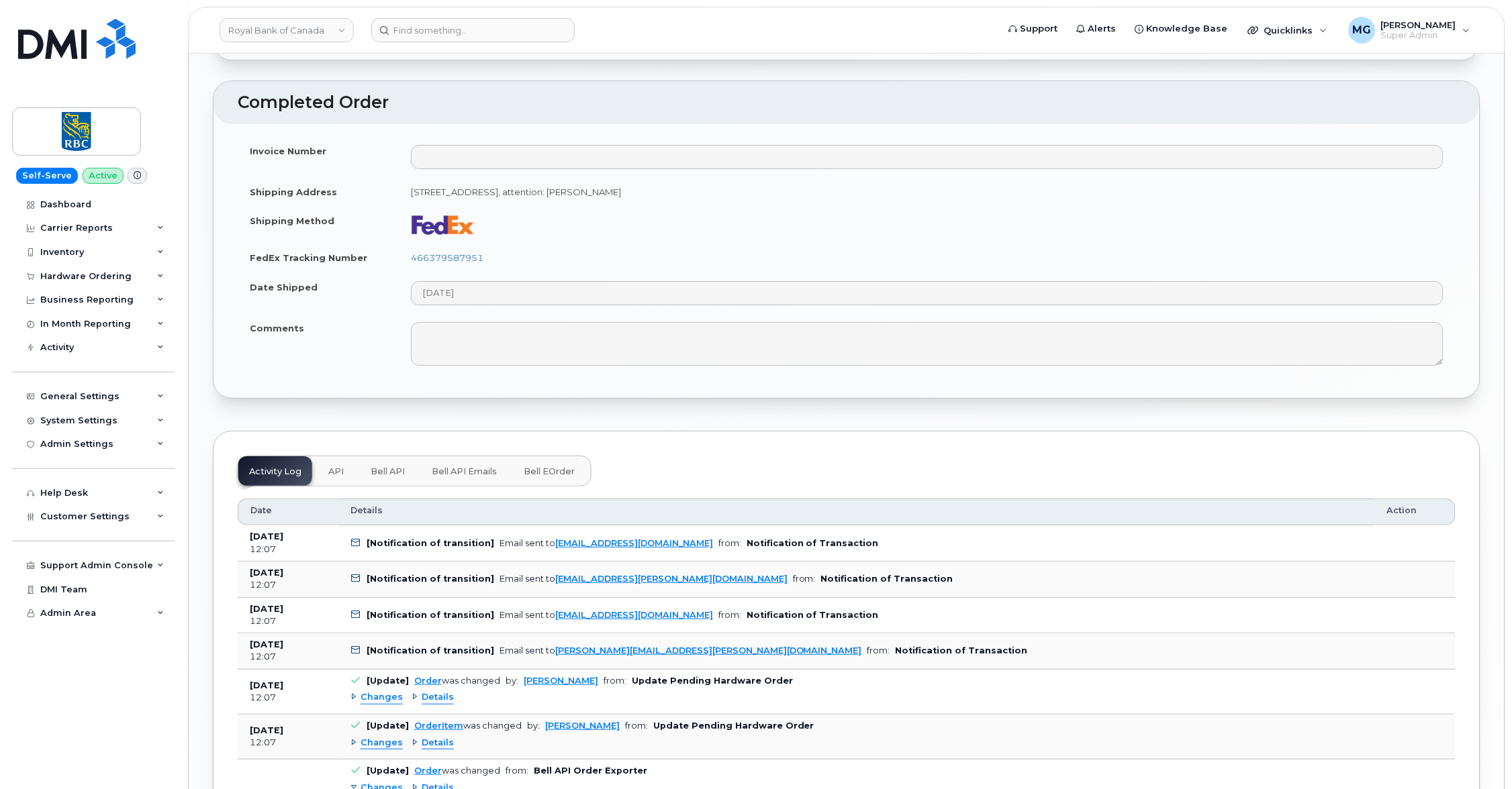
click at [390, 466] on span "Bell API" at bounding box center [388, 472] width 34 height 11
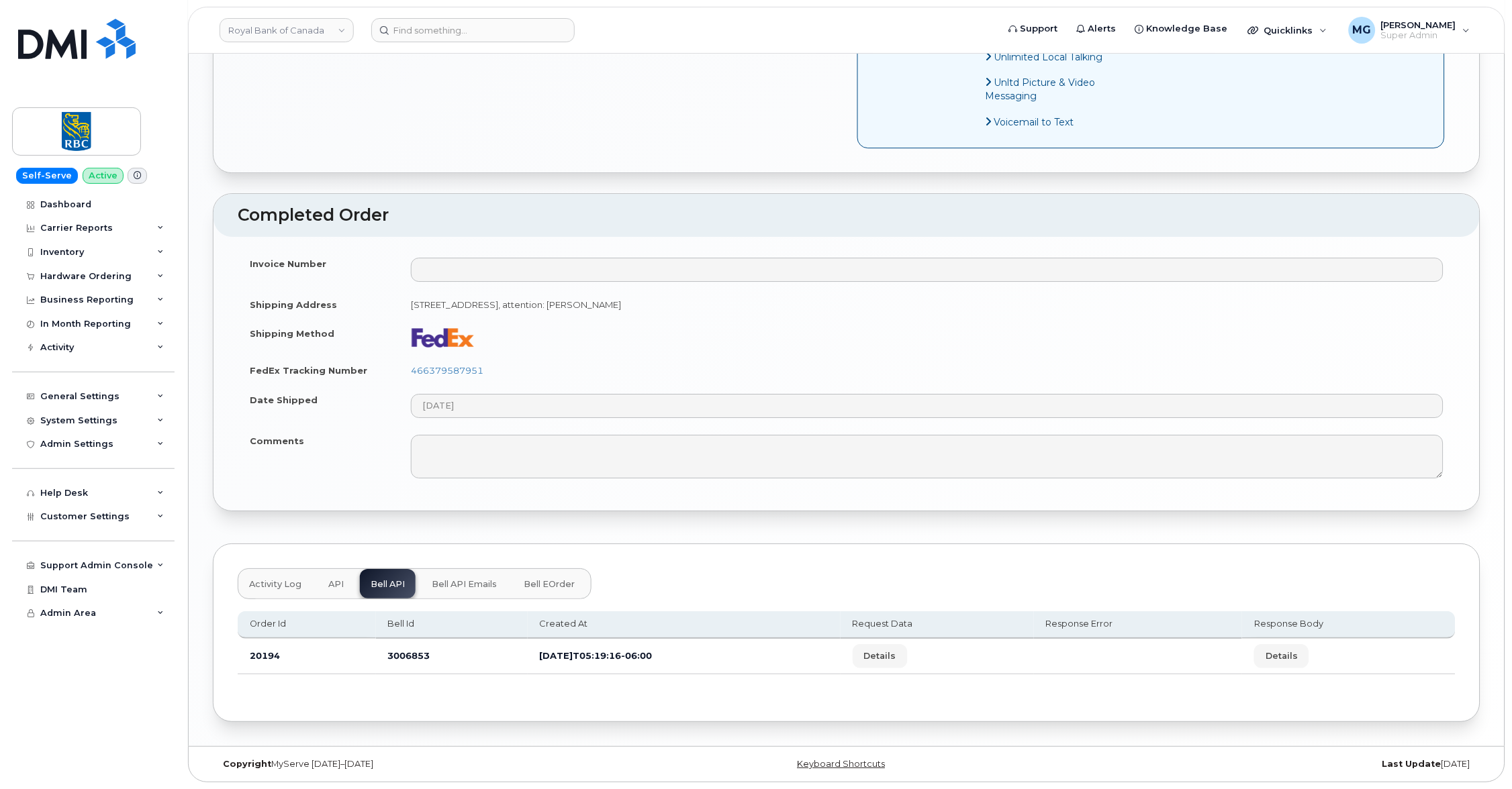
scroll to position [1182, 0]
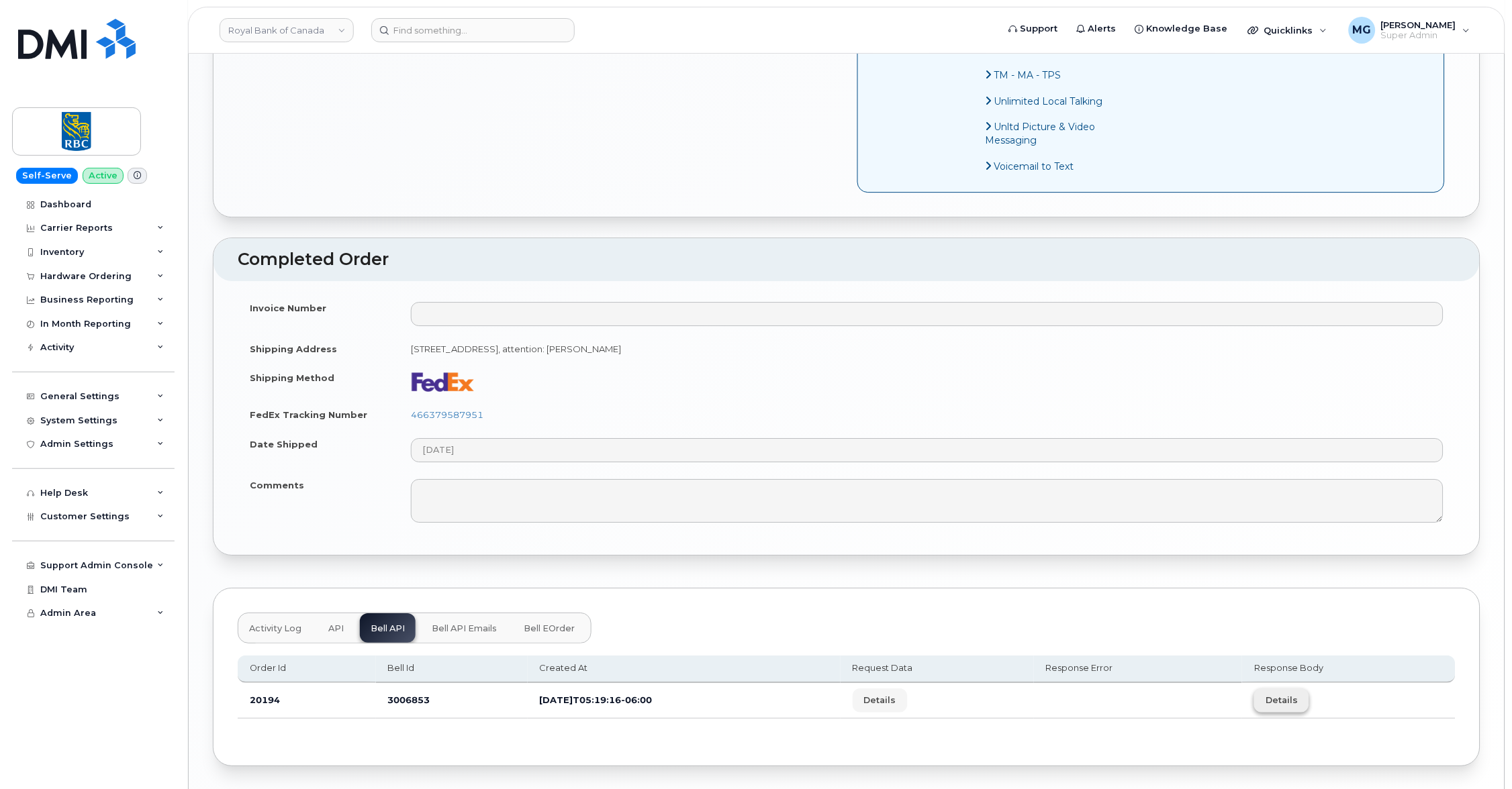
click at [1293, 694] on span "Details" at bounding box center [1281, 700] width 32 height 13
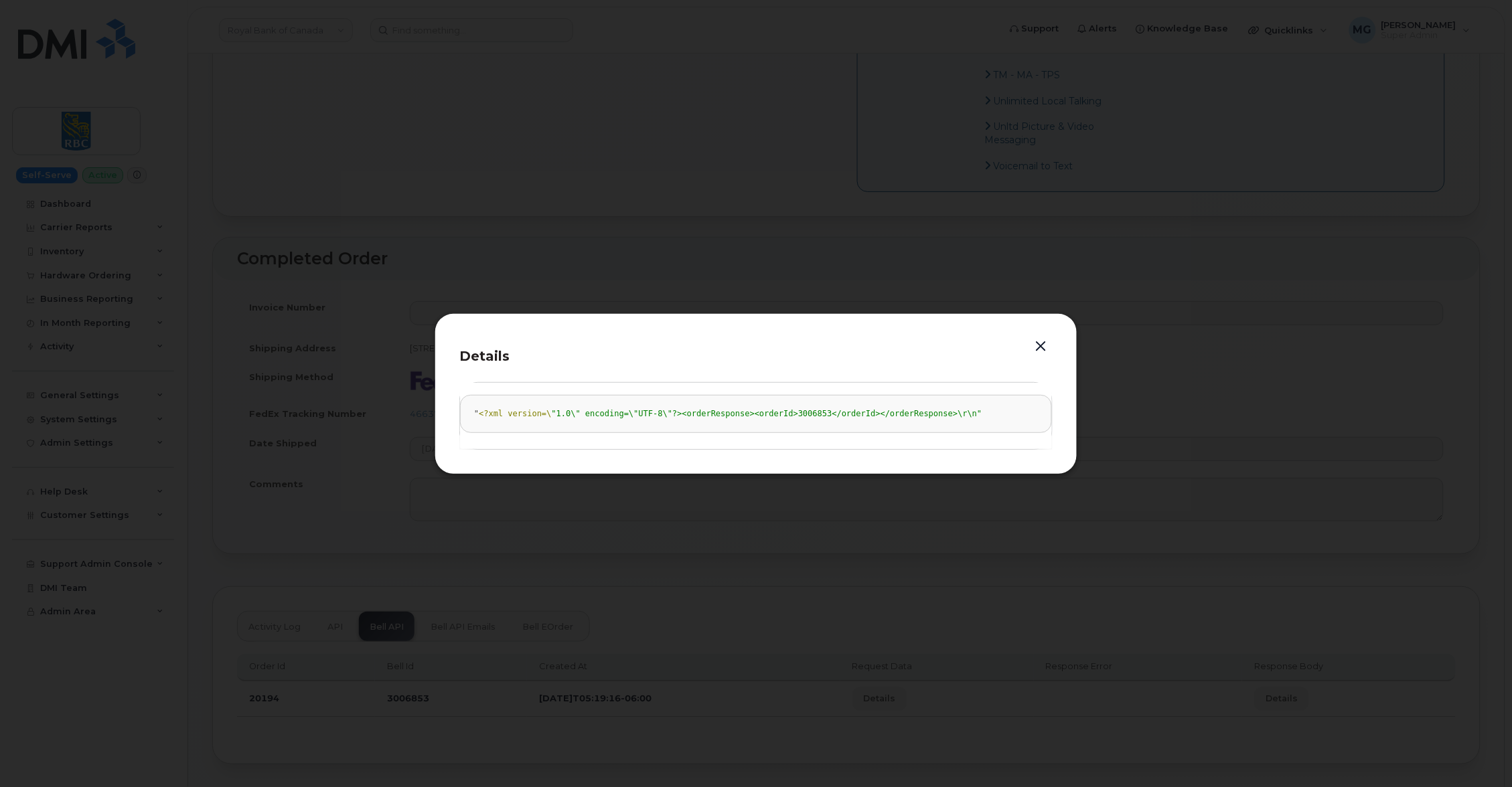
click at [1044, 343] on button "button" at bounding box center [1041, 347] width 20 height 19
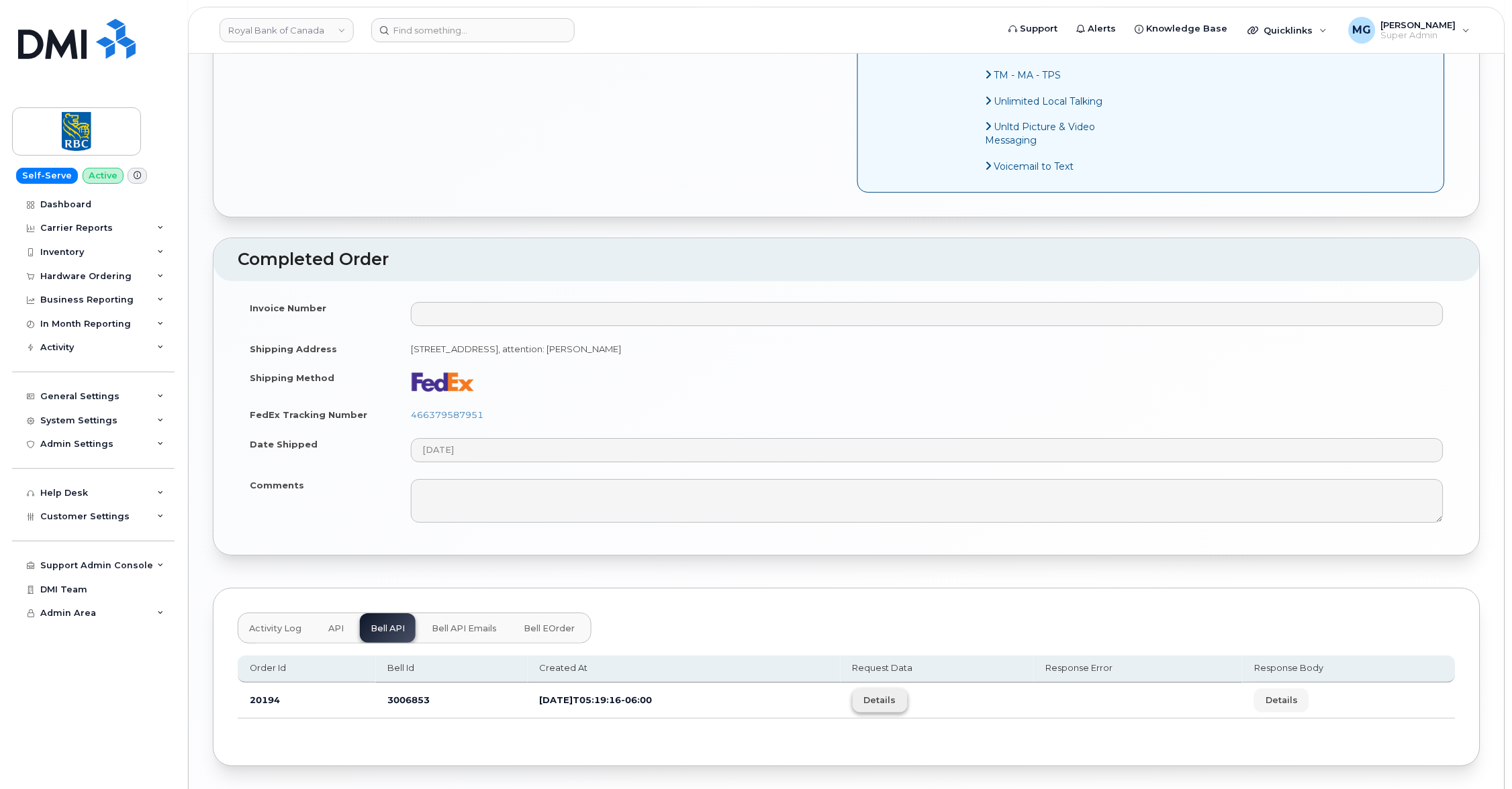
click at [896, 694] on span "Details" at bounding box center [879, 700] width 32 height 13
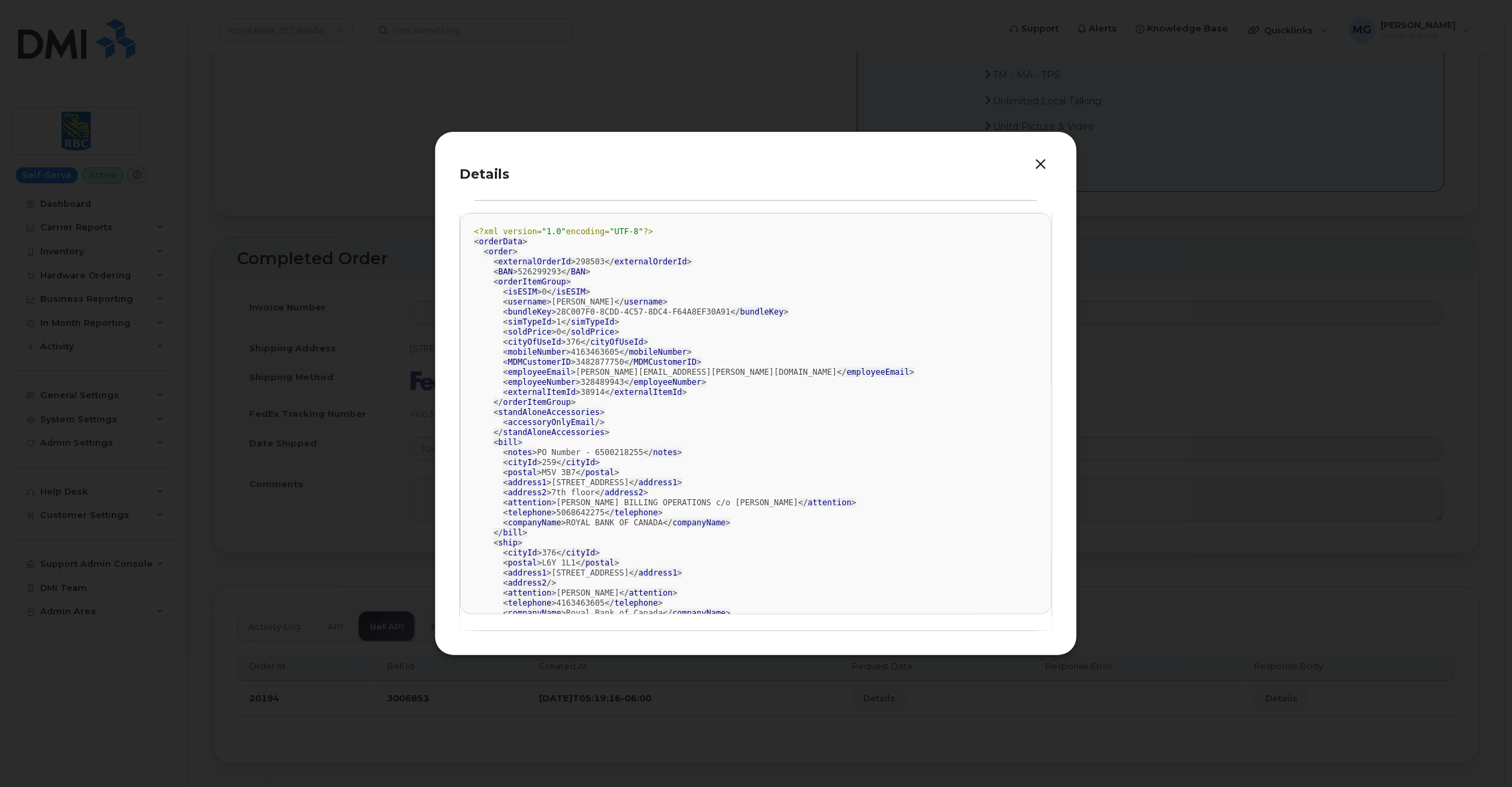
click at [1039, 162] on button "button" at bounding box center [1041, 165] width 20 height 19
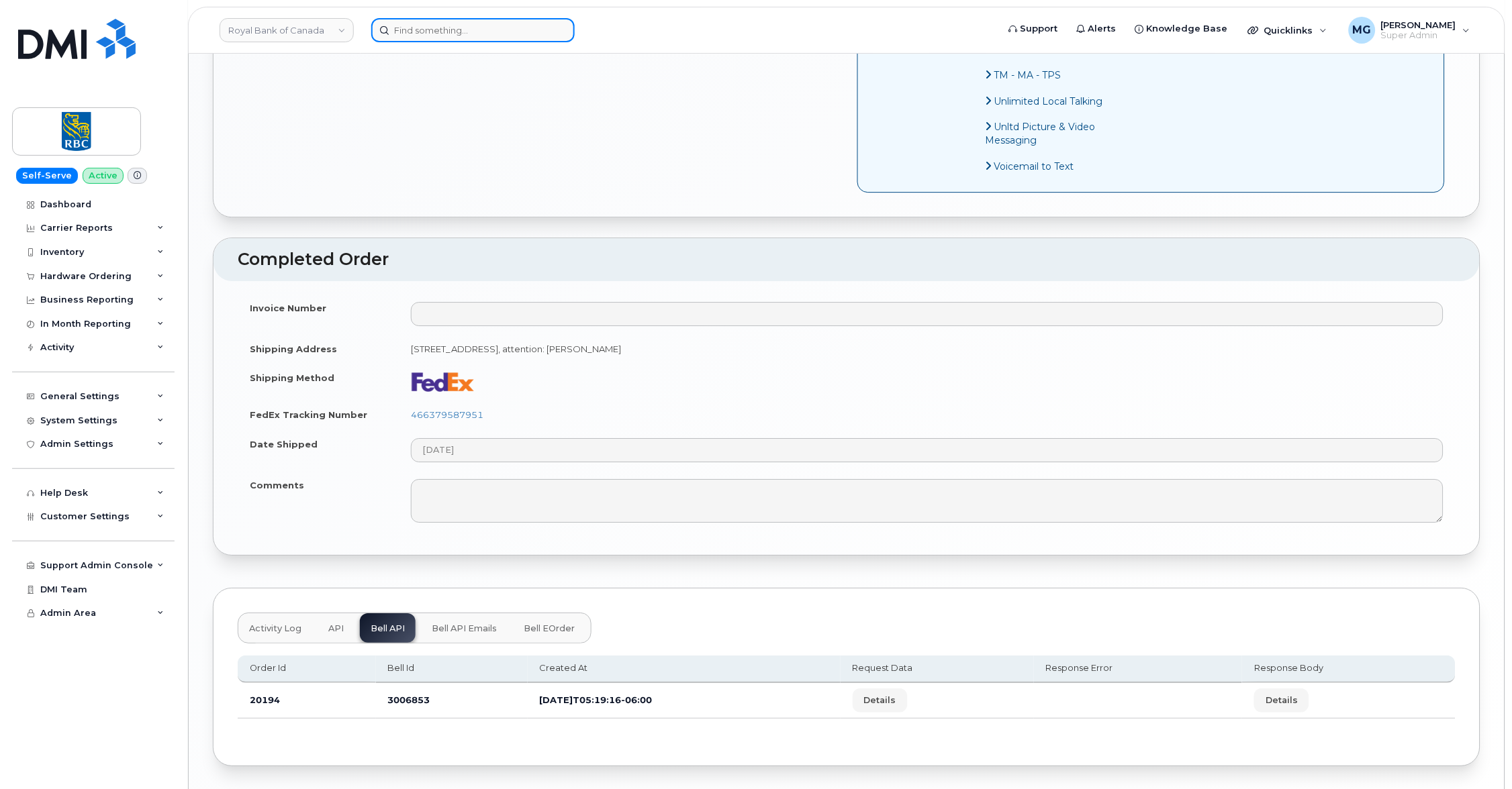
click at [421, 29] on input at bounding box center [473, 30] width 204 height 24
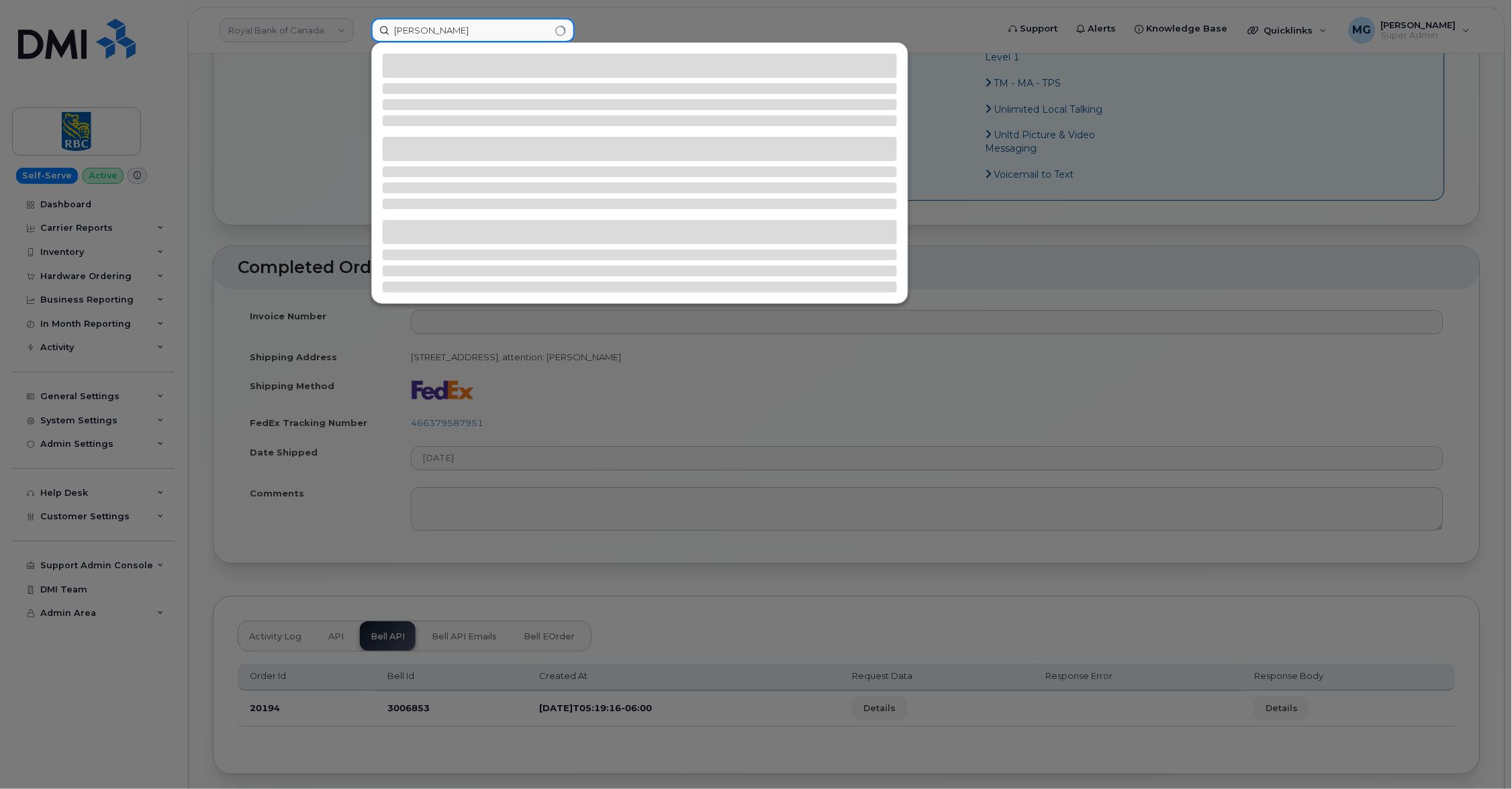
scroll to position [1176, 0]
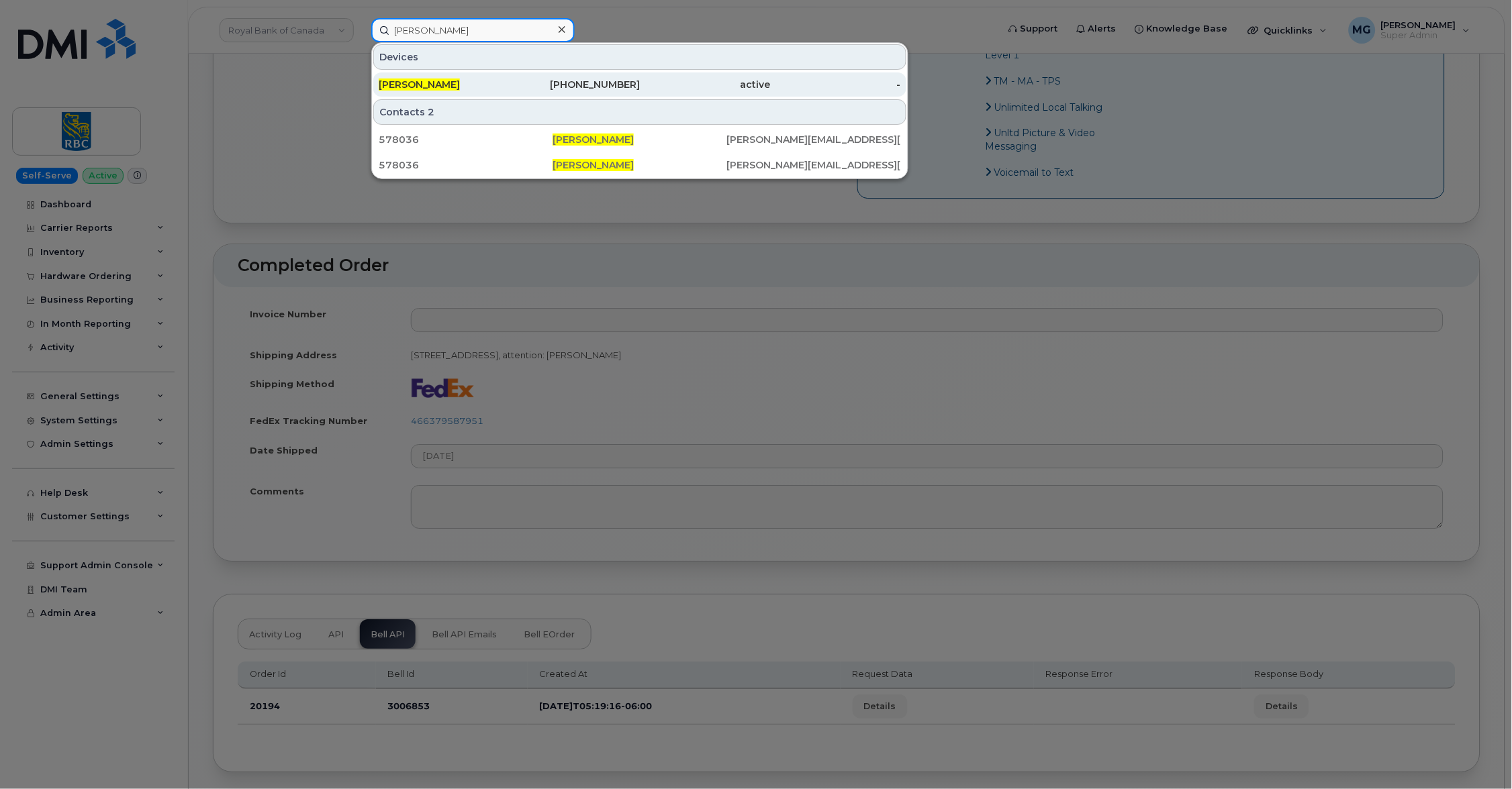
type input "Daniel Reardon"
click at [401, 83] on span "Daniel Reardon" at bounding box center [419, 84] width 81 height 12
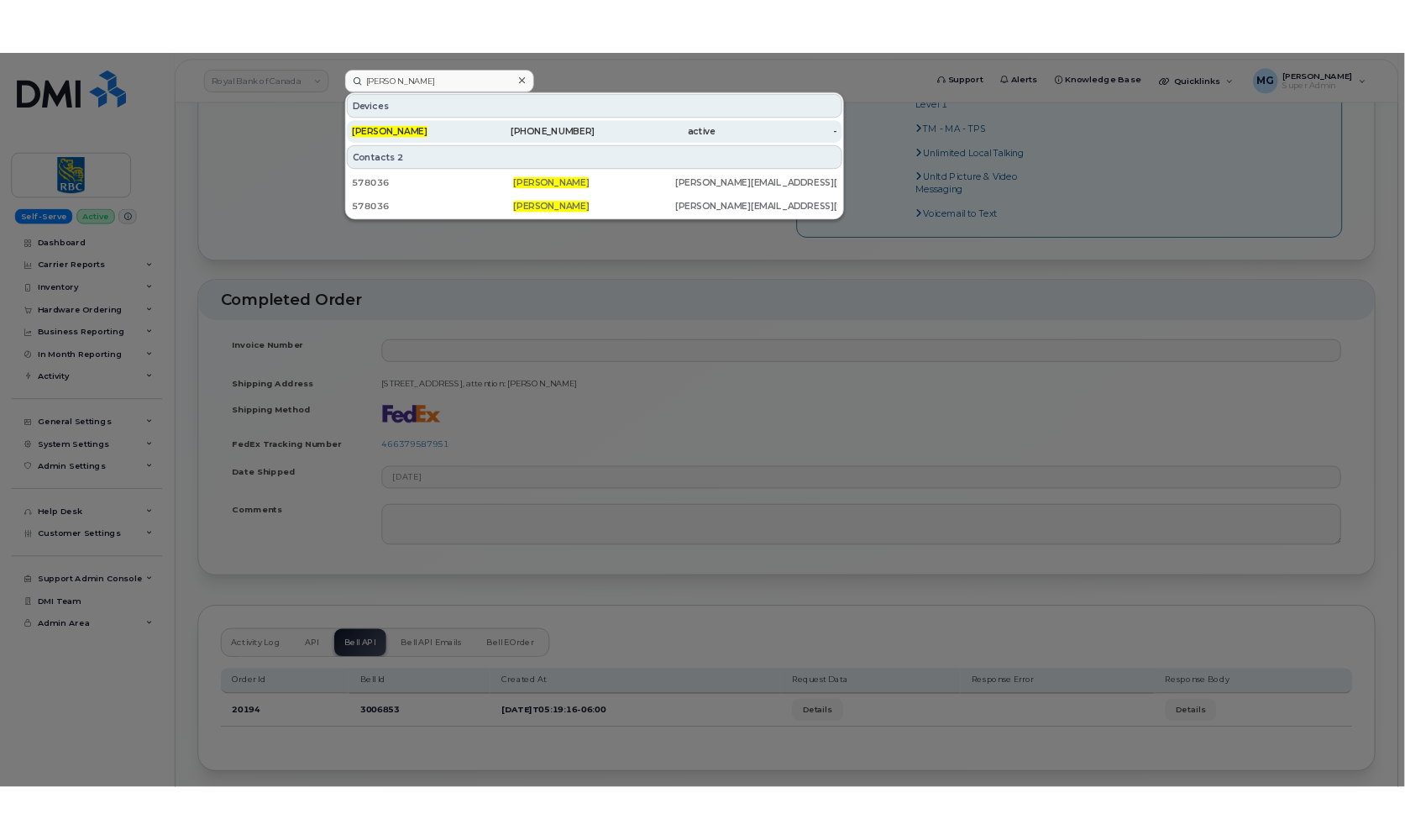
scroll to position [0, 0]
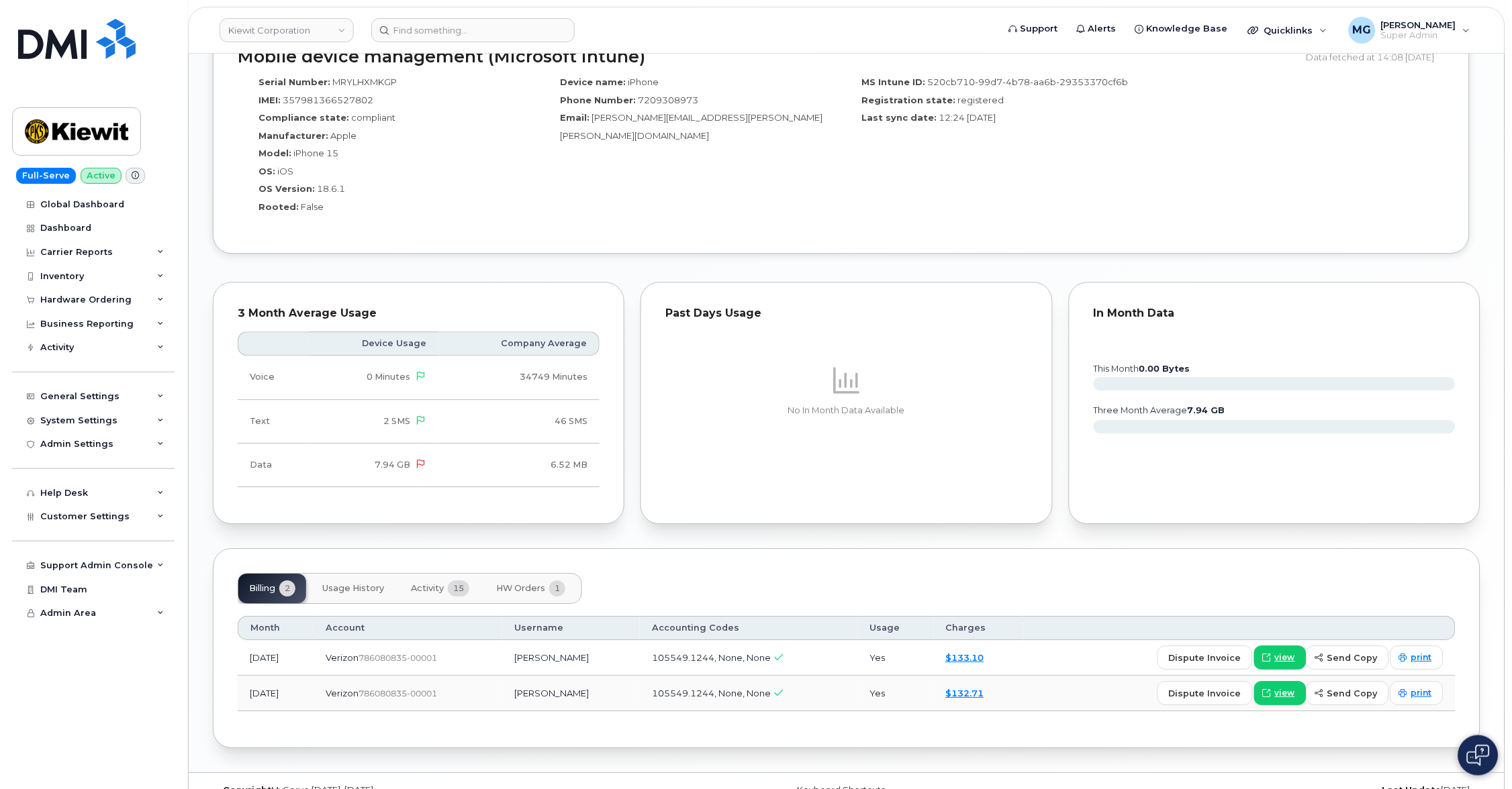
scroll to position [1027, 0]
click at [442, 583] on span "Activity" at bounding box center [427, 589] width 33 height 11
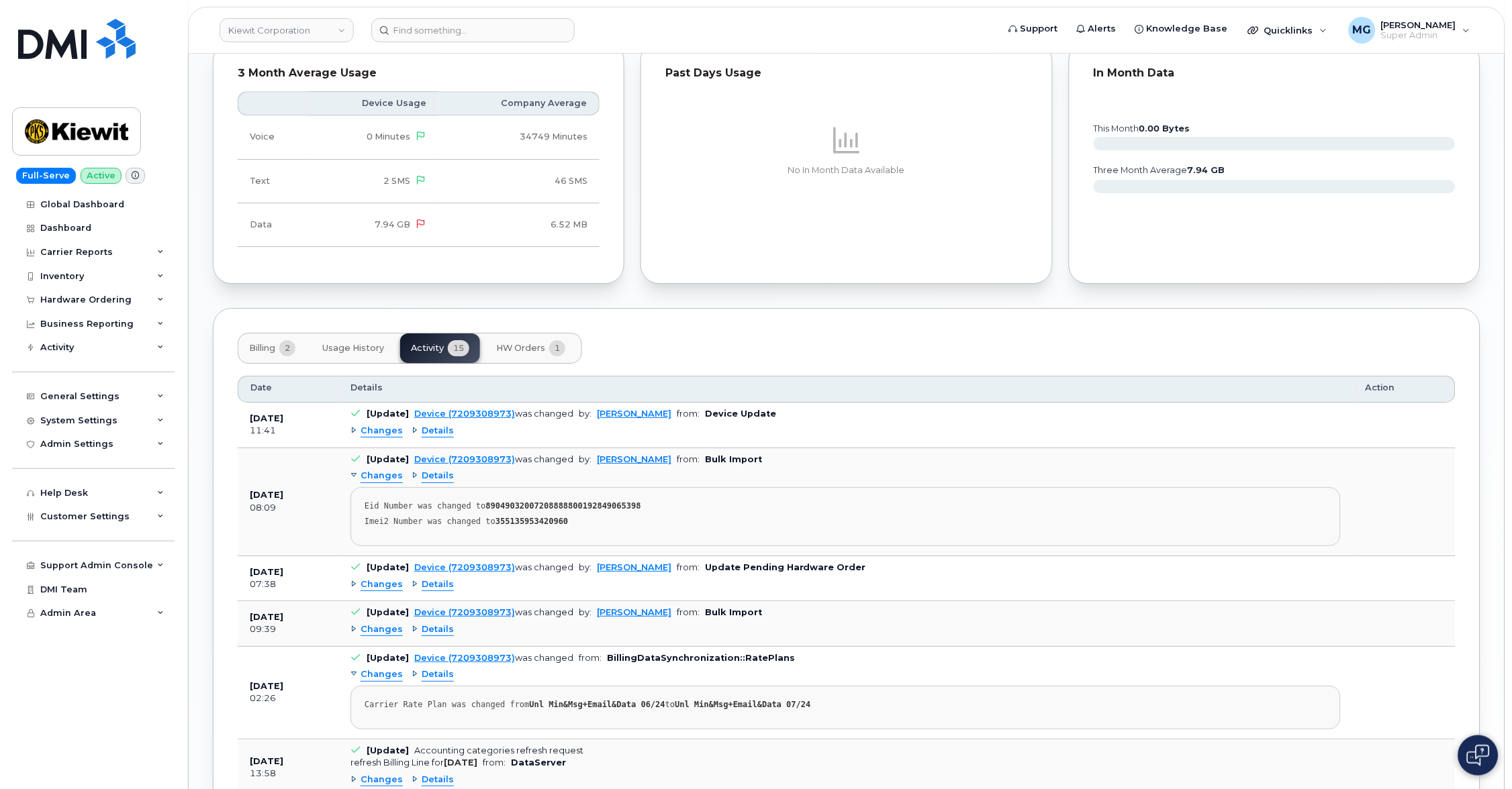
scroll to position [1281, 0]
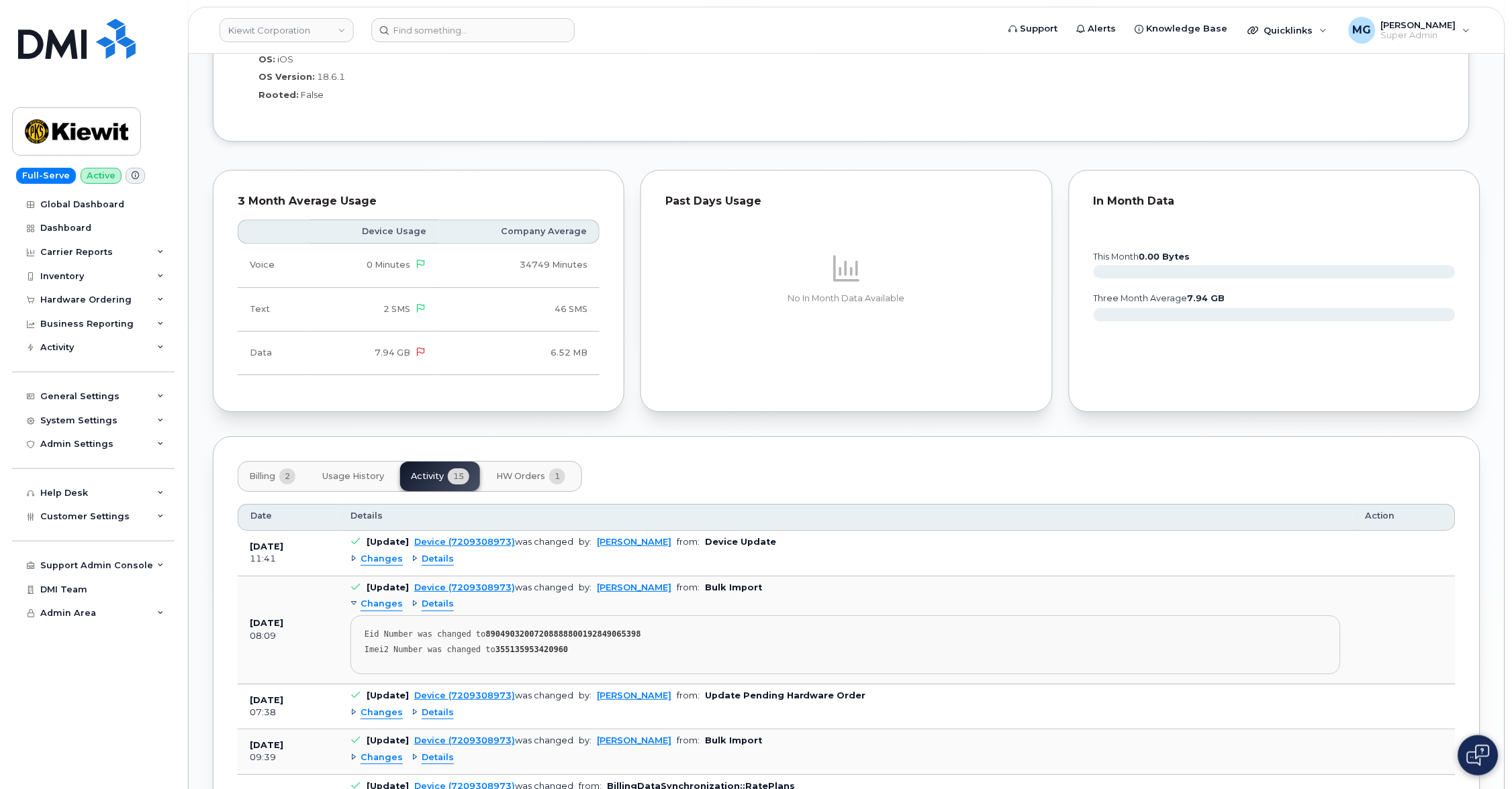
click at [513, 471] on span "HW Orders" at bounding box center [520, 477] width 49 height 11
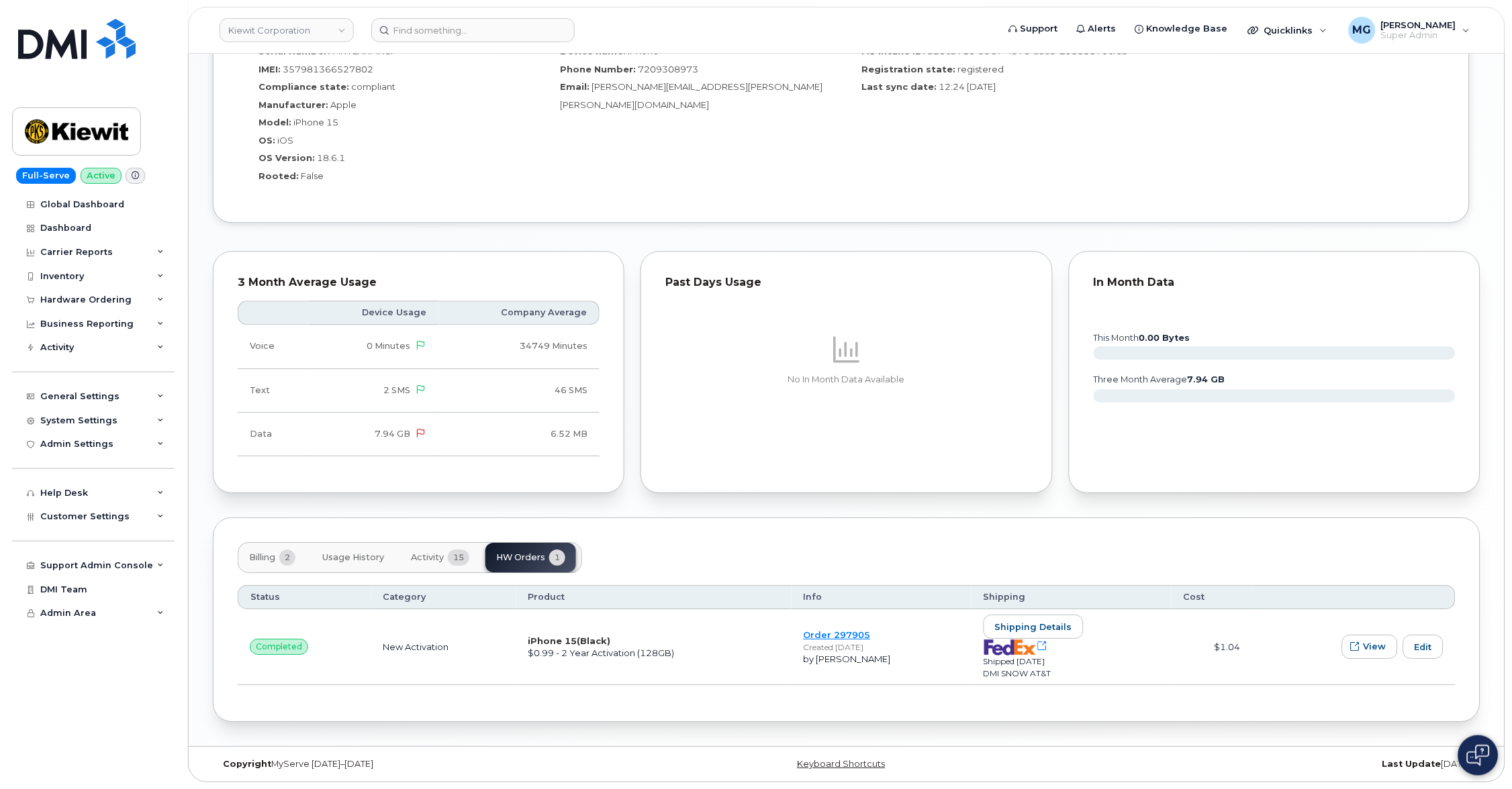
scroll to position [1030, 0]
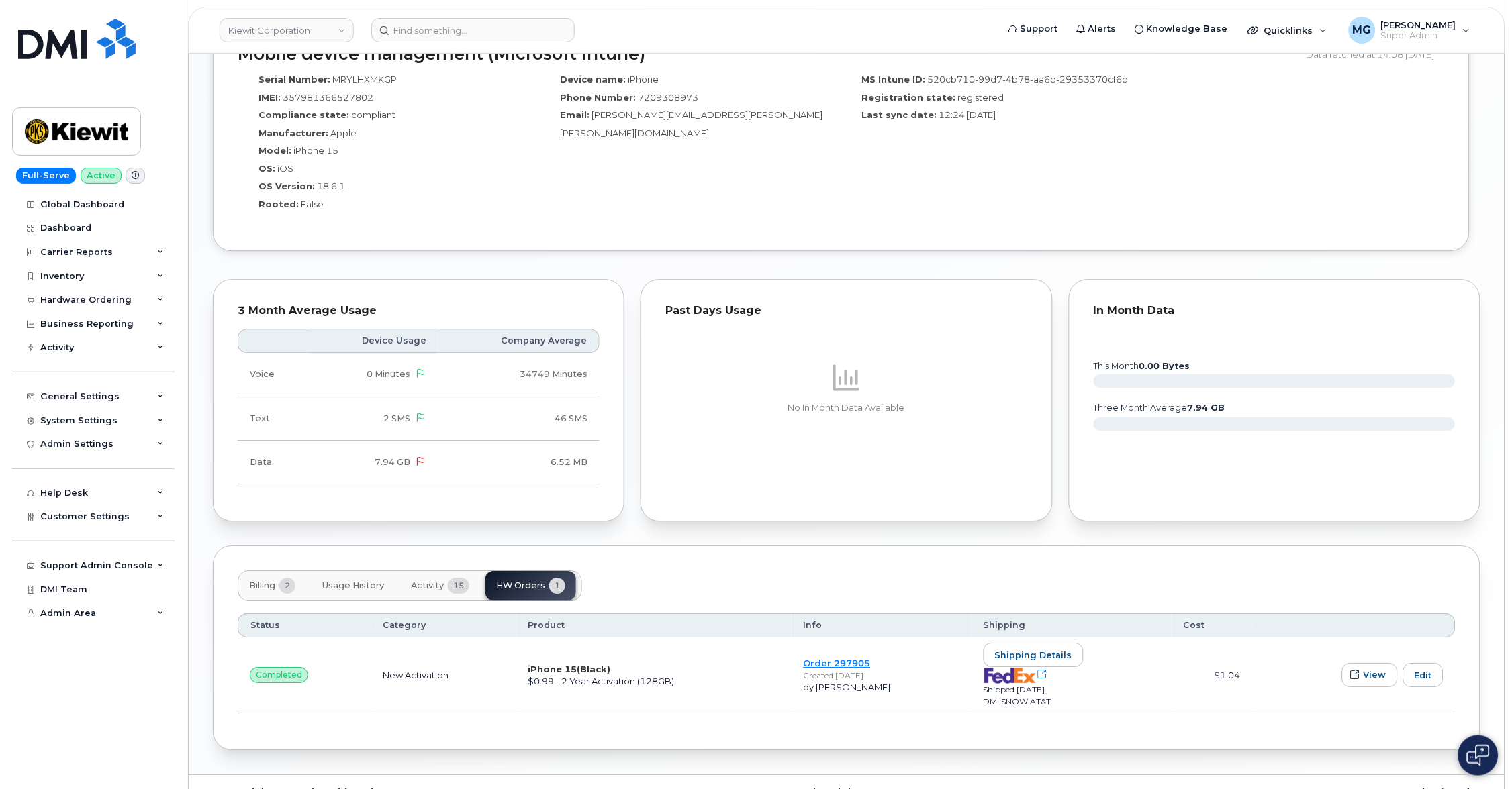
click at [837, 658] on link "Order 297905" at bounding box center [837, 663] width 67 height 11
click at [430, 581] on span "Activity" at bounding box center [427, 586] width 33 height 11
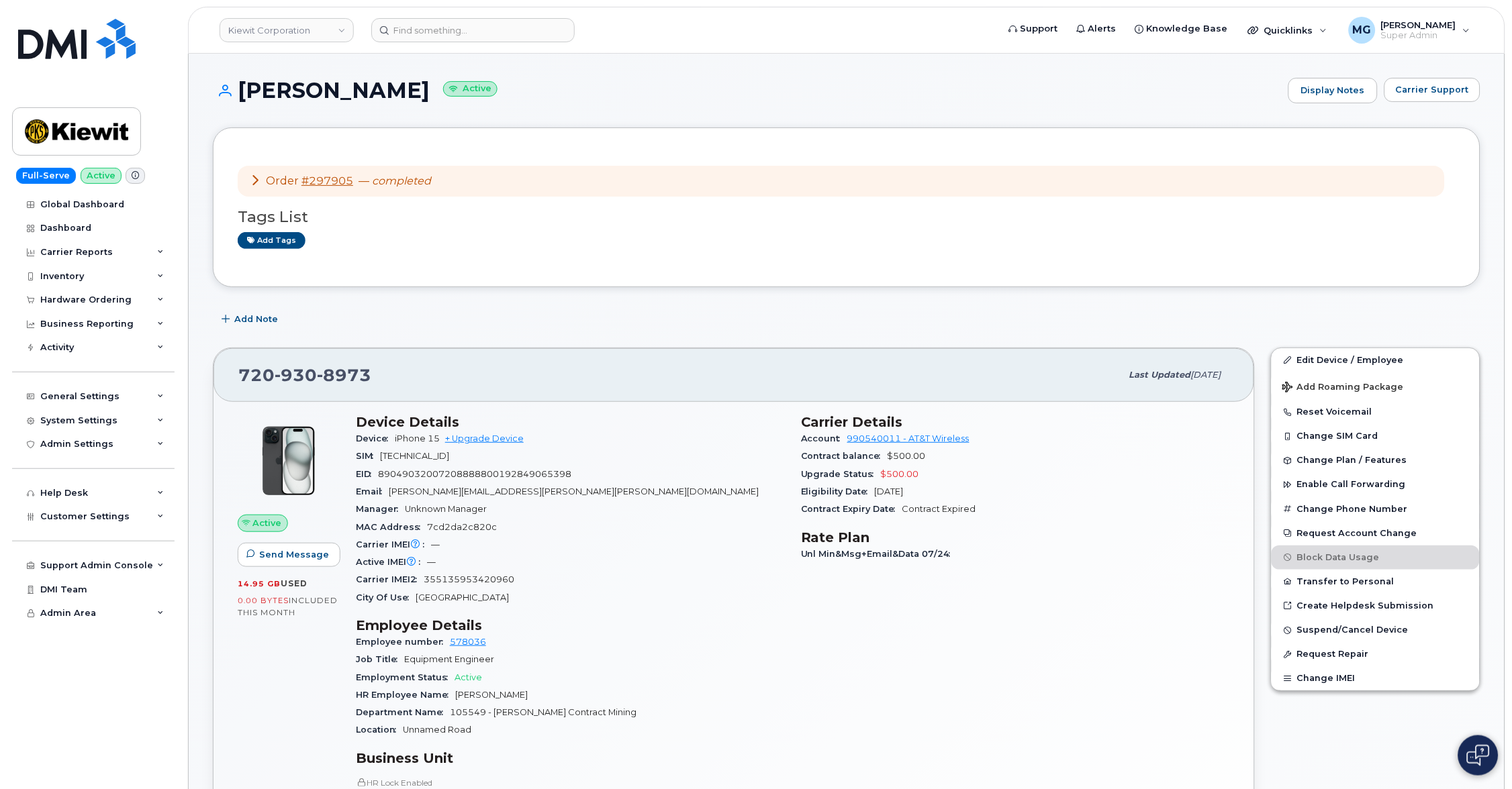
scroll to position [0, 0]
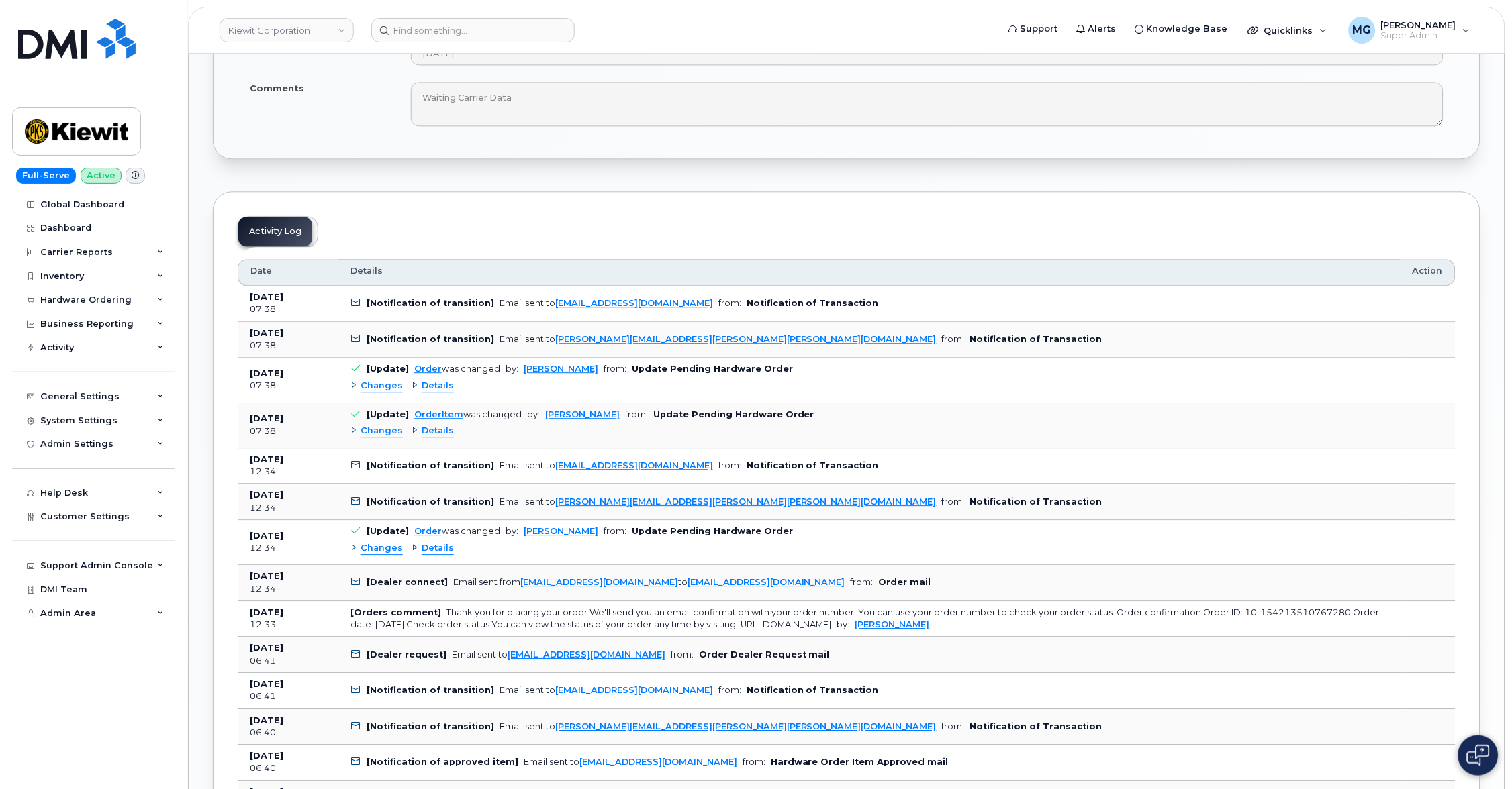
scroll to position [863, 0]
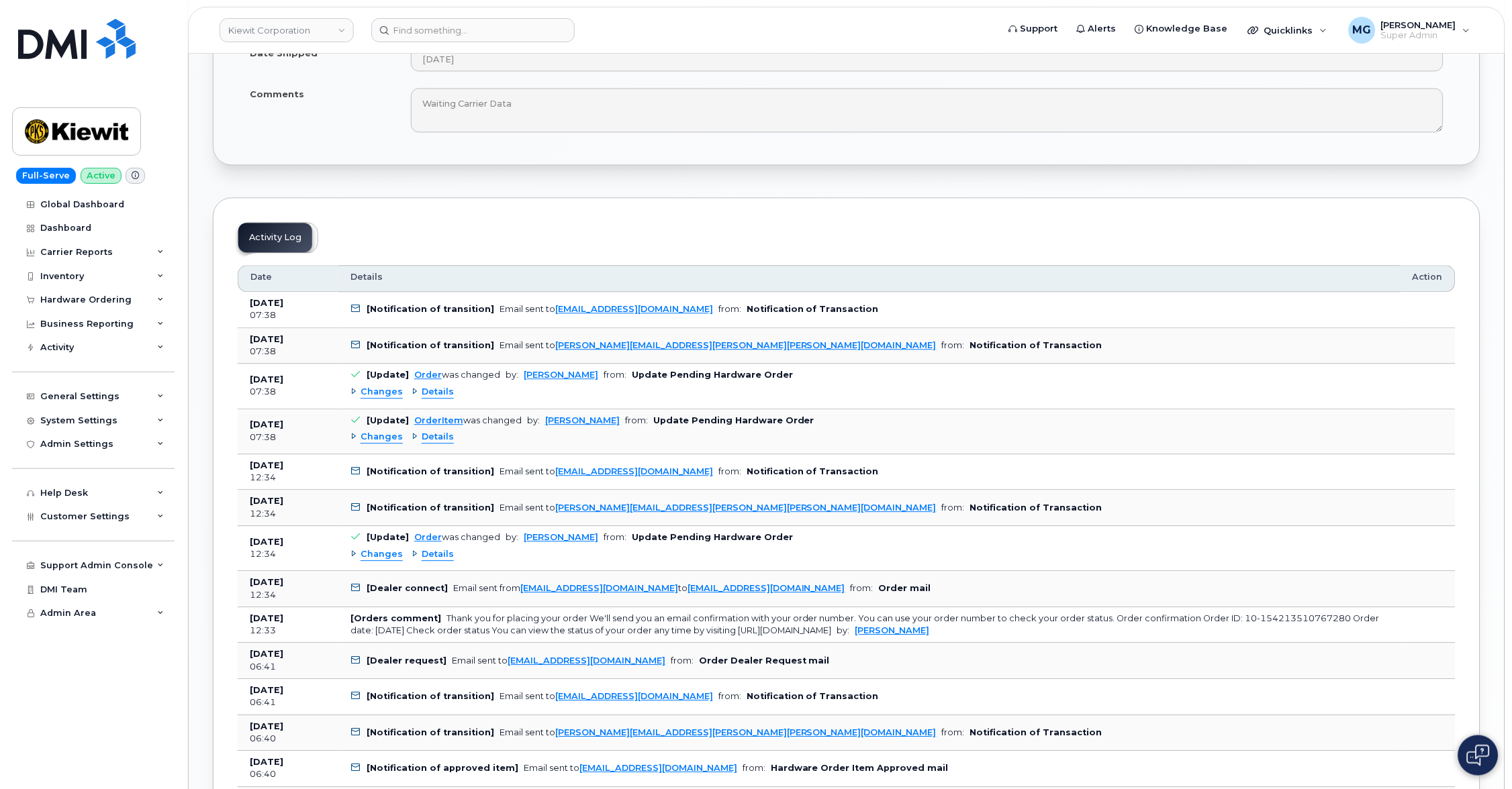
click at [314, 227] on div "Activity Log" at bounding box center [278, 237] width 80 height 31
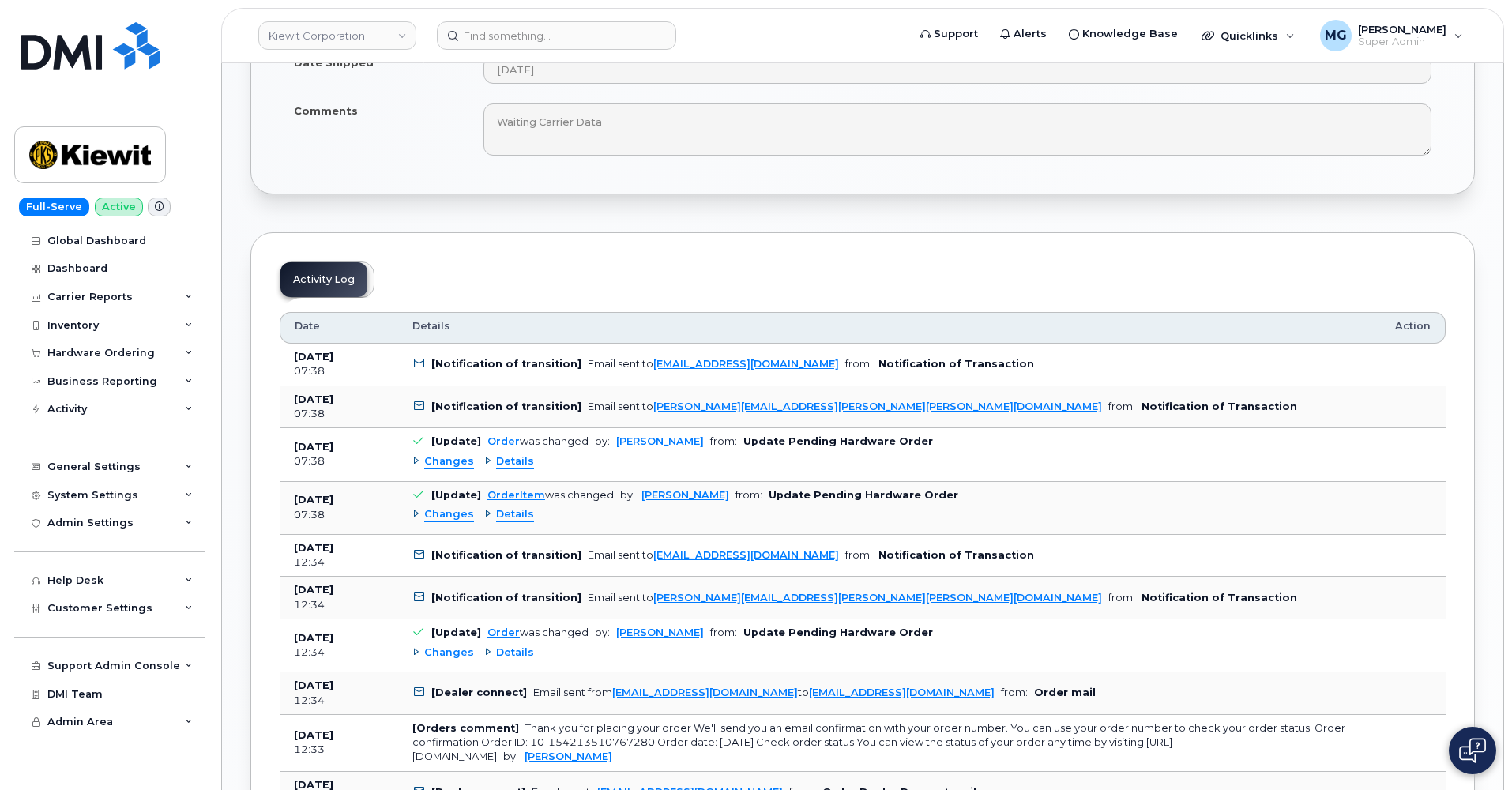
scroll to position [1019, 0]
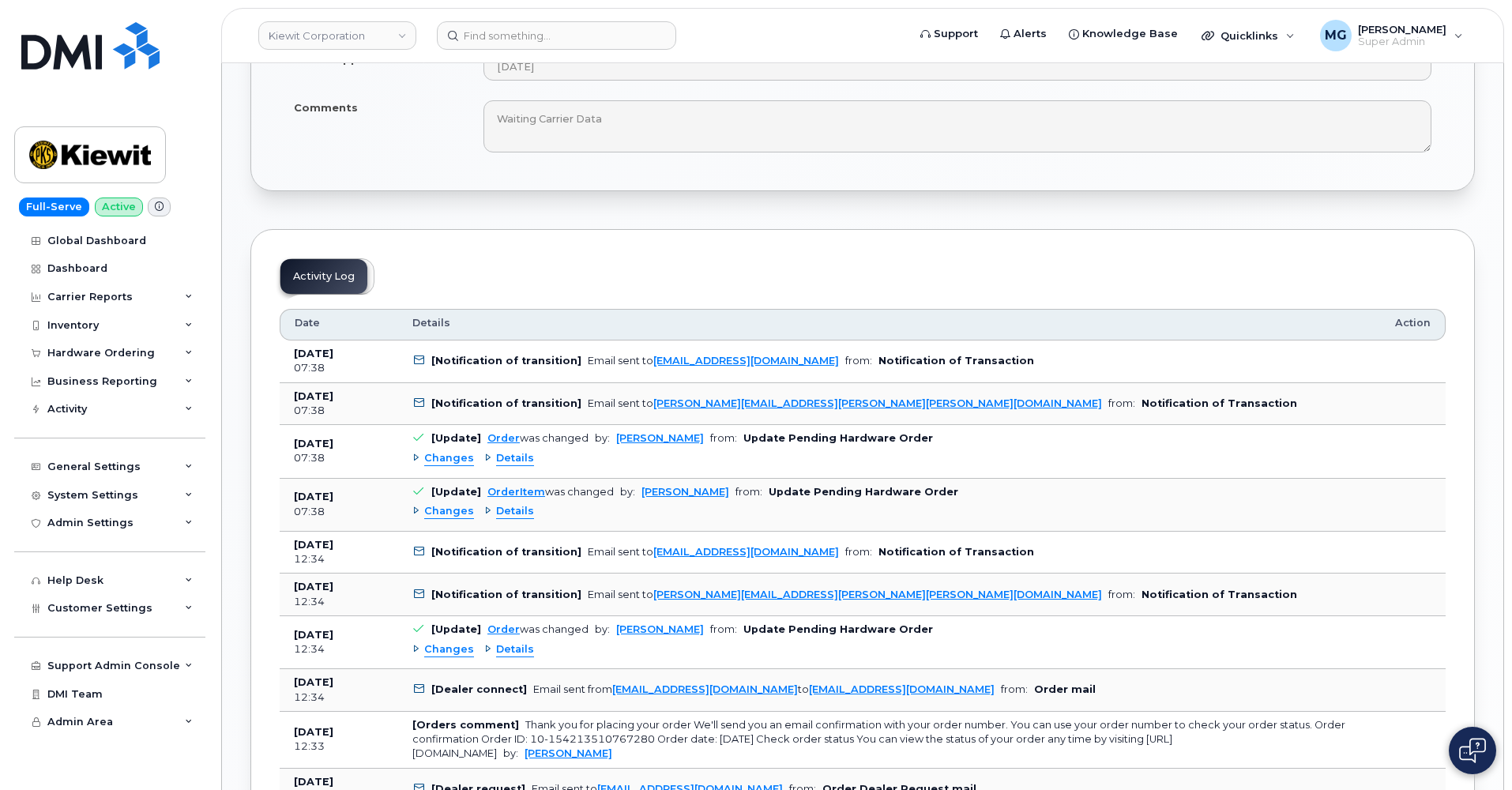
click at [342, 272] on div "Activity Log" at bounding box center [327, 276] width 95 height 36
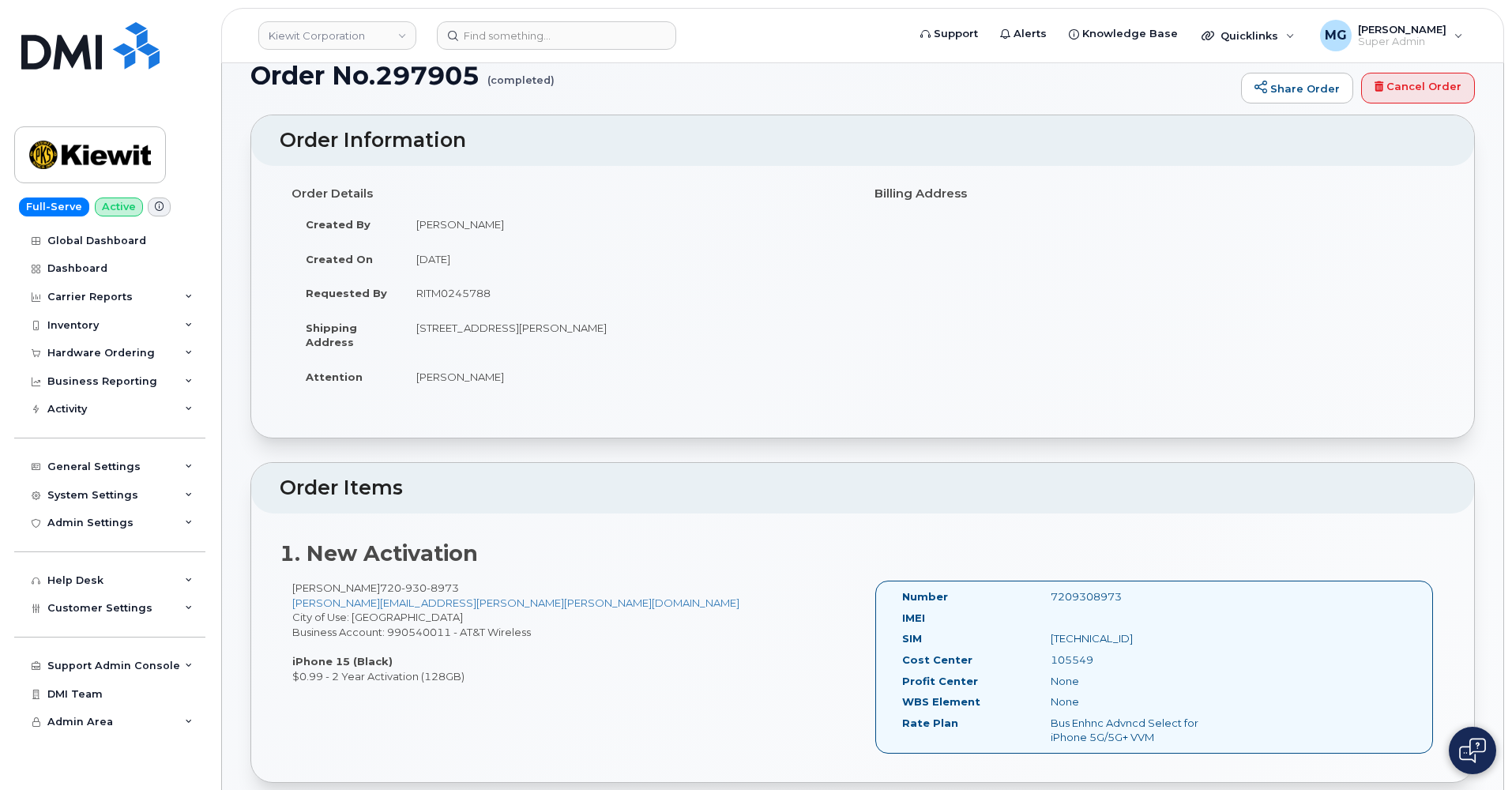
scroll to position [63, 0]
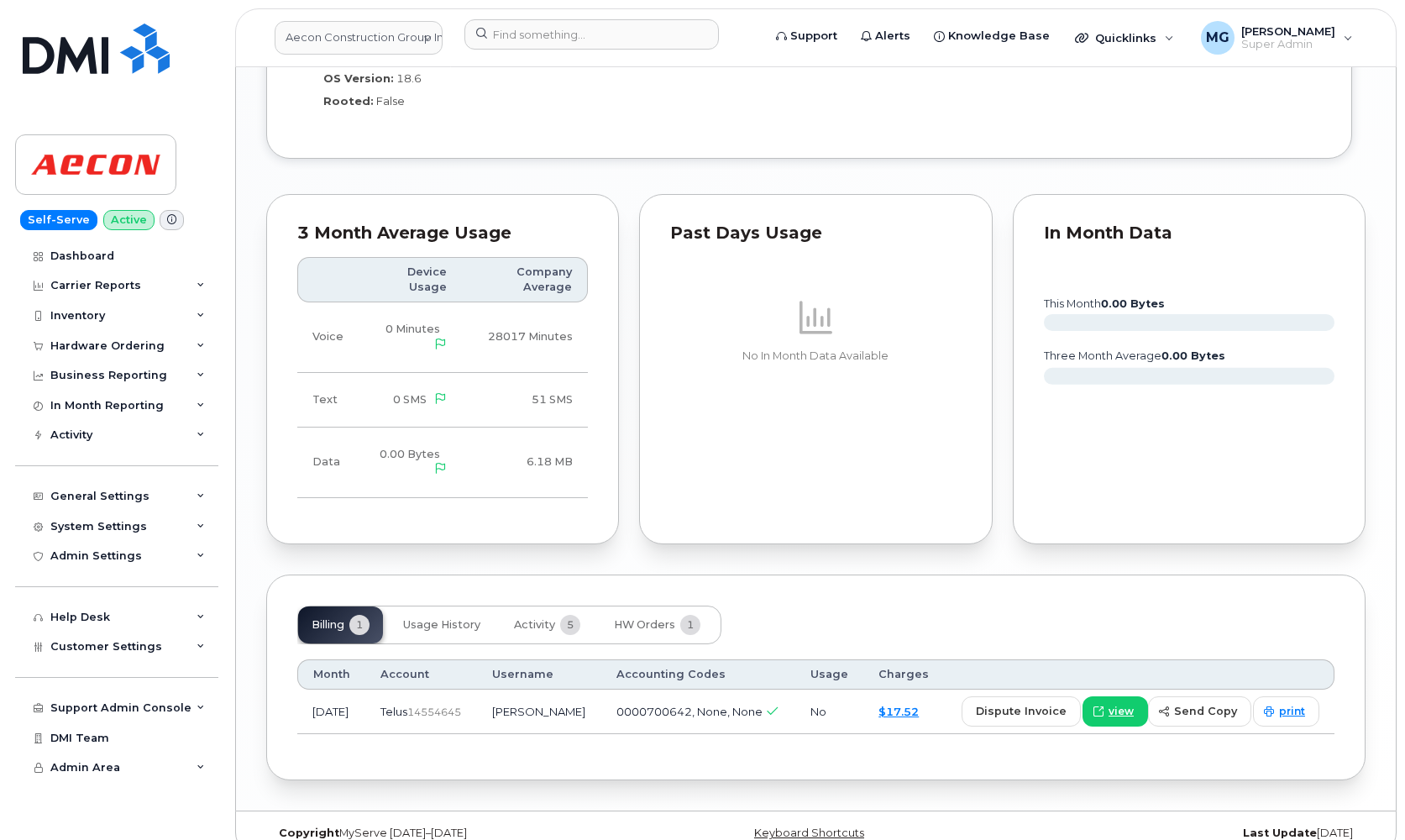
scroll to position [1648, 0]
click at [659, 618] on span "HW Orders" at bounding box center [644, 625] width 61 height 14
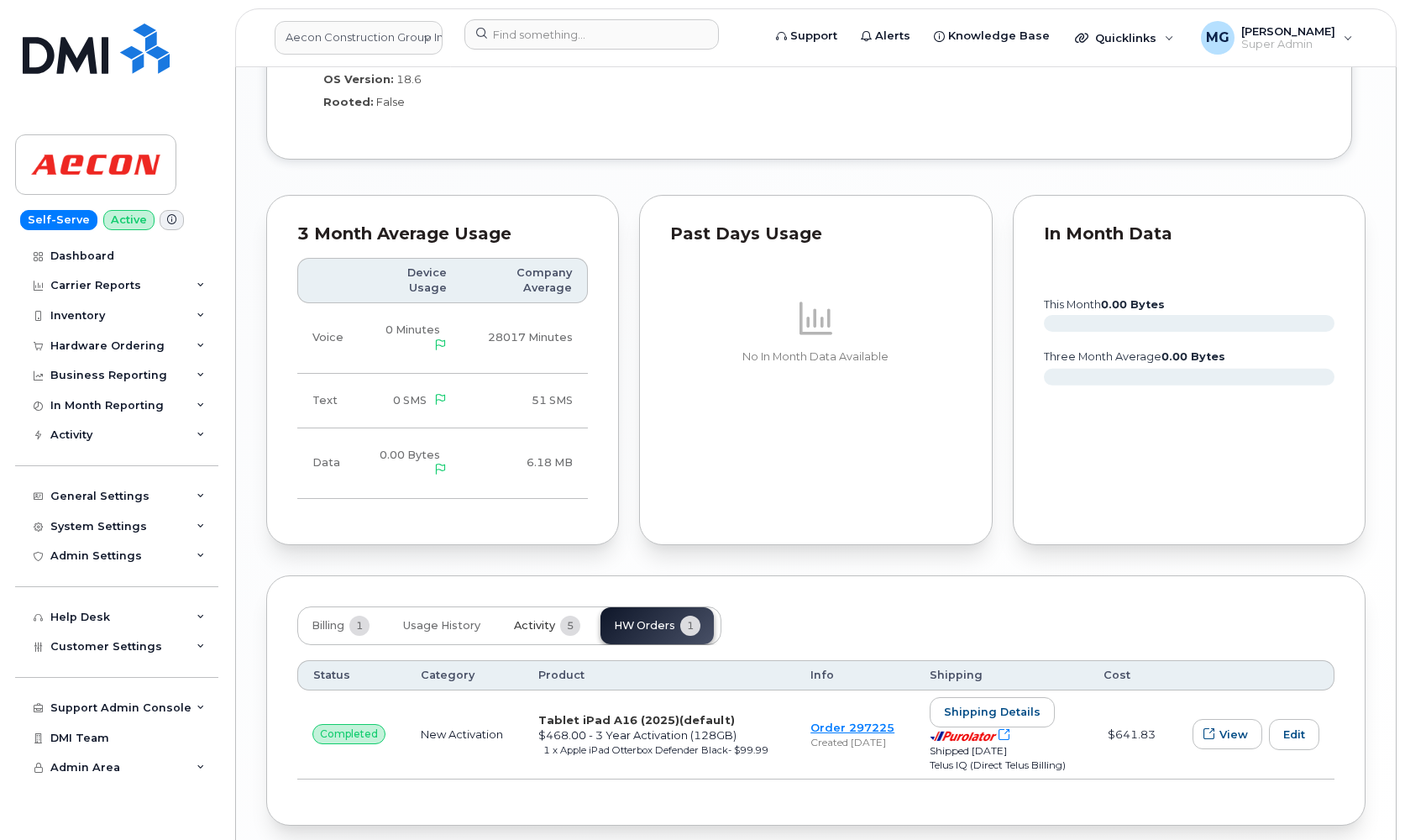
click at [538, 618] on span "Activity" at bounding box center [534, 625] width 41 height 14
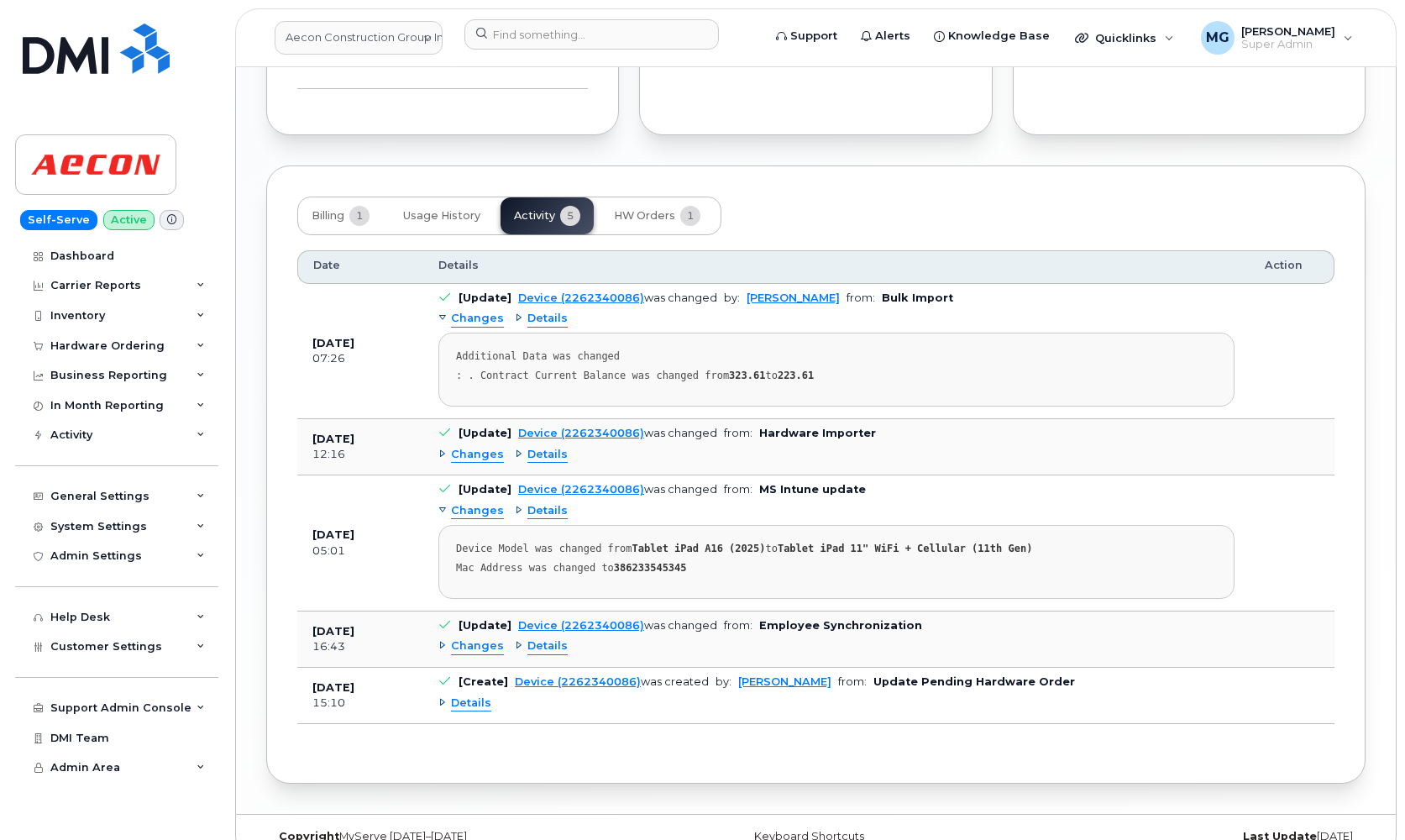
scroll to position [2056, 0]
click at [441, 448] on div "Changes" at bounding box center [470, 456] width 66 height 16
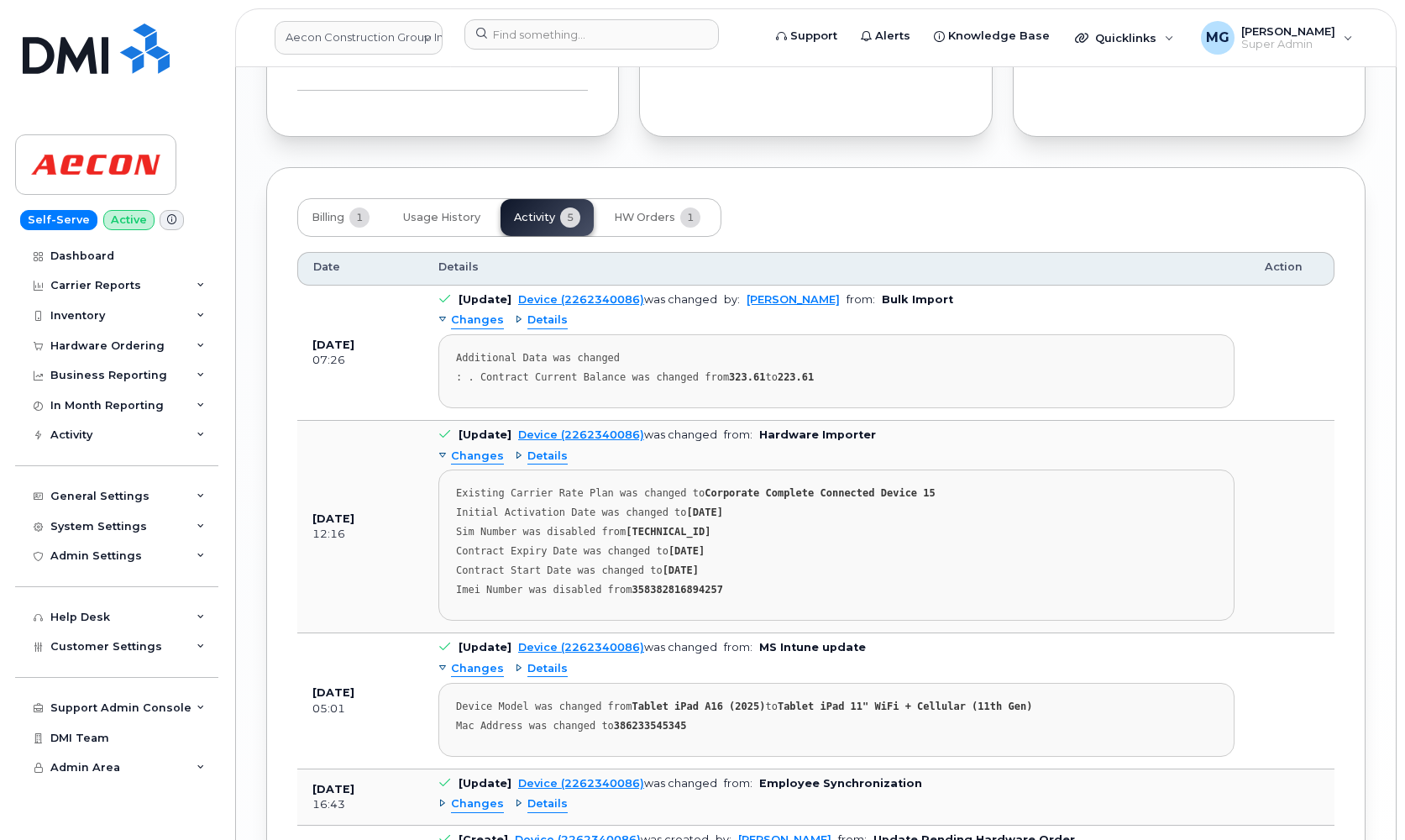
click at [441, 448] on div "Changes" at bounding box center [470, 456] width 66 height 16
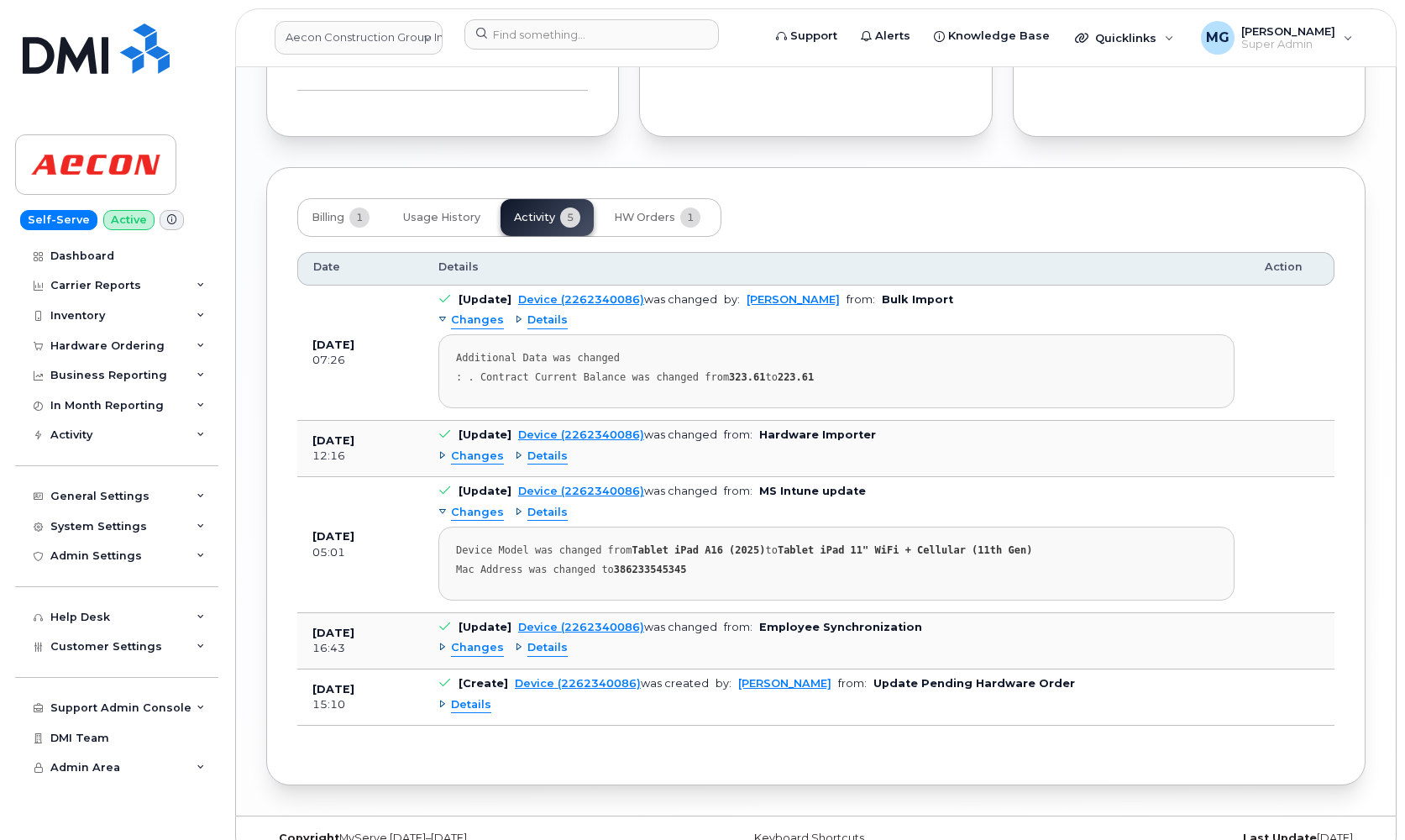
click at [459, 313] on span "Changes" at bounding box center [477, 320] width 53 height 16
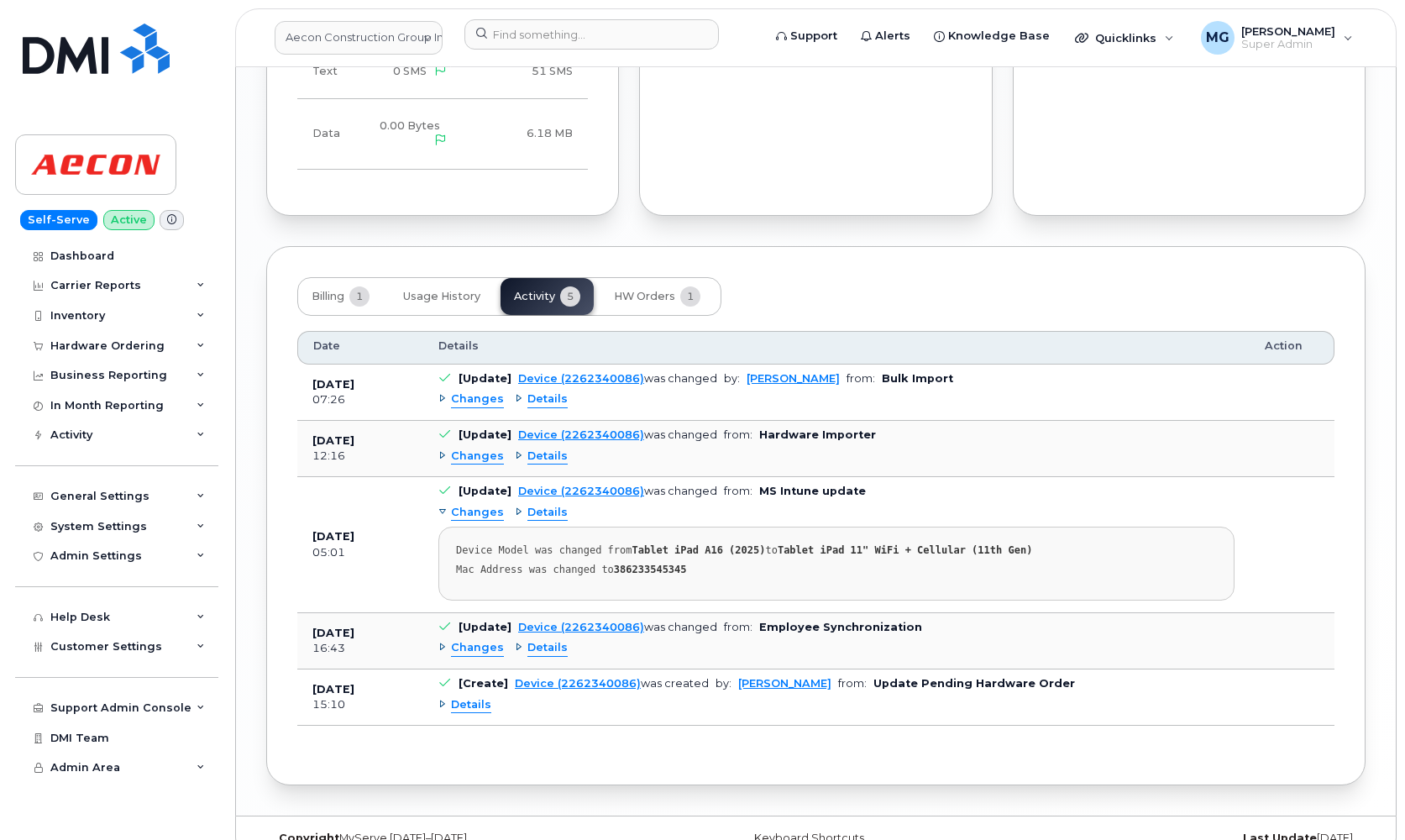
click at [448, 391] on div "Changes" at bounding box center [470, 399] width 66 height 16
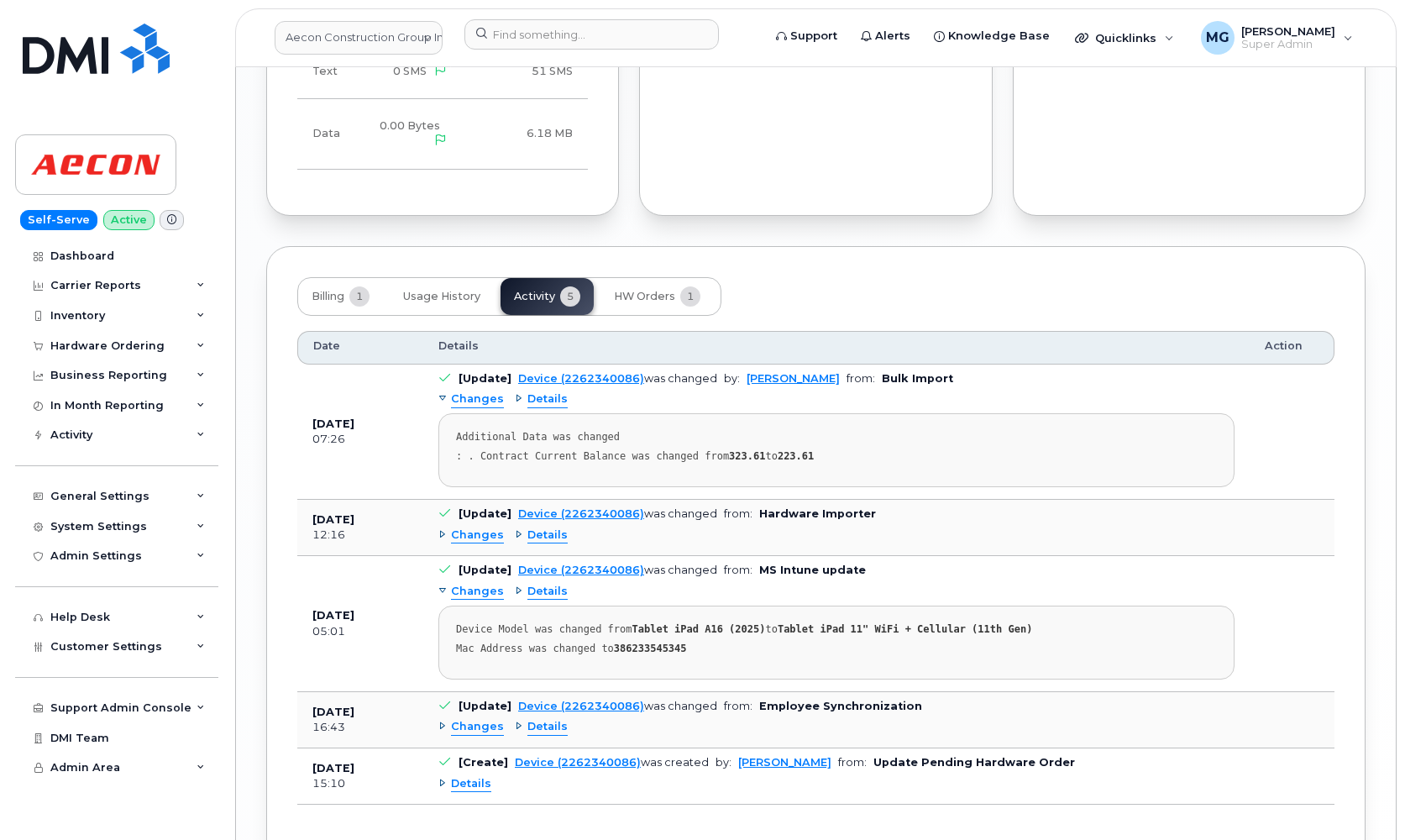
click at [527, 391] on span "Details" at bounding box center [547, 399] width 40 height 16
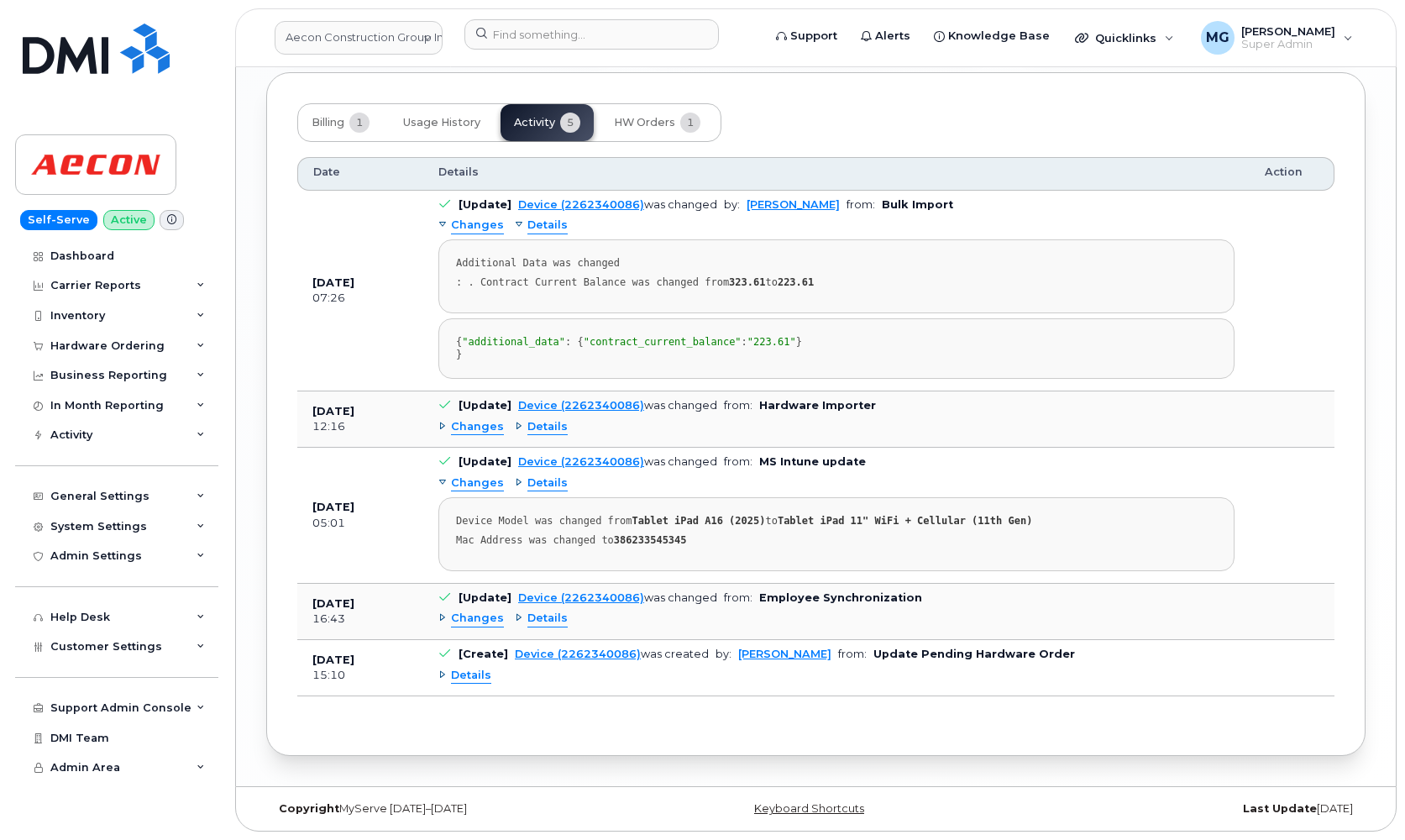
scroll to position [2159, 0]
click at [451, 671] on span "Details" at bounding box center [470, 676] width 40 height 16
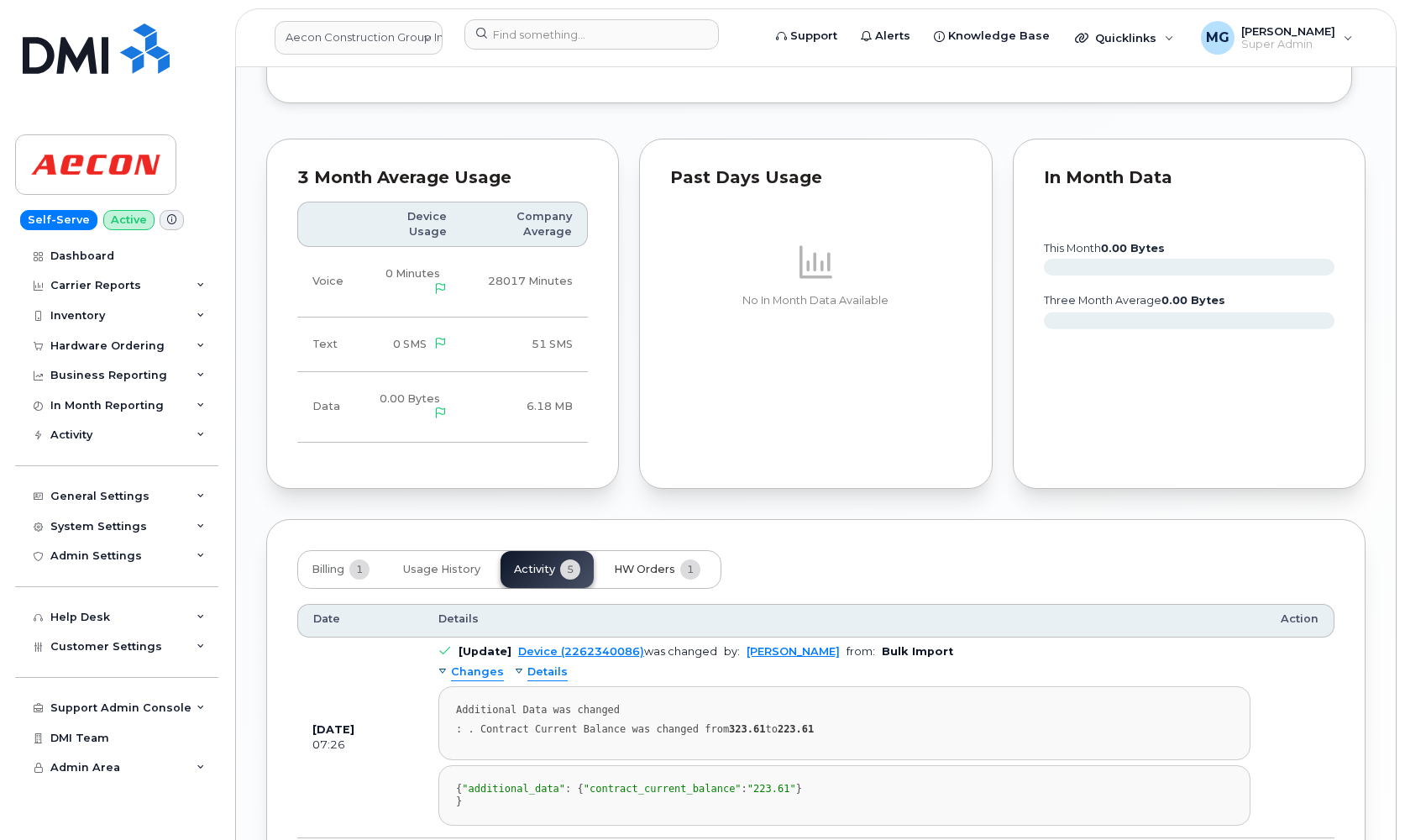
scroll to position [1697, 0]
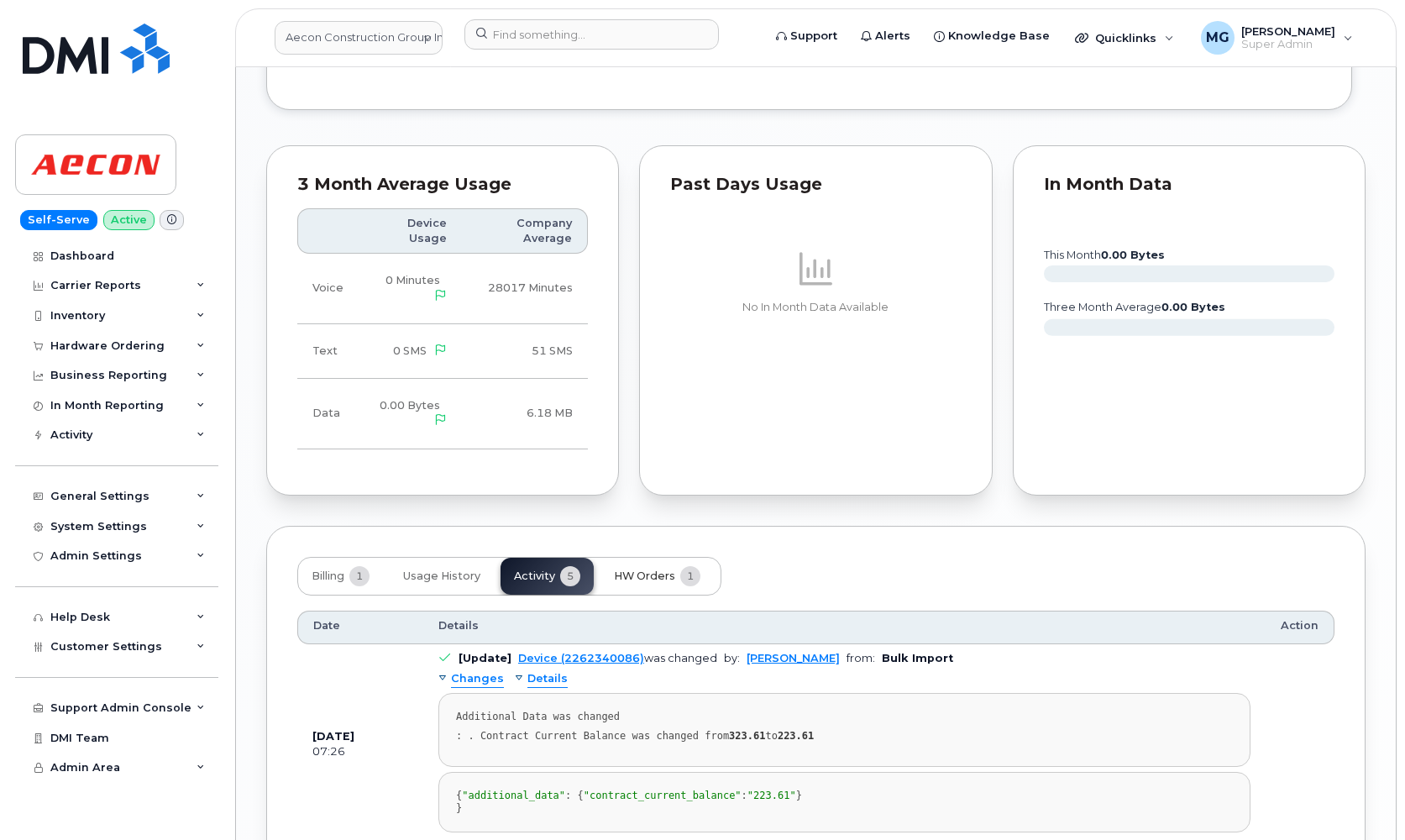
click at [631, 569] on span "HW Orders" at bounding box center [644, 576] width 61 height 14
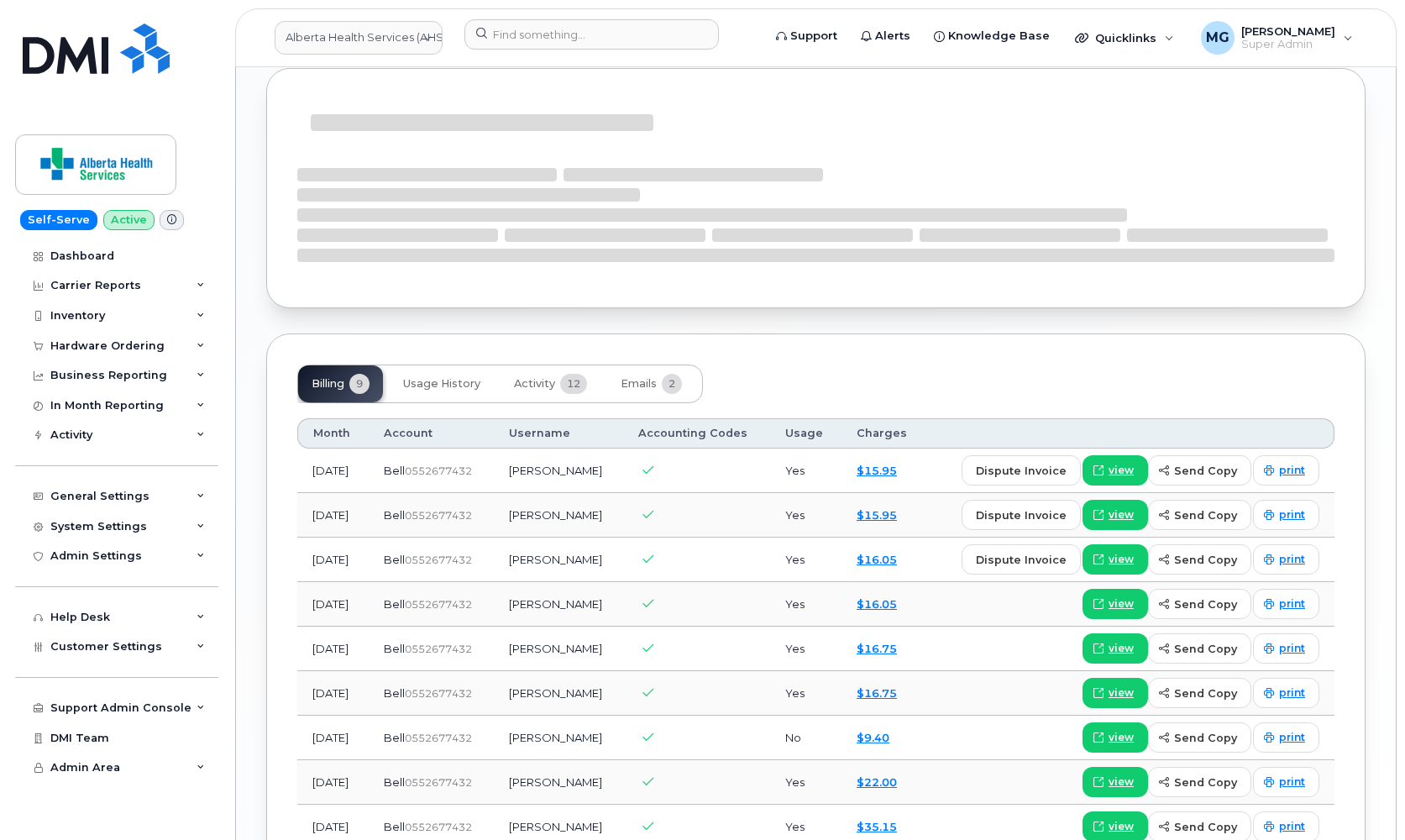
scroll to position [1425, 0]
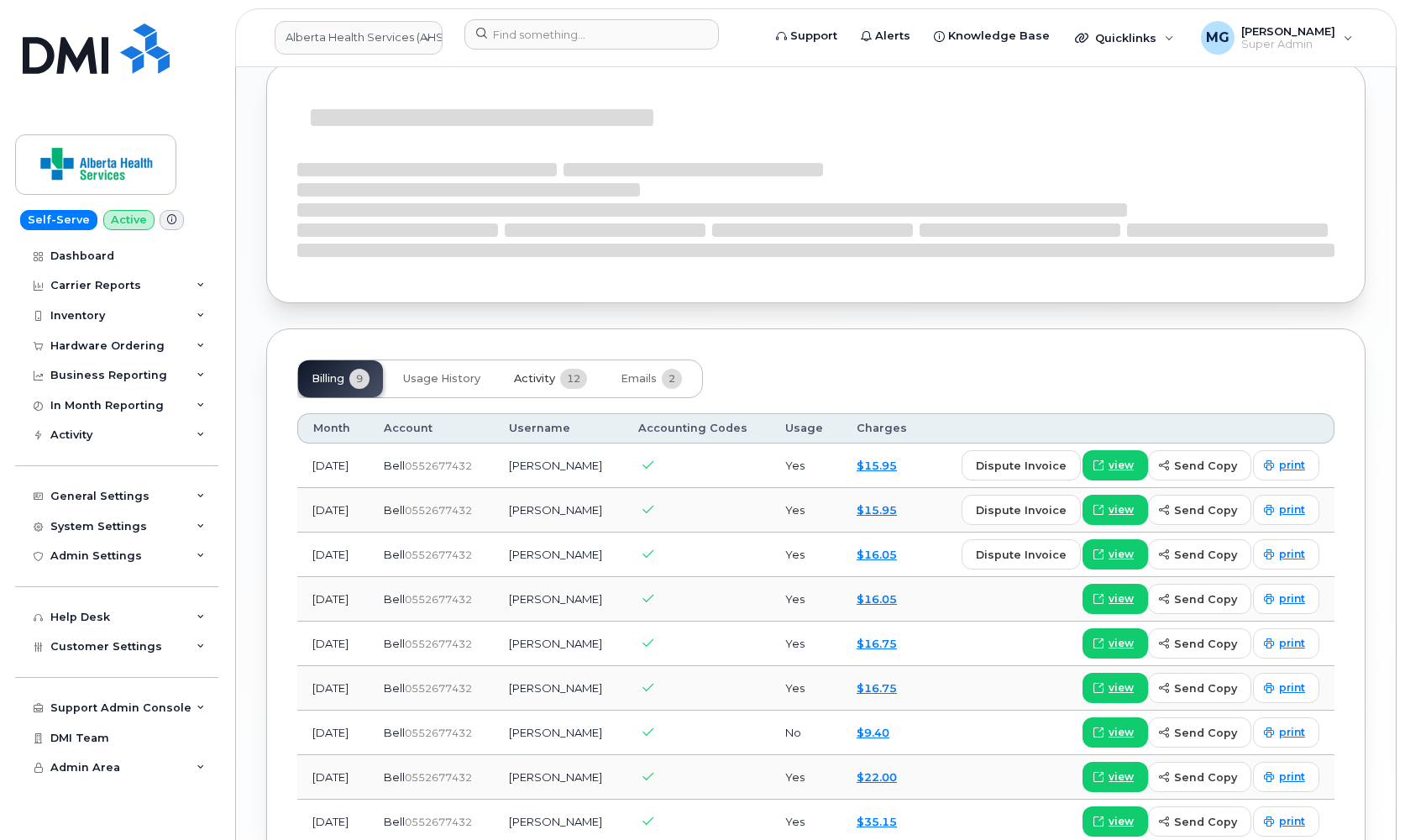
click at [548, 372] on span "Activity" at bounding box center [534, 379] width 41 height 14
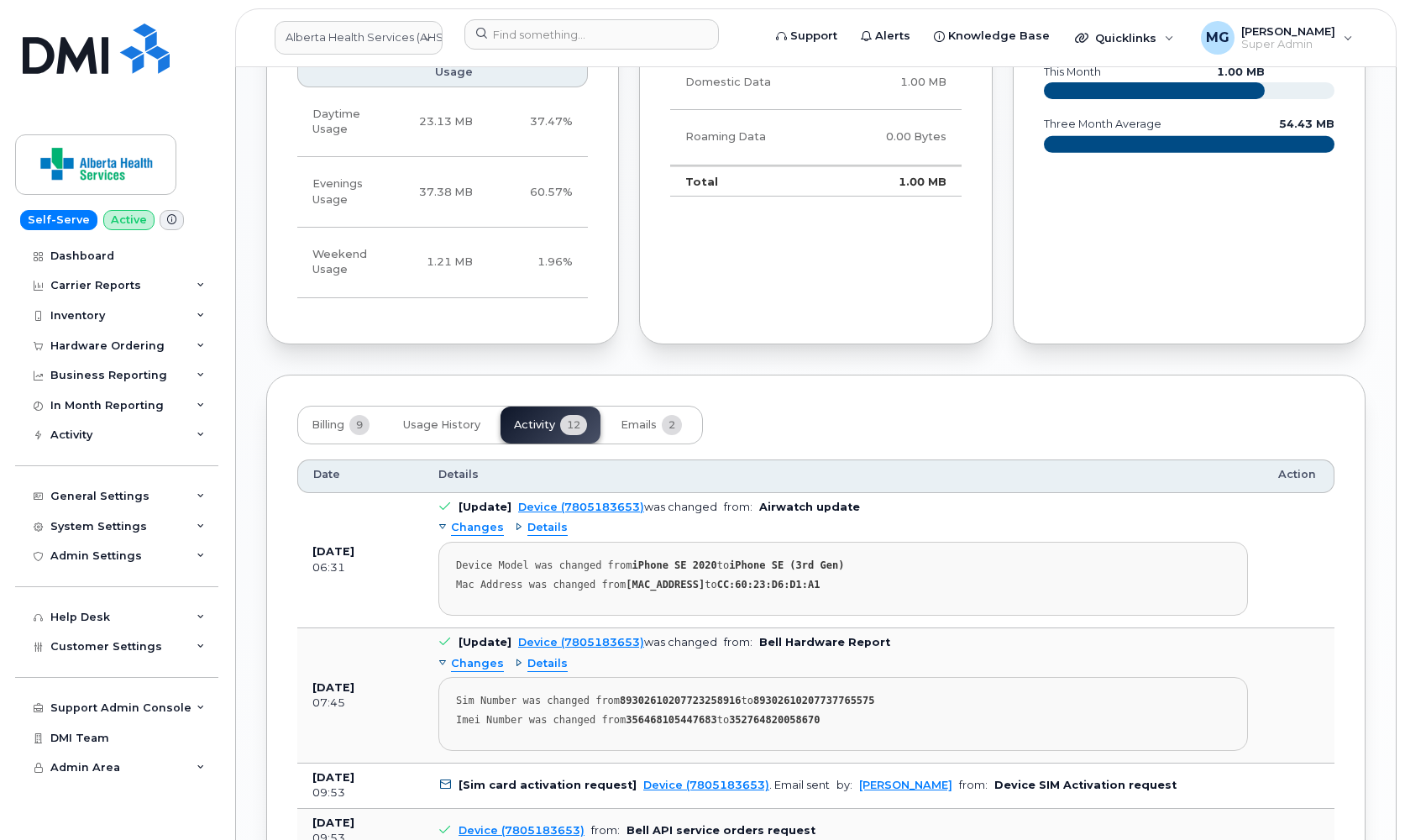
scroll to position [1542, 2]
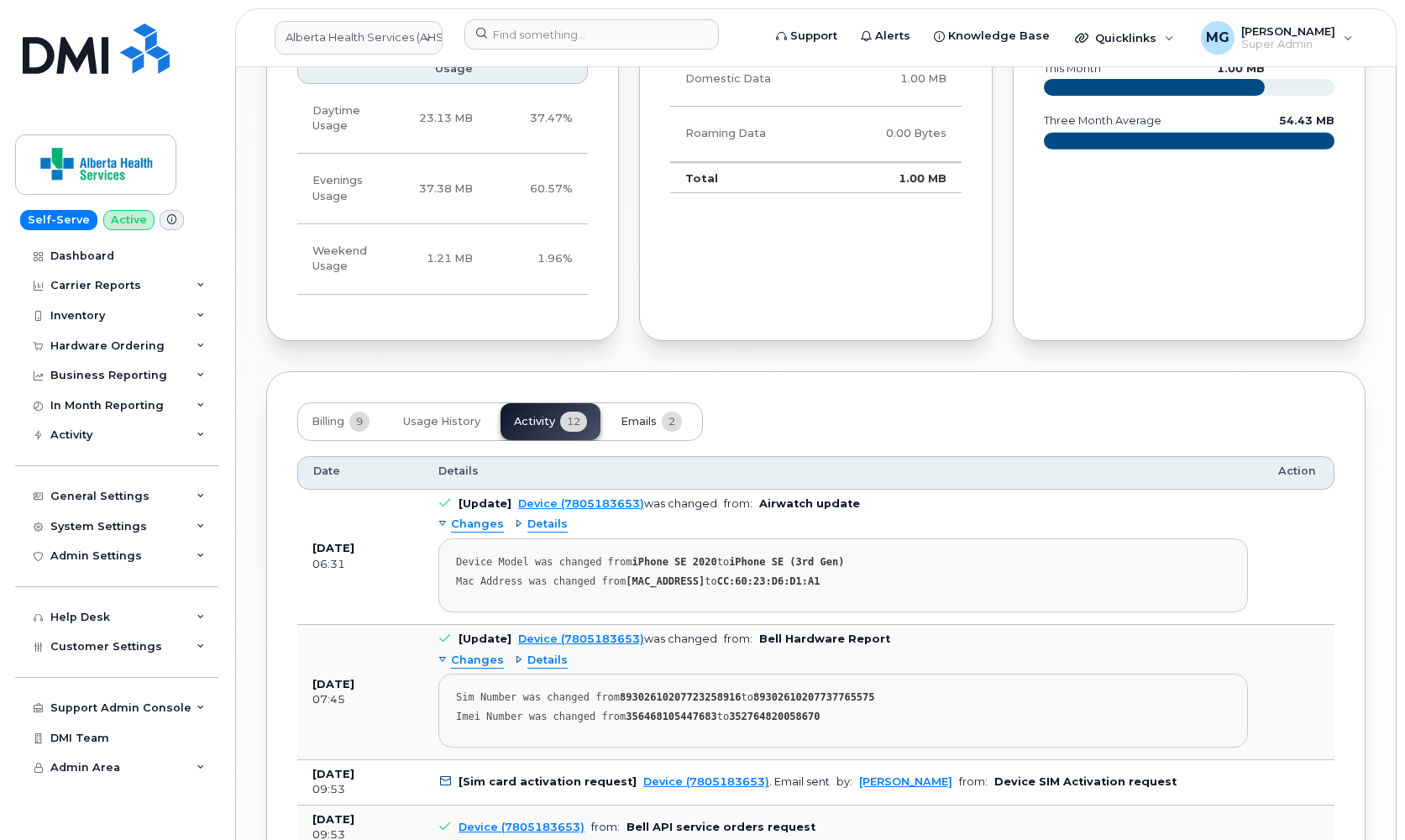
click at [638, 415] on span "Emails" at bounding box center [638, 422] width 36 height 14
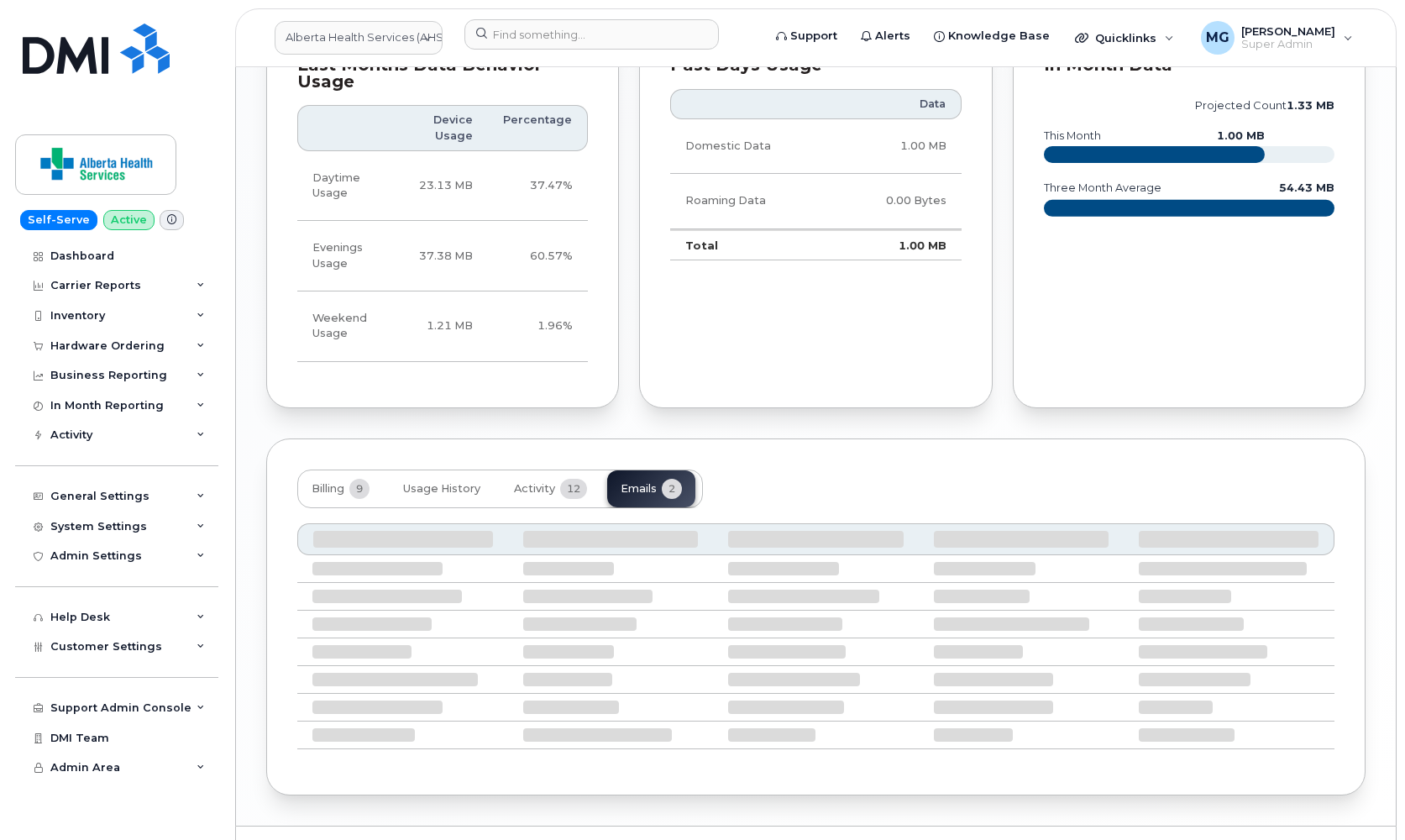
scroll to position [1473, 0]
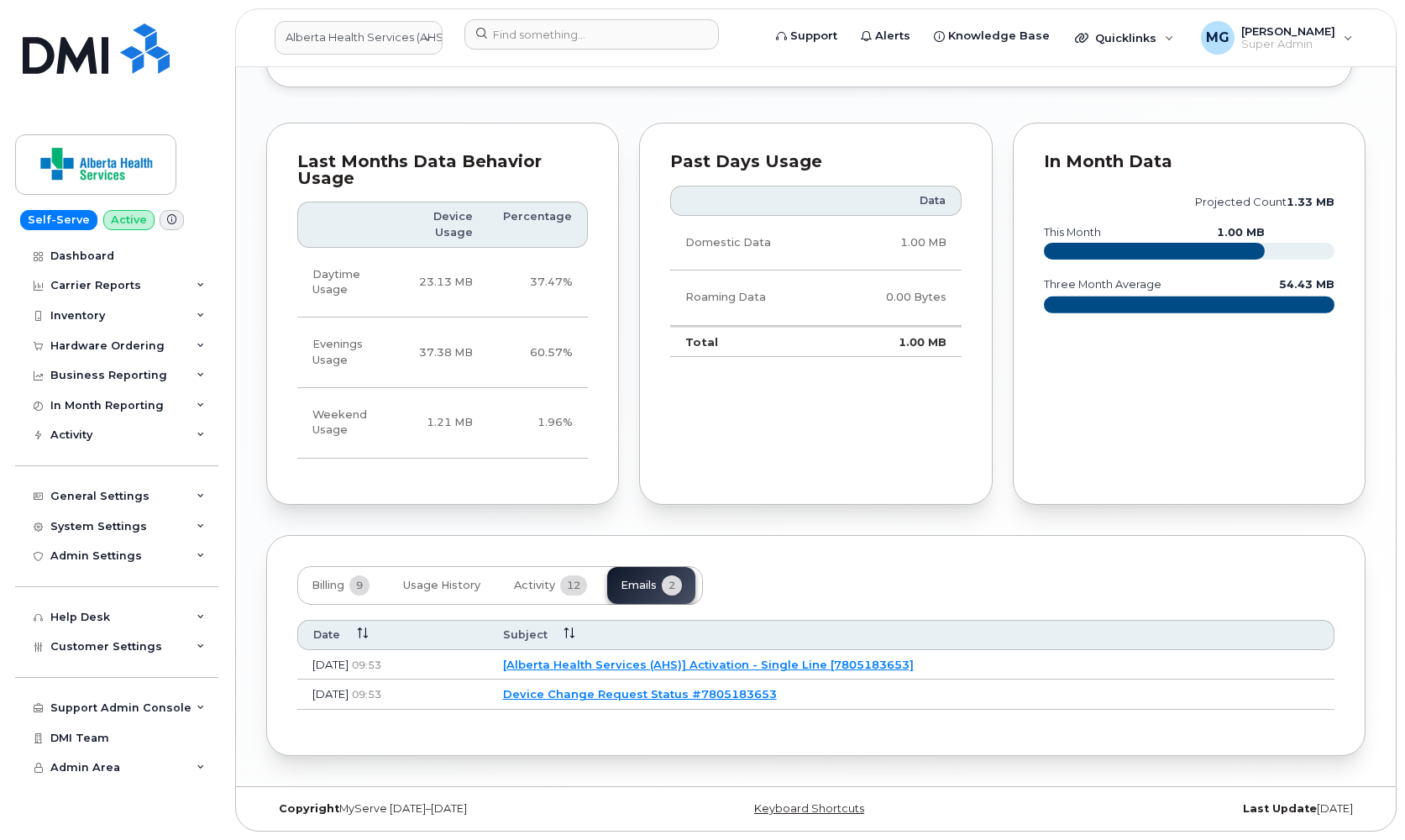
click at [638, 687] on link "Device Change Request Status #7805183653" at bounding box center [639, 693] width 274 height 14
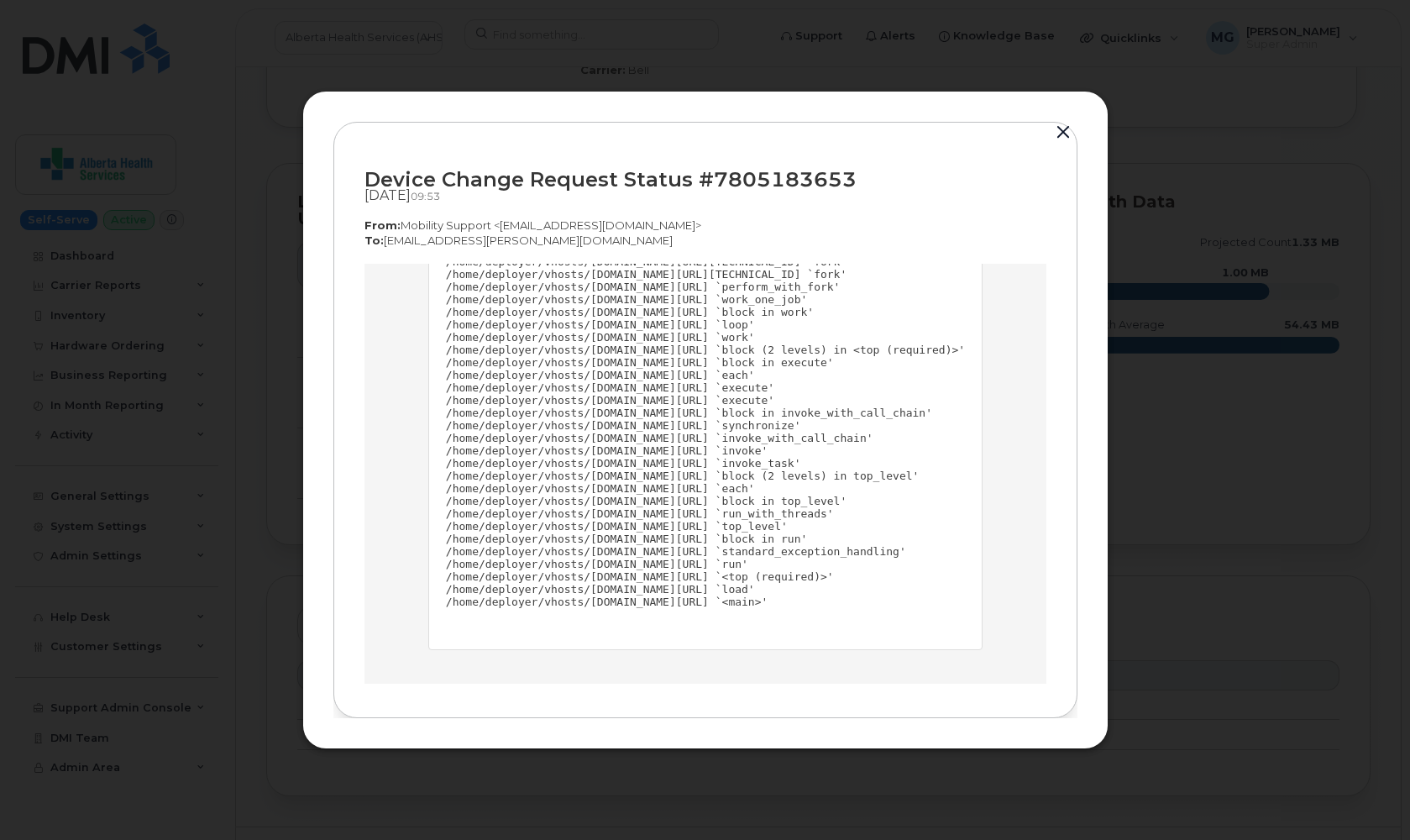
scroll to position [1940, 3]
click at [1061, 119] on div "Device Change Request Status #7805183653 [DATE]  09:53 From:  Mobility Support …" at bounding box center [705, 420] width 806 height 659
click at [1058, 118] on div "Device Change Request Status #7805183653 [DATE]  09:53 From:  Mobility Support …" at bounding box center [705, 420] width 806 height 659
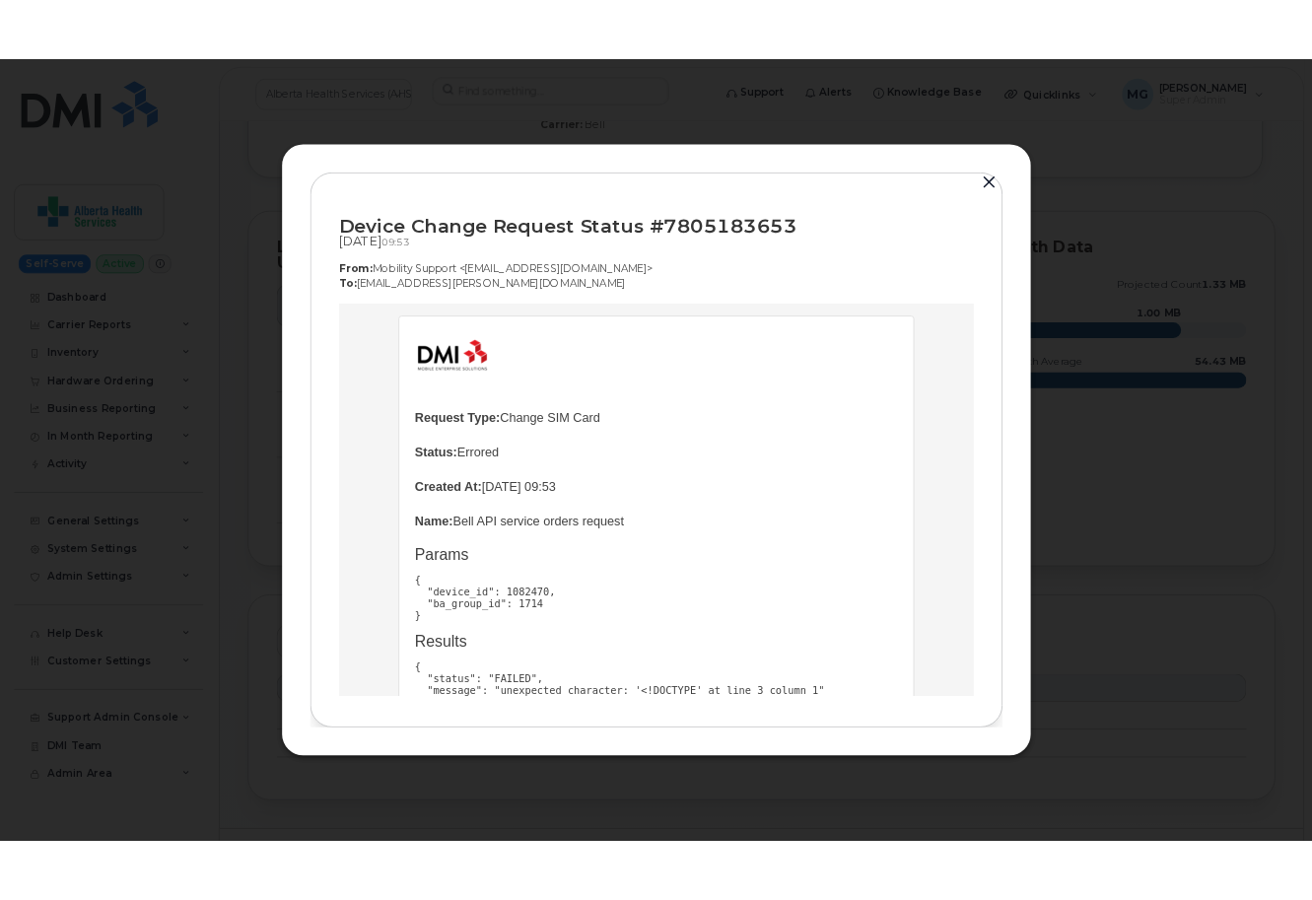
scroll to position [0, 3]
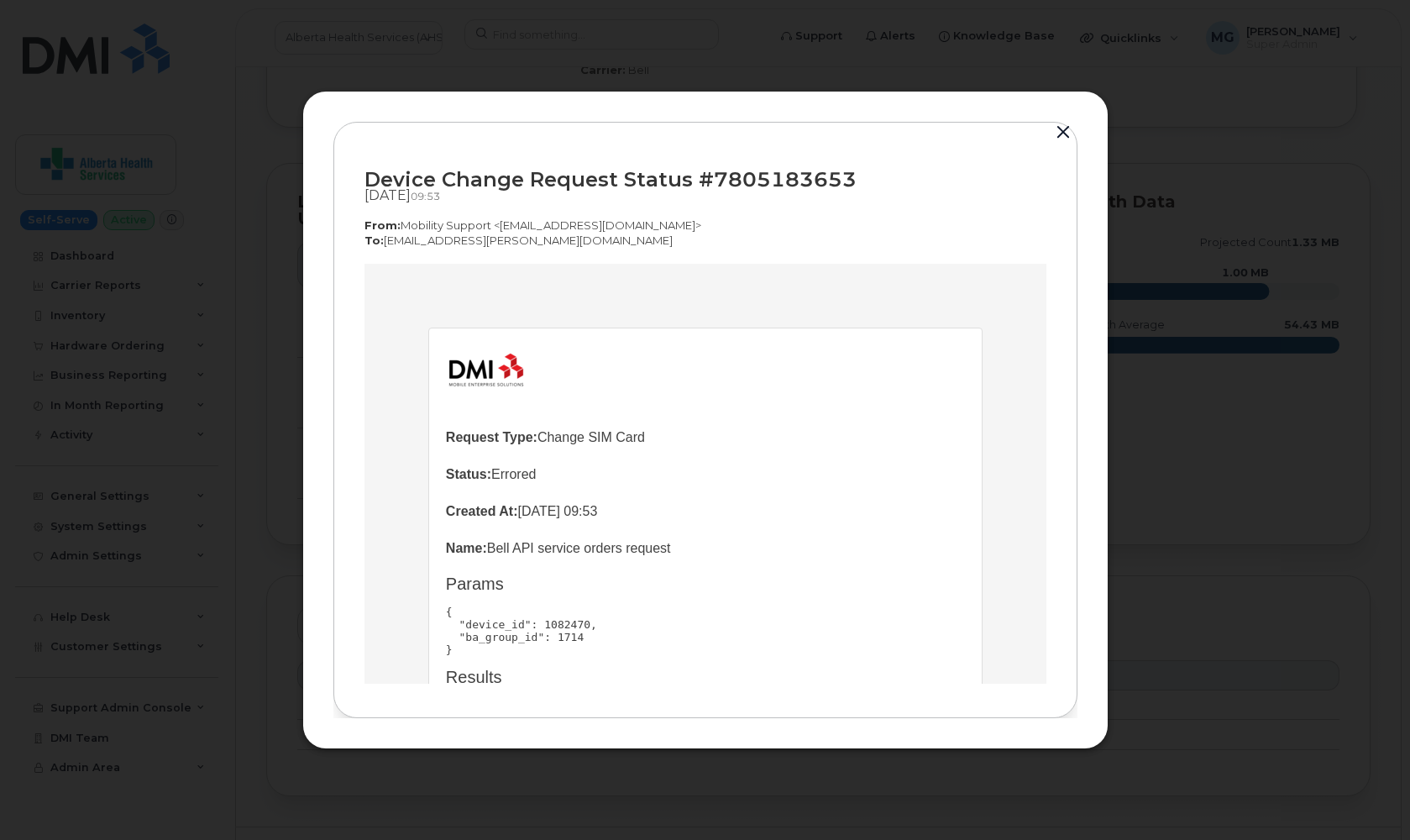
click at [1060, 117] on div "Device Change Request Status #7805183653 [DATE]  09:53 From:  Mobility Support …" at bounding box center [705, 420] width 806 height 659
click at [1062, 118] on div "Device Change Request Status #7805183653 [DATE]  09:53 From:  Mobility Support …" at bounding box center [705, 420] width 806 height 659
click at [1079, 108] on div "Device Change Request Status #7805183653 [DATE]  09:53 From:  Mobility Support …" at bounding box center [705, 420] width 806 height 659
click at [1062, 118] on div "Device Change Request Status #7805183653 [DATE]  09:53 From:  Mobility Support …" at bounding box center [705, 420] width 806 height 659
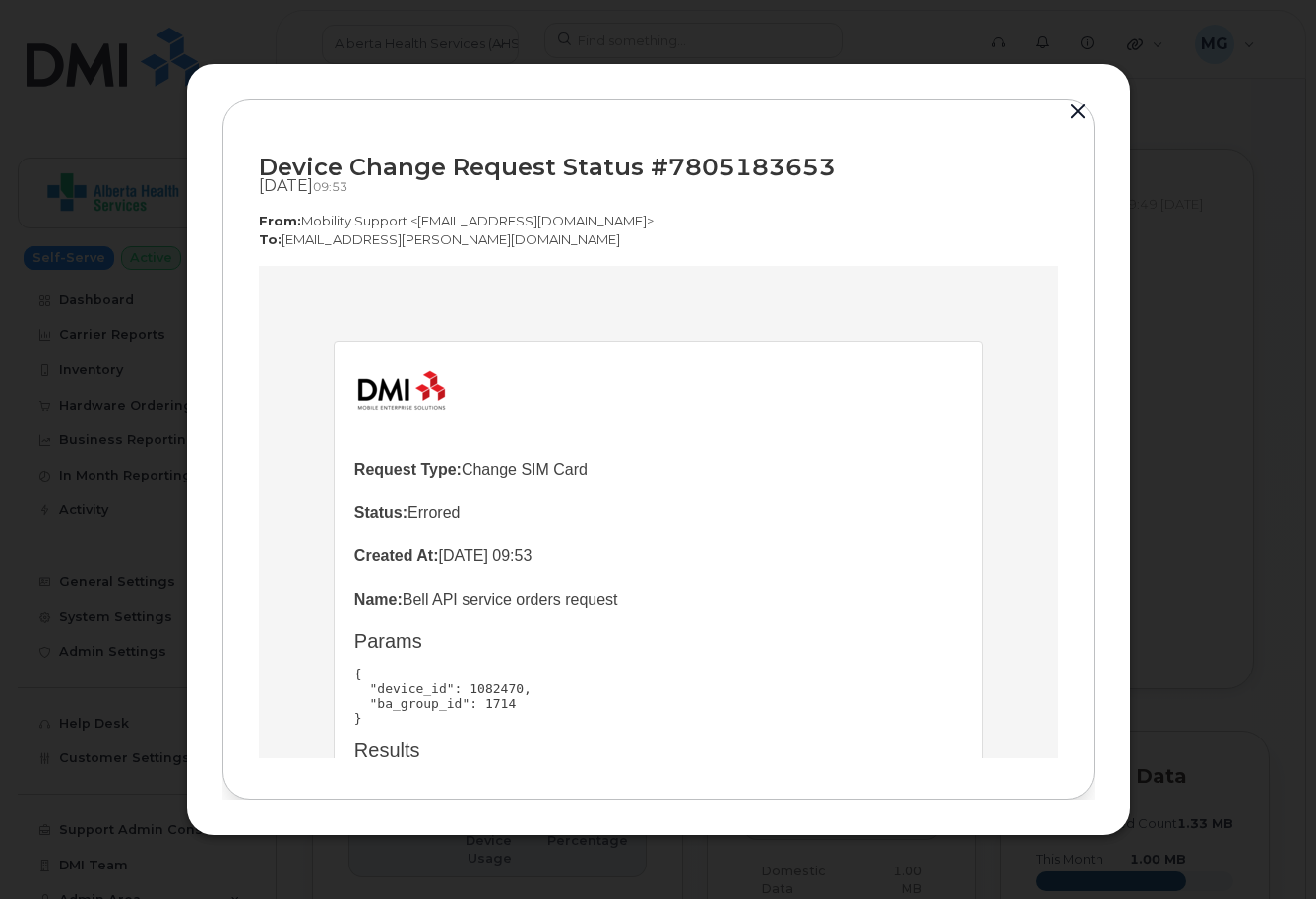
click at [1079, 112] on button "button" at bounding box center [1077, 113] width 30 height 28
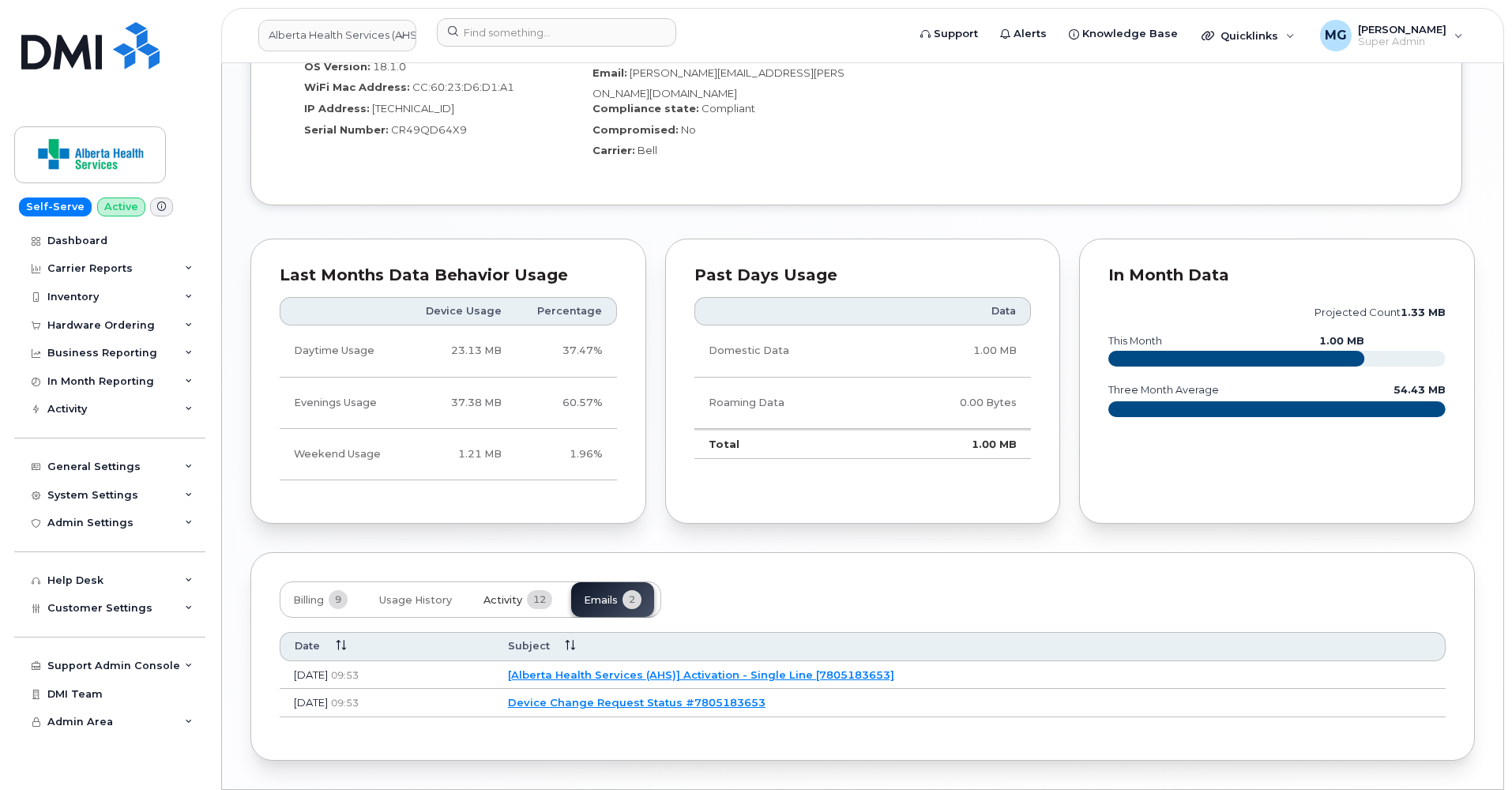
scroll to position [1155, 0]
click at [504, 595] on span "Activity" at bounding box center [503, 601] width 38 height 13
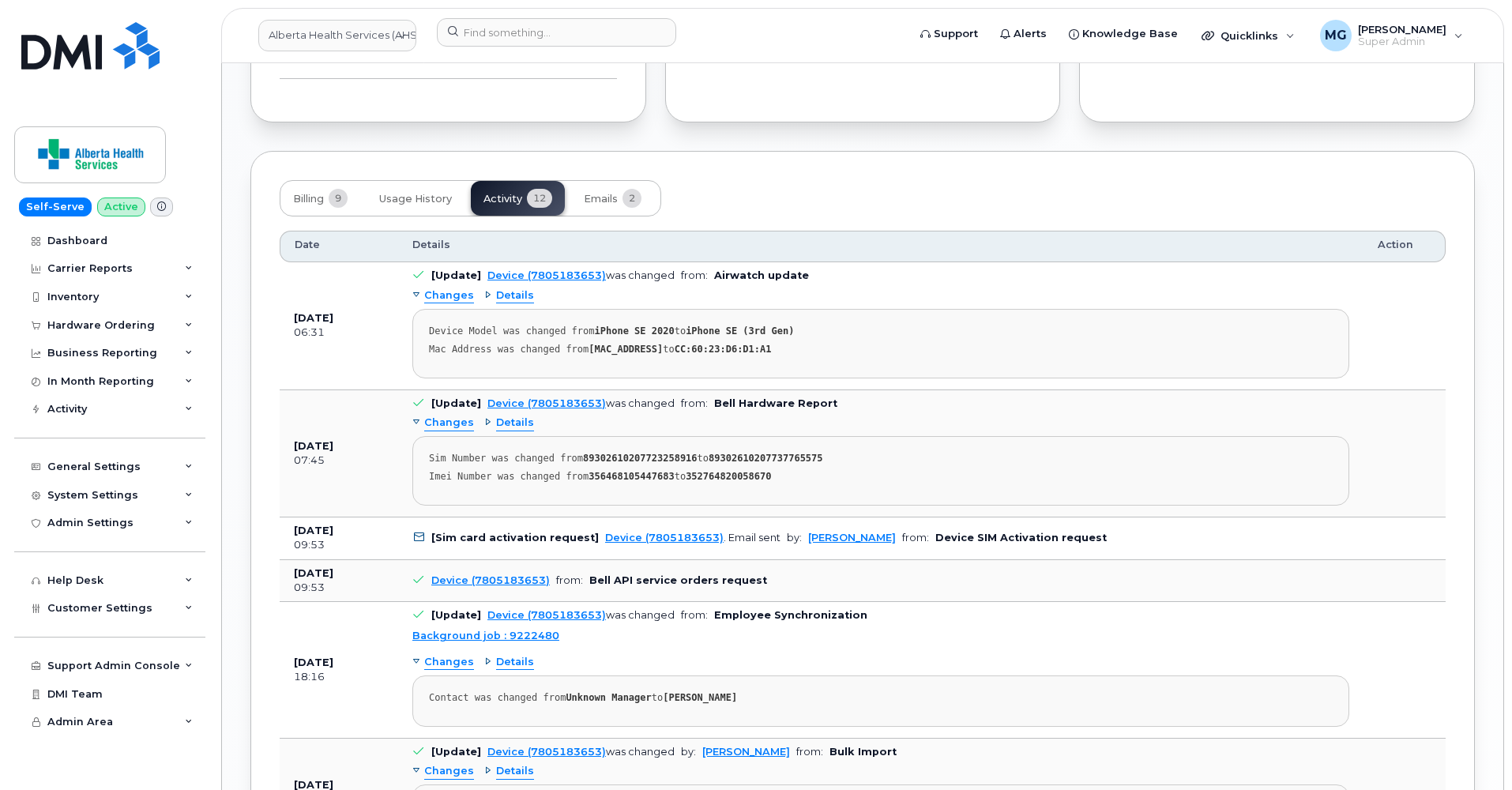
scroll to position [1559, 0]
click at [414, 653] on div "Changes" at bounding box center [443, 660] width 62 height 15
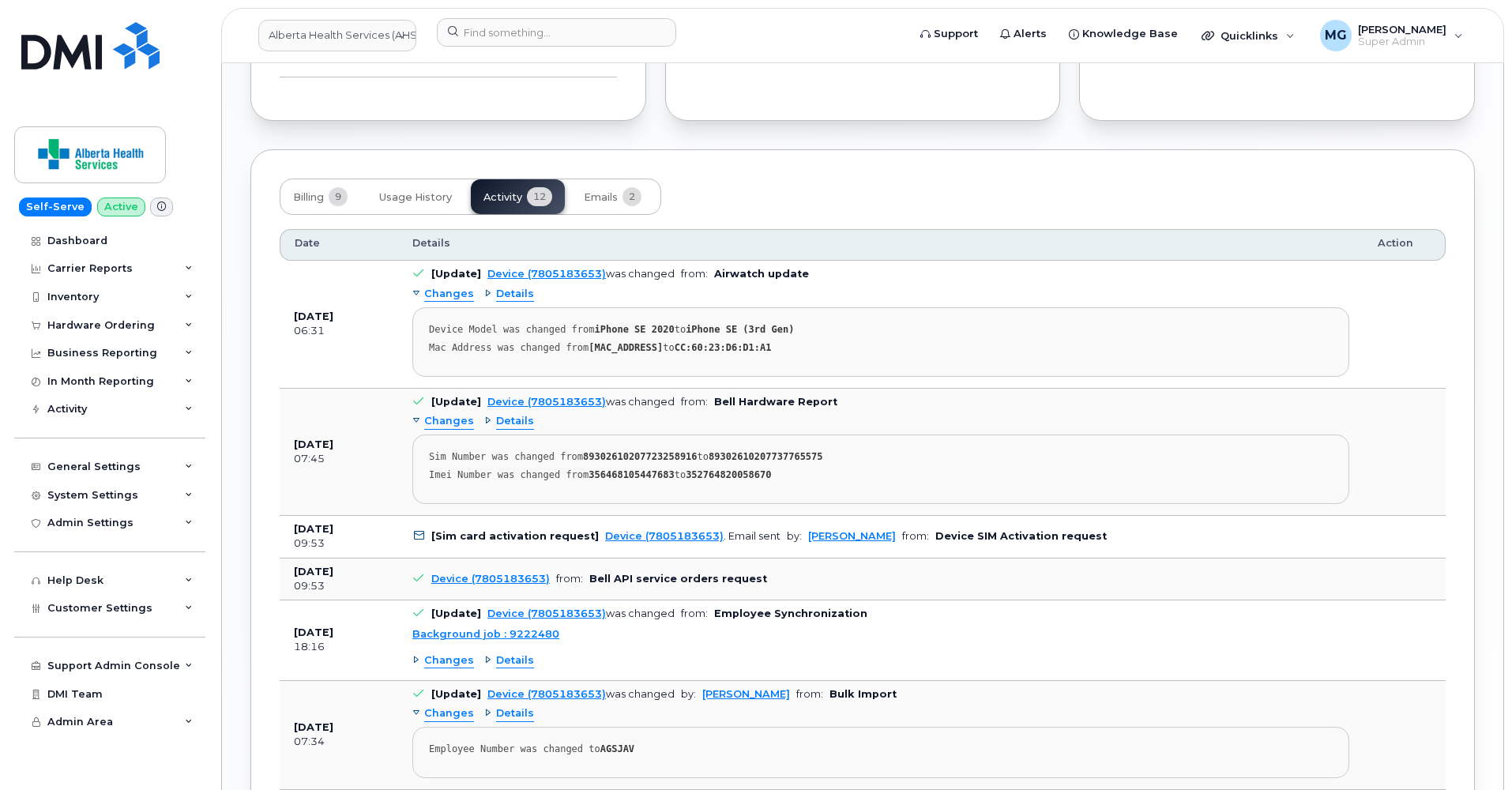
click at [484, 653] on div "Details" at bounding box center [509, 660] width 50 height 15
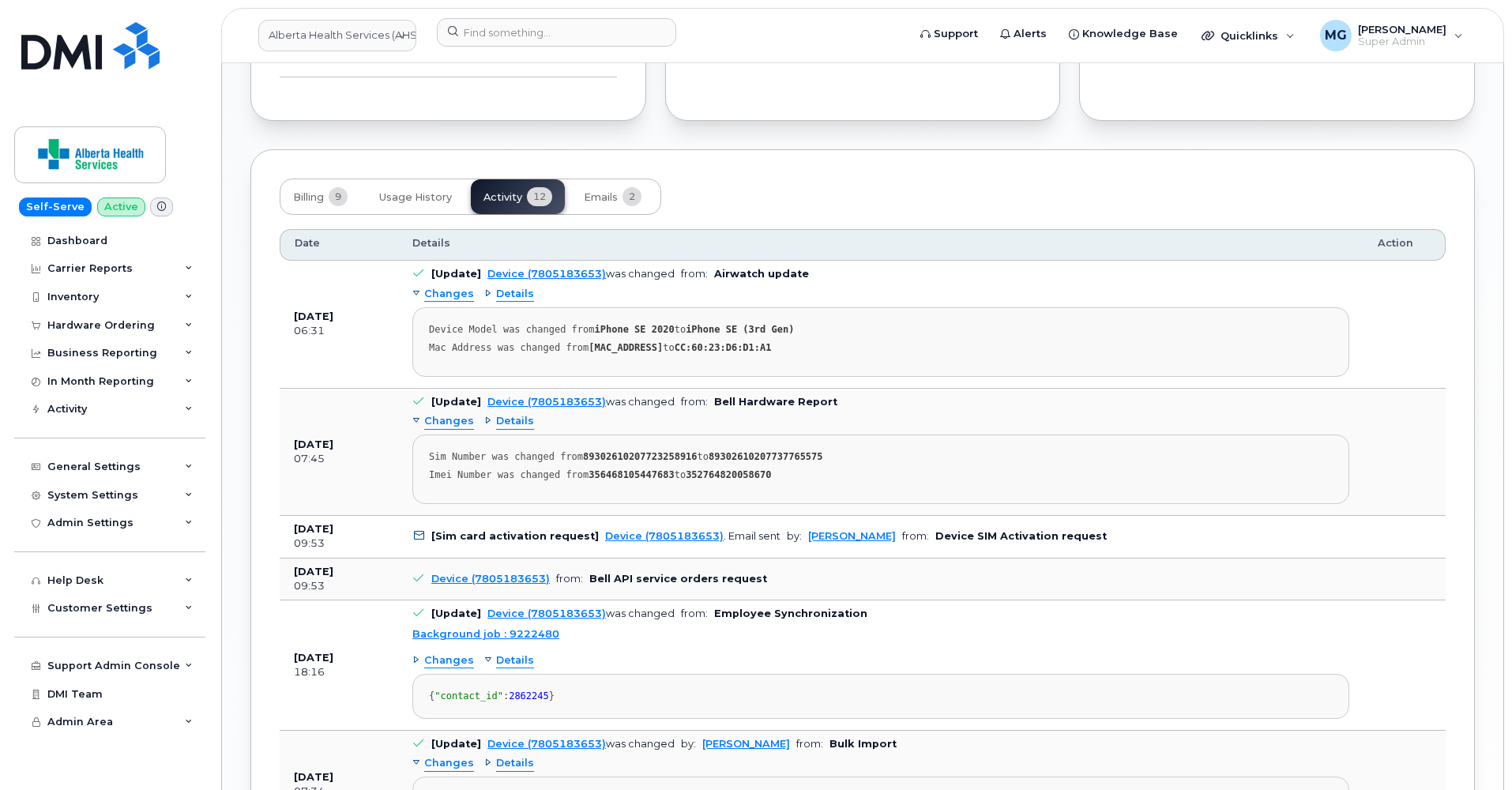
click at [418, 653] on div "Changes" at bounding box center [443, 660] width 62 height 15
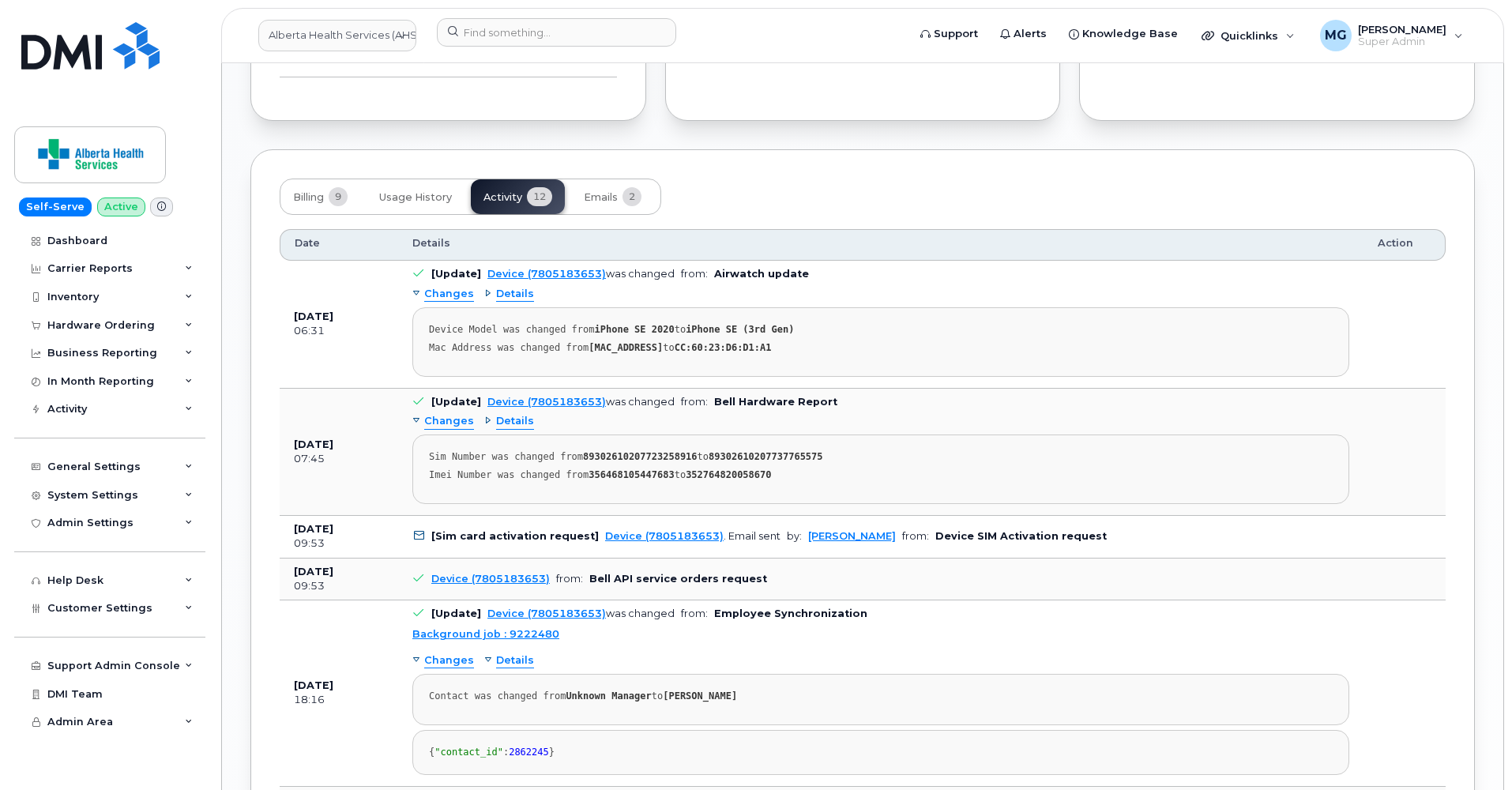
click at [484, 653] on div "Details" at bounding box center [509, 660] width 50 height 15
click at [421, 653] on div "Changes" at bounding box center [443, 660] width 62 height 15
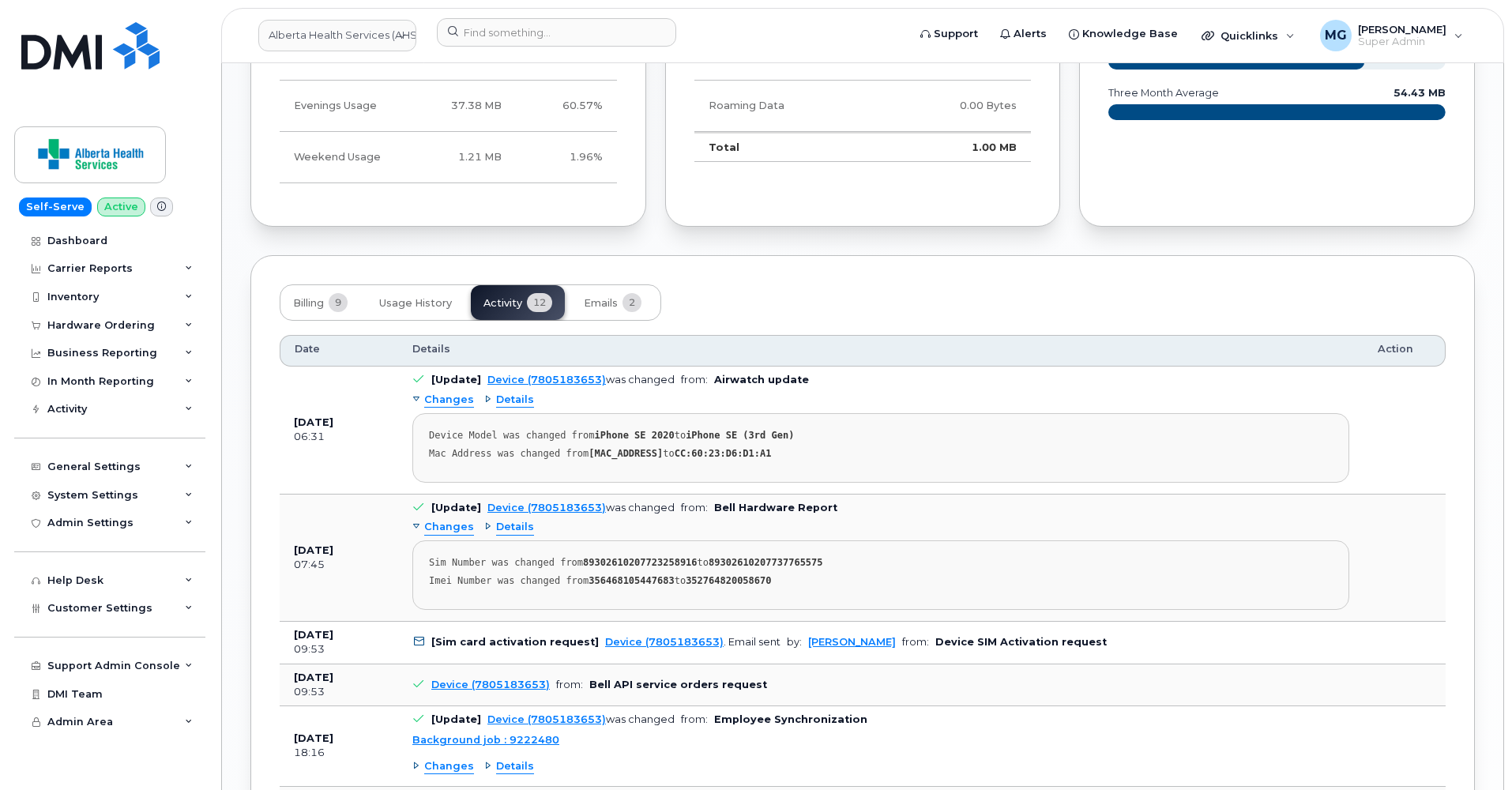
scroll to position [1447, 0]
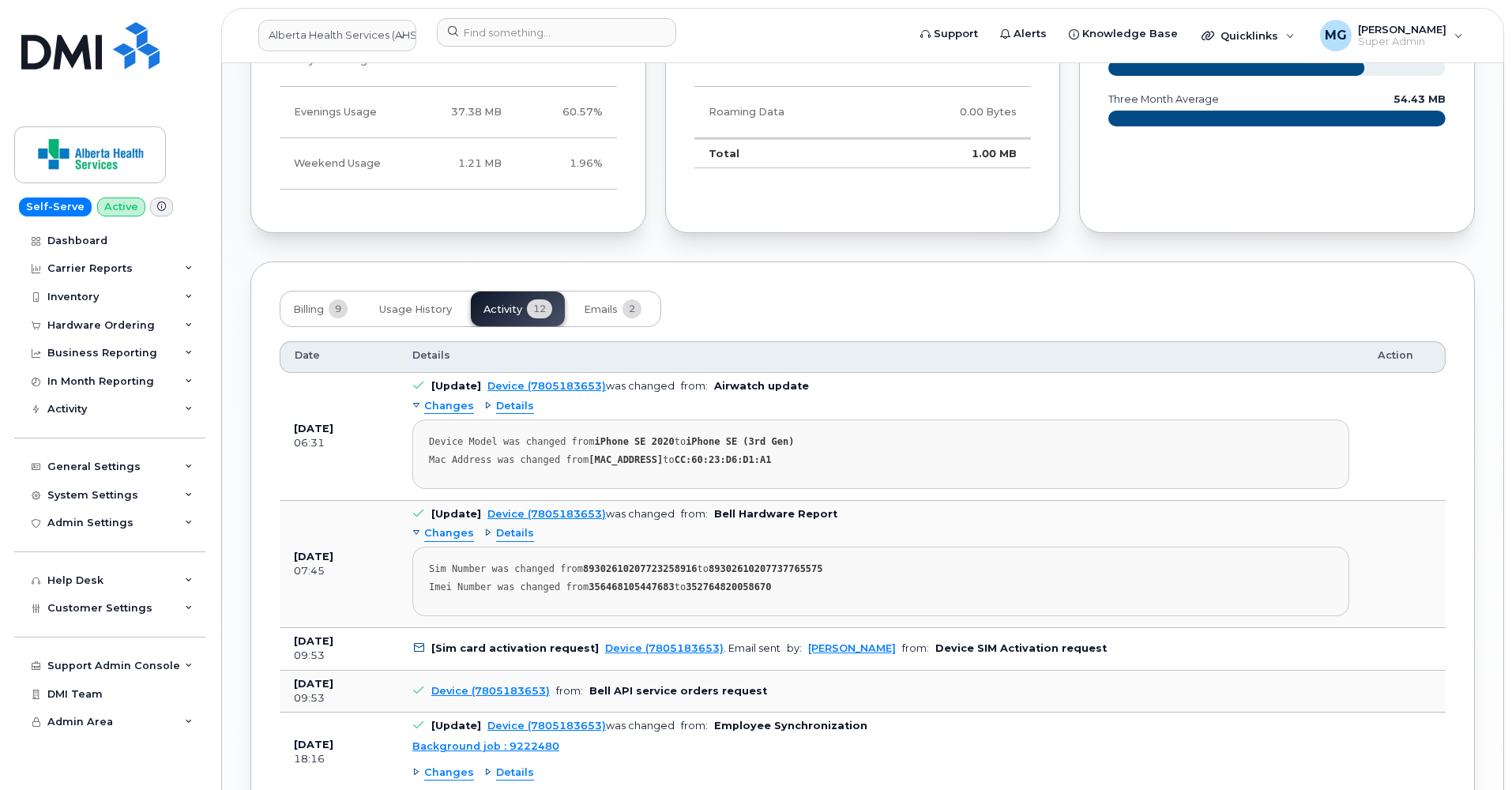
click at [419, 399] on div "Changes" at bounding box center [443, 406] width 62 height 15
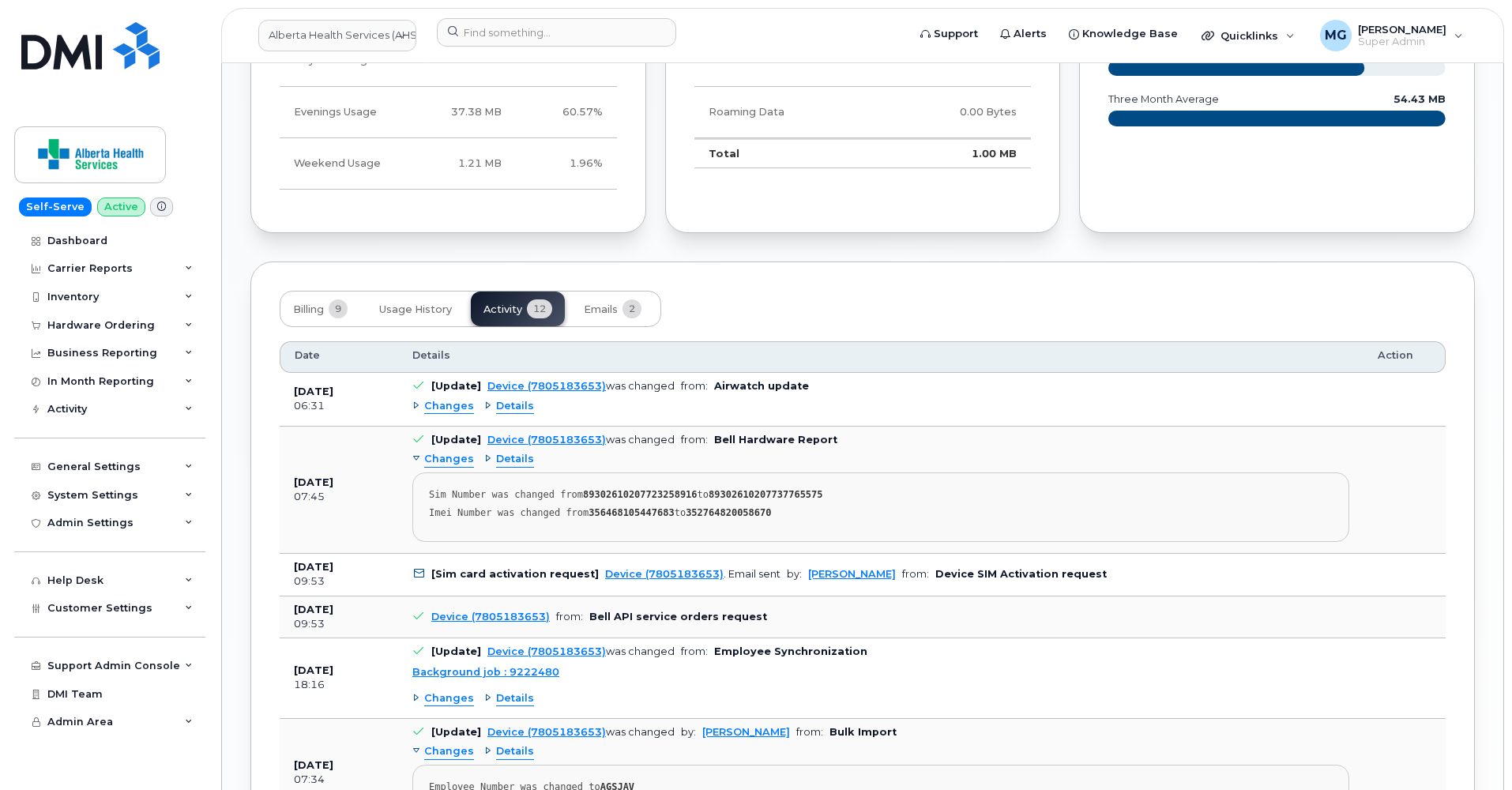
click at [485, 399] on div "Details" at bounding box center [509, 406] width 50 height 15
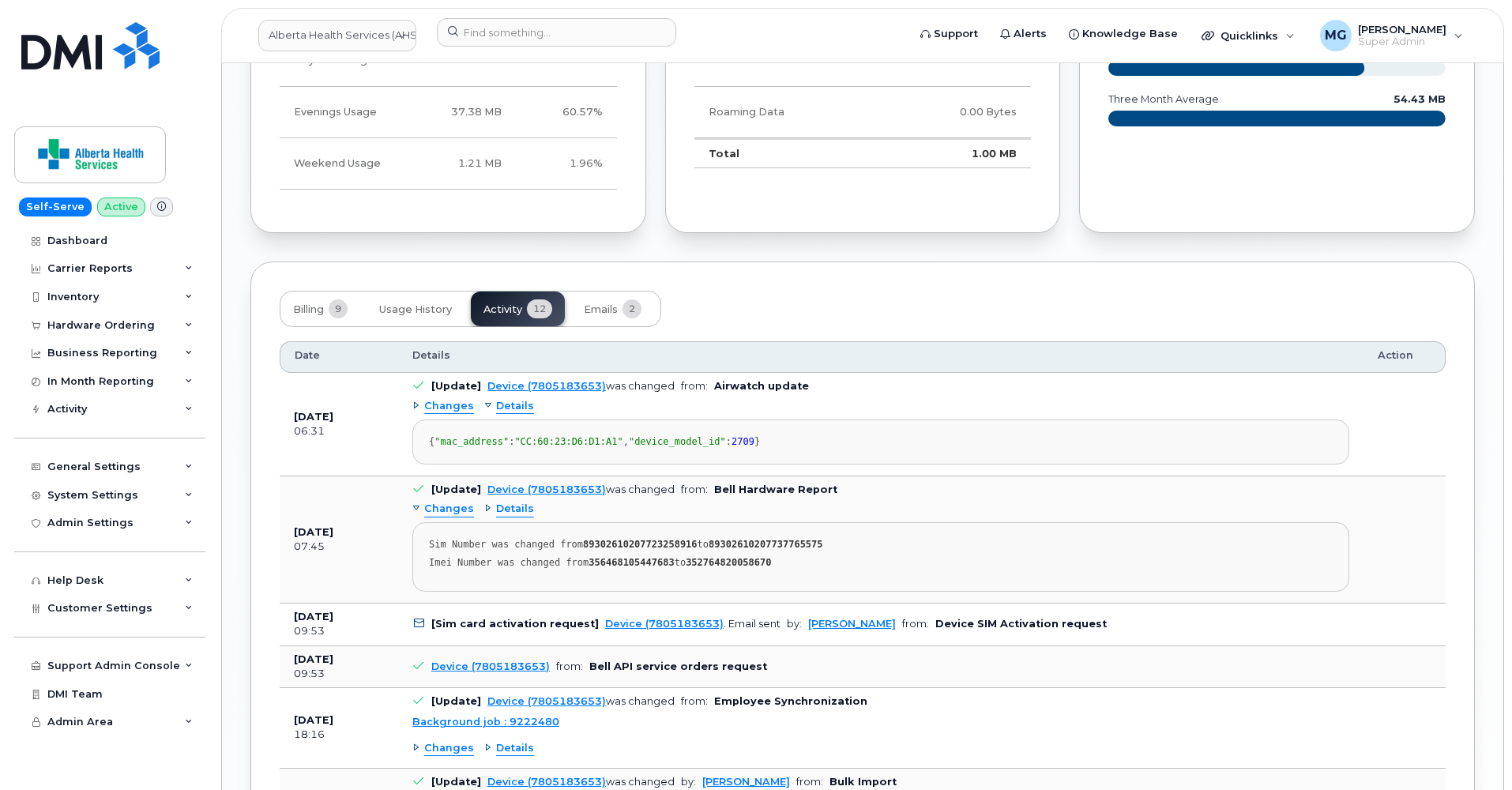
click at [485, 399] on div "Details" at bounding box center [509, 406] width 50 height 15
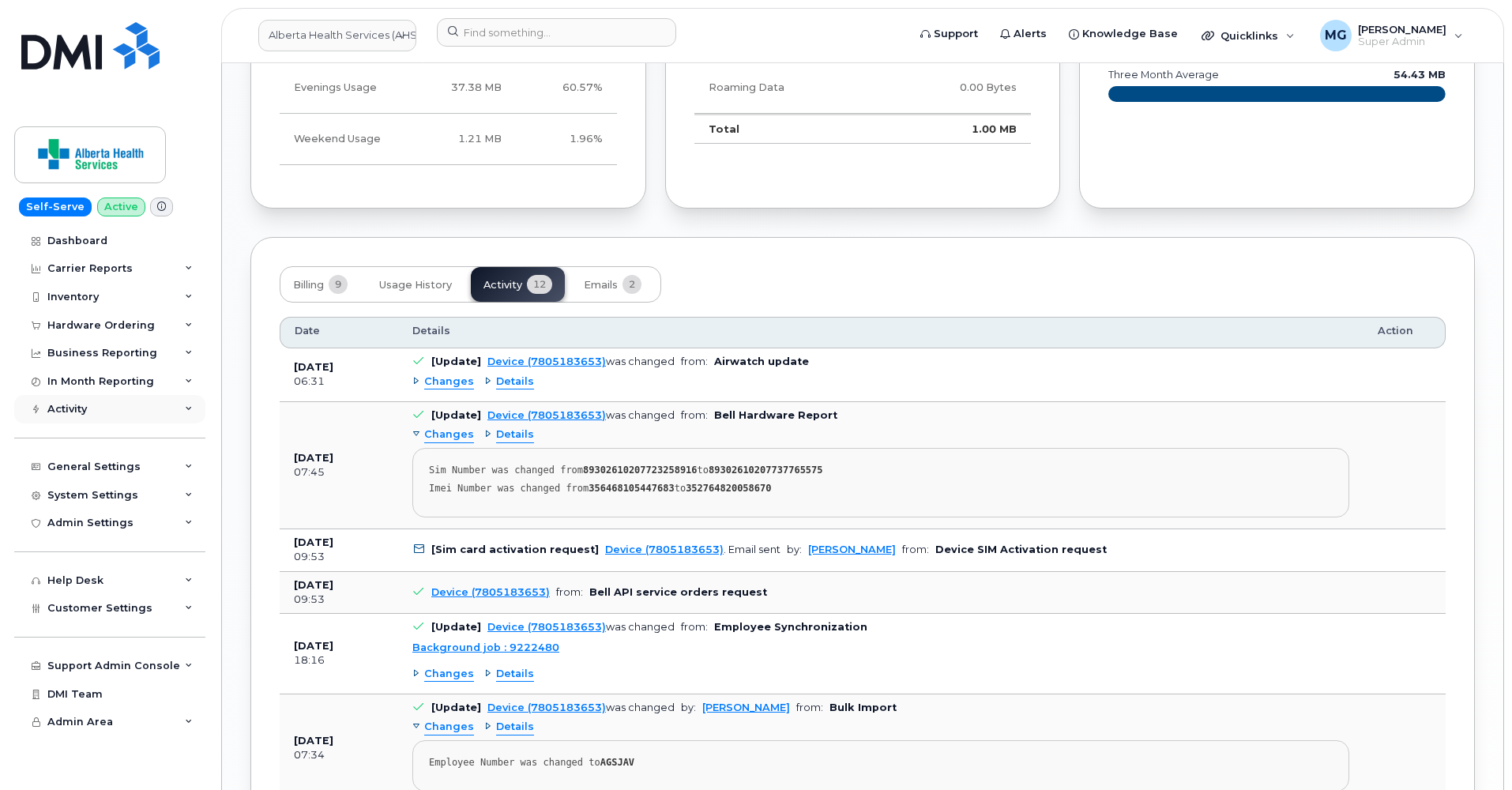
scroll to position [1473, 0]
click at [600, 277] on span "Emails" at bounding box center [600, 284] width 34 height 13
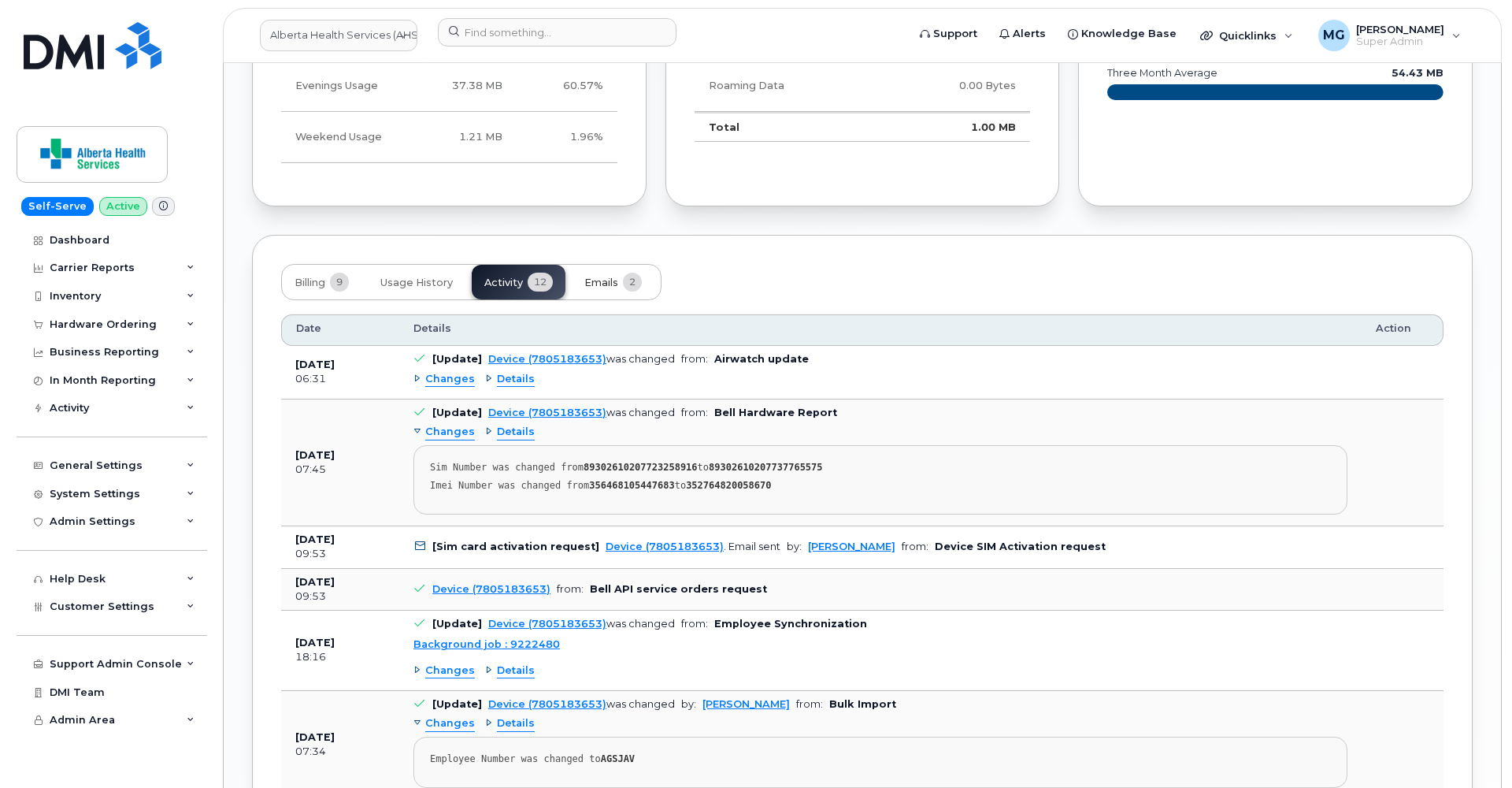
scroll to position [1152, 0]
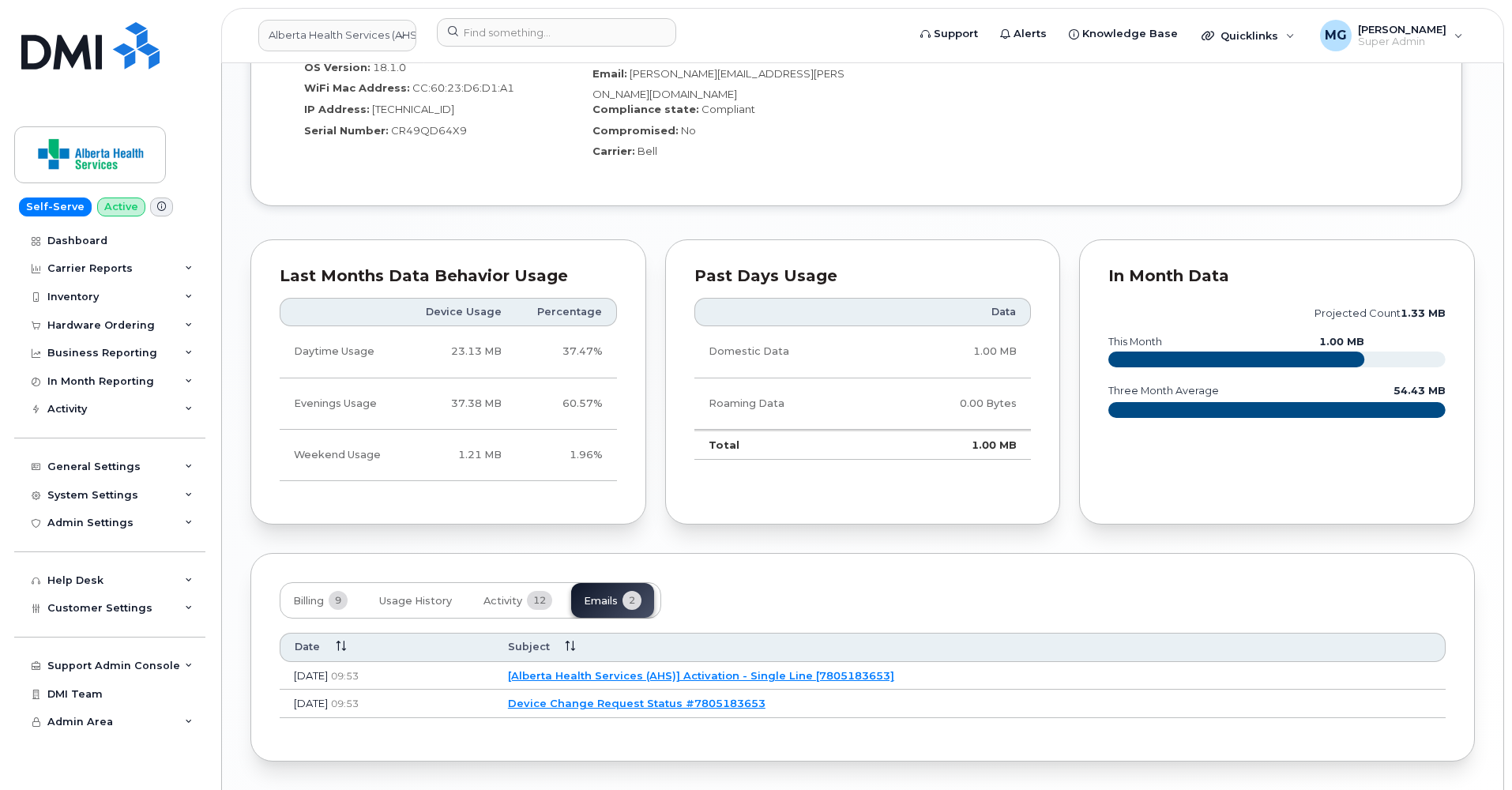
click at [630, 696] on link "Device Change Request Status #7805183653" at bounding box center [637, 703] width 257 height 13
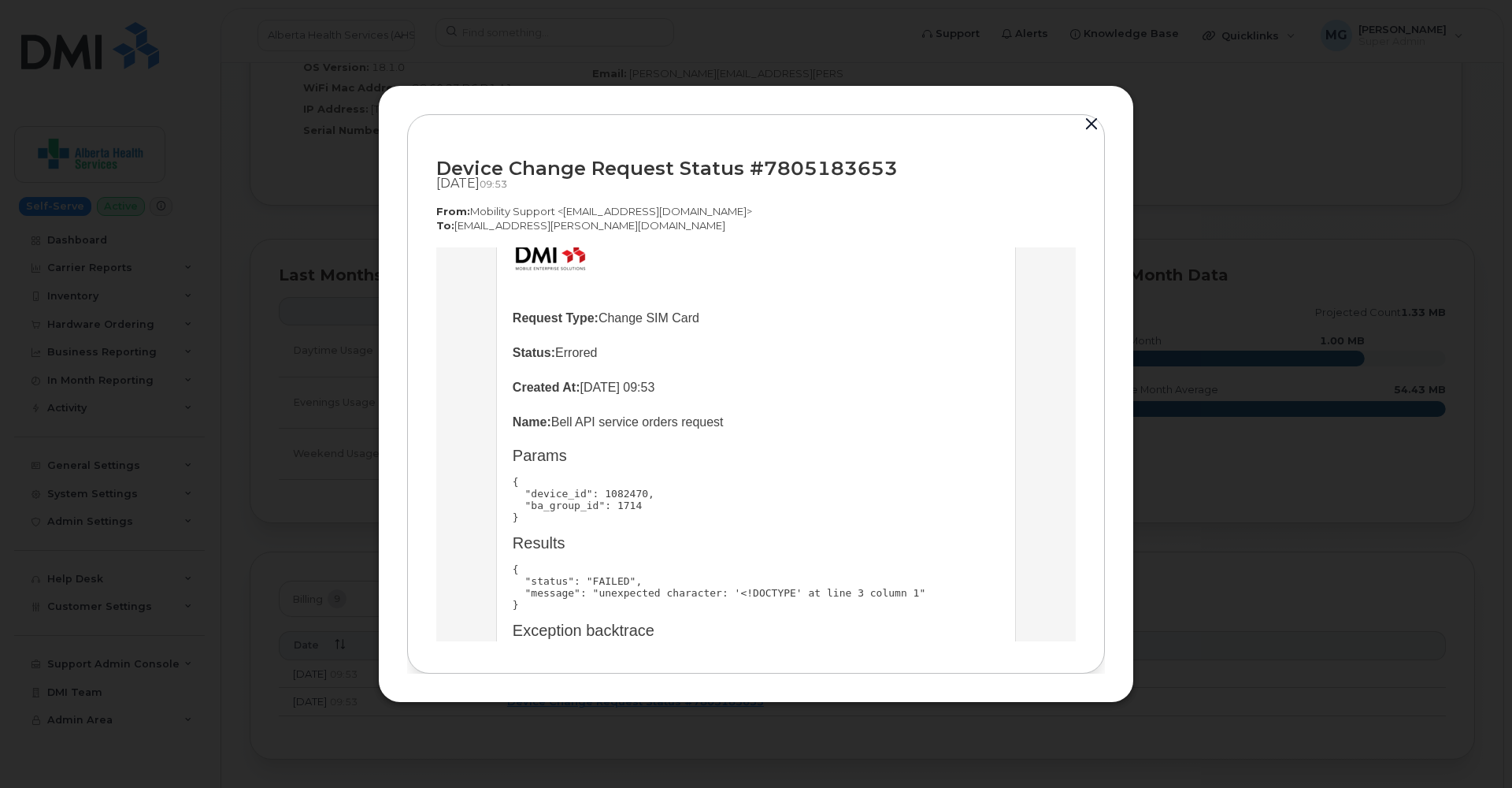
scroll to position [0, 0]
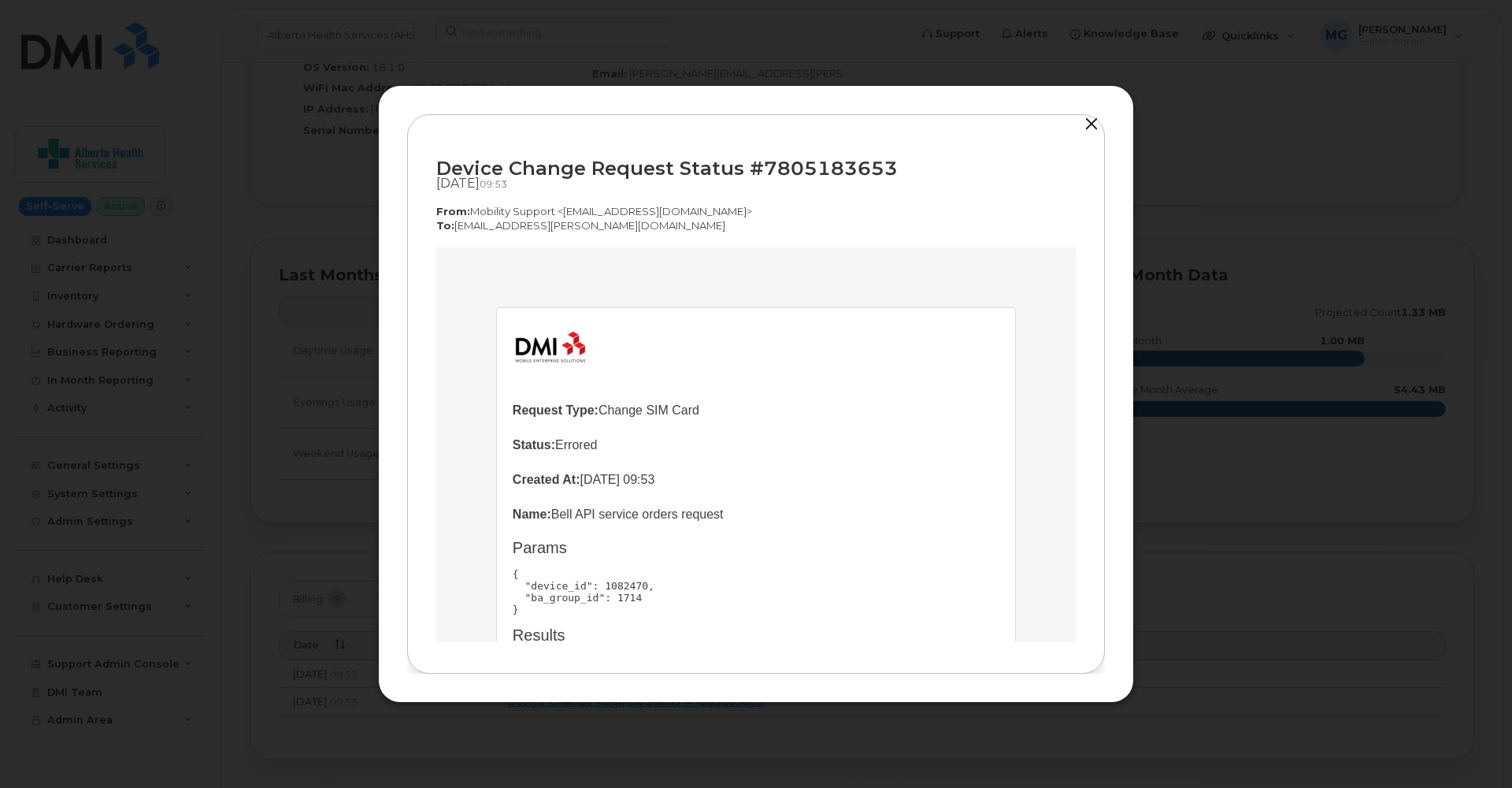
click at [513, 345] on img at bounding box center [551, 346] width 76 height 47
drag, startPoint x: 454, startPoint y: 408, endPoint x: 590, endPoint y: 553, distance: 198.8
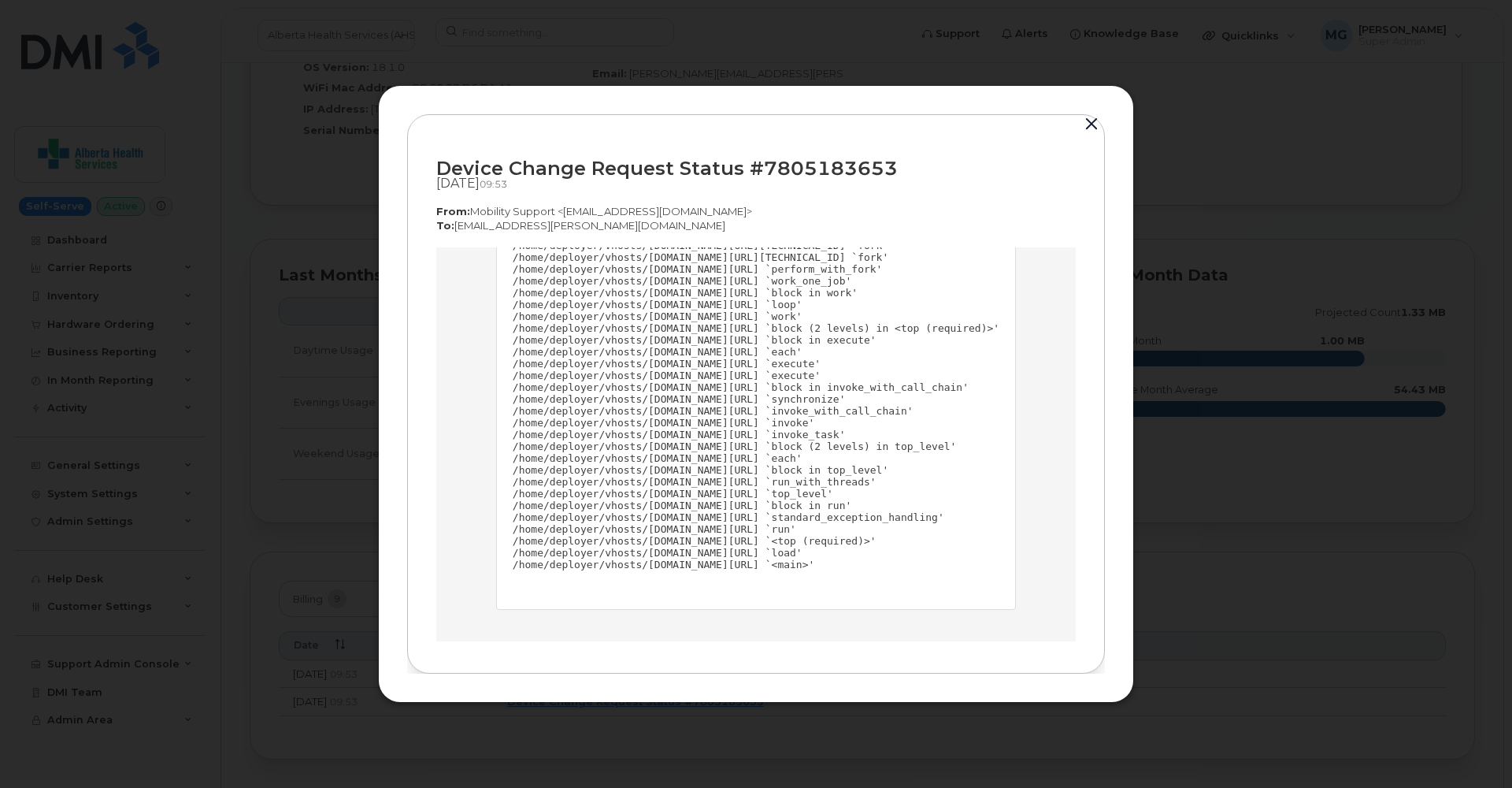
scroll to position [1820, 0]
click at [986, 559] on pre "/home/deployer/vhosts/[DOMAIN_NAME][URL] `parse' /home/deployer/vhosts/[DOMAIN_…" at bounding box center [756, 156] width 487 height 827
copy td "Request Type: Change SIM Card Status: Errored Created At: [DATE] 09:53 Name: Be…"
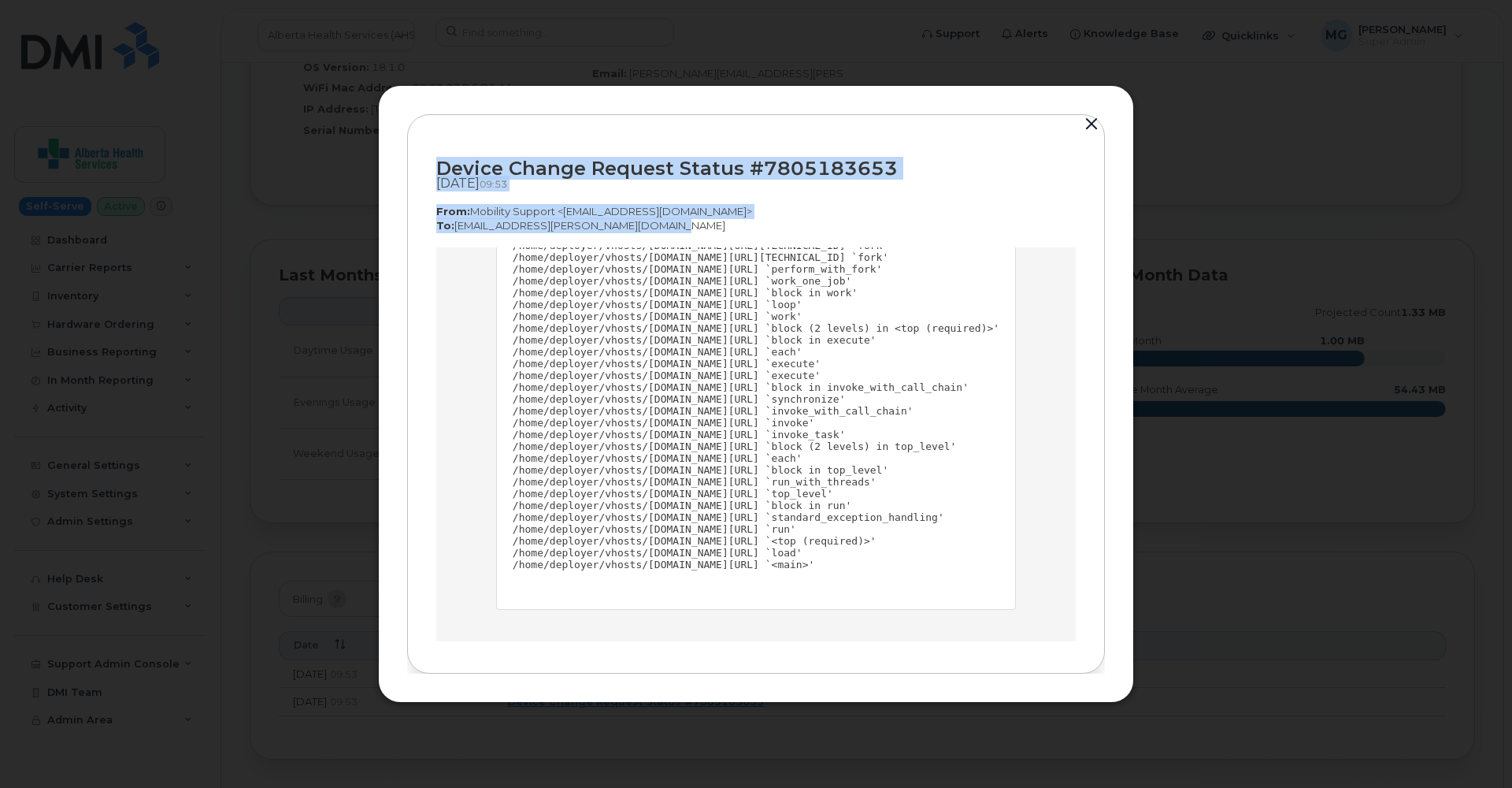
drag, startPoint x: 656, startPoint y: 226, endPoint x: 418, endPoint y: 159, distance: 247.3
click at [418, 159] on div "Device Change Request Status #7805183653 [DATE]  09:53 From:  Mobility Support …" at bounding box center [756, 394] width 698 height 560
copy div "Device Change Request Status #7805183653 [DATE]  09:53 From:  Mobility Support …"
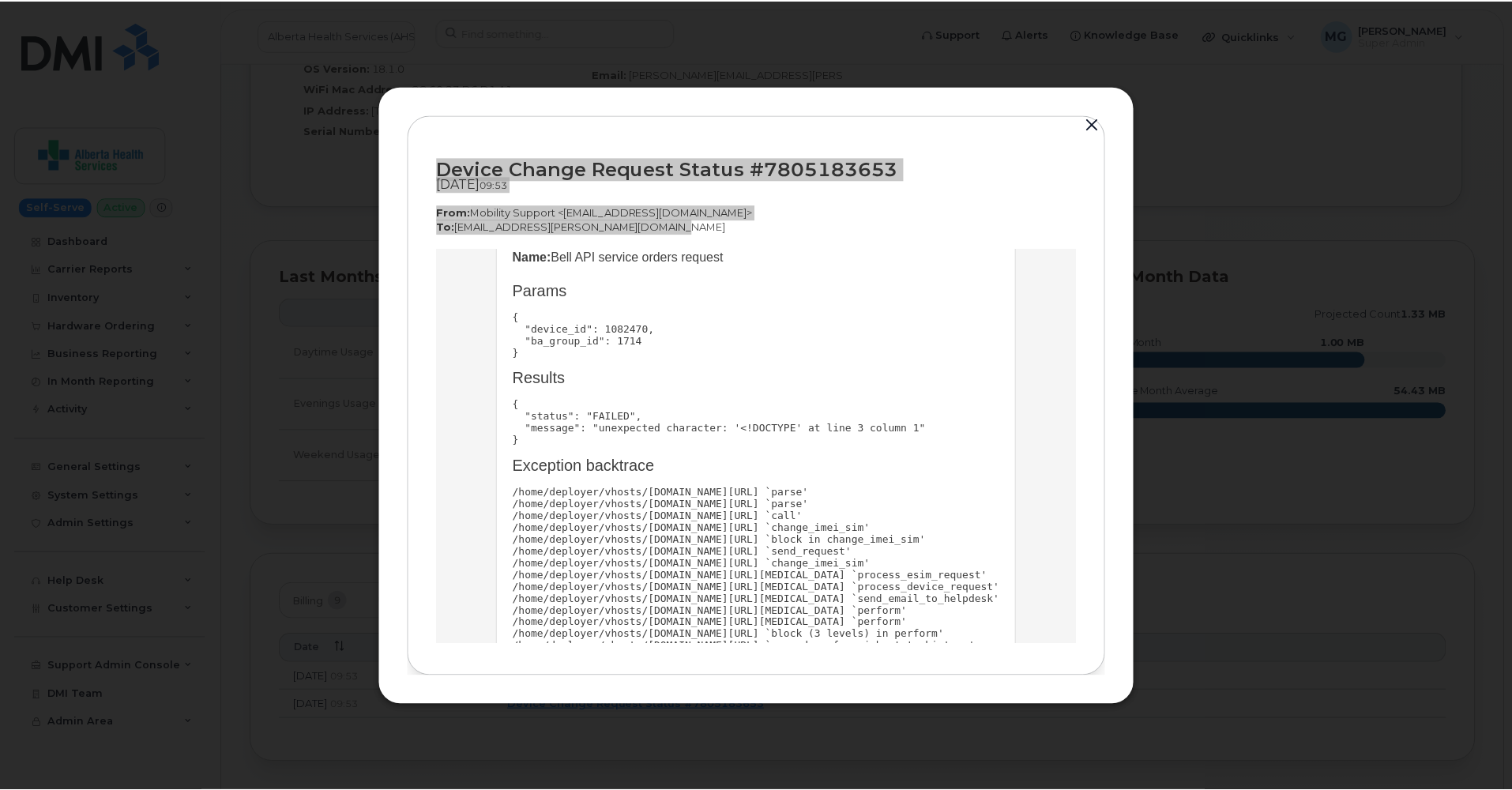
scroll to position [288, 0]
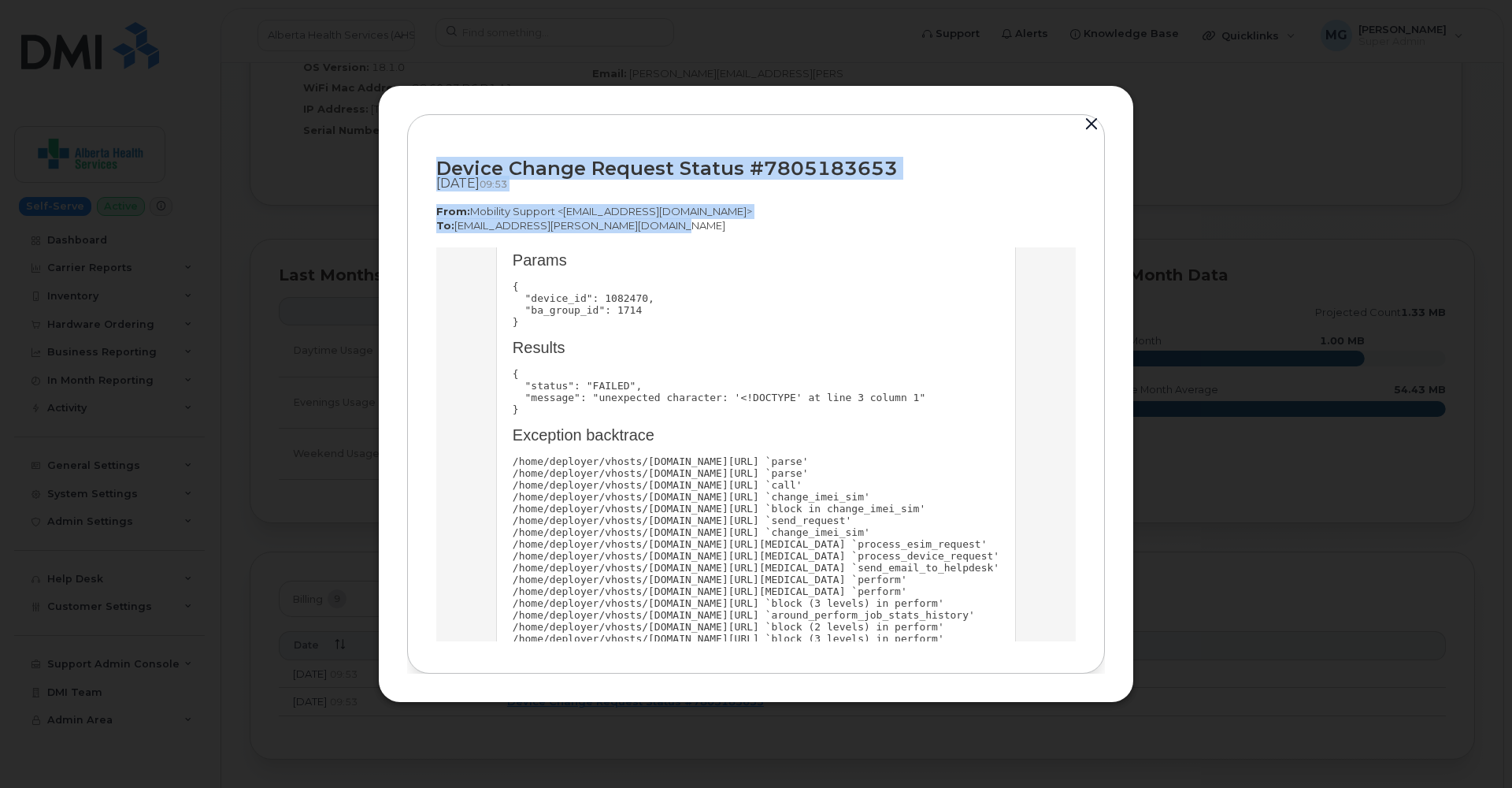
click at [1092, 126] on button "button" at bounding box center [1092, 125] width 24 height 22
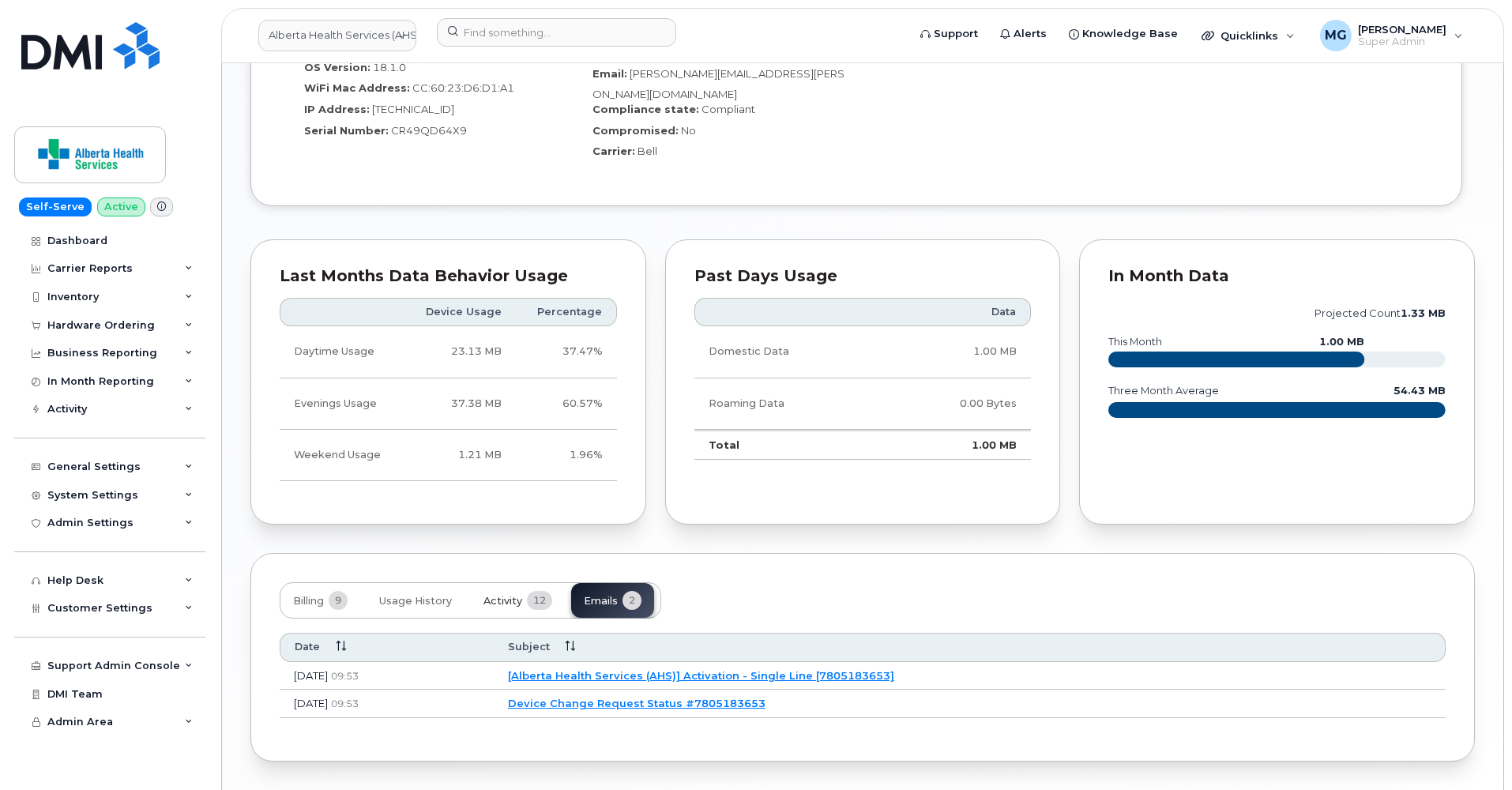
click at [511, 595] on span "Activity" at bounding box center [503, 601] width 38 height 13
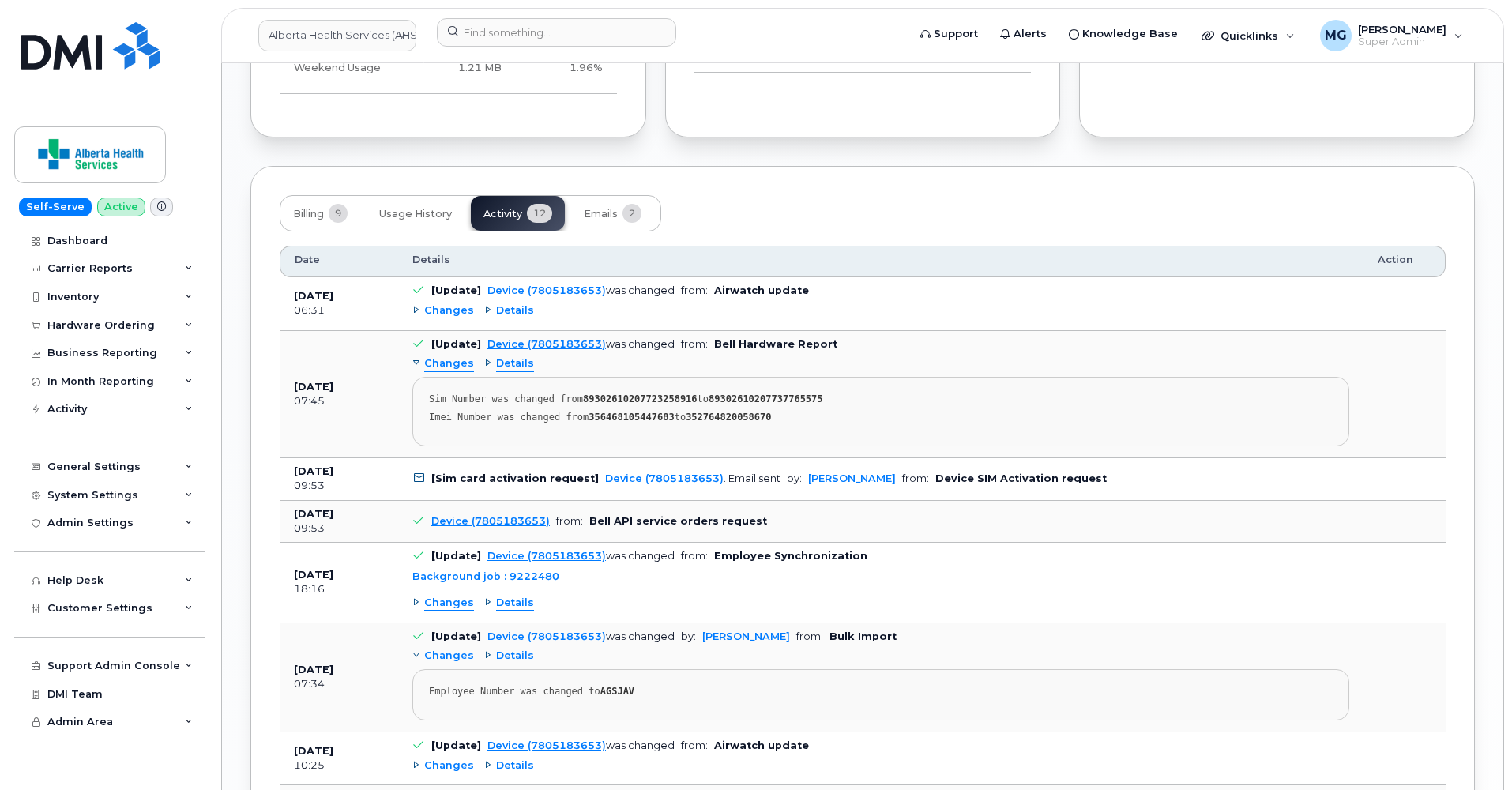
scroll to position [1548, 0]
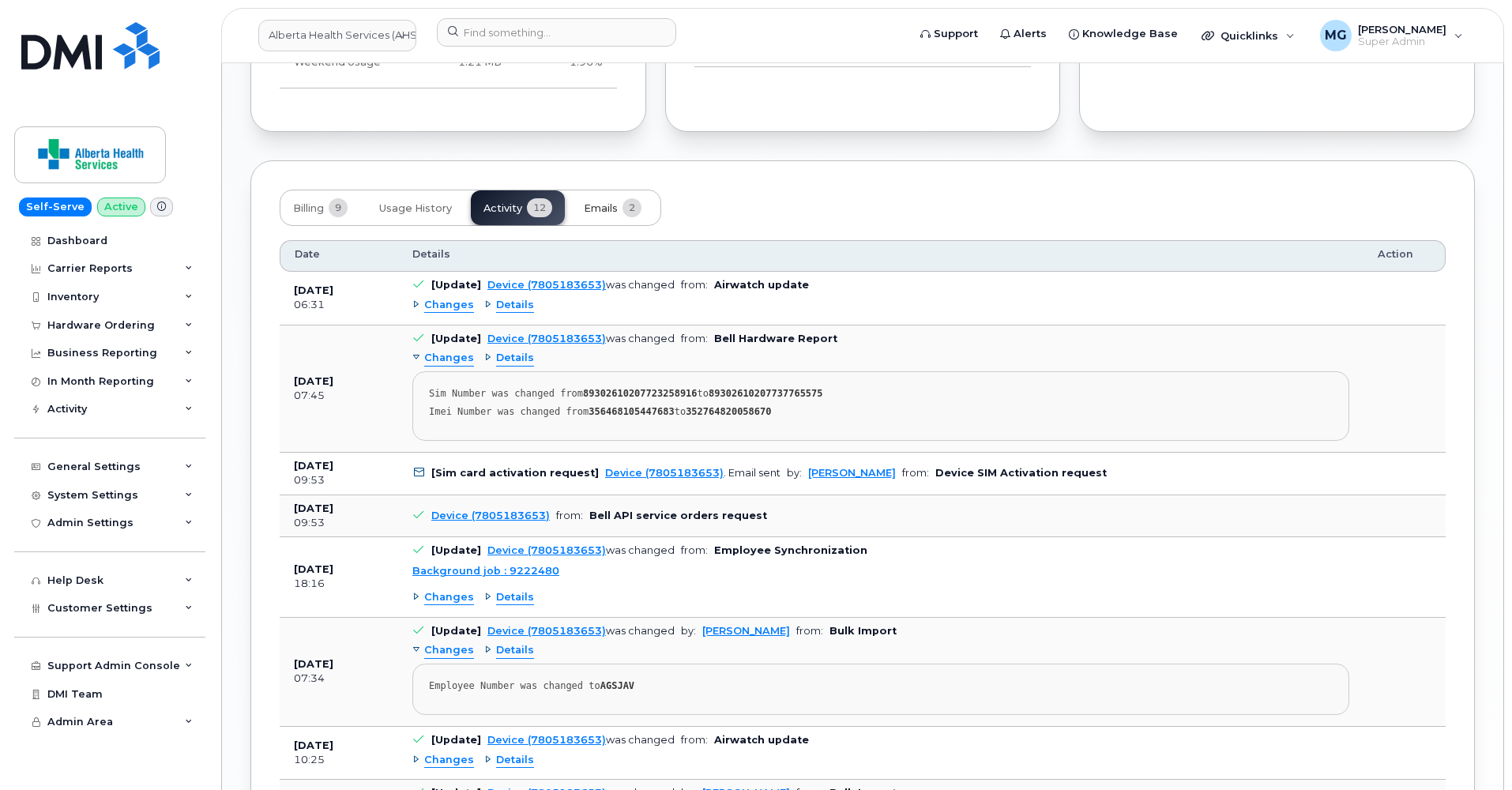
click at [604, 202] on span "Emails" at bounding box center [600, 208] width 34 height 13
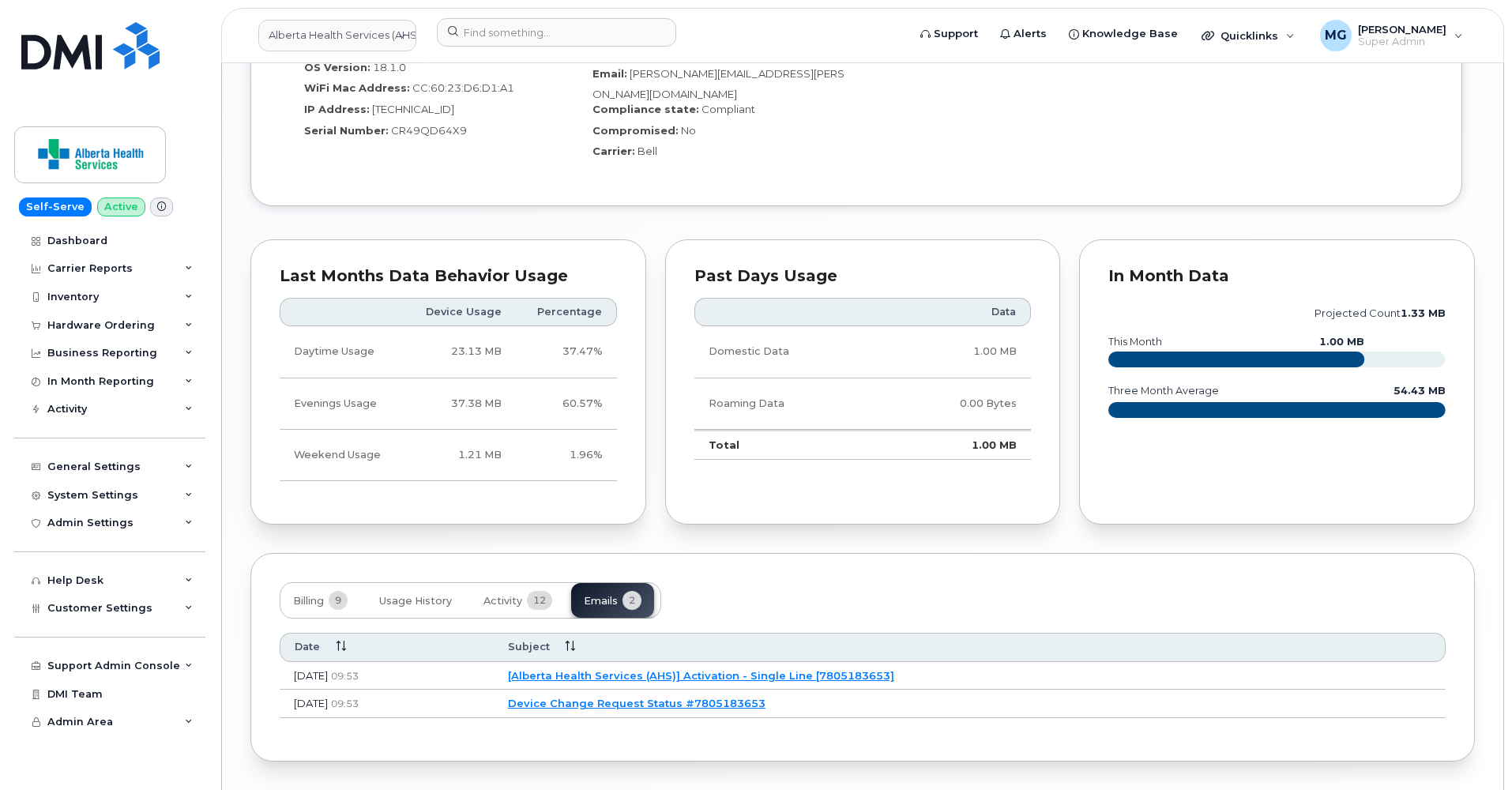
click at [632, 669] on link "[Alberta Health Services (AHS)] Activation - Single Line [7805183653]" at bounding box center [701, 675] width 386 height 13
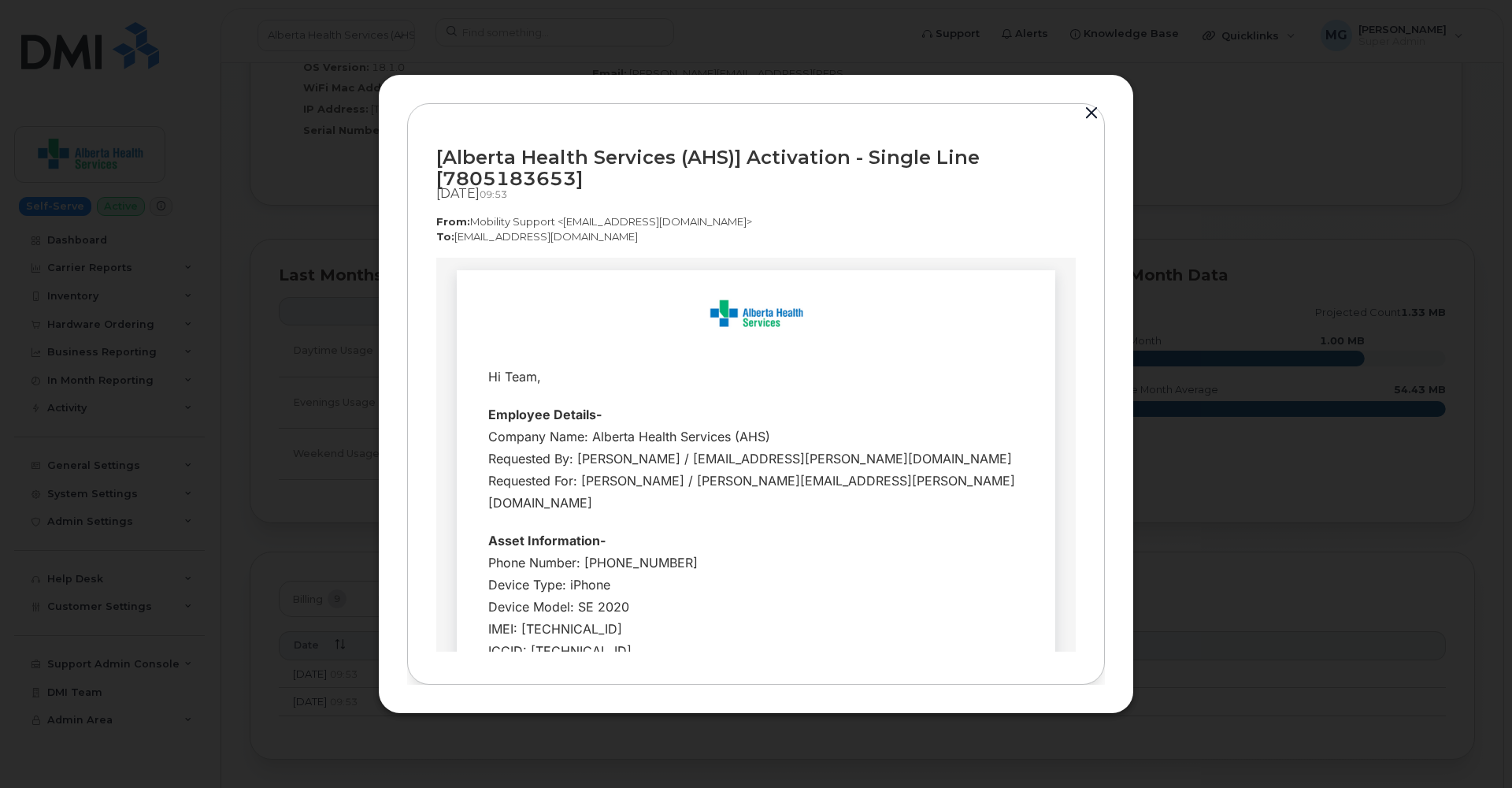
scroll to position [0, 0]
drag, startPoint x: 822, startPoint y: 502, endPoint x: 481, endPoint y: 378, distance: 362.8
click at [481, 378] on tbody "Hi Team, Employee Details- Company Name: Alberta Health Services (AHS) Requeste…" at bounding box center [756, 628] width 575 height 535
click at [1089, 111] on button "button" at bounding box center [1092, 113] width 24 height 22
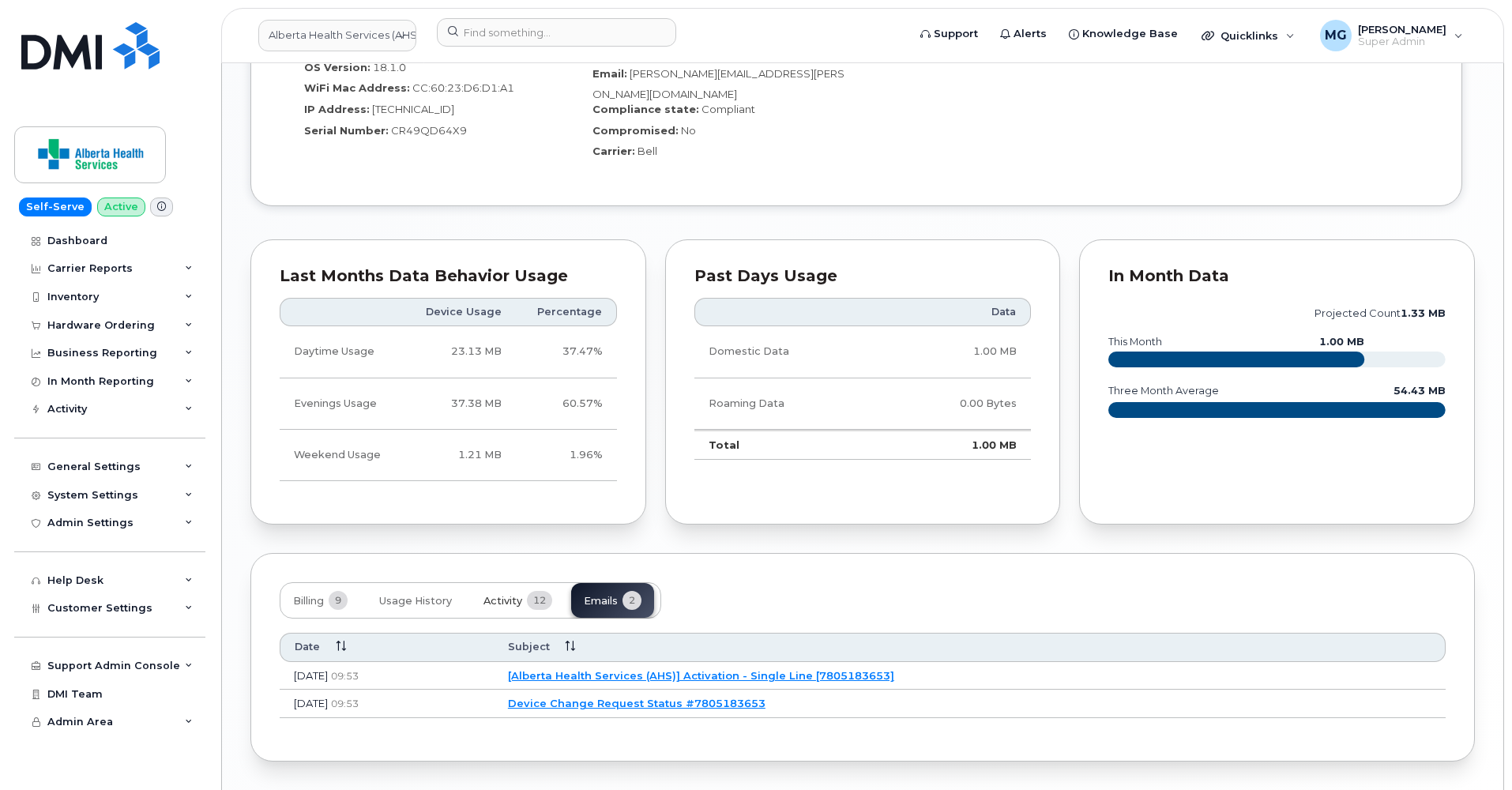
click at [494, 595] on span "Activity" at bounding box center [503, 601] width 38 height 13
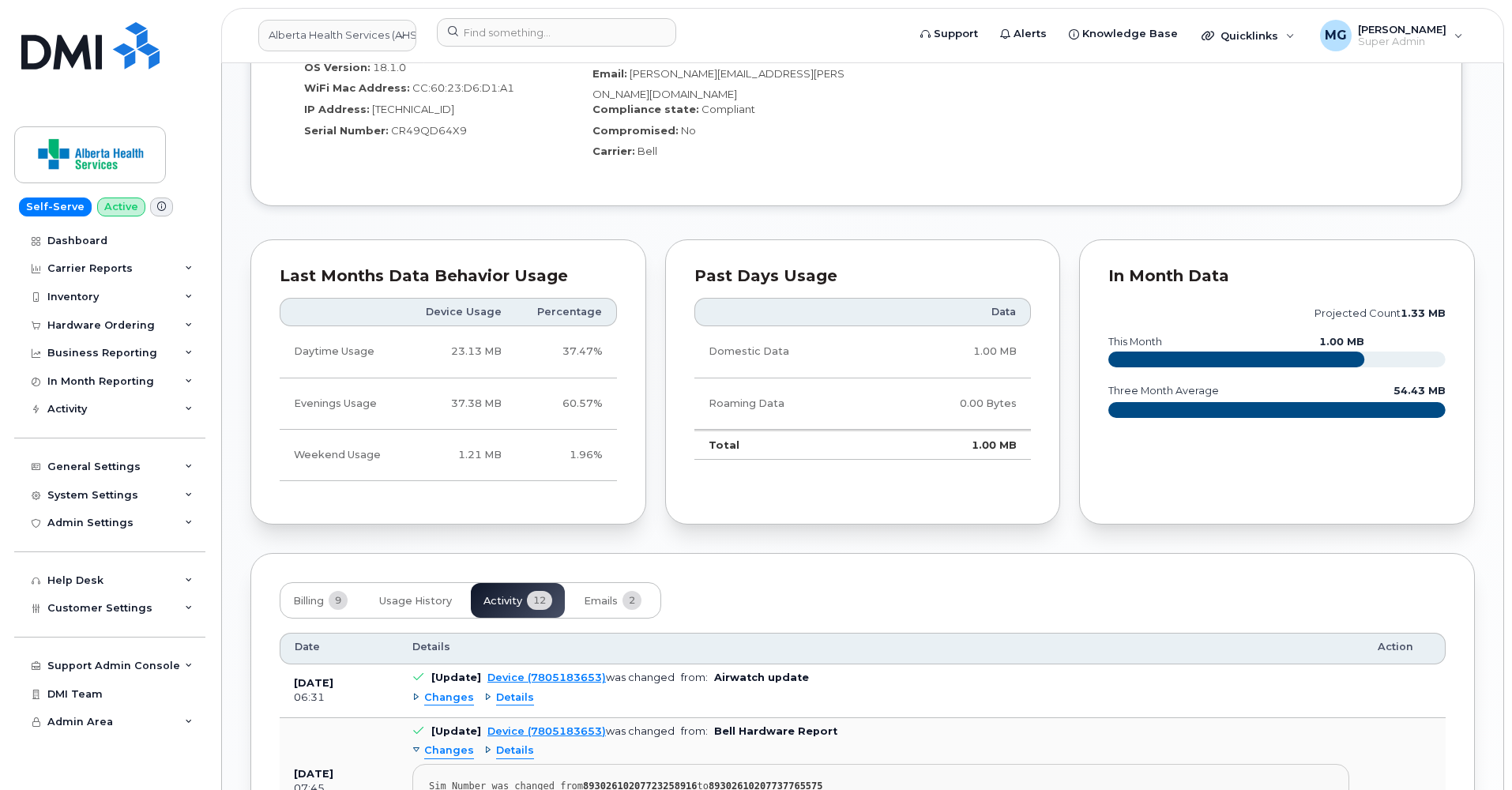
click at [494, 582] on div "Billing 9 Usage History Activity 12 Emails 2" at bounding box center [471, 599] width 382 height 36
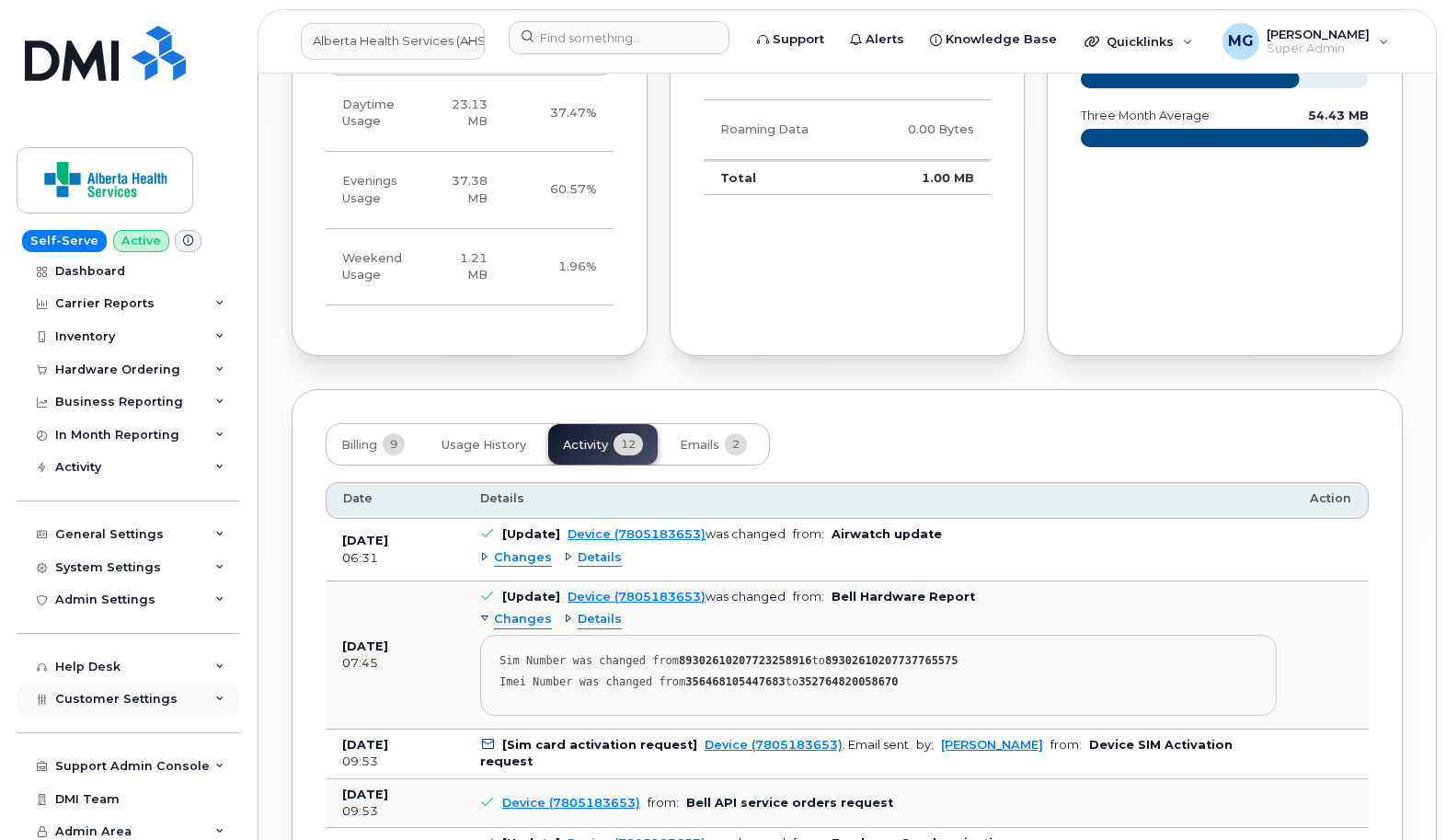
scroll to position [8, 0]
click at [109, 751] on div "Support Admin Console" at bounding box center [128, 766] width 223 height 33
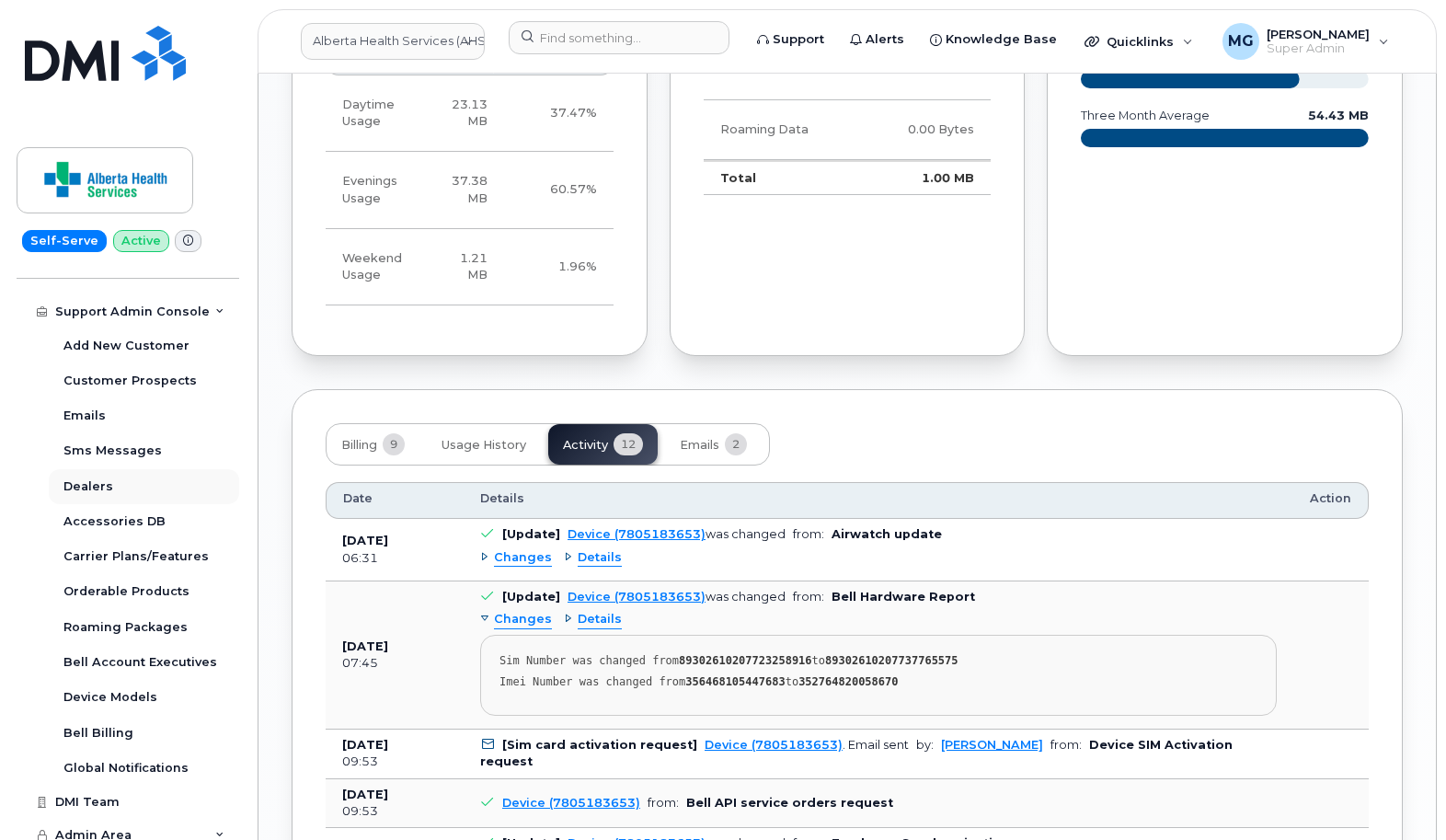
scroll to position [463, 0]
click at [91, 409] on div "Emails" at bounding box center [84, 417] width 42 height 17
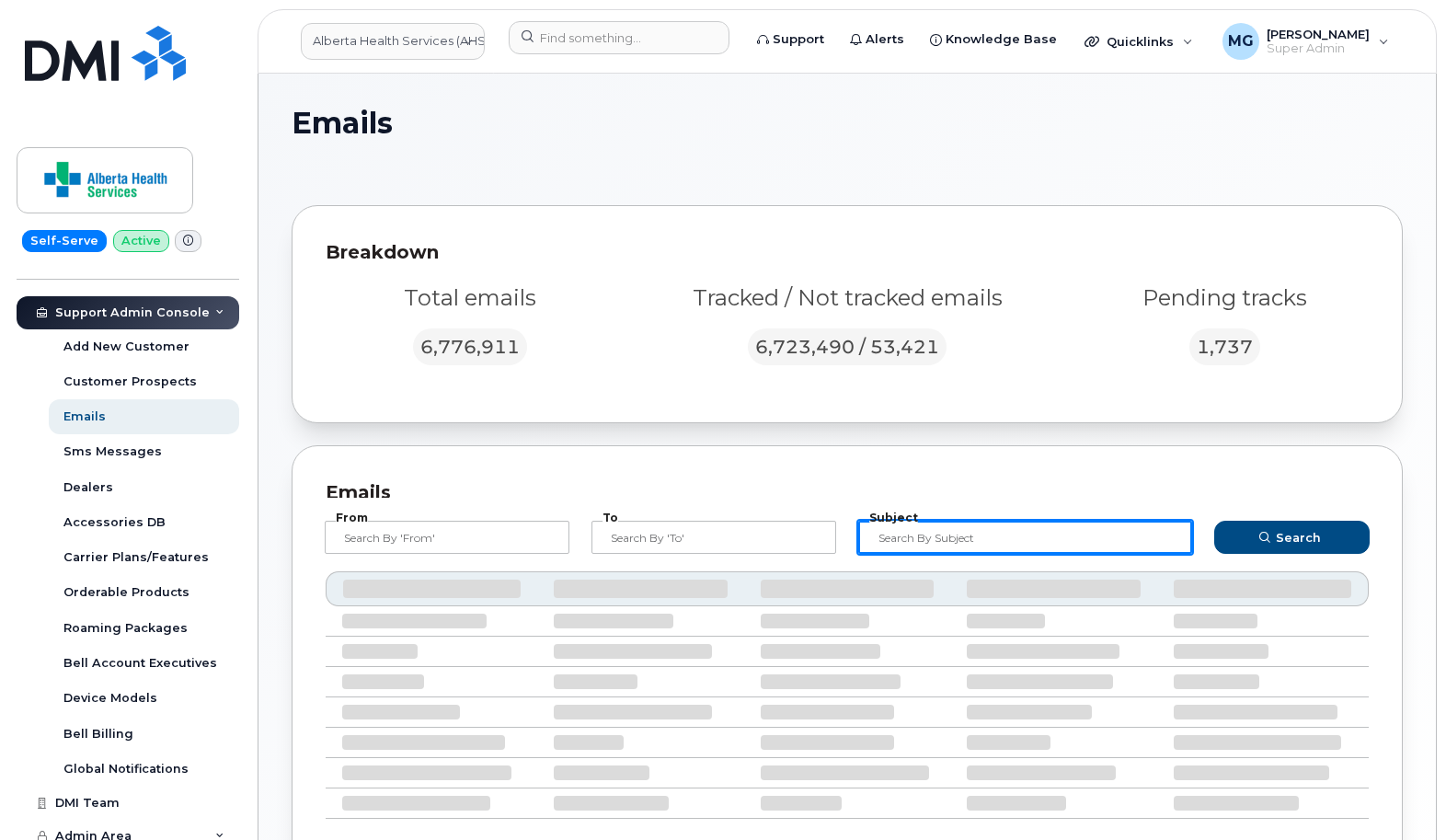
click at [905, 541] on input "text" at bounding box center [1026, 537] width 334 height 33
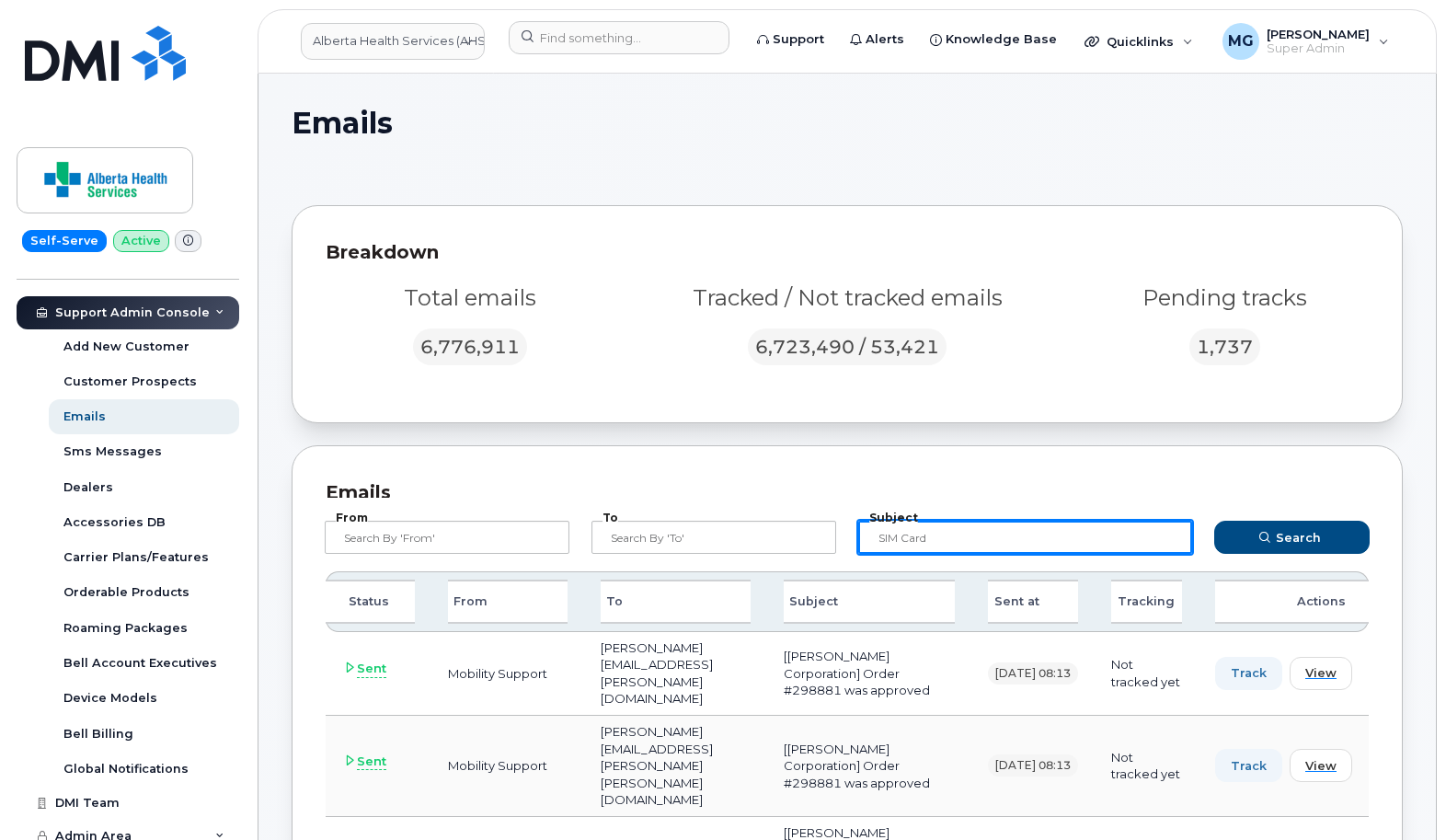
click at [1292, 537] on button "Search" at bounding box center [1292, 537] width 156 height 33
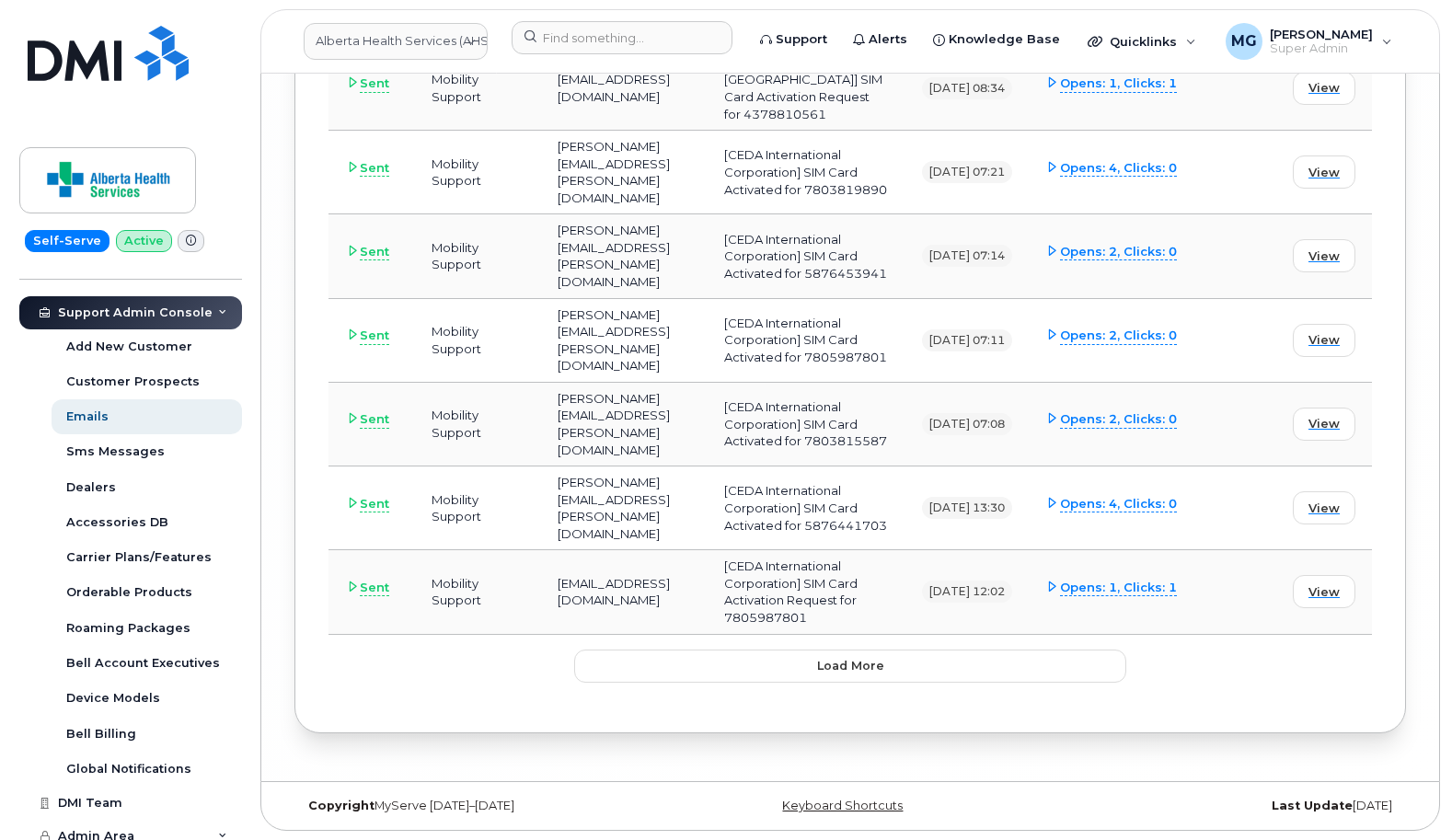
scroll to position [9983, 0]
type input "SIM card"
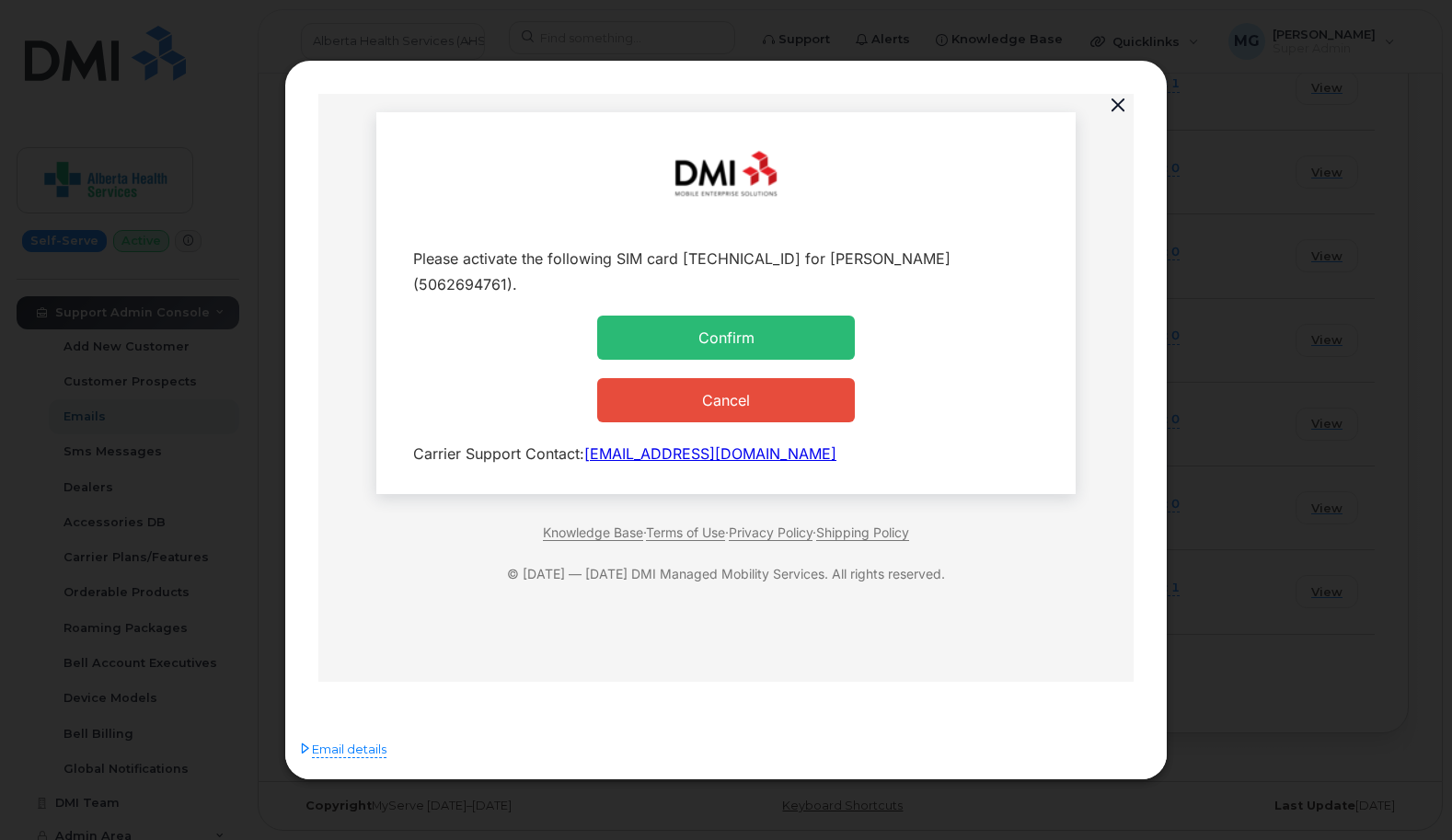
scroll to position [0, 0]
click at [1118, 105] on button "button" at bounding box center [1119, 106] width 28 height 26
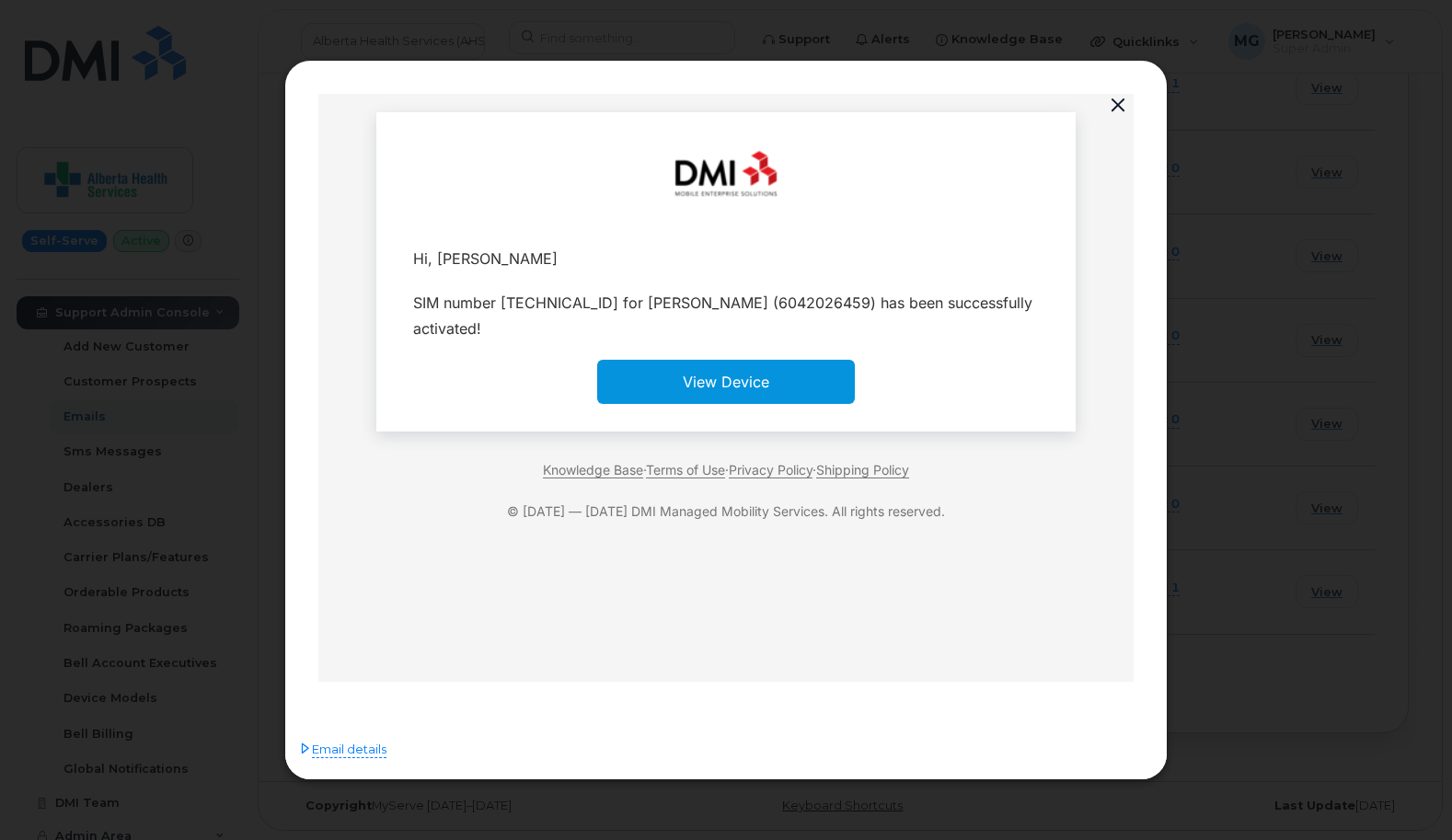
click at [1114, 104] on button "button" at bounding box center [1119, 106] width 28 height 26
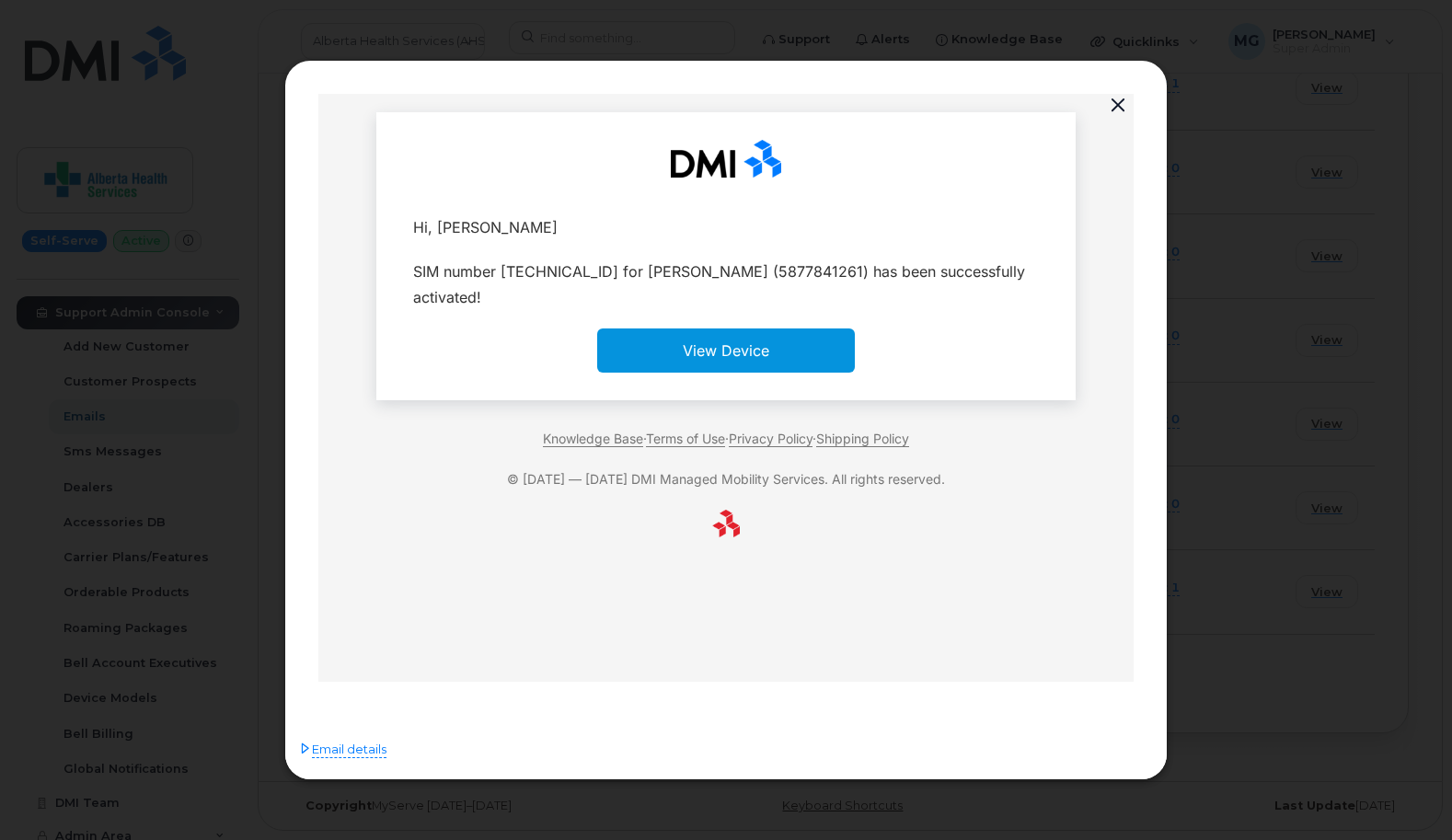
click at [1117, 111] on button "button" at bounding box center [1119, 106] width 28 height 26
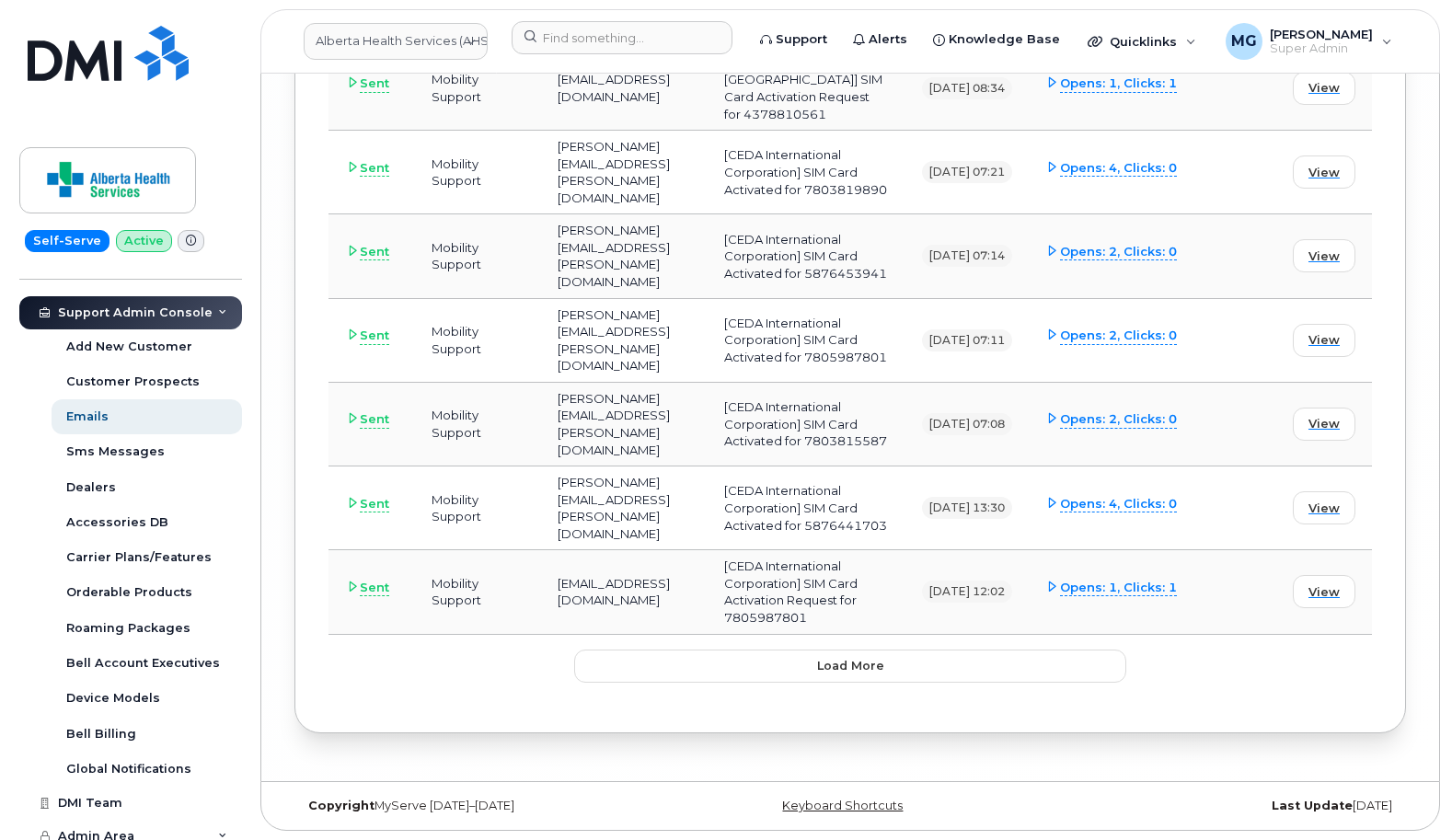
scroll to position [9972, 1]
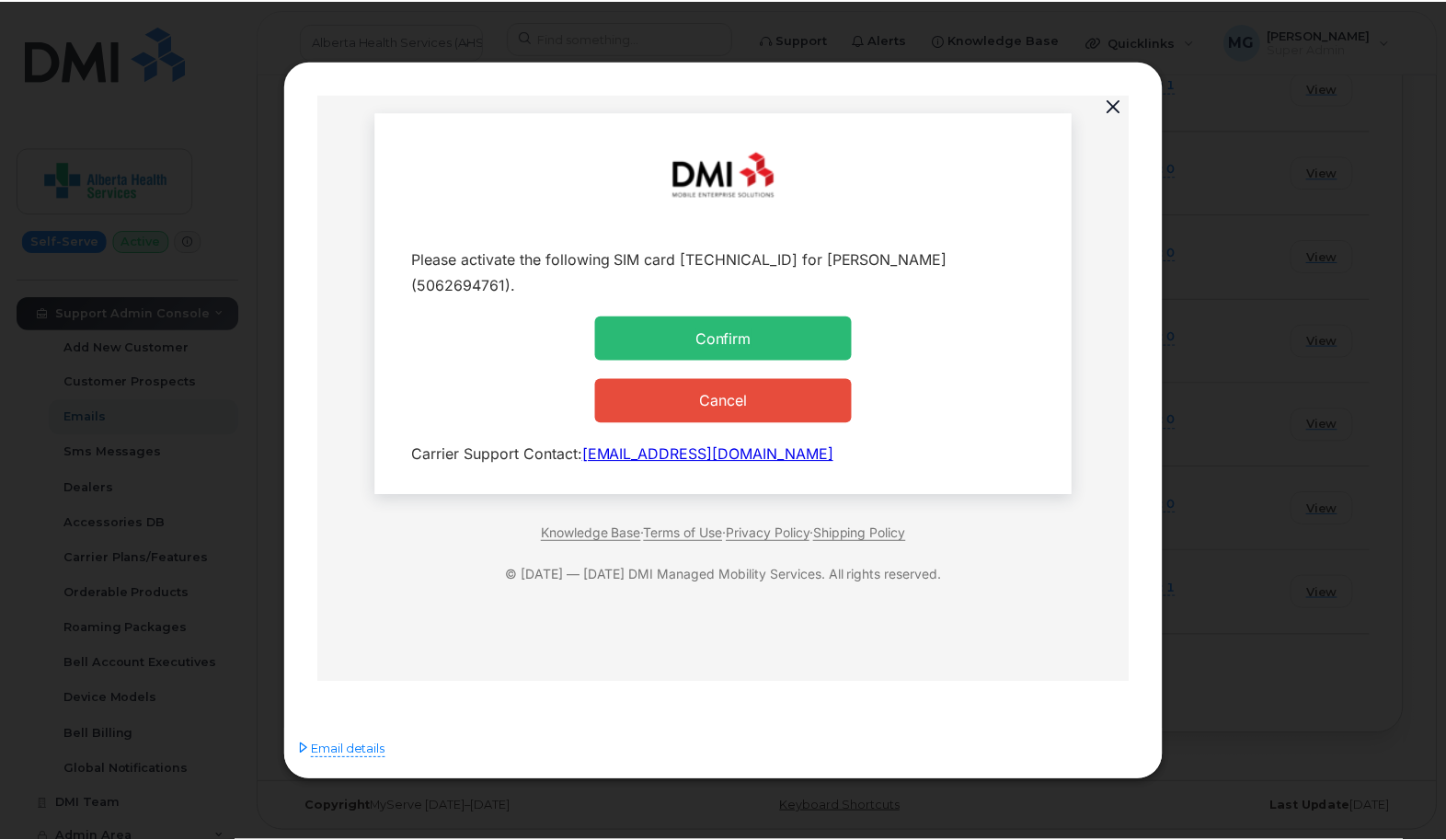
scroll to position [0, 0]
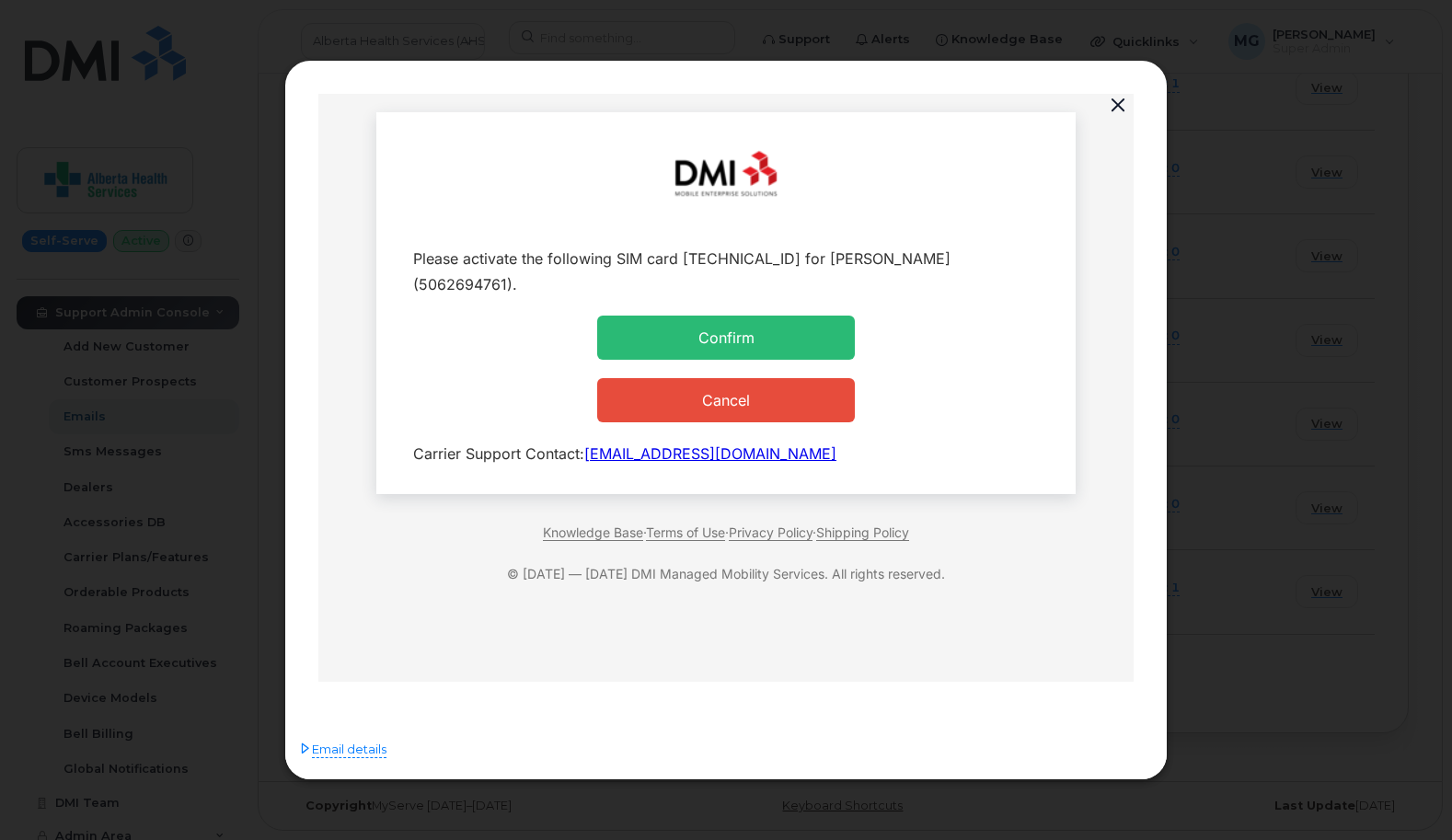
click at [1121, 103] on button "button" at bounding box center [1119, 106] width 28 height 26
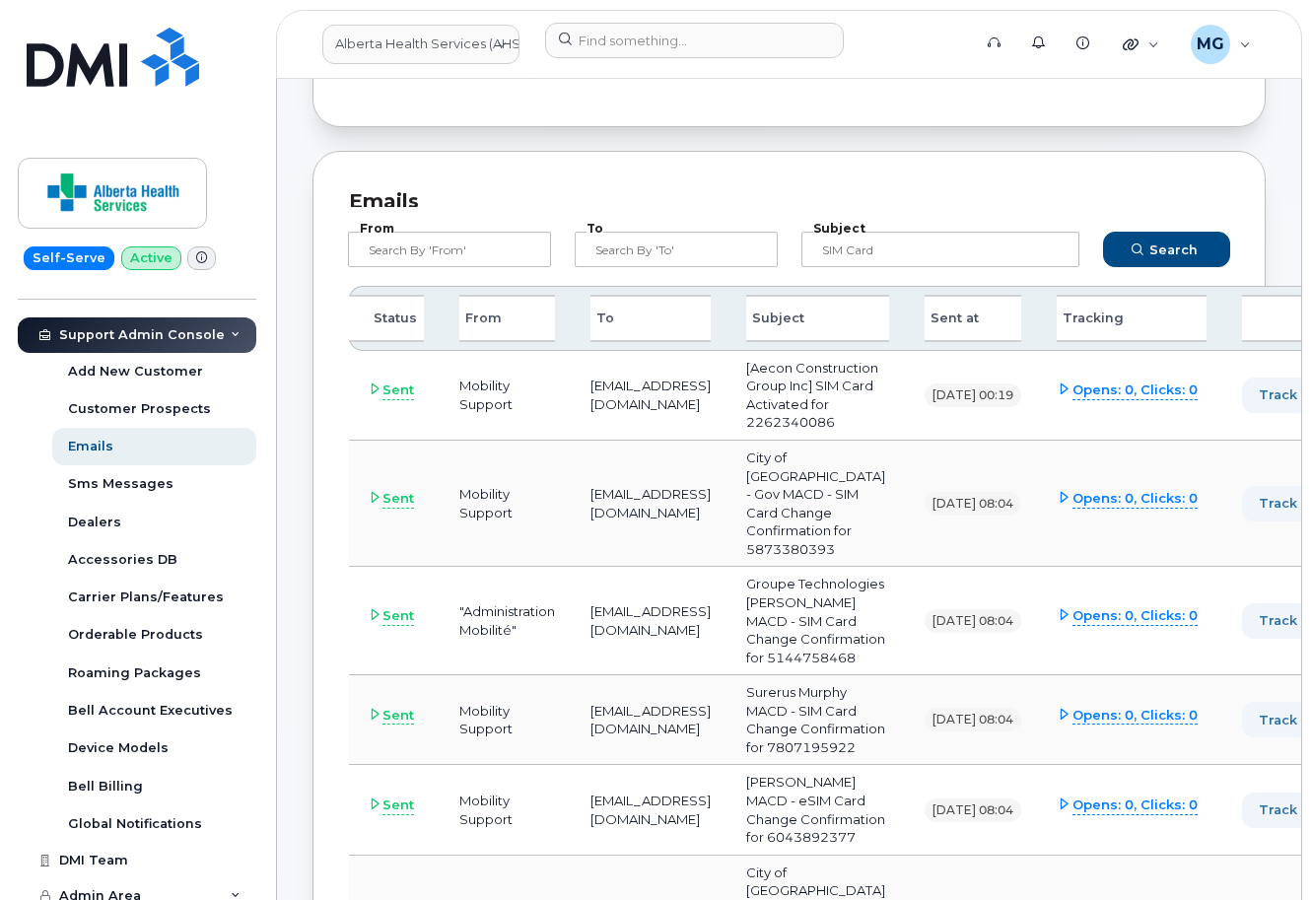
scroll to position [326, 0]
click at [1070, 395] on icon at bounding box center [1064, 388] width 13 height 13
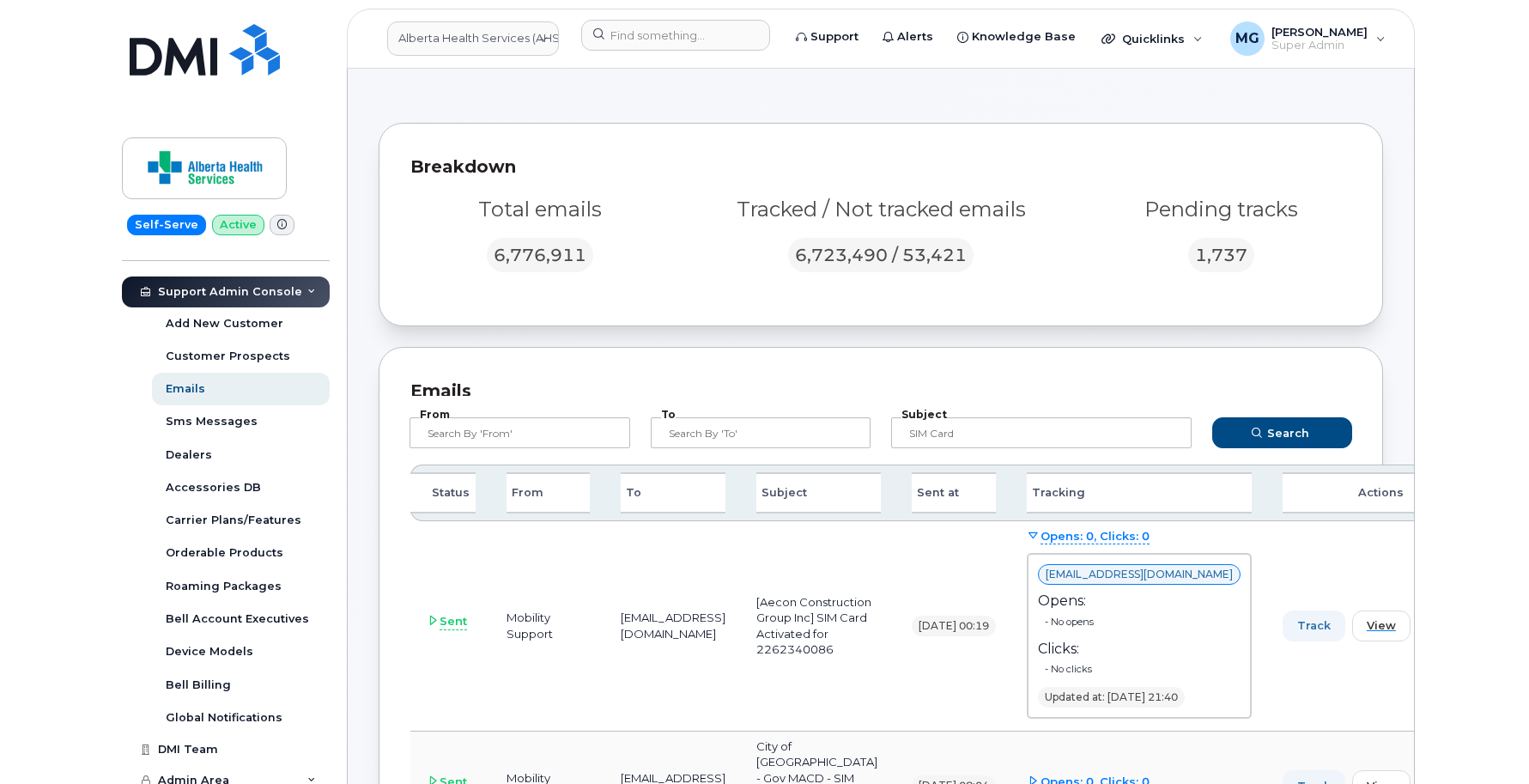
scroll to position [70, 0]
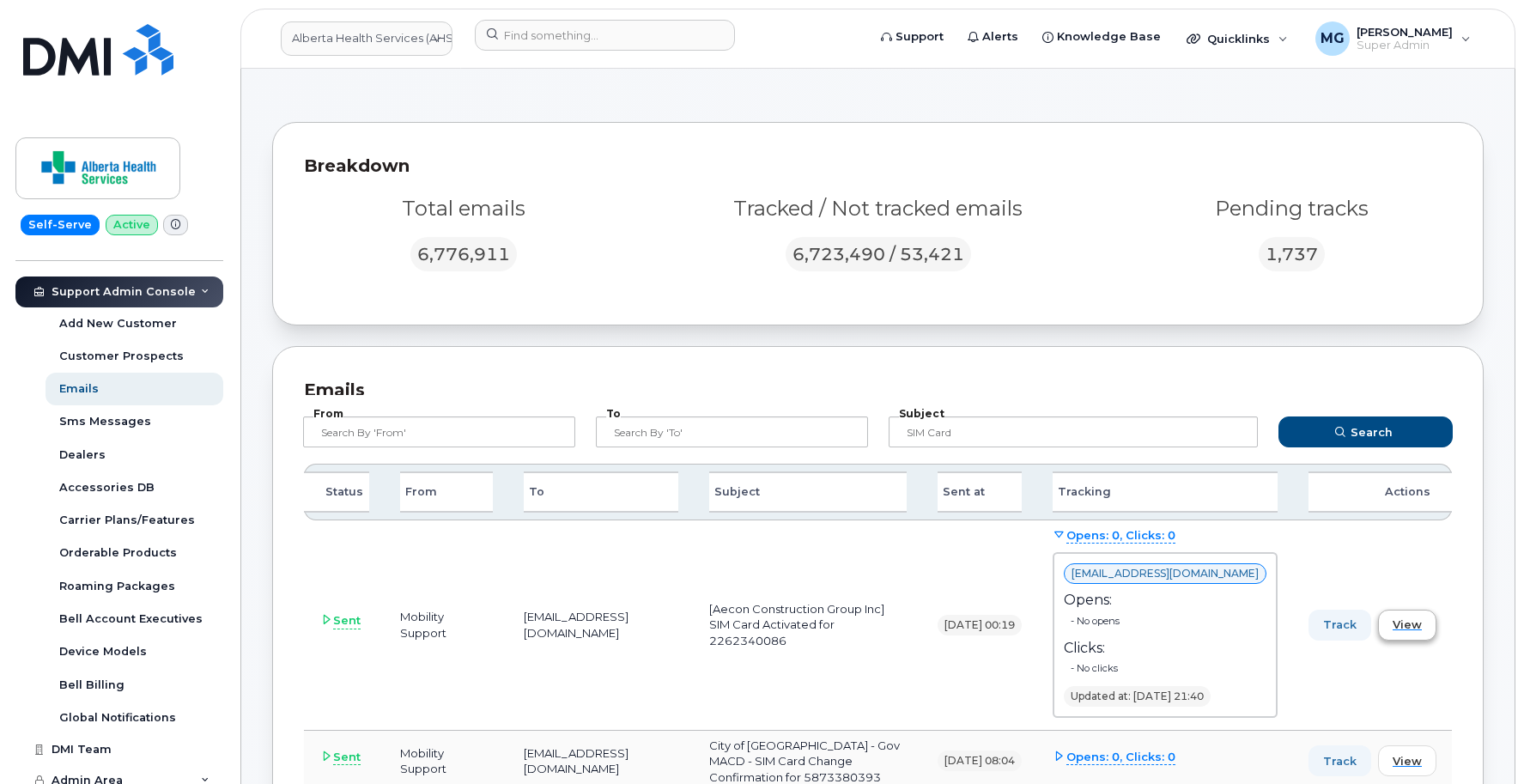
click at [1400, 619] on span "View" at bounding box center [1408, 625] width 30 height 17
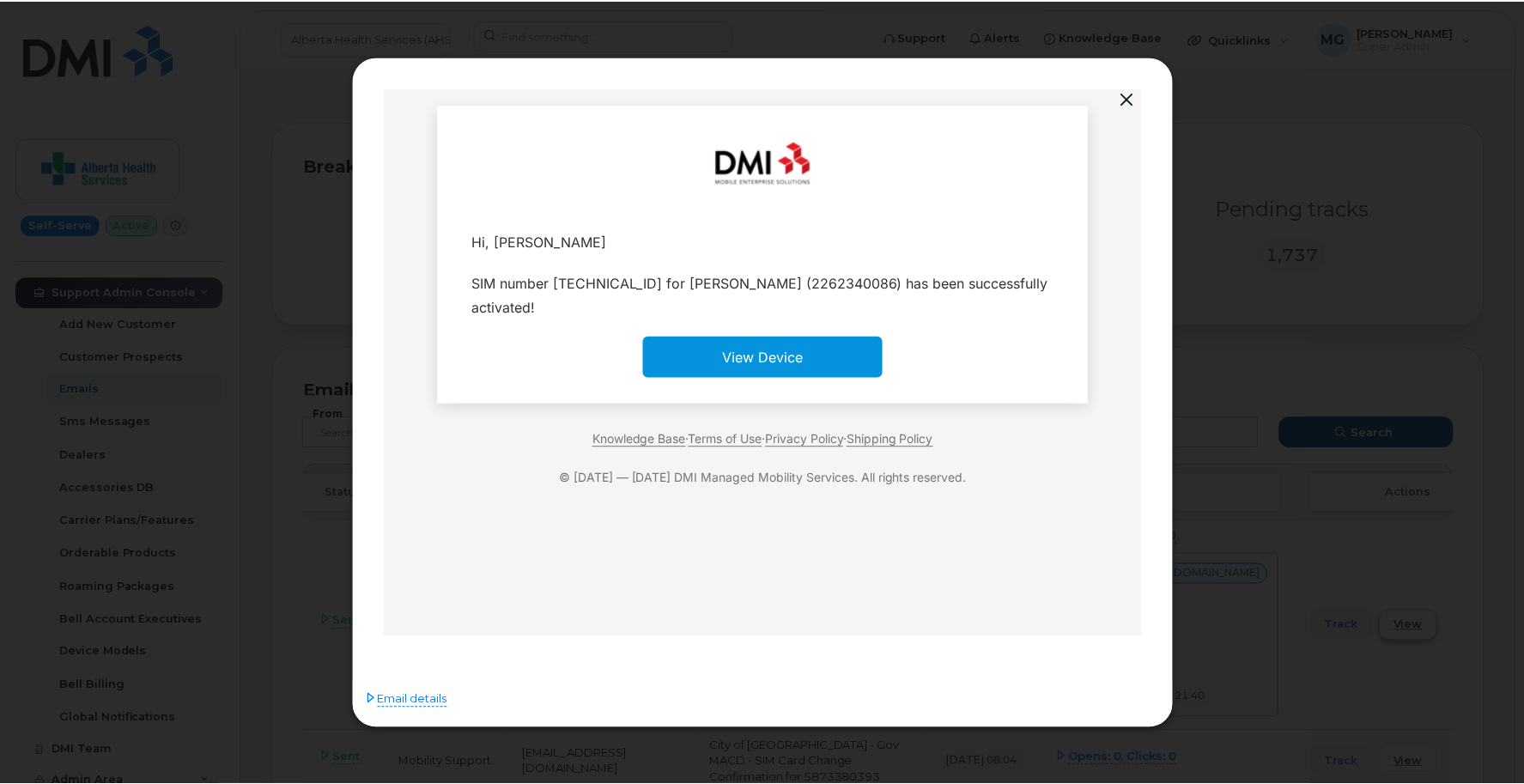
scroll to position [0, 0]
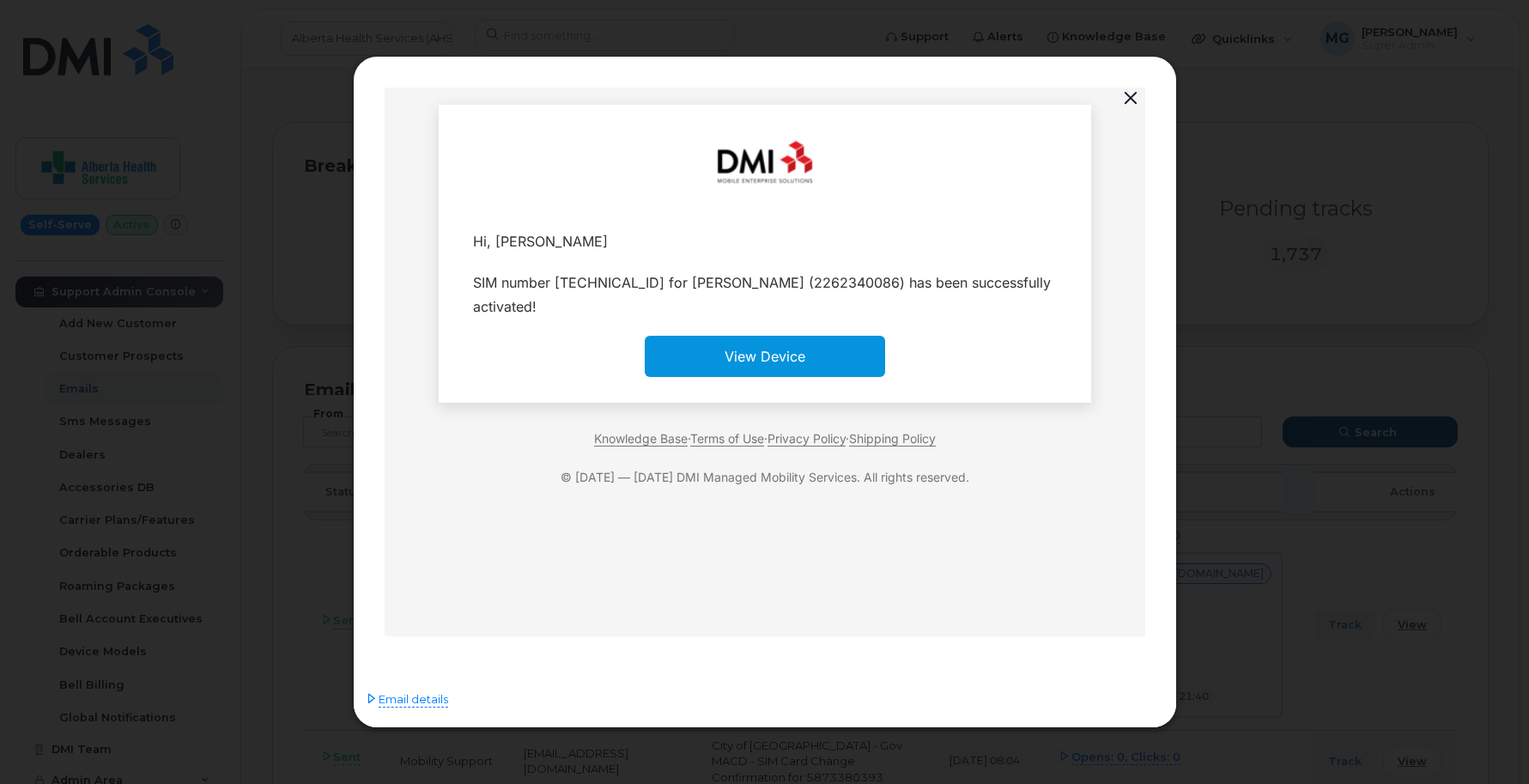
click at [1130, 93] on button "button" at bounding box center [1131, 99] width 26 height 24
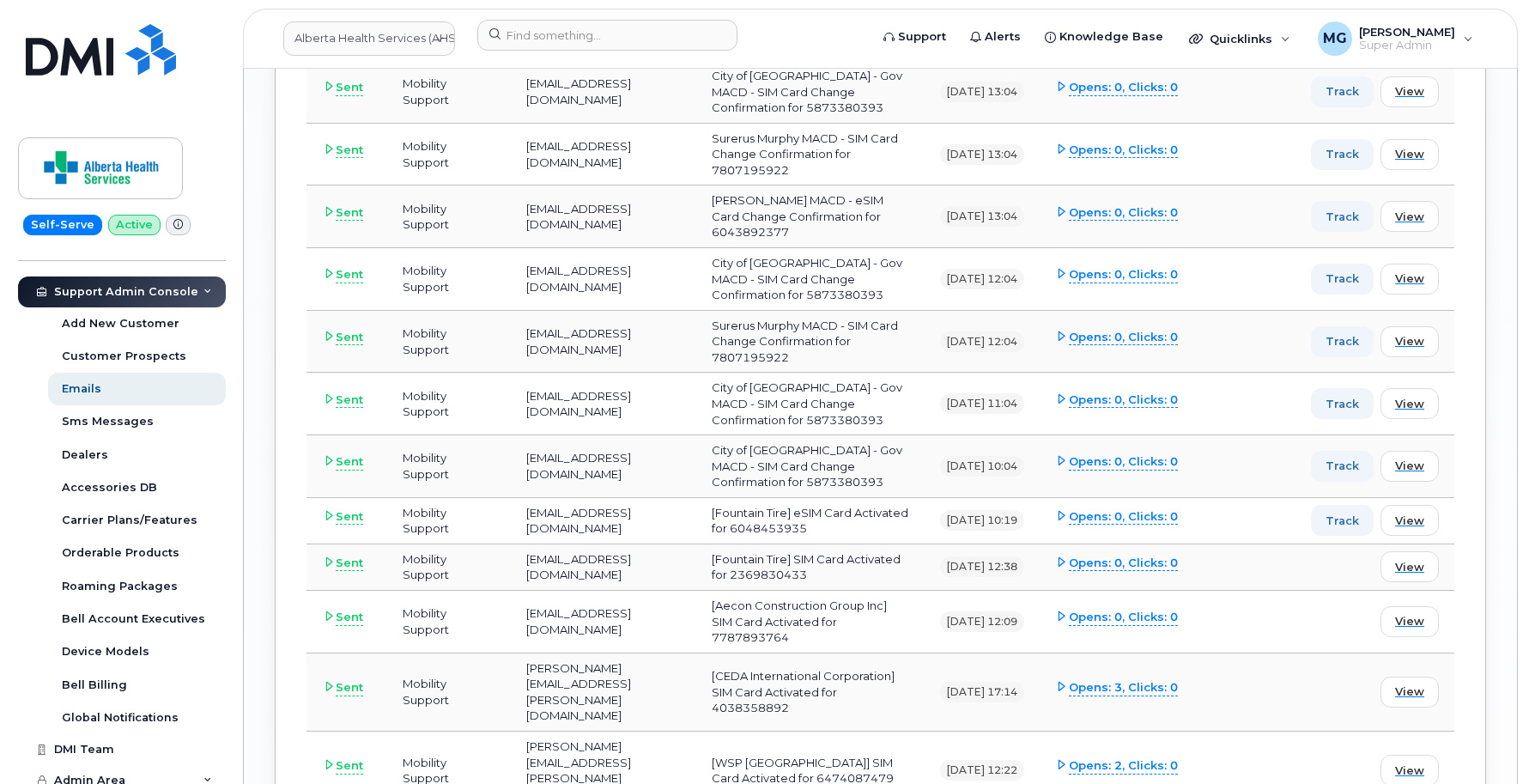
scroll to position [4376, 0]
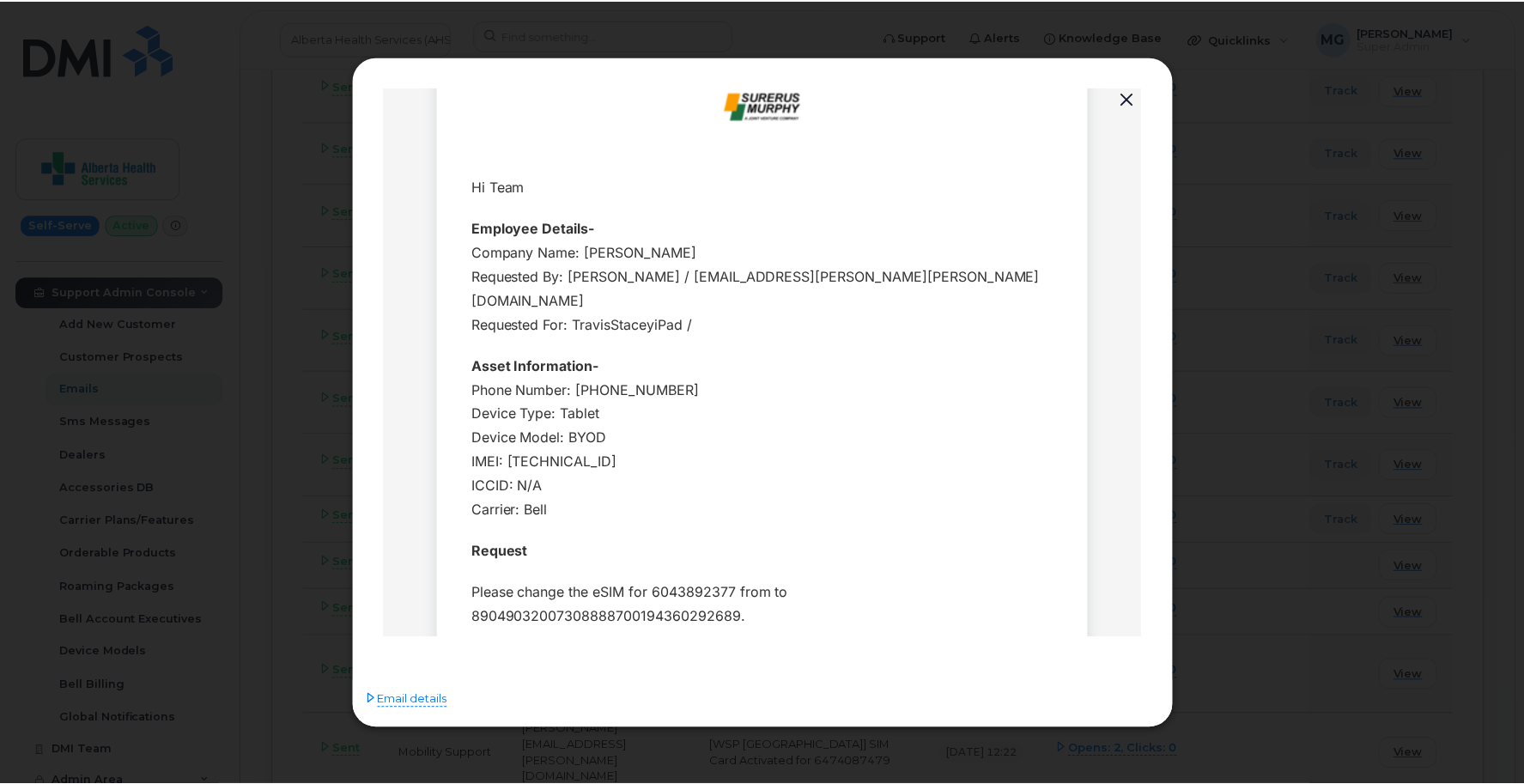
scroll to position [83, 0]
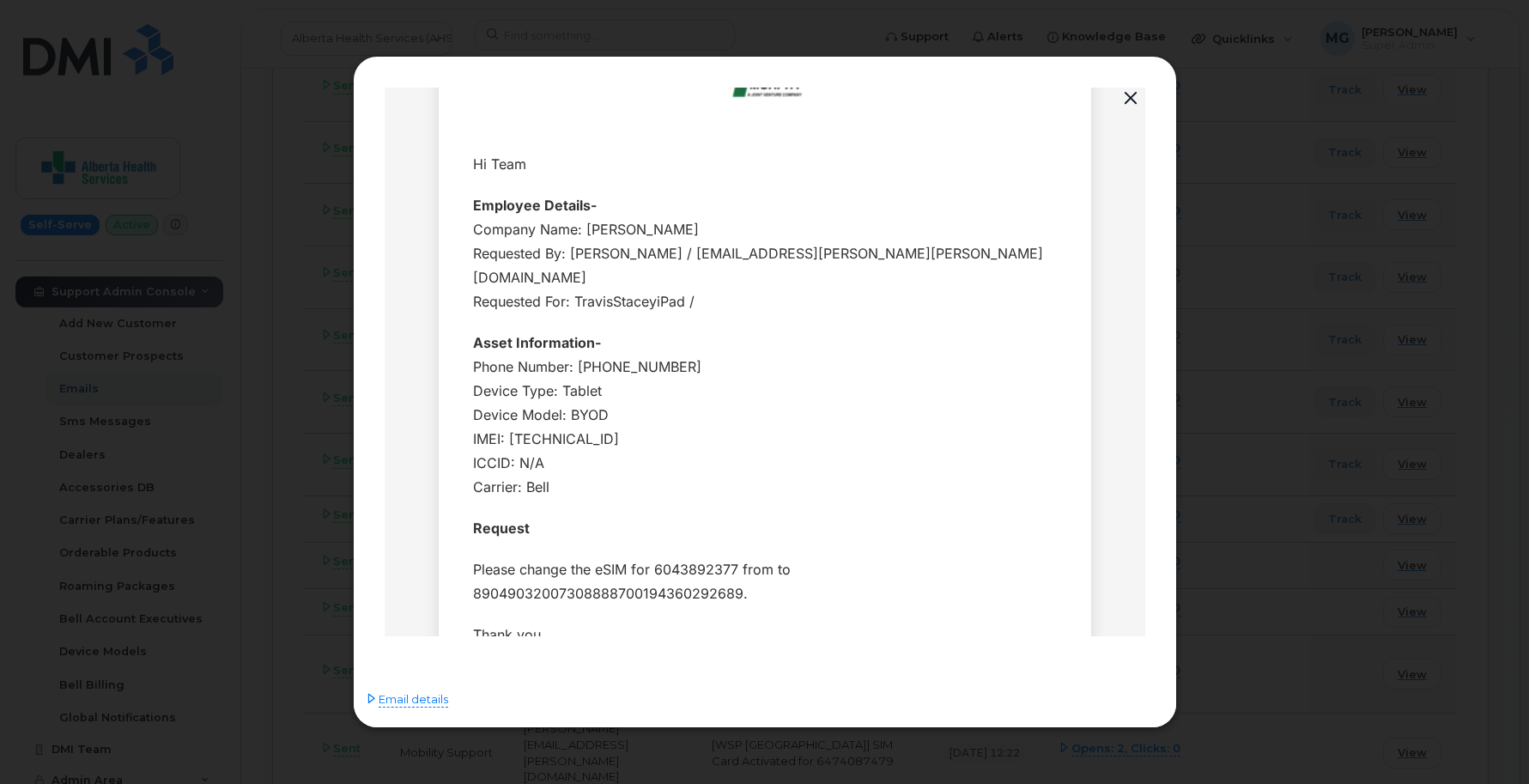
click at [610, 355] on div "Phone Number: [PHONE_NUMBER] Device Type: Tablet Device Model: BYOD IMEI: [TECH…" at bounding box center [764, 427] width 584 height 145
copy div "6043892377"
click at [1126, 97] on button "button" at bounding box center [1131, 99] width 26 height 24
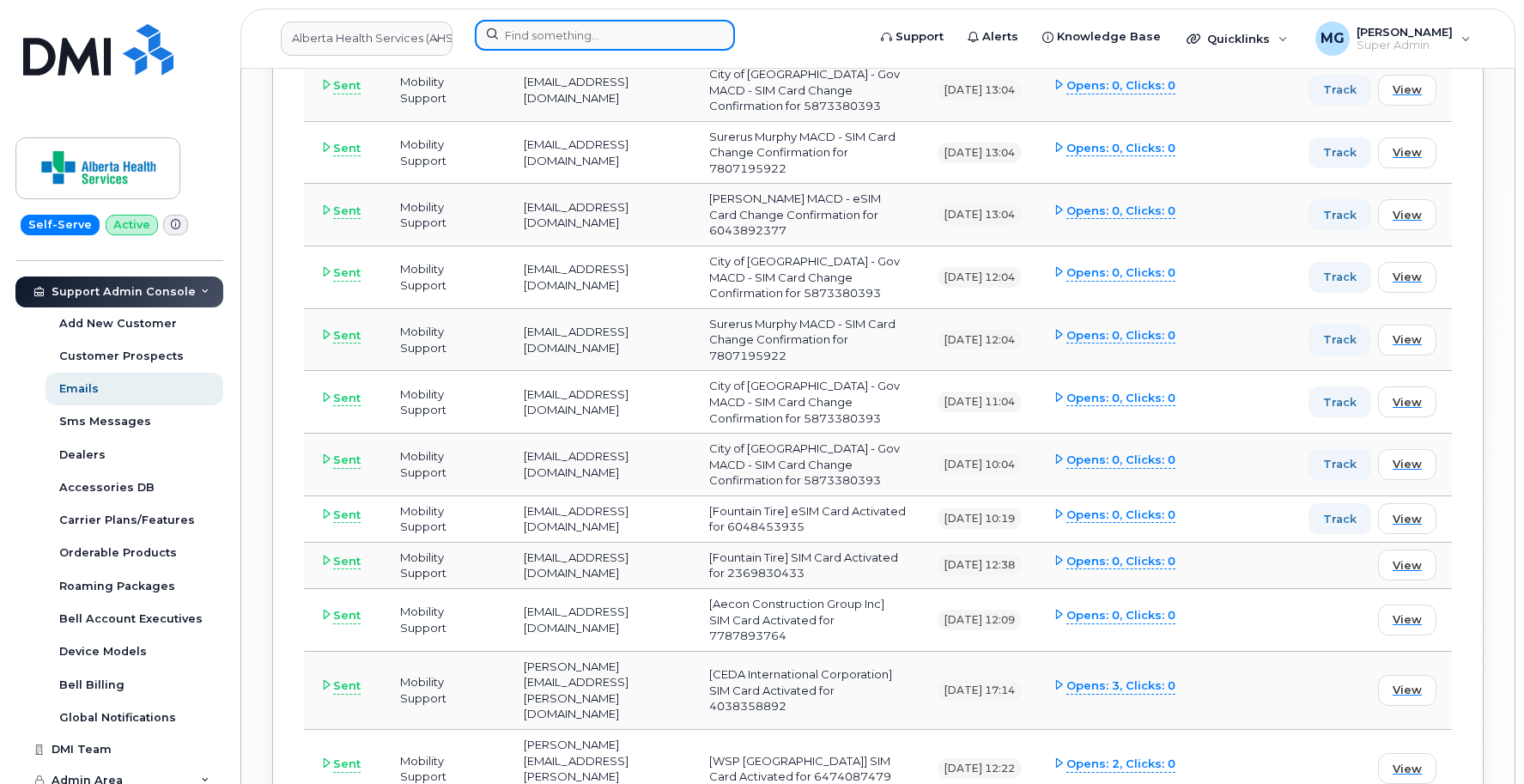
click at [511, 38] on input at bounding box center [605, 35] width 261 height 30
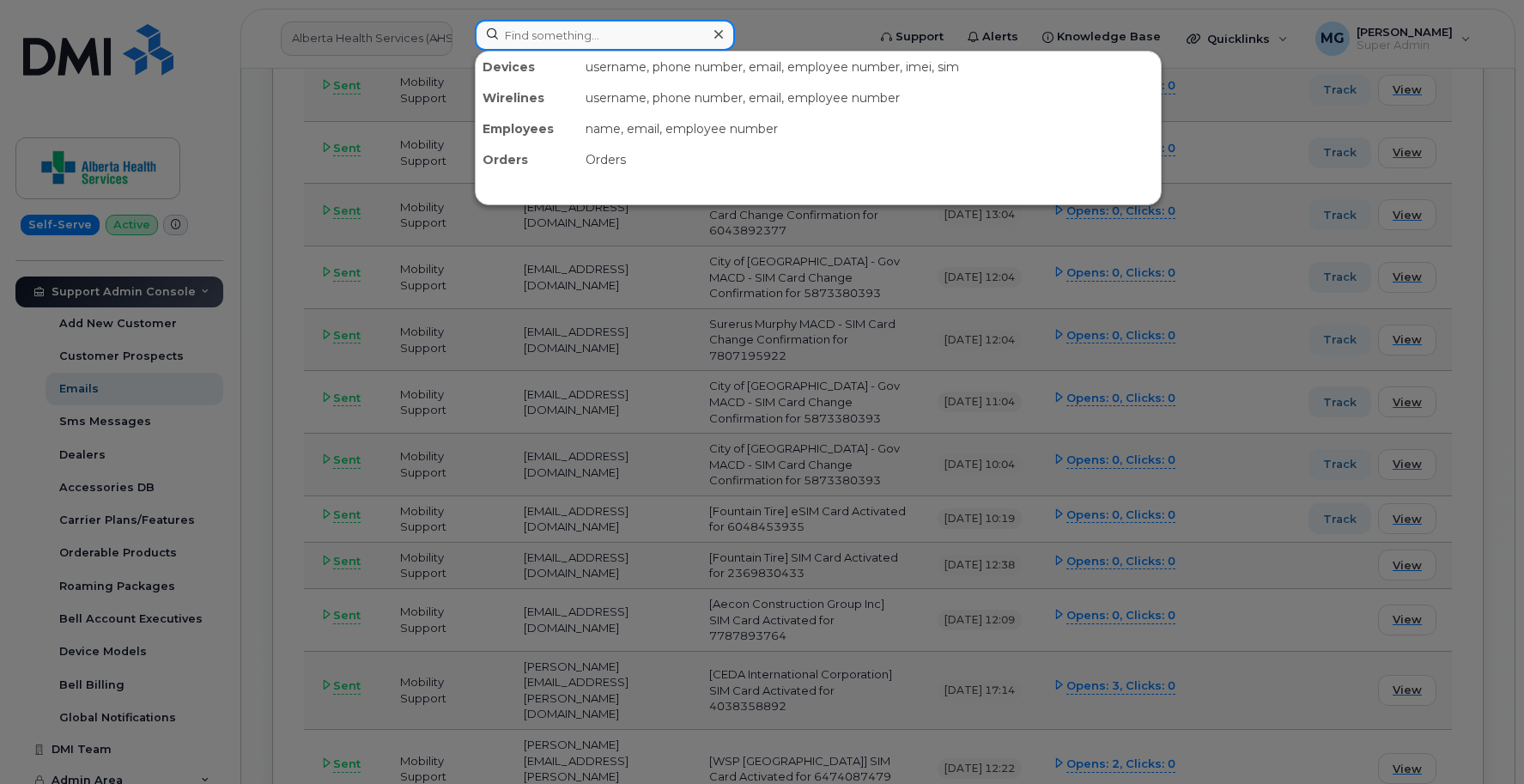
paste input "6043892377"
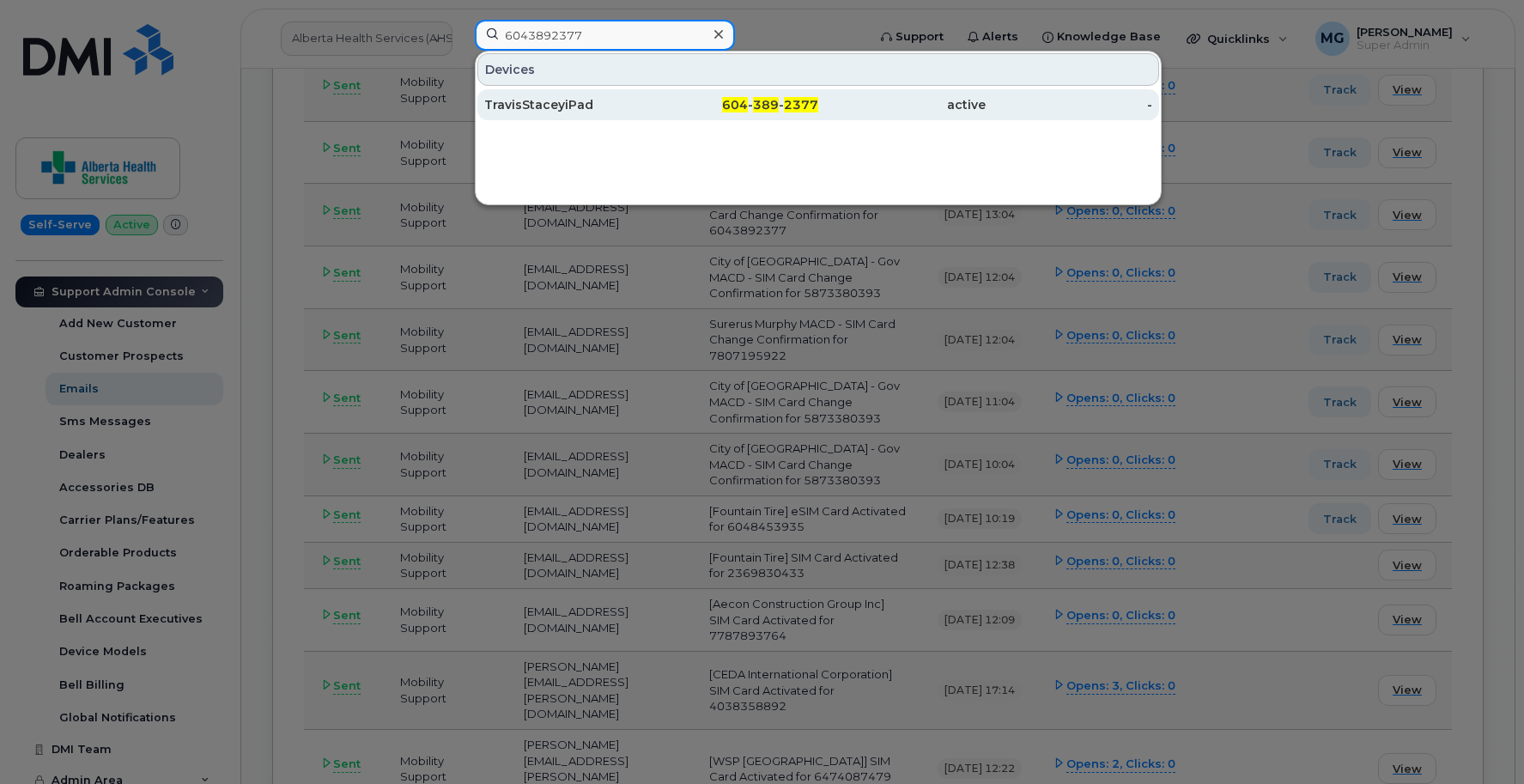
type input "6043892377"
click at [553, 105] on div "TravisStaceyiPad" at bounding box center [568, 105] width 167 height 17
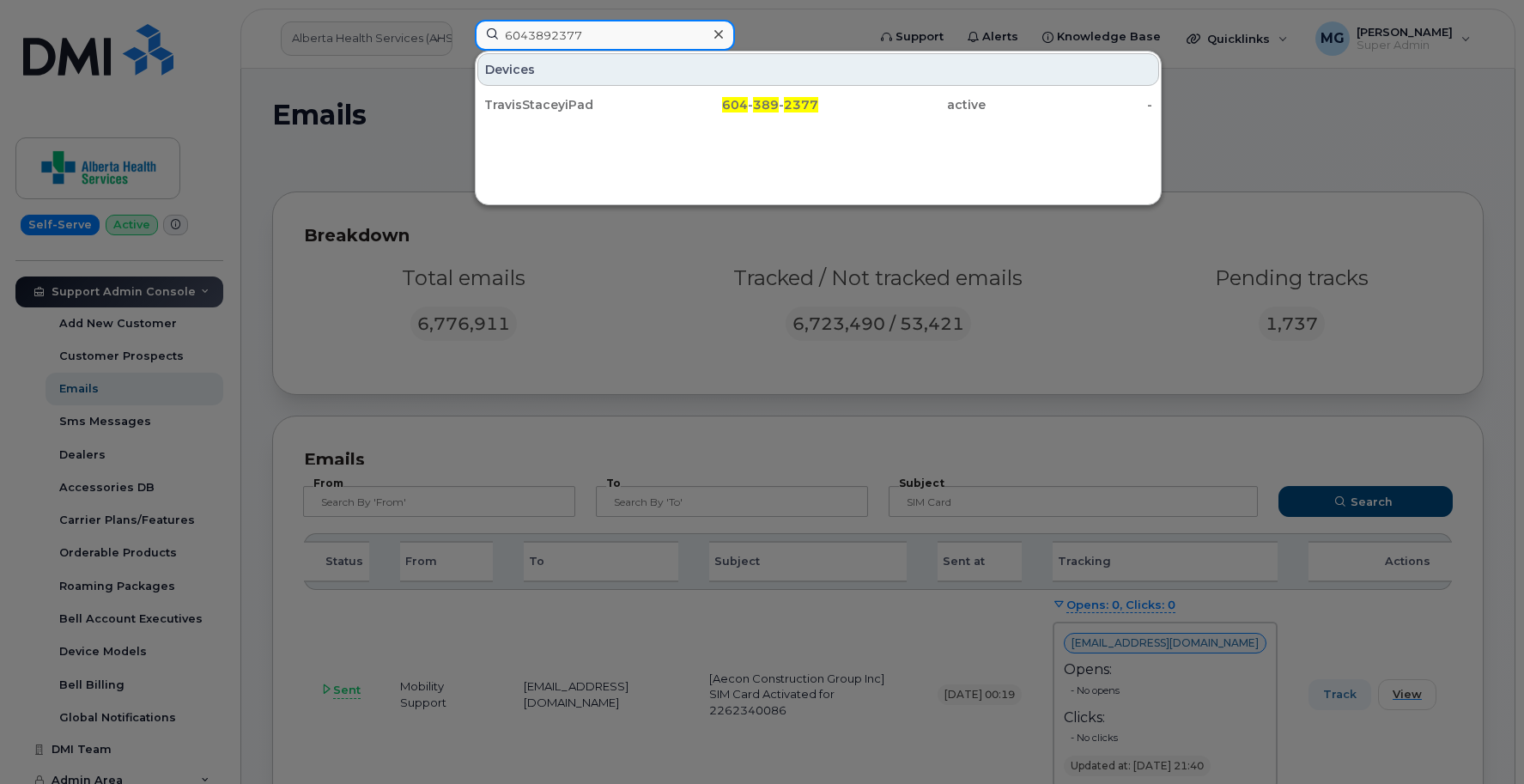
click at [599, 40] on input "6043892377" at bounding box center [605, 35] width 261 height 30
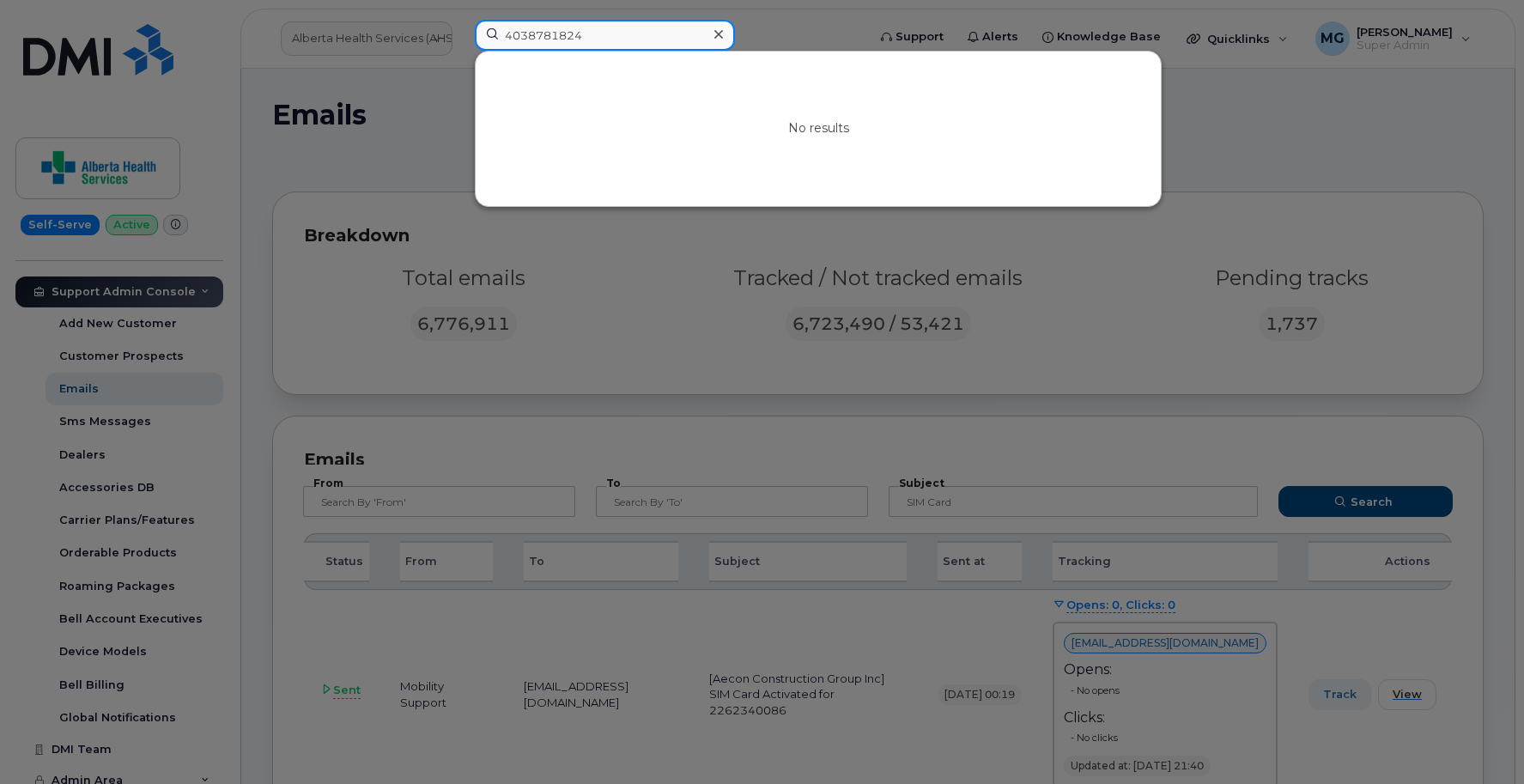
click at [587, 36] on input "4038781824" at bounding box center [605, 35] width 261 height 30
drag, startPoint x: 552, startPoint y: 35, endPoint x: 605, endPoint y: 33, distance: 53.0
click at [605, 33] on input "4038781824" at bounding box center [605, 35] width 261 height 30
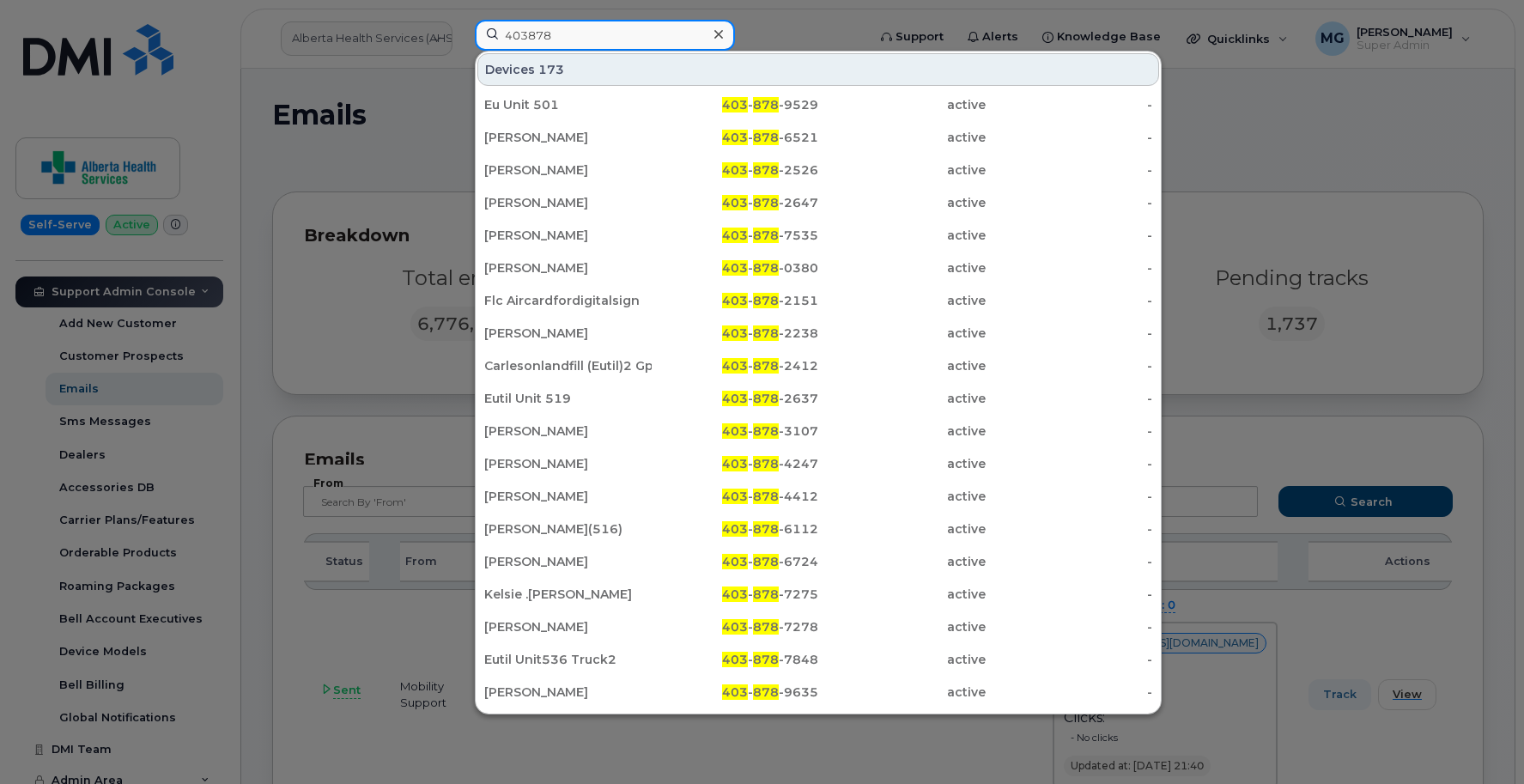
type input "4038781"
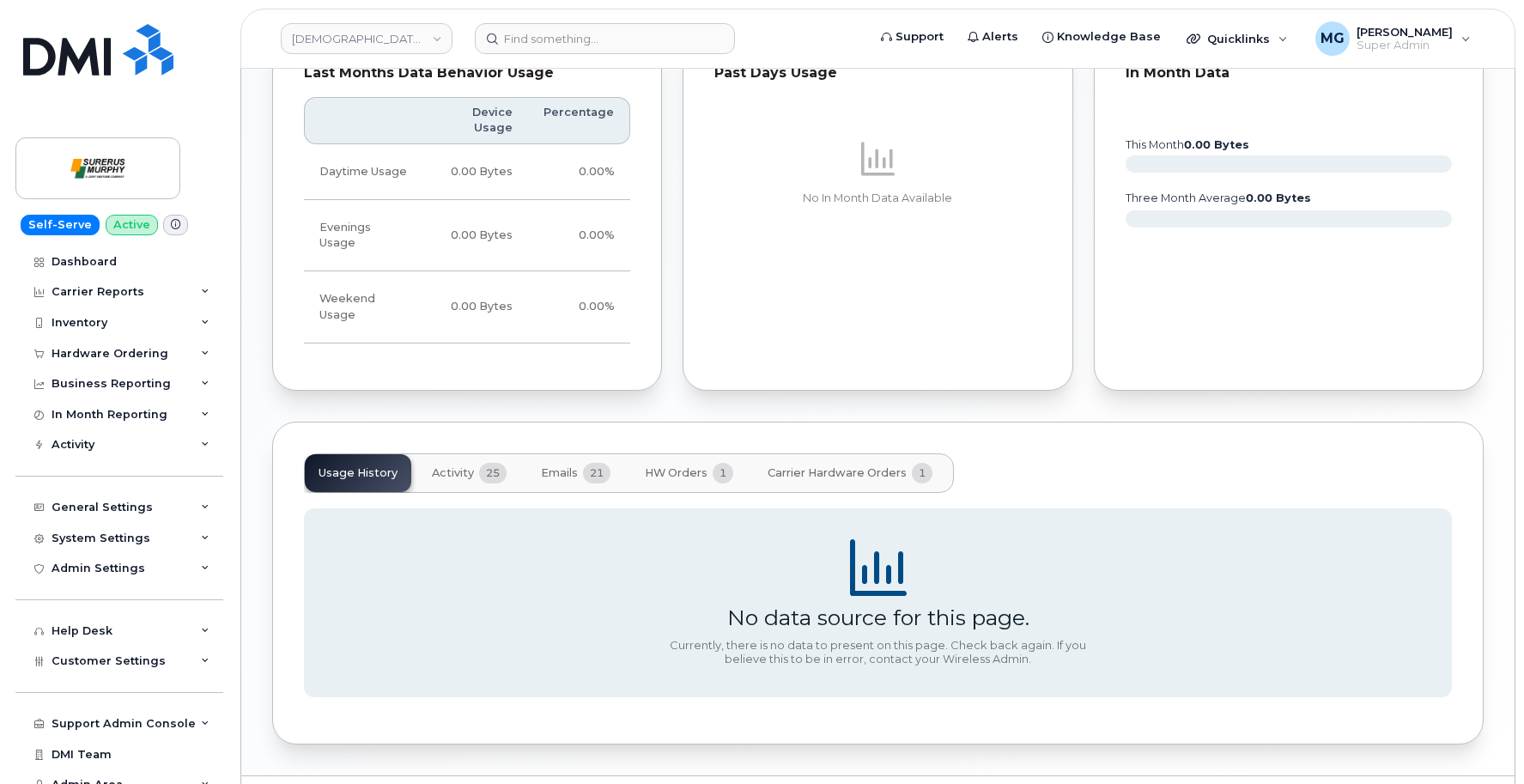
scroll to position [848, 0]
click at [681, 467] on span "HW Orders" at bounding box center [676, 474] width 63 height 14
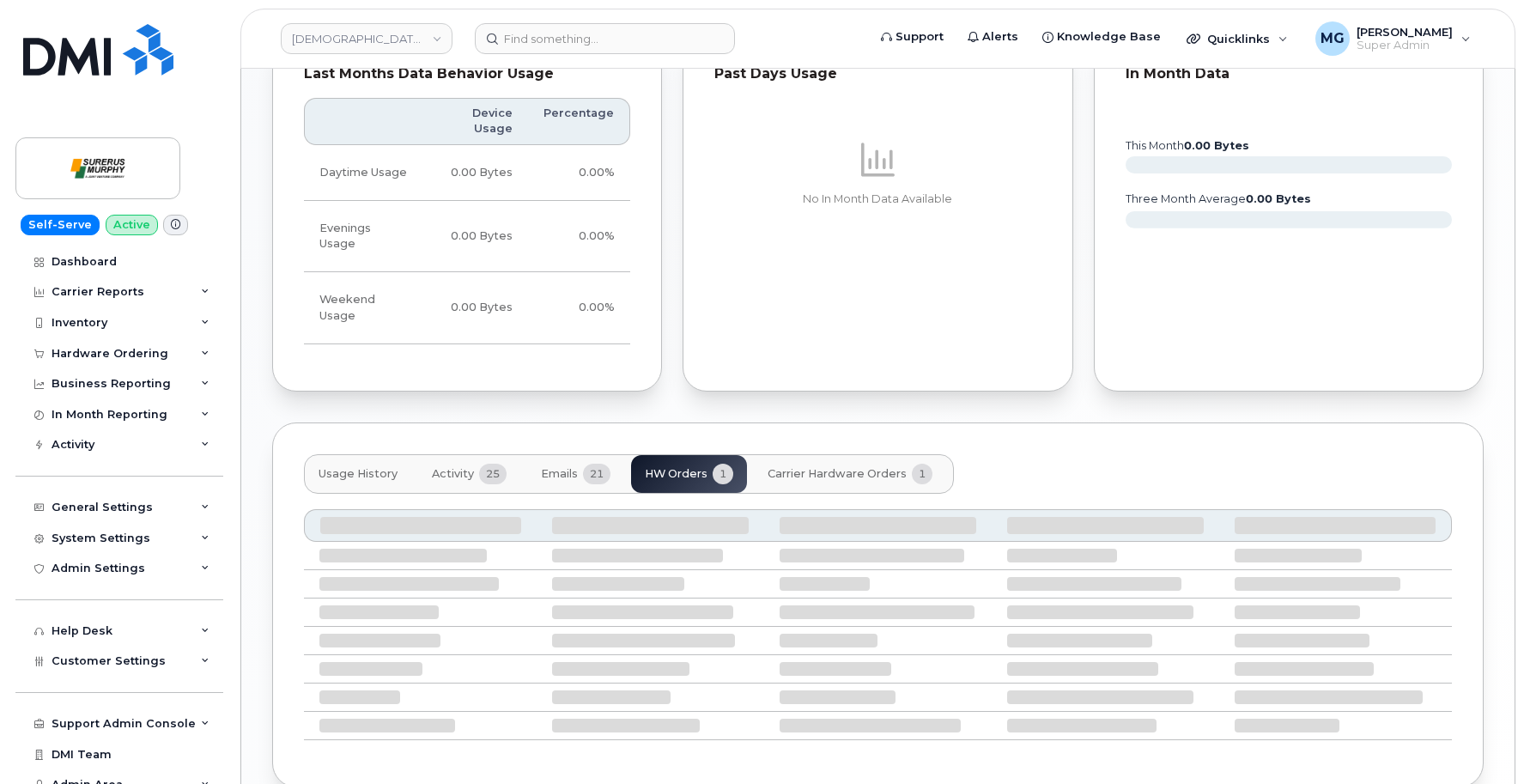
scroll to position [819, 0]
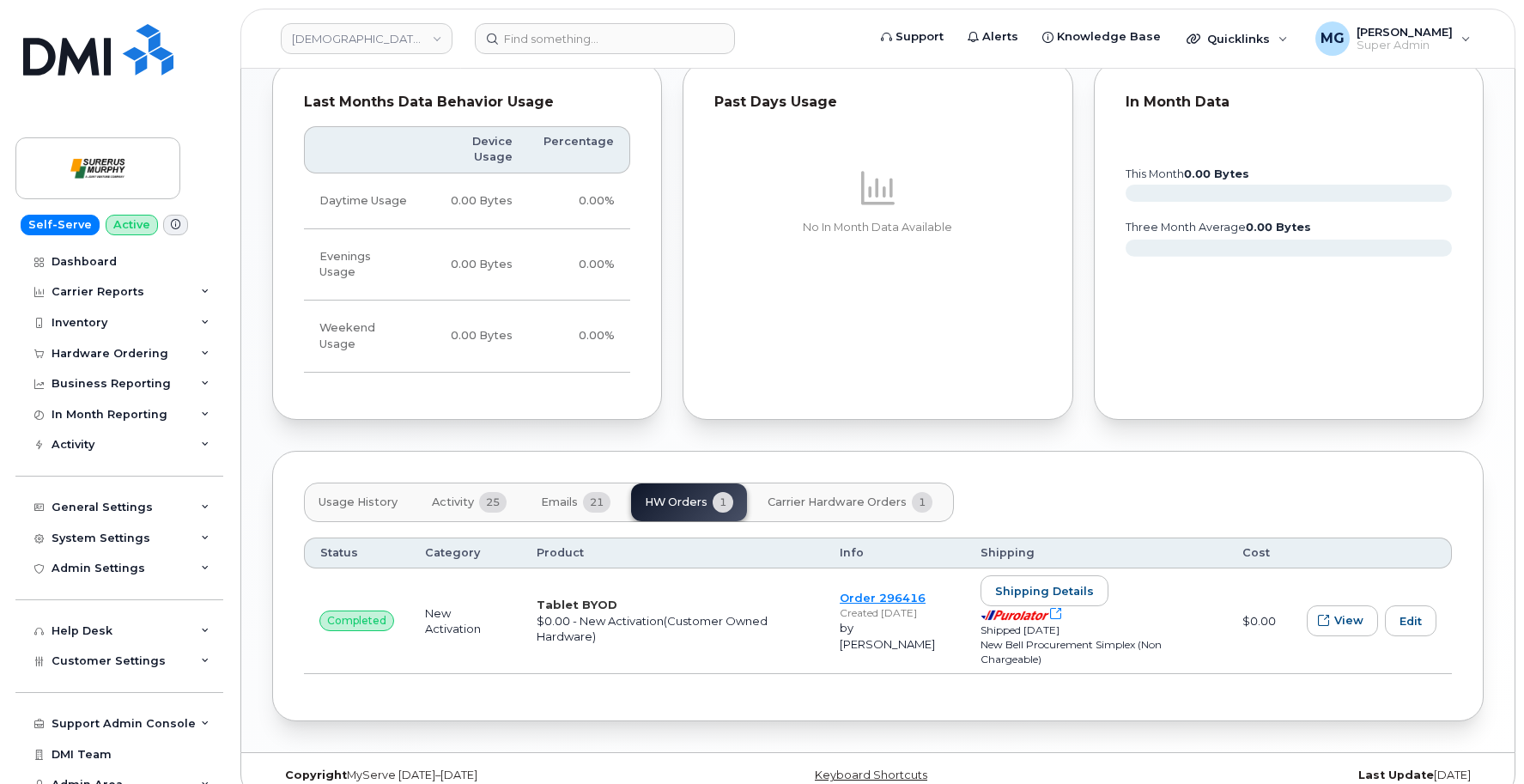
click at [471, 496] on span "Activity" at bounding box center [453, 503] width 42 height 14
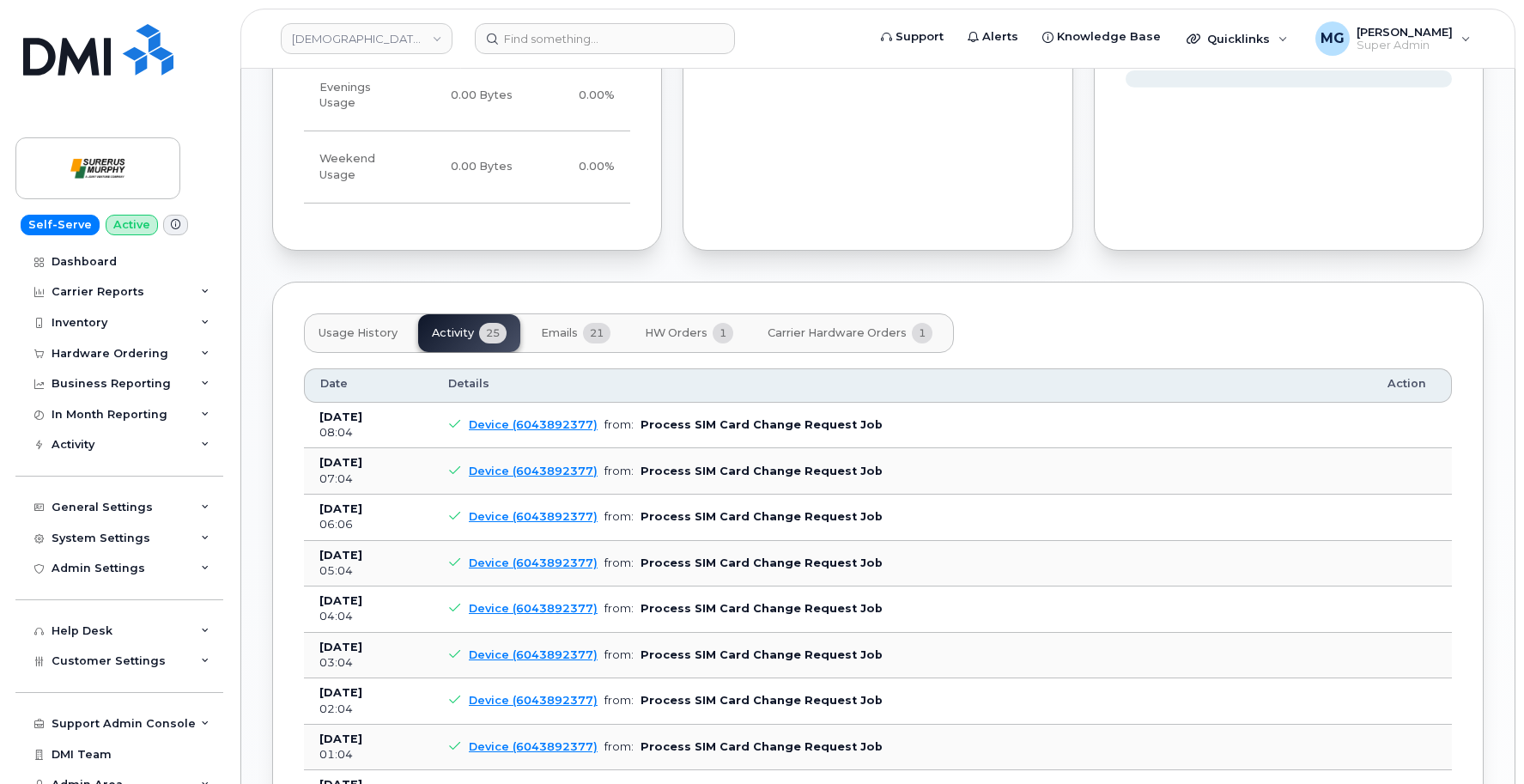
scroll to position [930, 0]
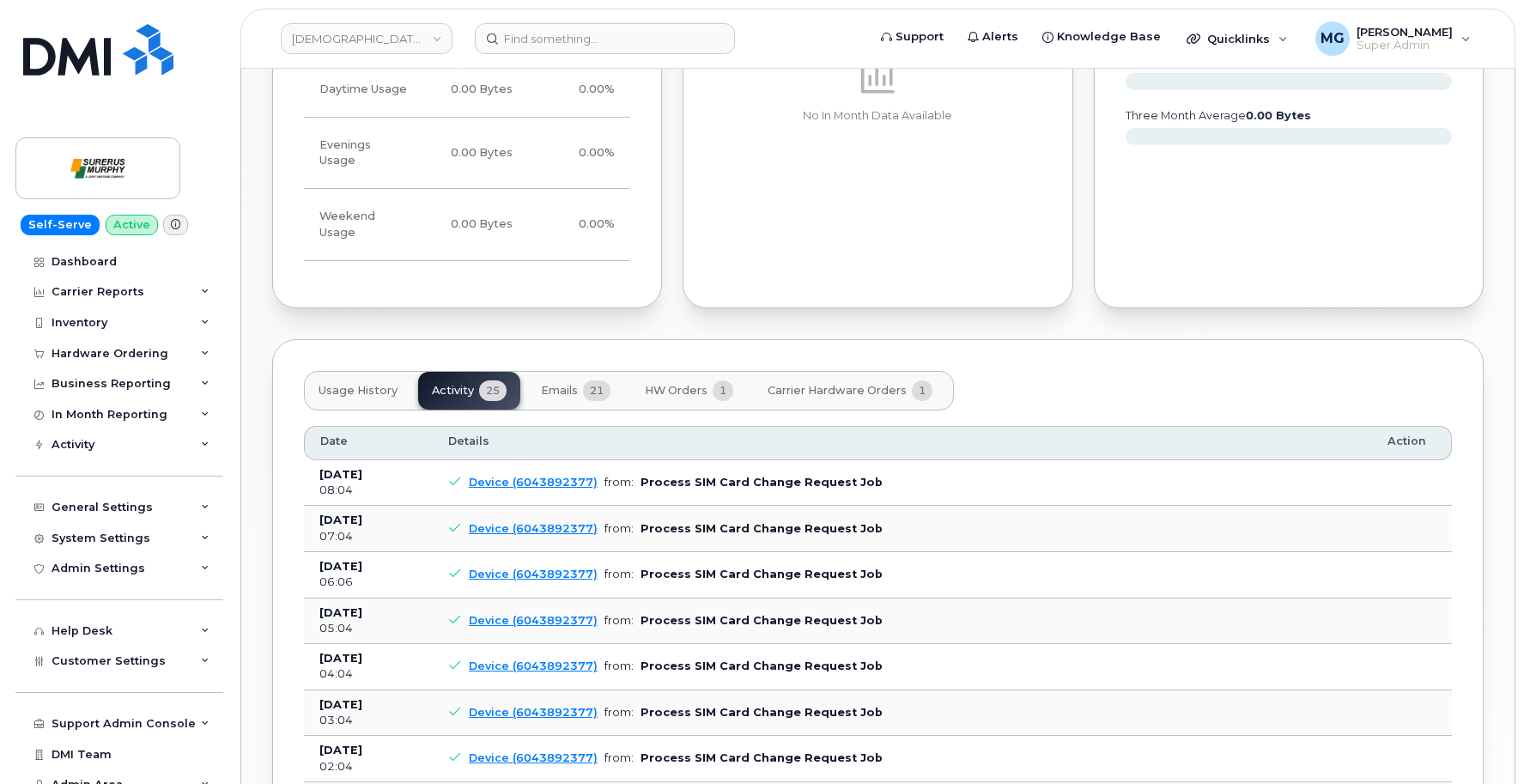
click at [575, 384] on span "Emails" at bounding box center [559, 391] width 37 height 14
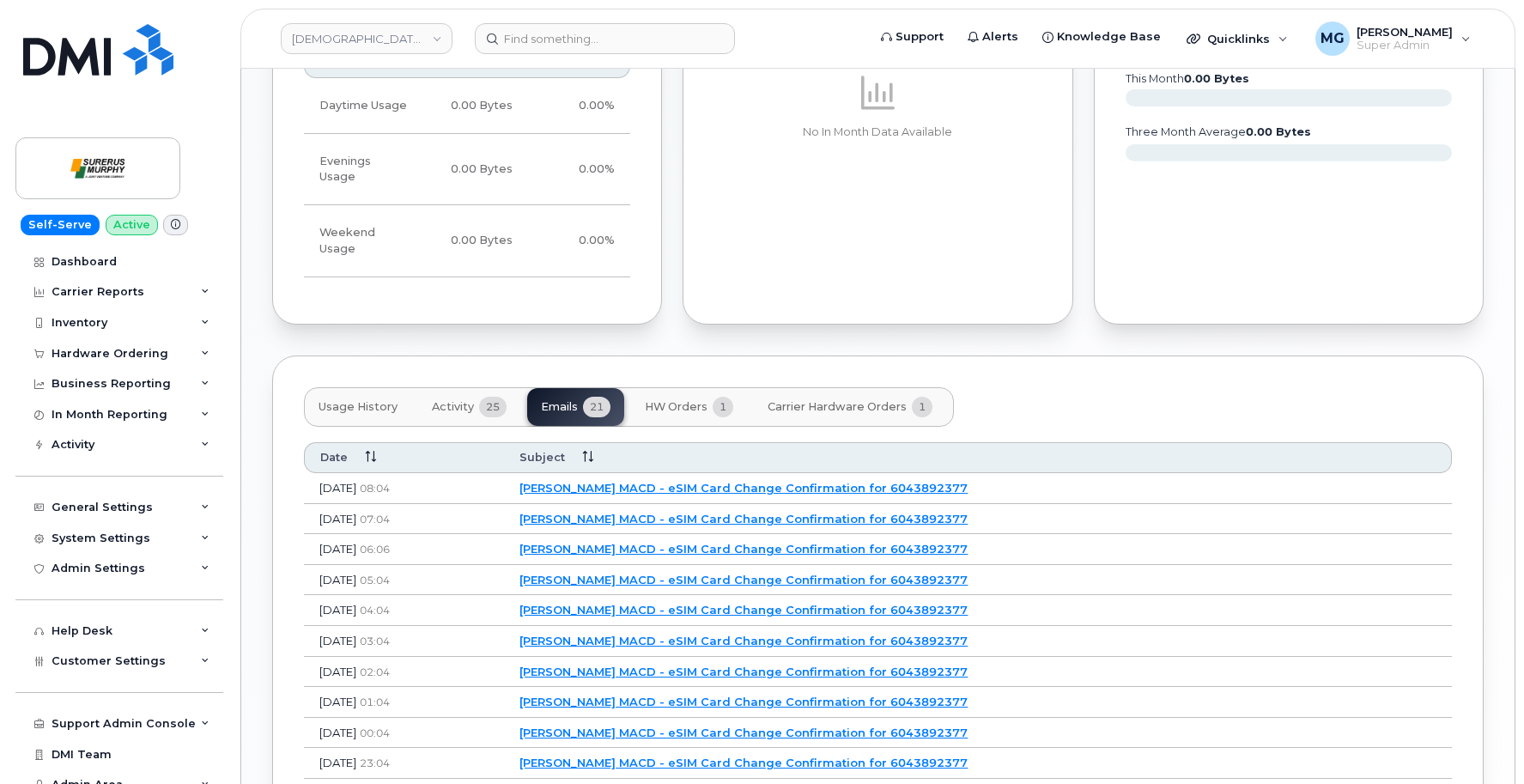
click at [709, 389] on button "HW Orders 1" at bounding box center [688, 407] width 116 height 37
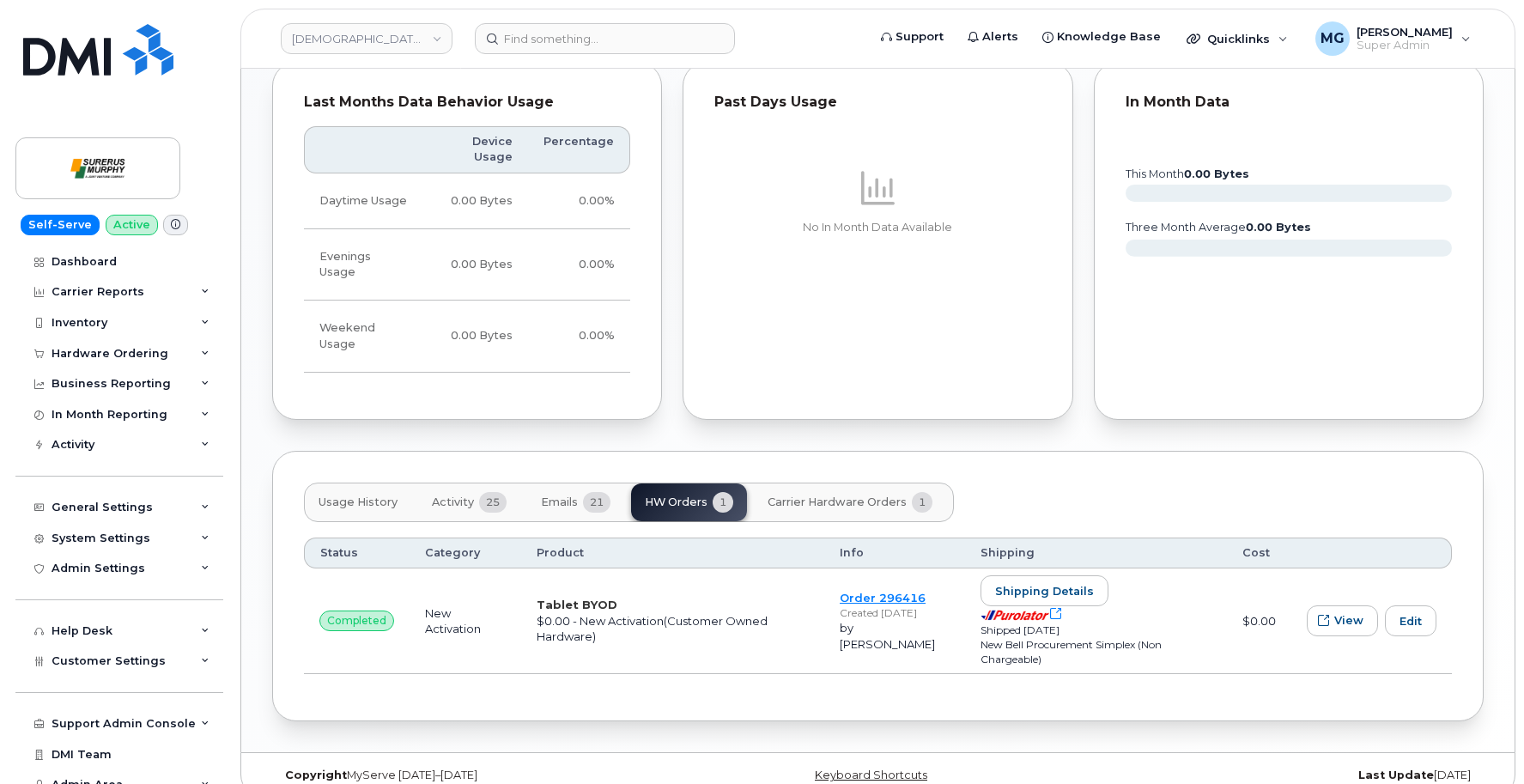
click at [803, 496] on span "Carrier Hardware Orders" at bounding box center [837, 503] width 139 height 14
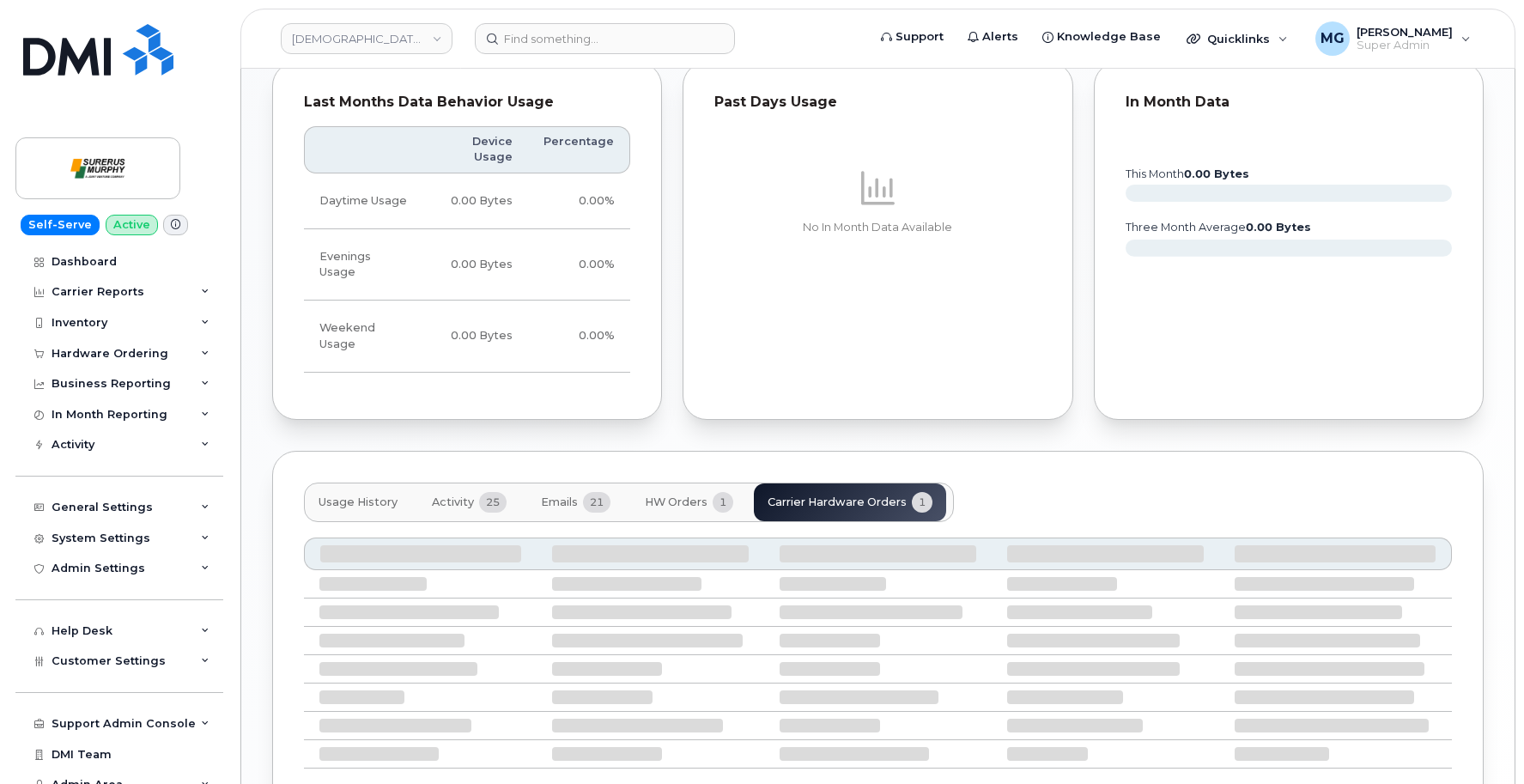
scroll to position [760, 0]
